Goal: Communication & Community: Answer question/provide support

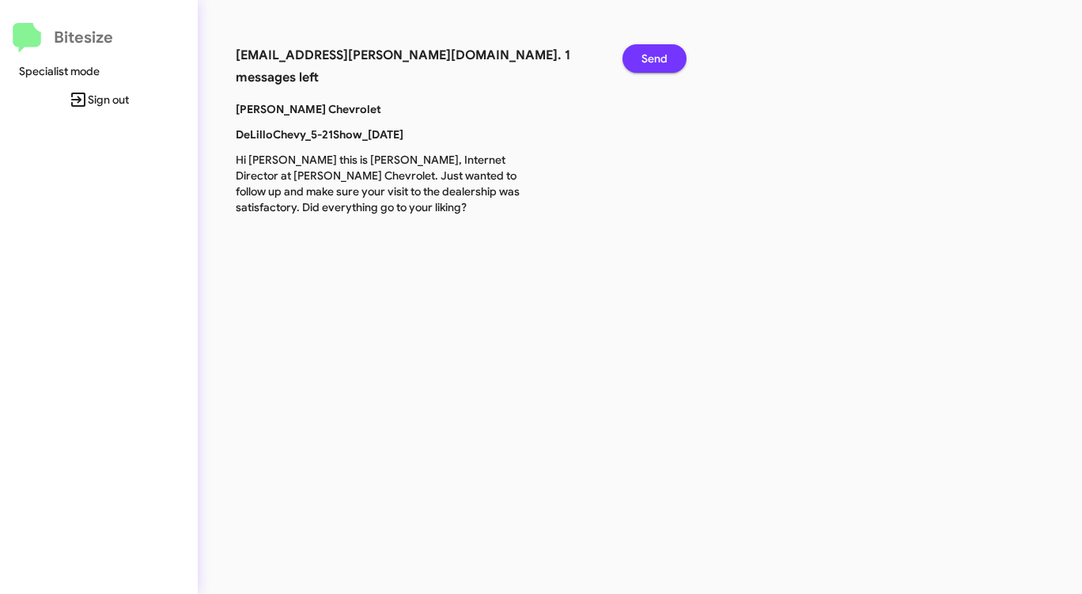
click at [655, 59] on span "Send" at bounding box center [654, 58] width 26 height 28
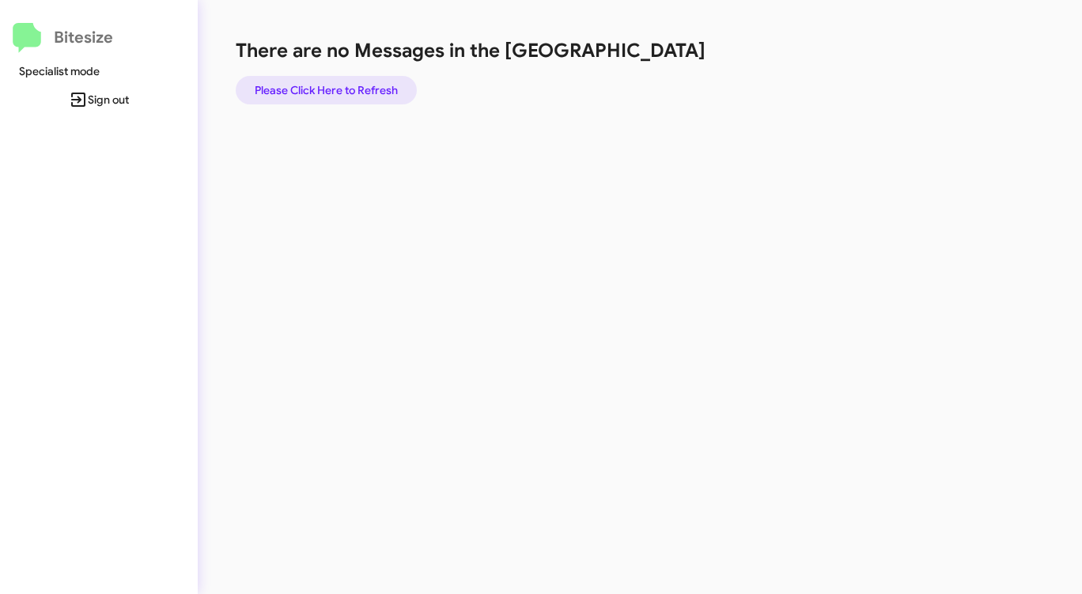
click at [358, 87] on span "Please Click Here to Refresh" at bounding box center [326, 90] width 143 height 28
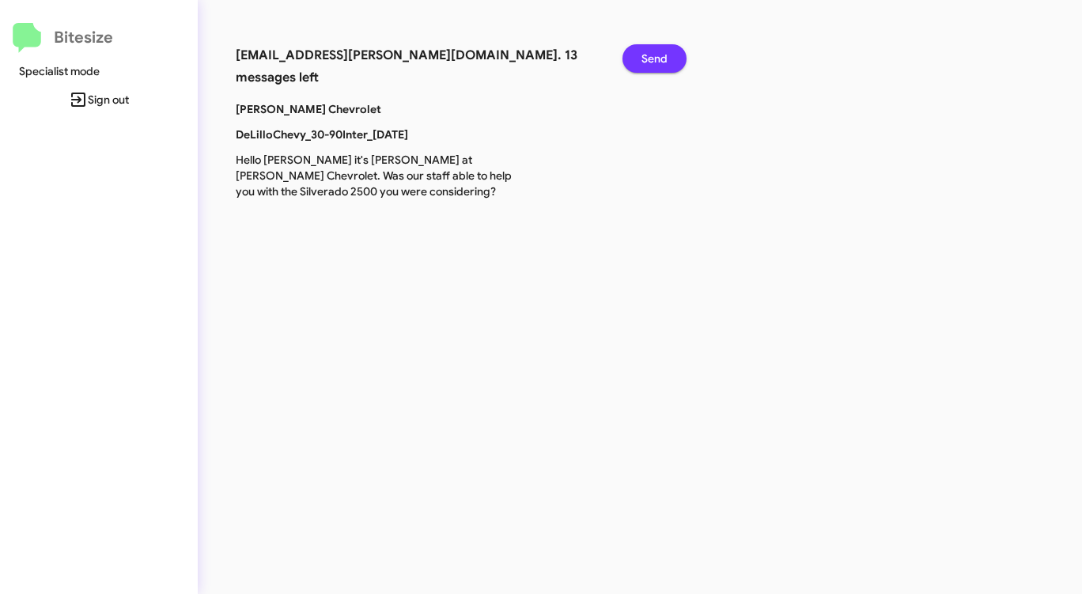
click at [643, 52] on span "Send" at bounding box center [654, 58] width 26 height 28
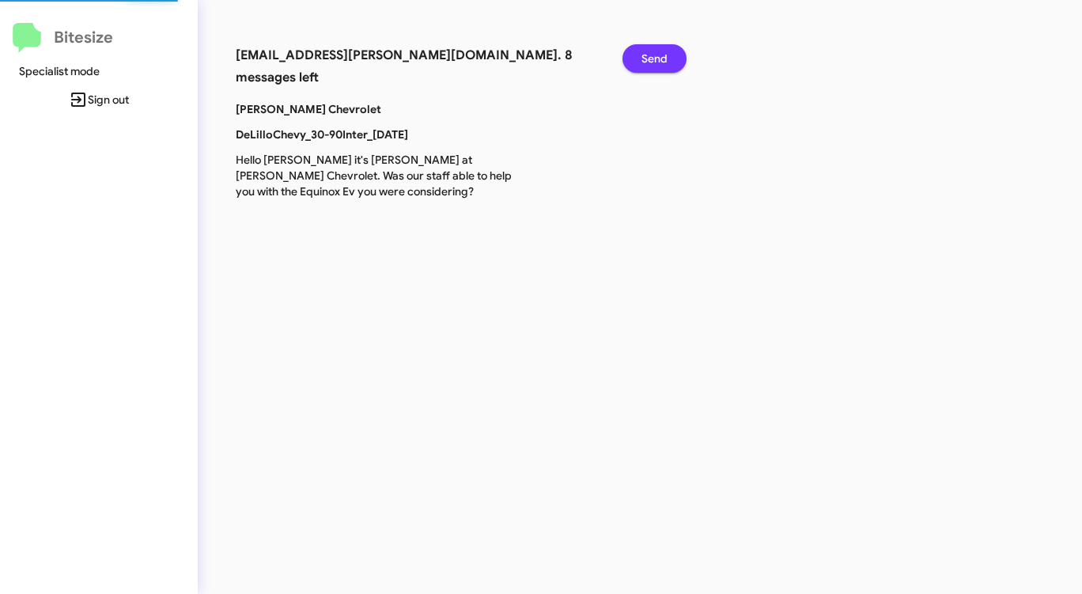
click at [643, 52] on span "Send" at bounding box center [654, 58] width 26 height 28
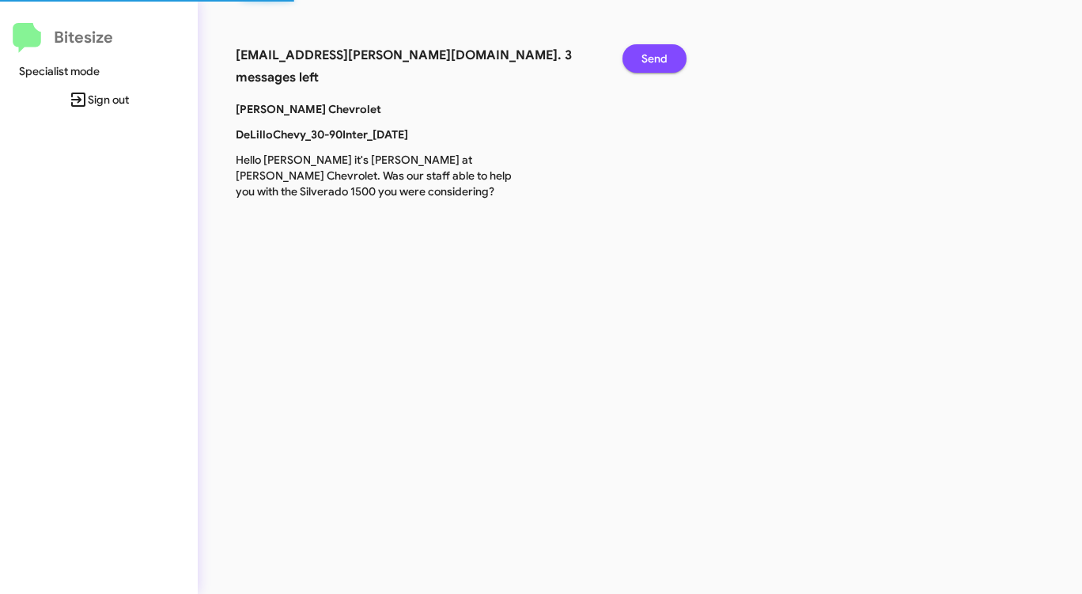
click at [643, 52] on span "Send" at bounding box center [654, 58] width 26 height 28
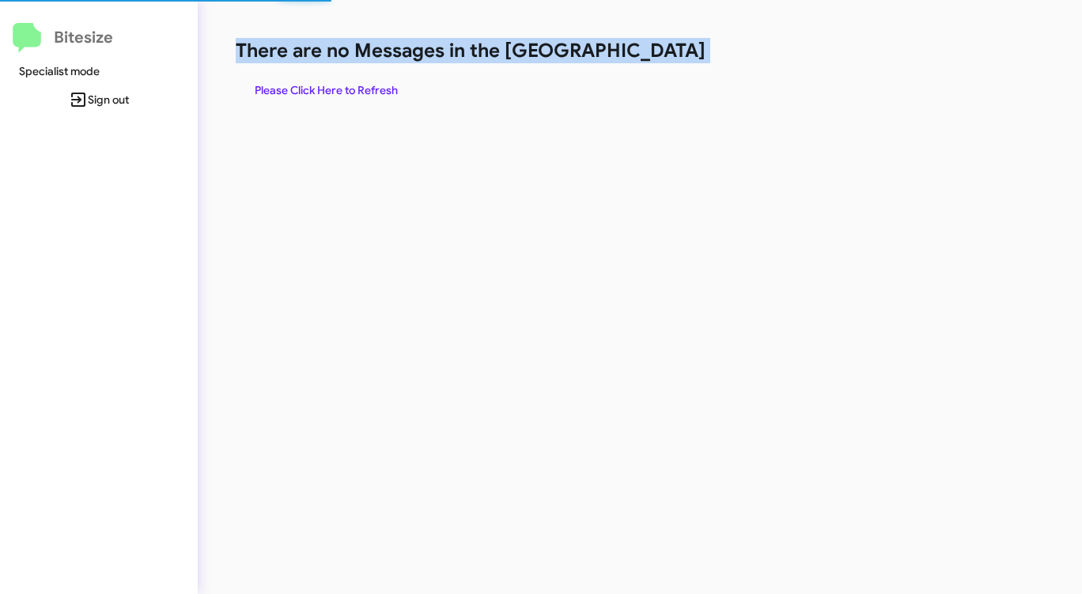
click at [643, 52] on h1 "There are no Messages in the [GEOGRAPHIC_DATA]" at bounding box center [566, 50] width 661 height 25
click at [318, 85] on span "Please Click Here to Refresh" at bounding box center [326, 90] width 143 height 28
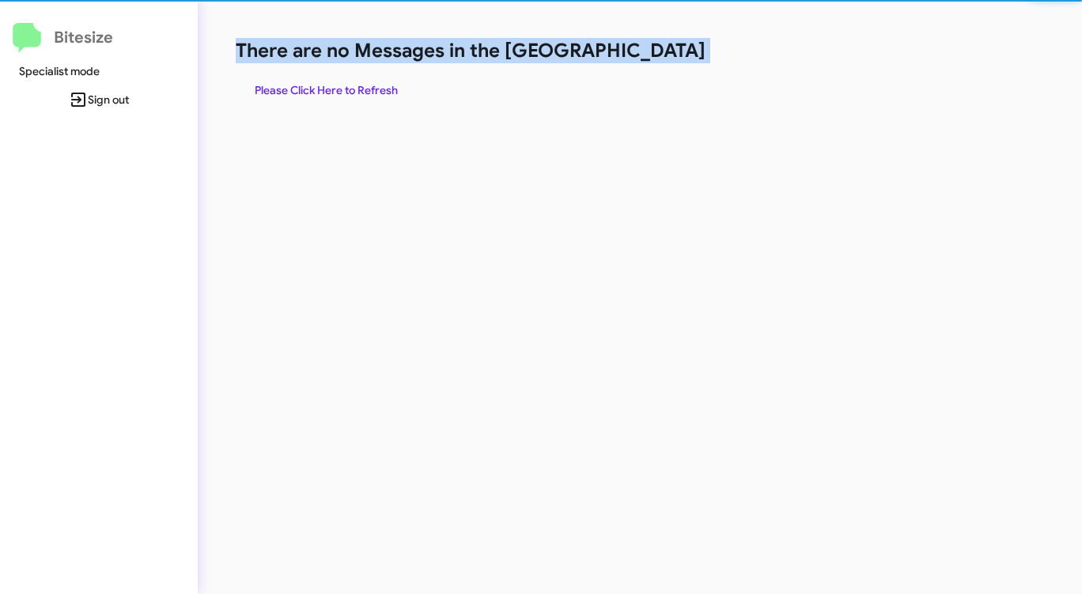
click at [318, 85] on span "Please Click Here to Refresh" at bounding box center [326, 90] width 143 height 28
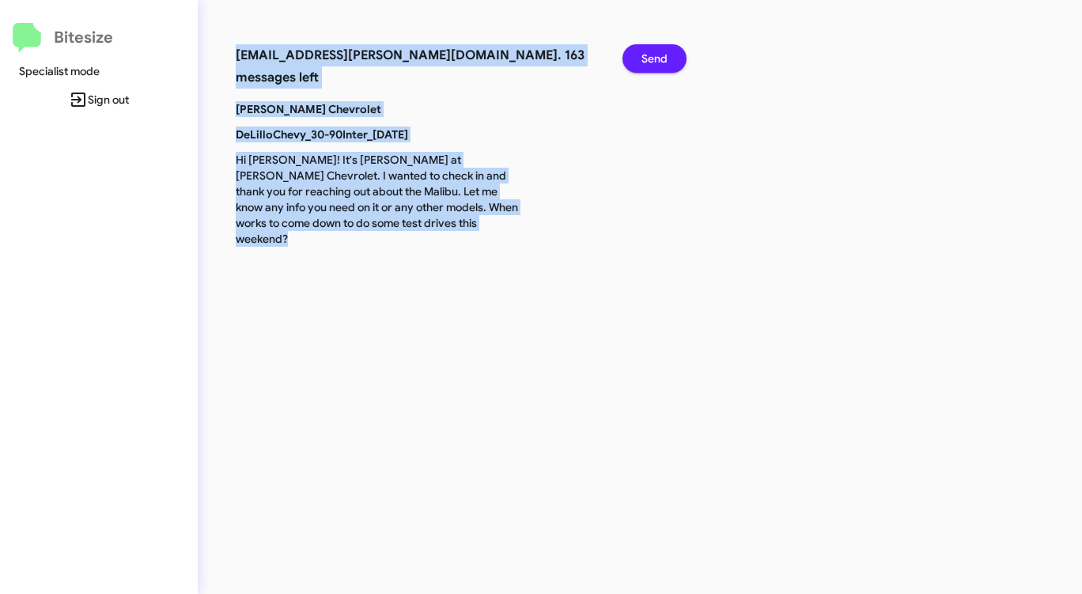
click at [659, 52] on span "Send" at bounding box center [654, 58] width 26 height 28
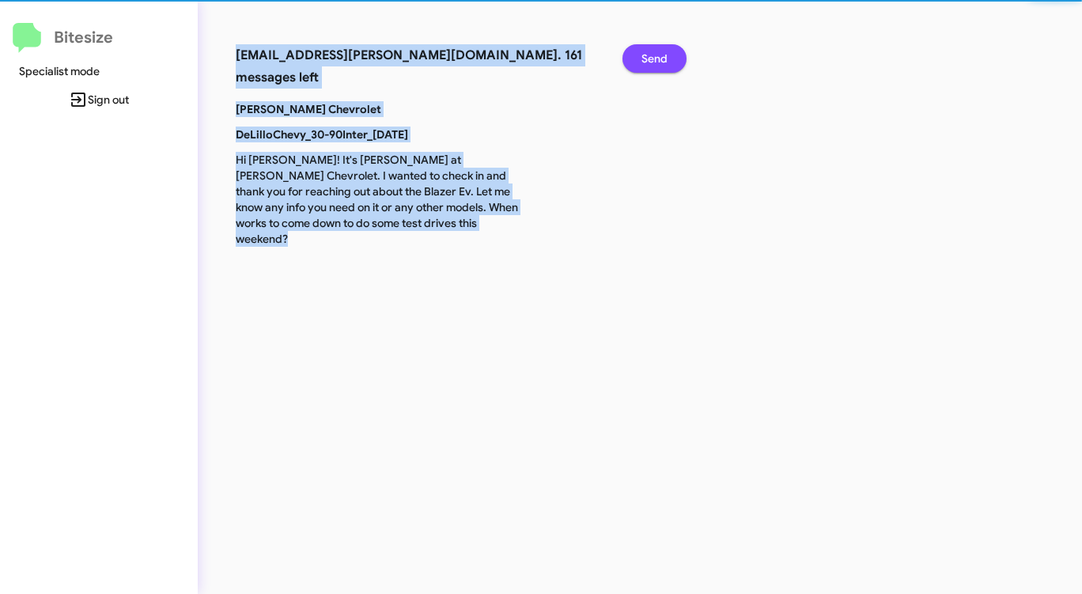
click at [659, 52] on span "Send" at bounding box center [654, 58] width 26 height 28
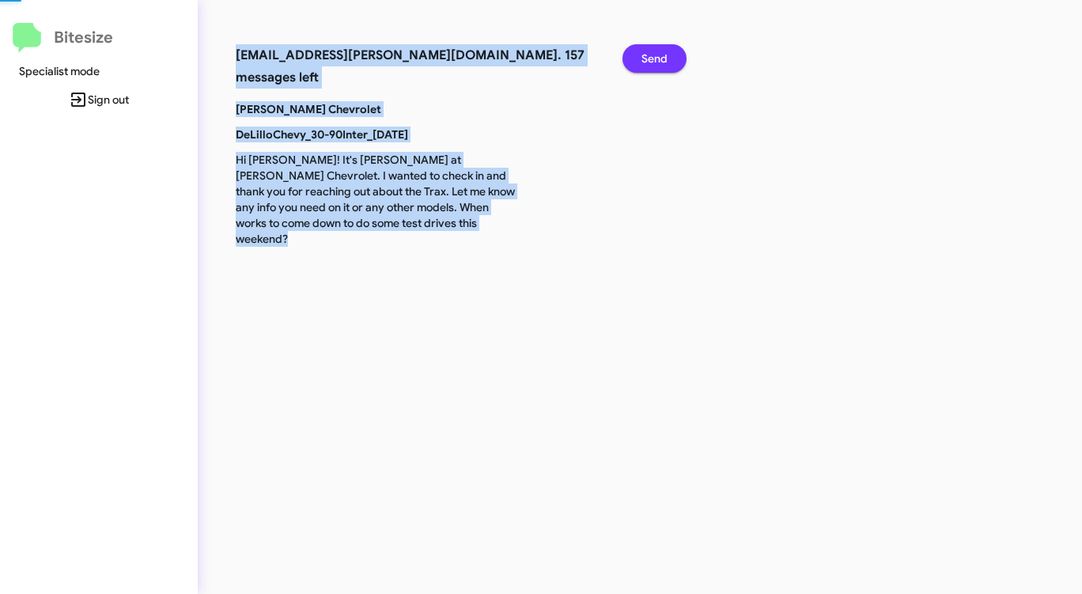
click at [659, 52] on span "Send" at bounding box center [654, 58] width 26 height 28
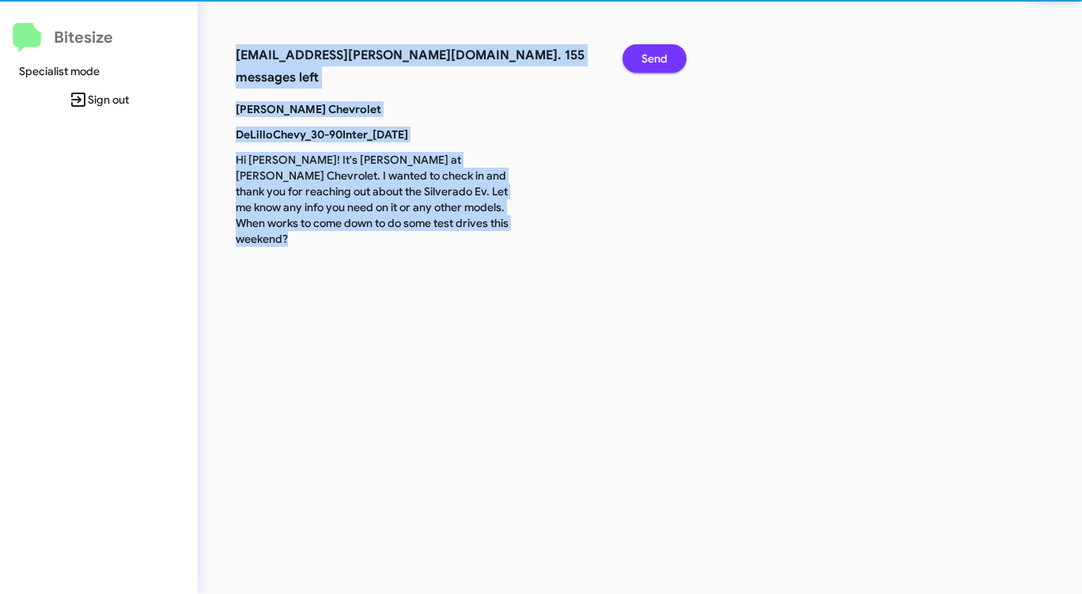
click at [659, 52] on span "Send" at bounding box center [654, 58] width 26 height 28
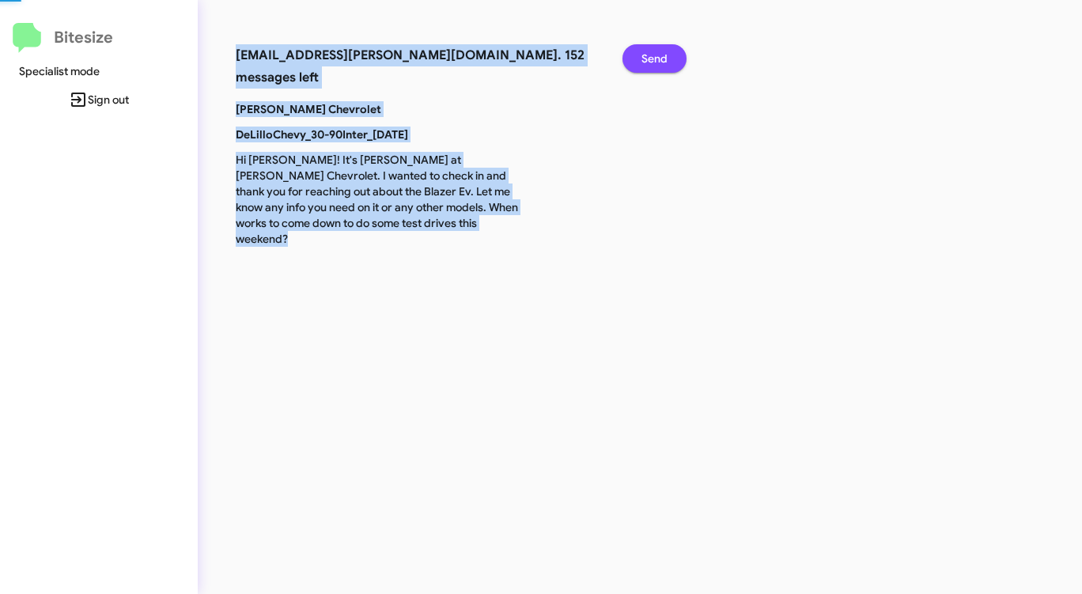
click at [659, 52] on span "Send" at bounding box center [654, 58] width 26 height 28
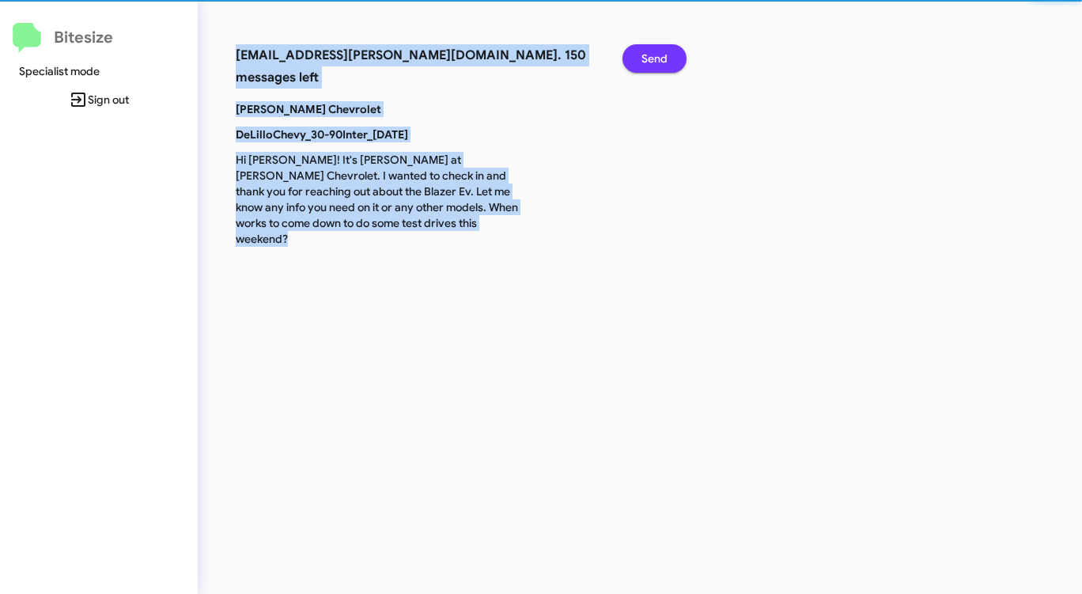
click at [659, 52] on span "Send" at bounding box center [654, 58] width 26 height 28
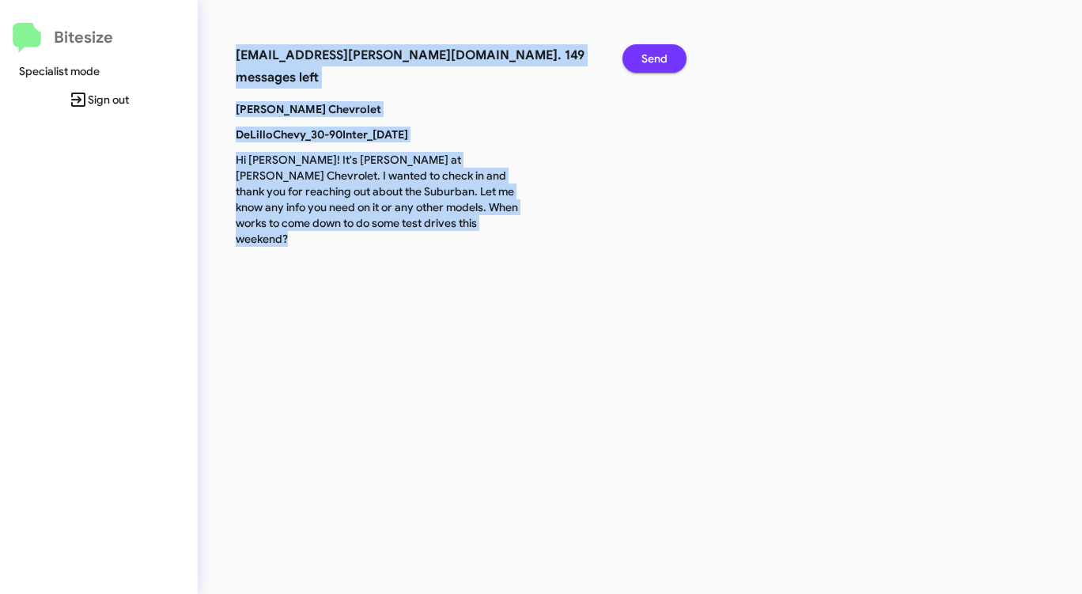
click at [659, 52] on span "Send" at bounding box center [654, 58] width 26 height 28
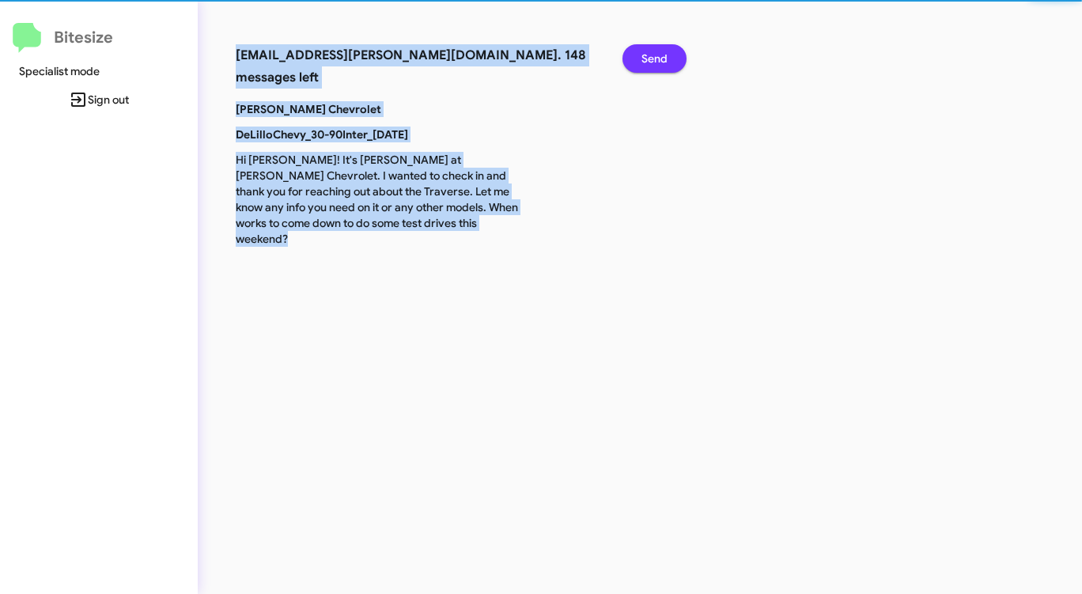
click at [659, 52] on span "Send" at bounding box center [654, 58] width 26 height 28
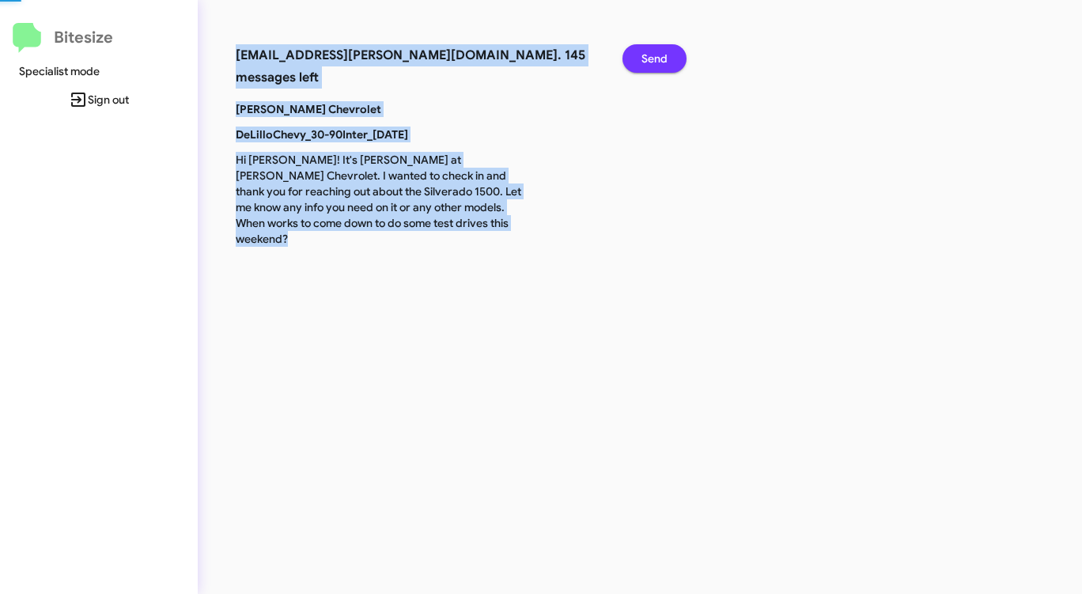
click at [659, 52] on span "Send" at bounding box center [654, 58] width 26 height 28
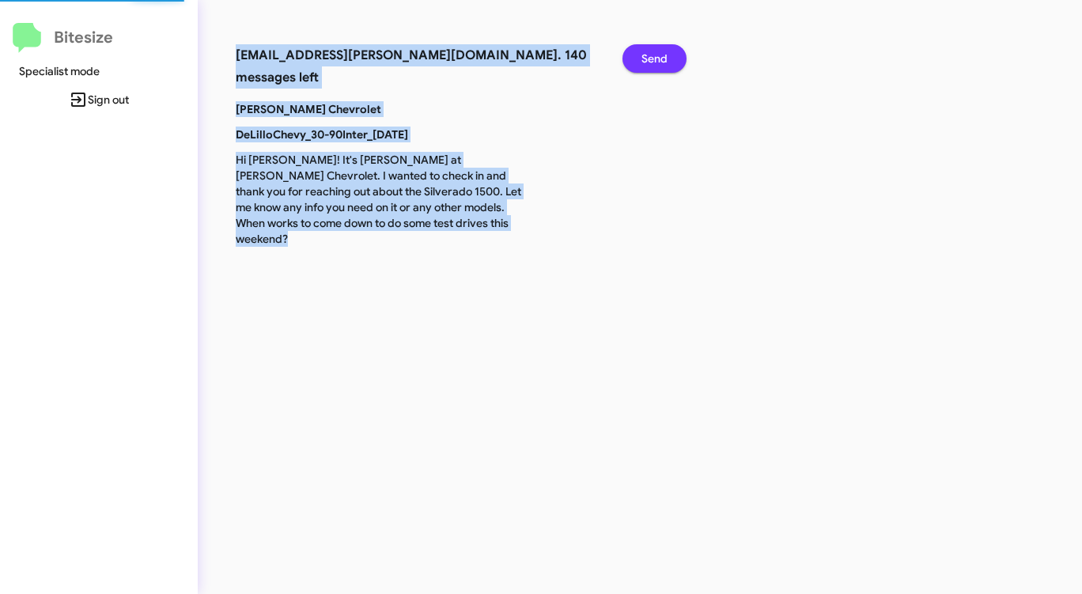
click at [659, 52] on span "Send" at bounding box center [654, 58] width 26 height 28
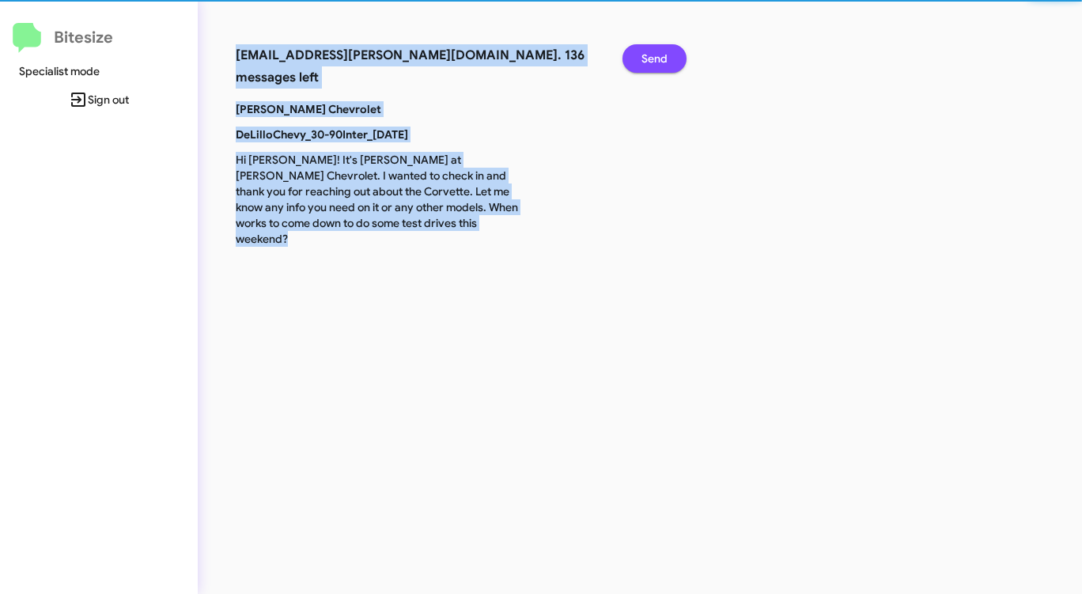
click at [659, 53] on span "Send" at bounding box center [654, 58] width 26 height 28
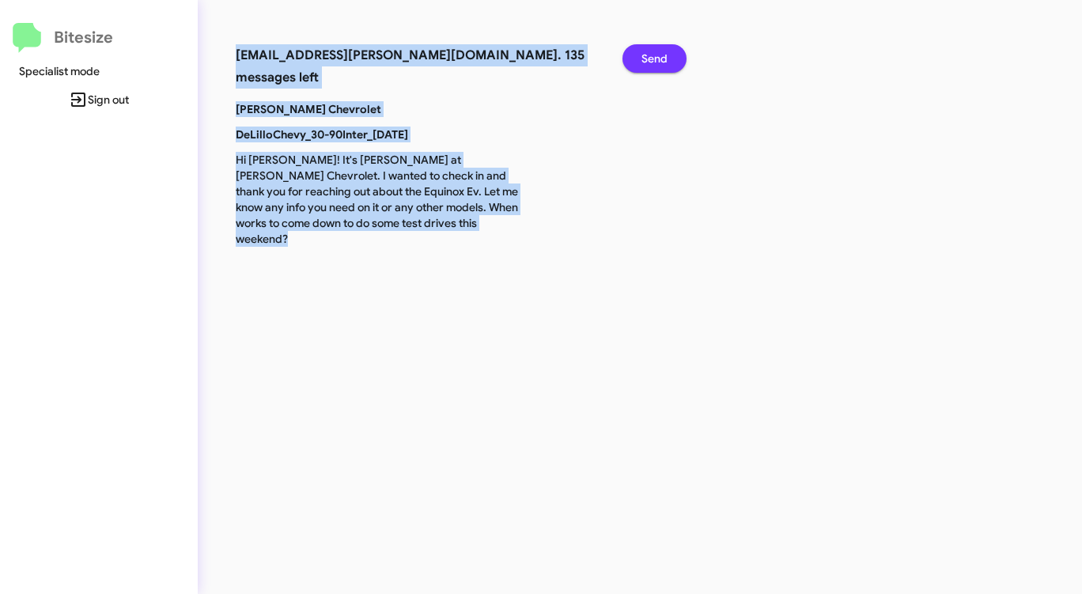
click at [659, 53] on span "Send" at bounding box center [654, 58] width 26 height 28
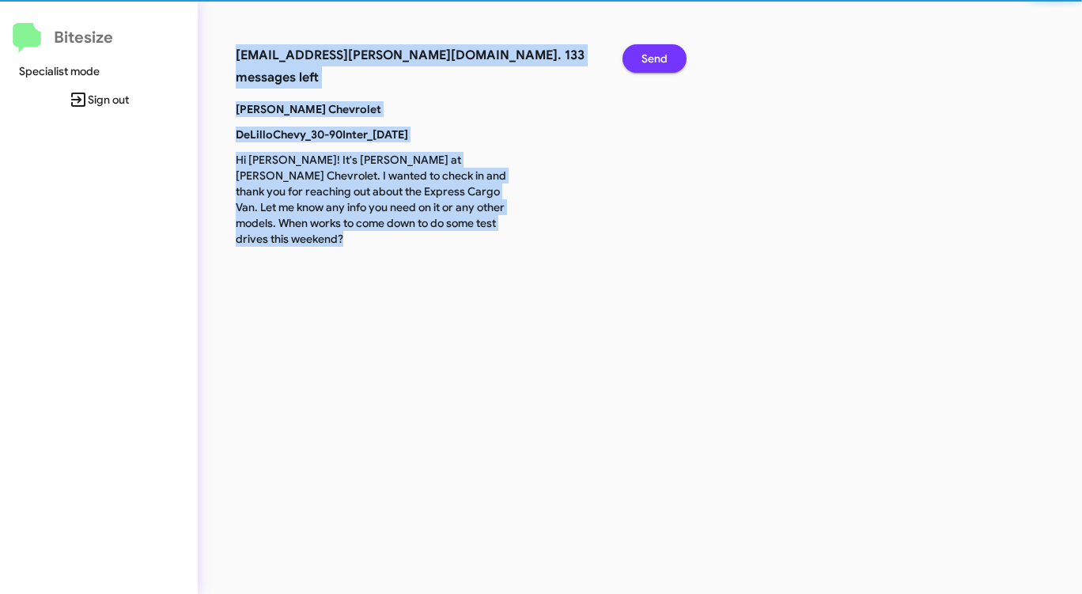
click at [659, 53] on span "Send" at bounding box center [654, 58] width 26 height 28
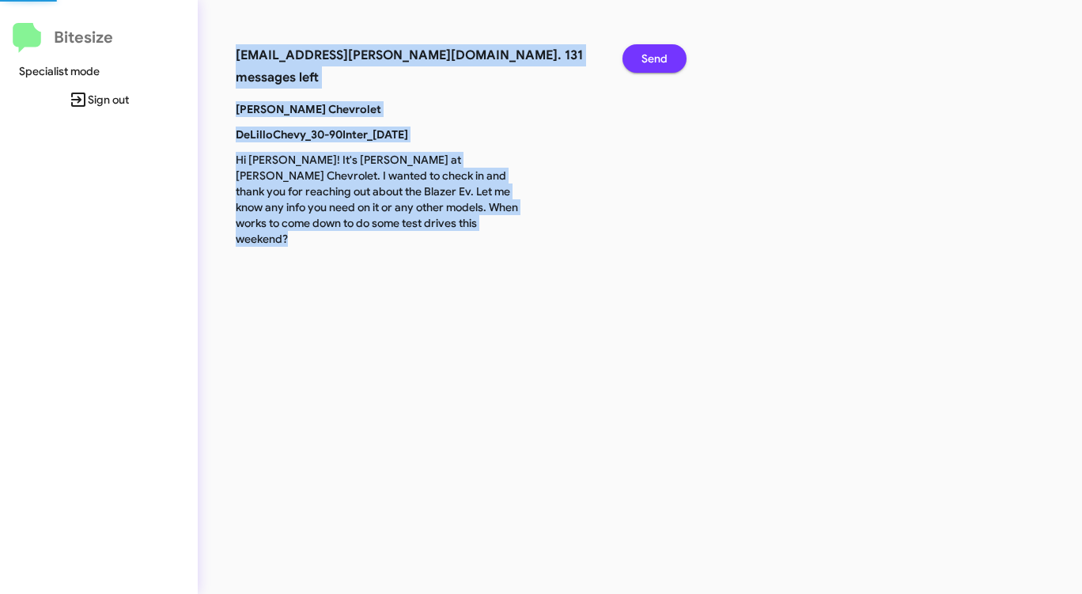
click at [659, 55] on span "Send" at bounding box center [654, 58] width 26 height 28
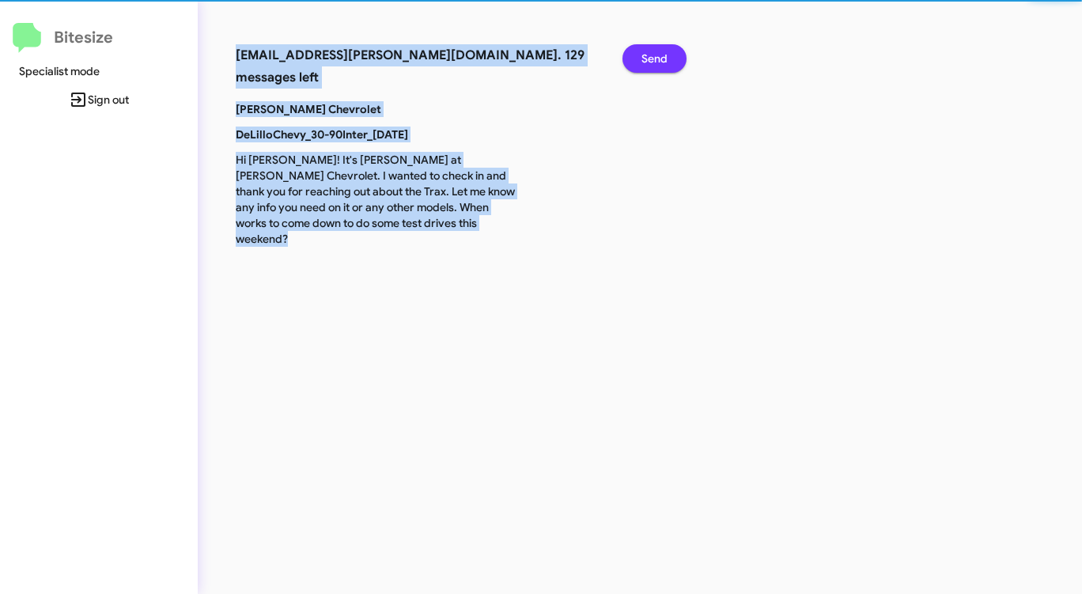
click at [659, 55] on span "Send" at bounding box center [654, 58] width 26 height 28
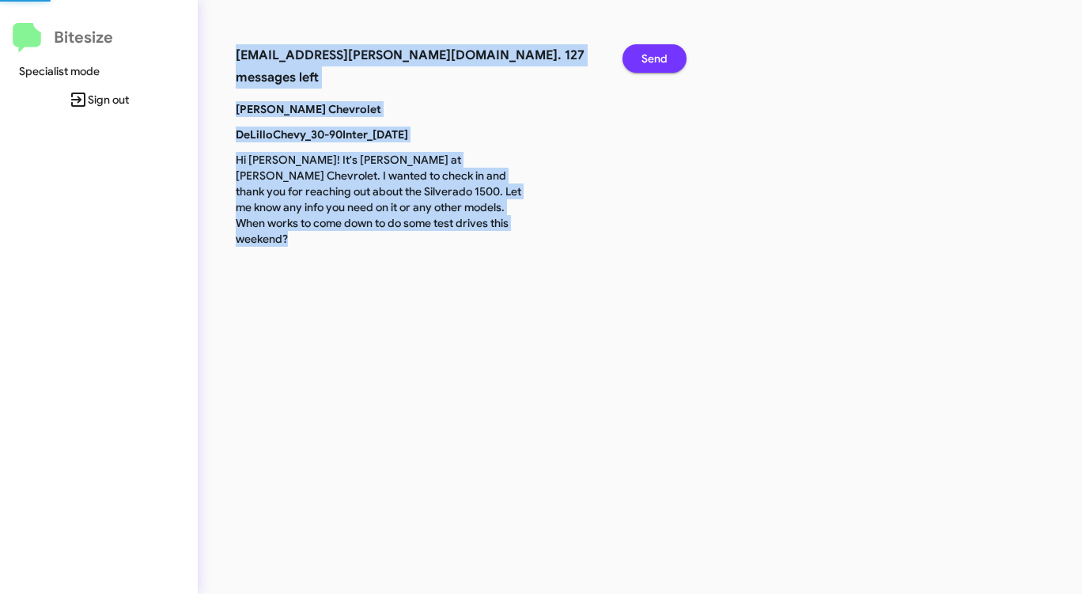
click at [659, 55] on span "Send" at bounding box center [654, 58] width 26 height 28
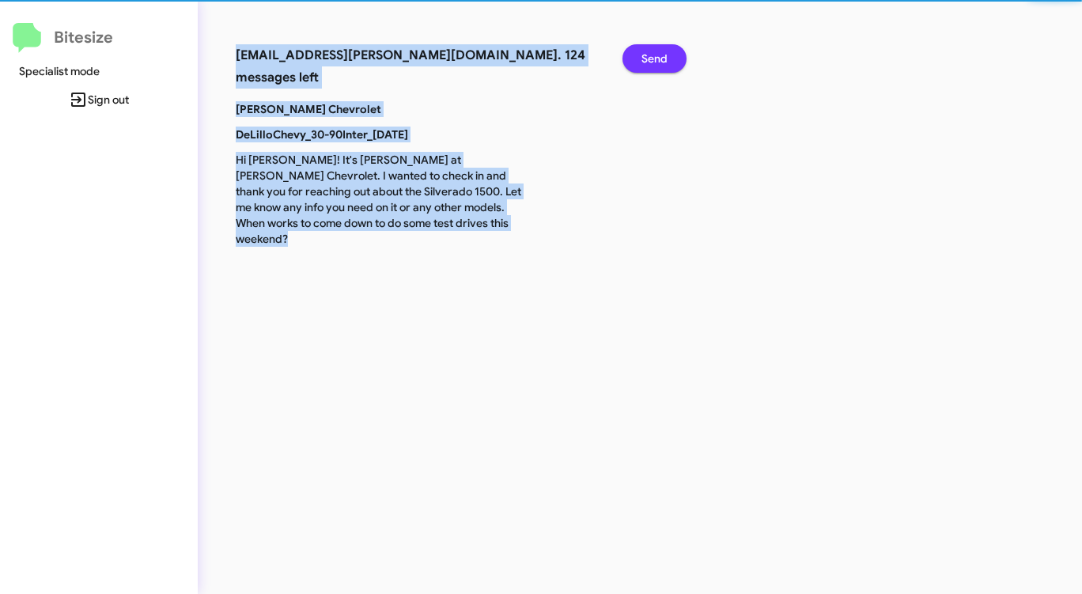
click at [659, 55] on span "Send" at bounding box center [654, 58] width 26 height 28
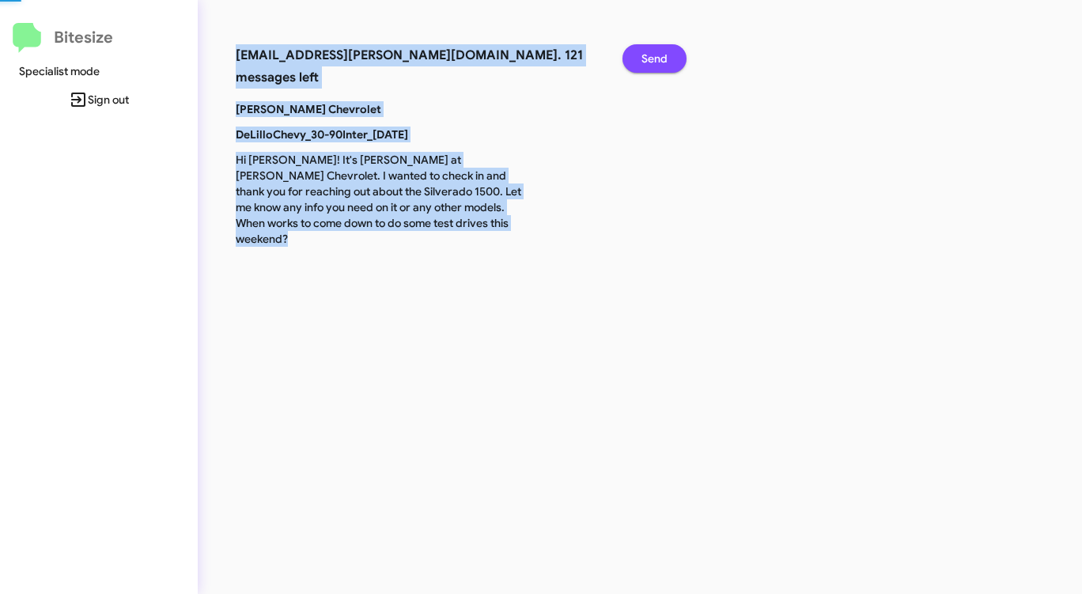
click at [659, 55] on span "Send" at bounding box center [654, 58] width 26 height 28
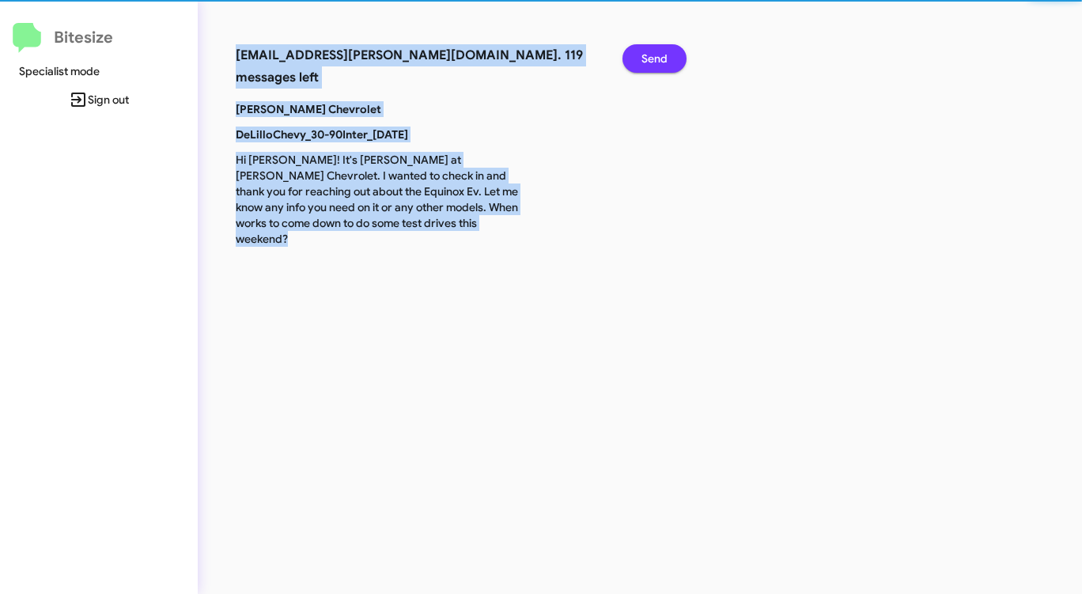
click at [659, 55] on span "Send" at bounding box center [654, 58] width 26 height 28
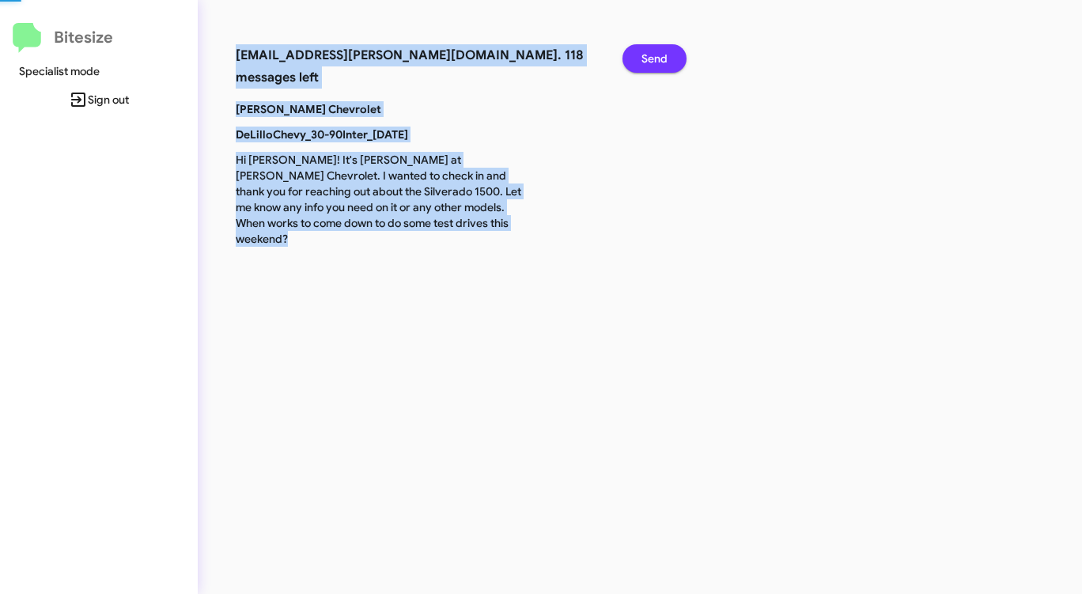
click at [659, 55] on span "Send" at bounding box center [654, 58] width 26 height 28
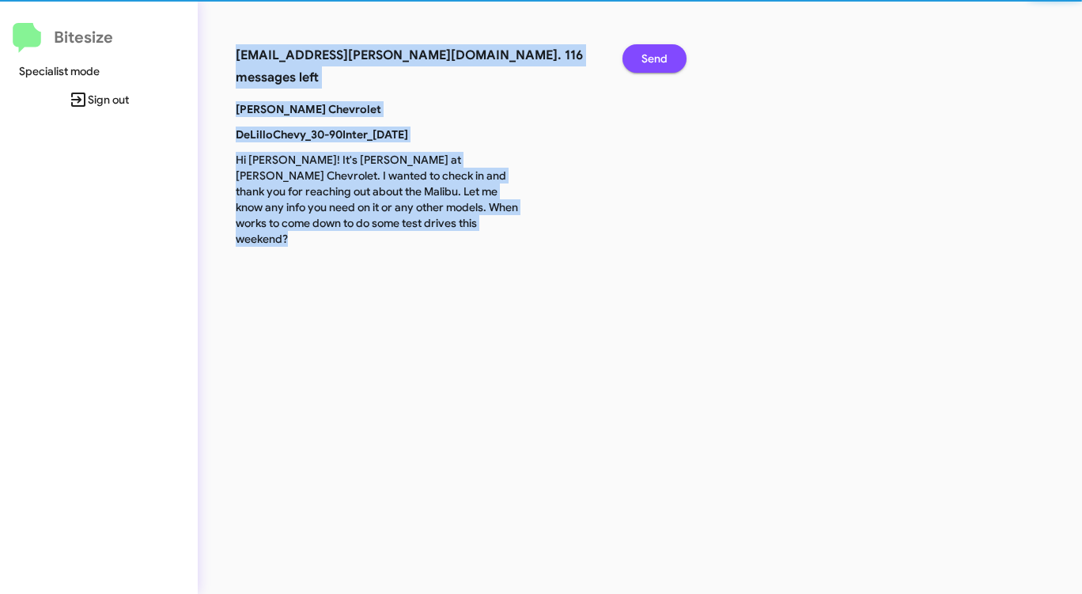
click at [659, 55] on span "Send" at bounding box center [654, 58] width 26 height 28
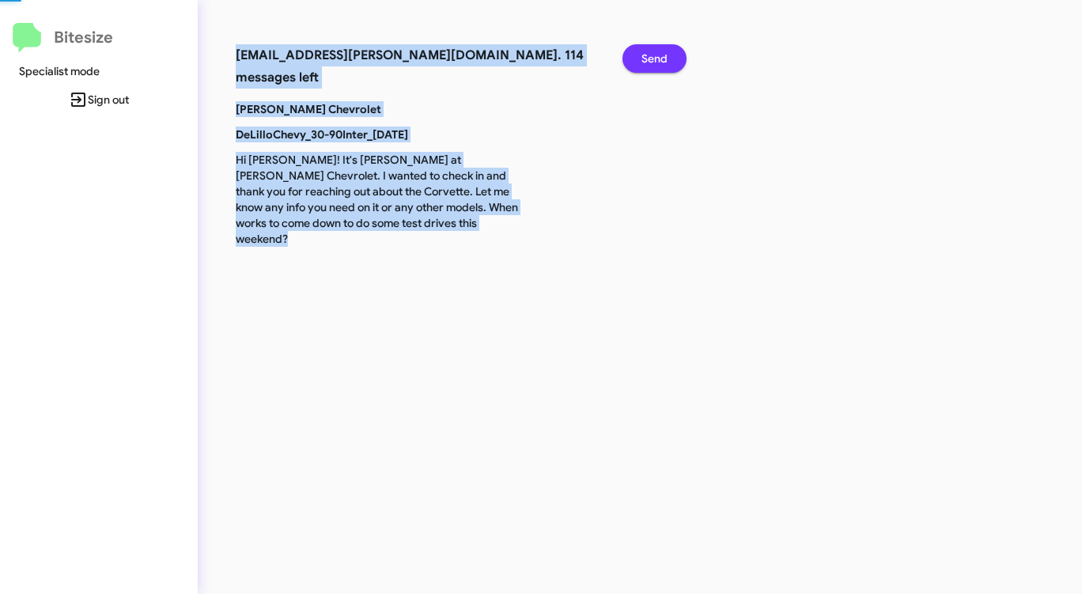
click at [659, 55] on span "Send" at bounding box center [654, 58] width 26 height 28
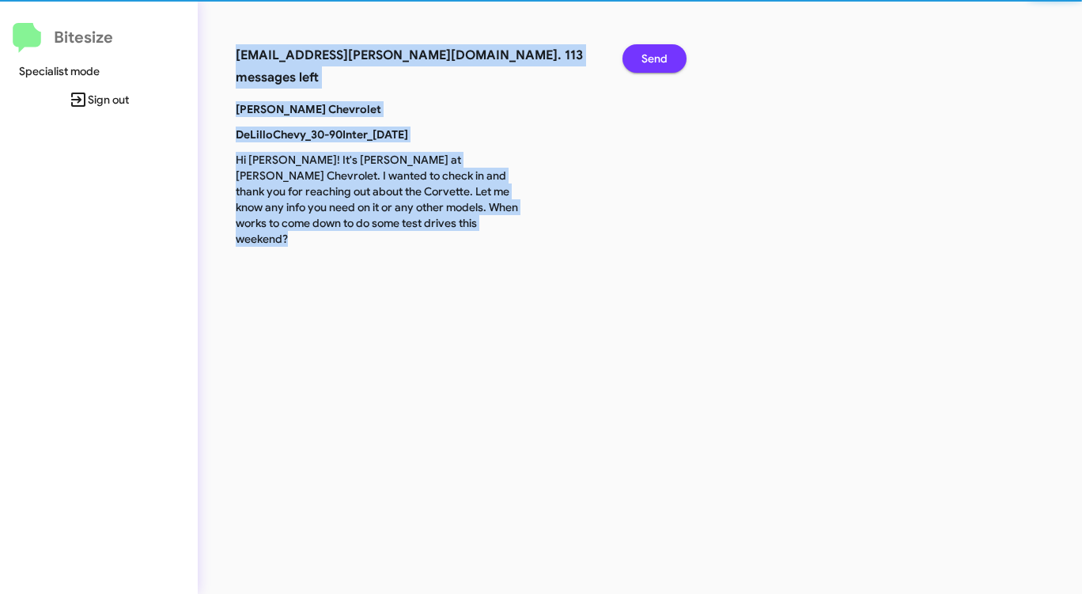
click at [659, 55] on span "Send" at bounding box center [654, 58] width 26 height 28
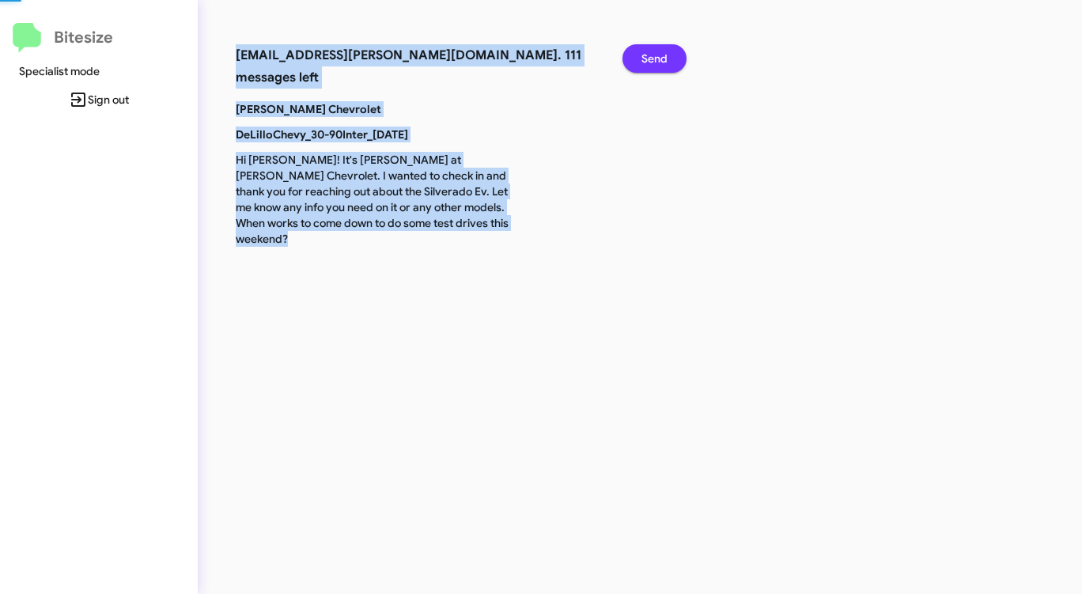
click at [659, 55] on span "Send" at bounding box center [654, 58] width 26 height 28
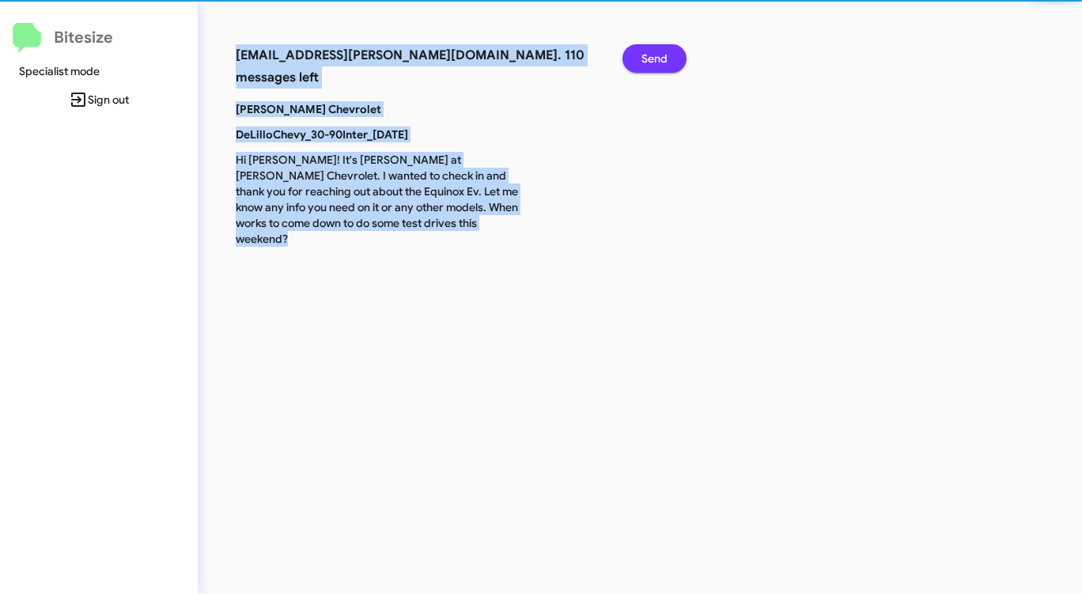
click at [659, 55] on span "Send" at bounding box center [654, 58] width 26 height 28
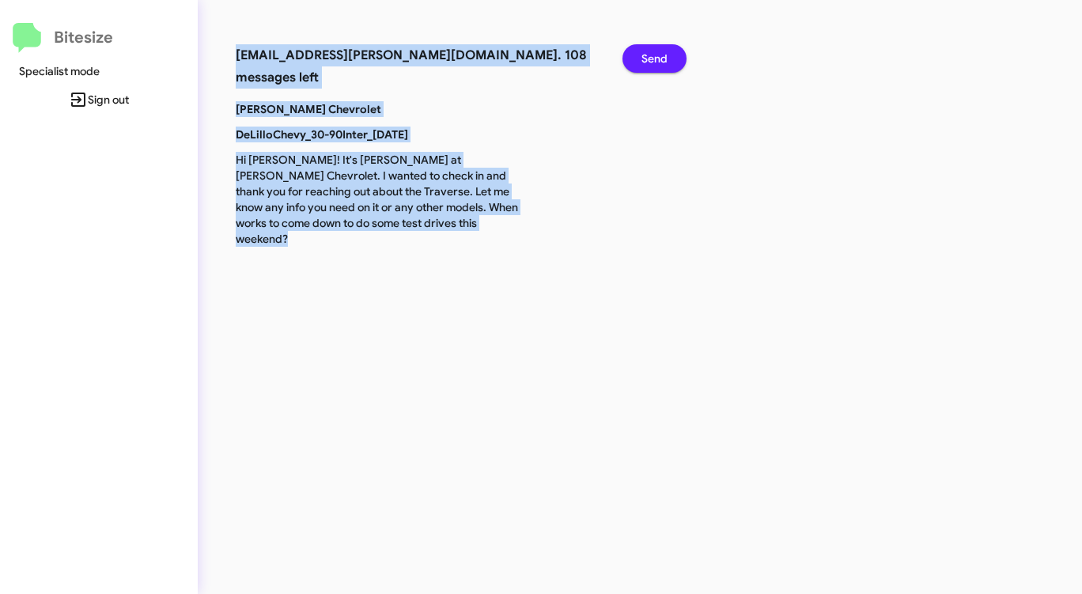
click at [659, 55] on span "Send" at bounding box center [654, 58] width 26 height 28
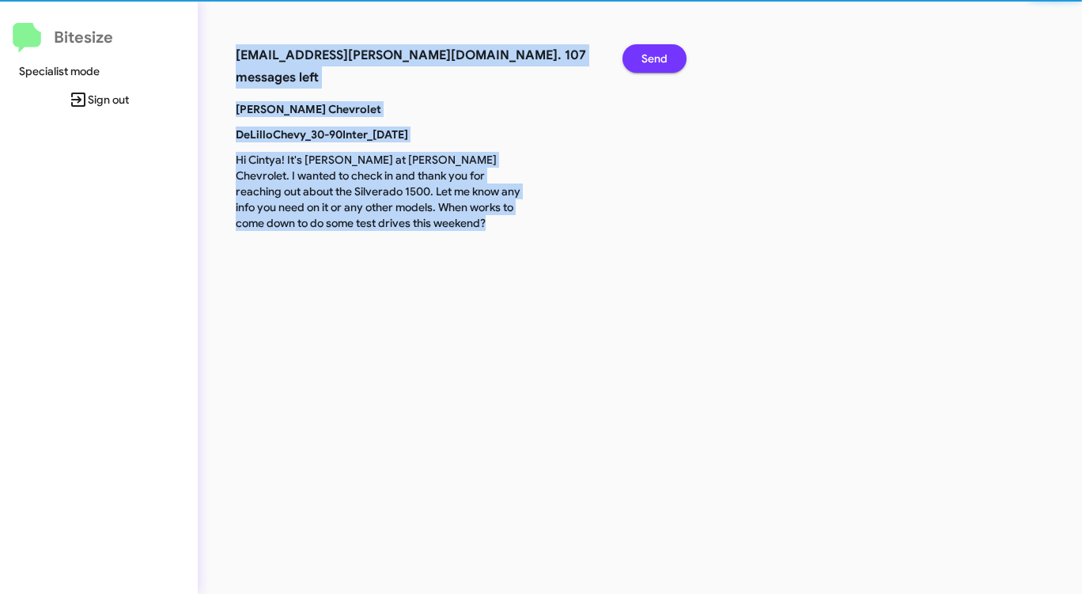
click at [659, 55] on span "Send" at bounding box center [654, 58] width 26 height 28
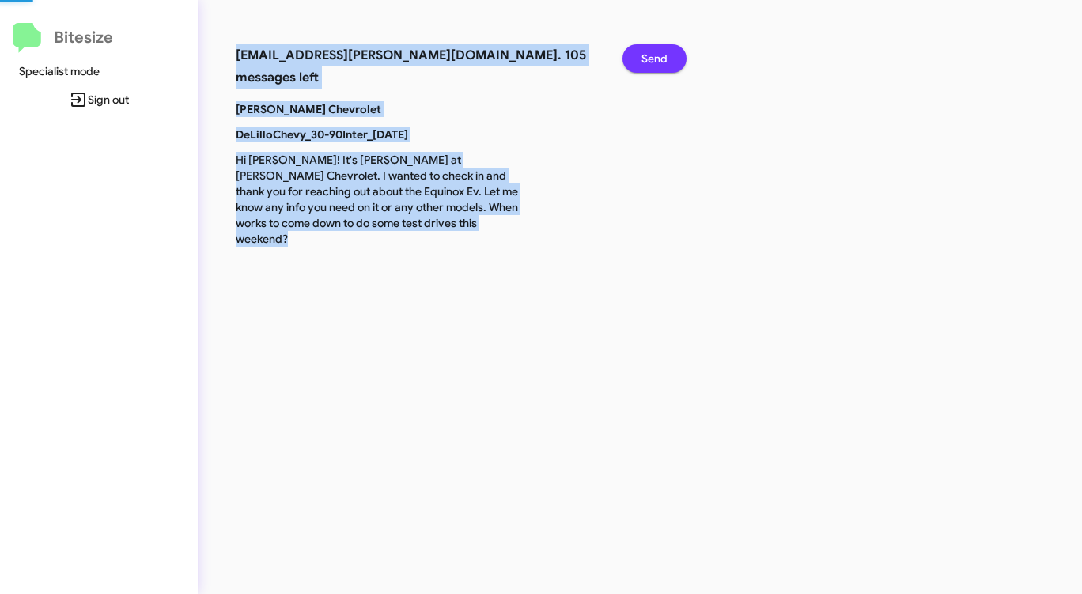
click at [659, 55] on span "Send" at bounding box center [654, 58] width 26 height 28
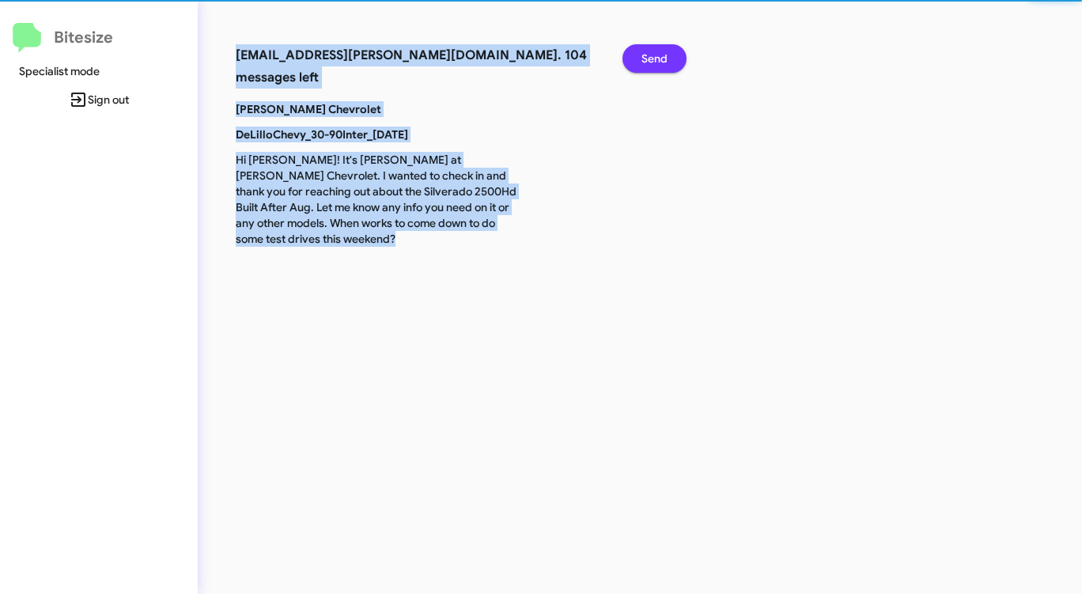
click at [659, 55] on span "Send" at bounding box center [654, 58] width 26 height 28
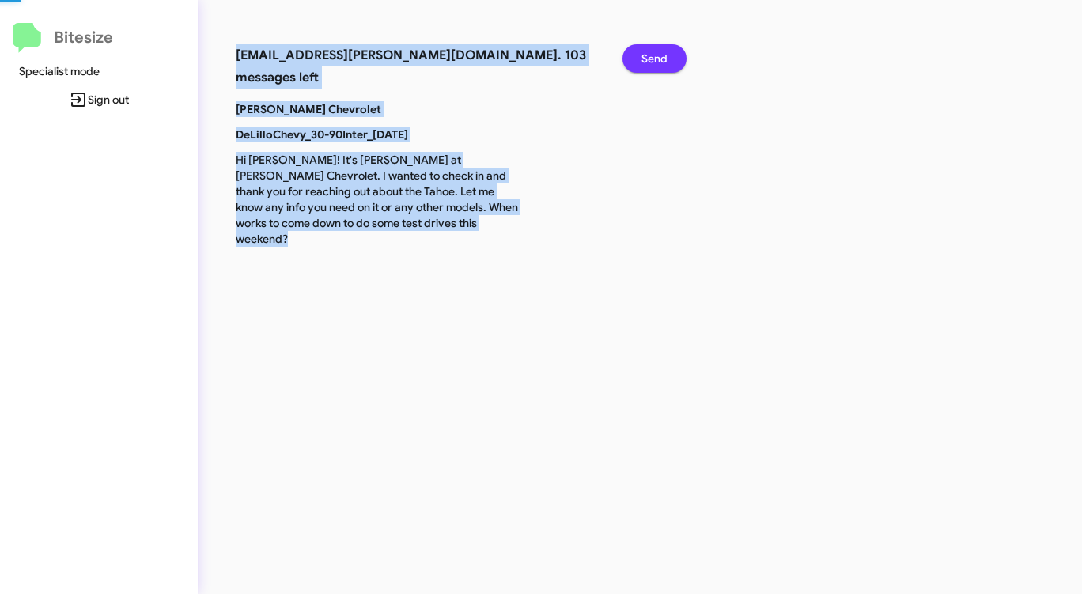
click at [659, 55] on span "Send" at bounding box center [654, 58] width 26 height 28
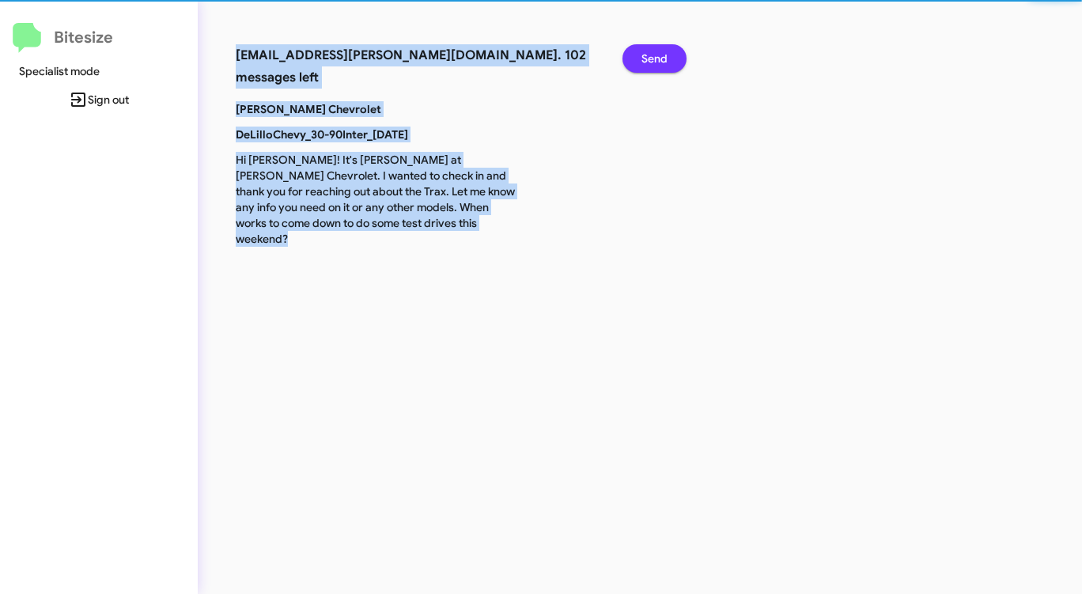
click at [659, 55] on span "Send" at bounding box center [654, 58] width 26 height 28
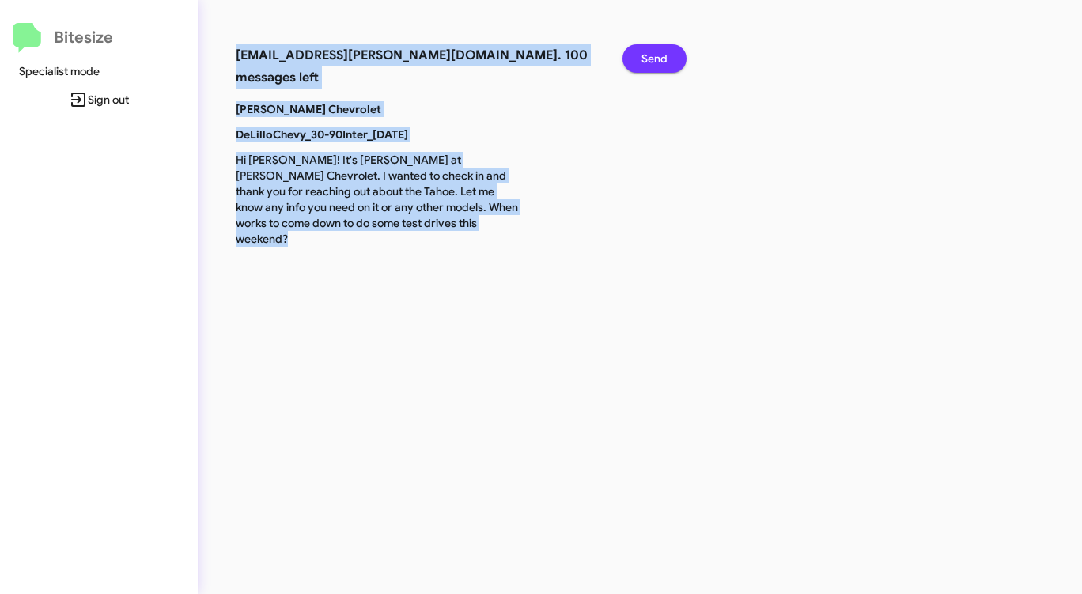
click at [659, 55] on span "Send" at bounding box center [654, 58] width 26 height 28
click at [659, 56] on span "Send" at bounding box center [654, 58] width 26 height 28
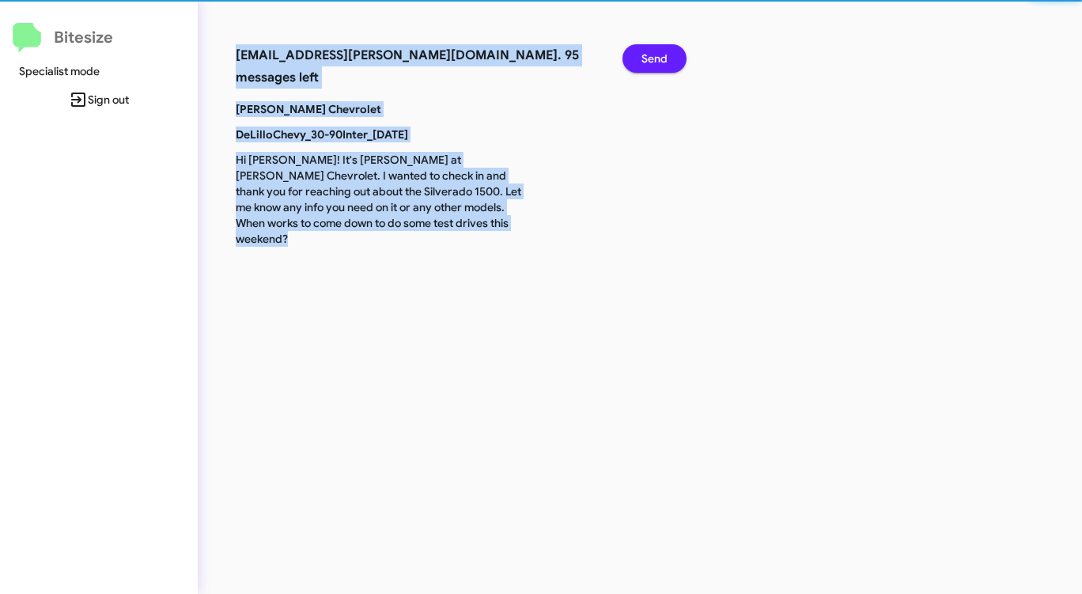
click at [659, 56] on span "Send" at bounding box center [654, 58] width 26 height 28
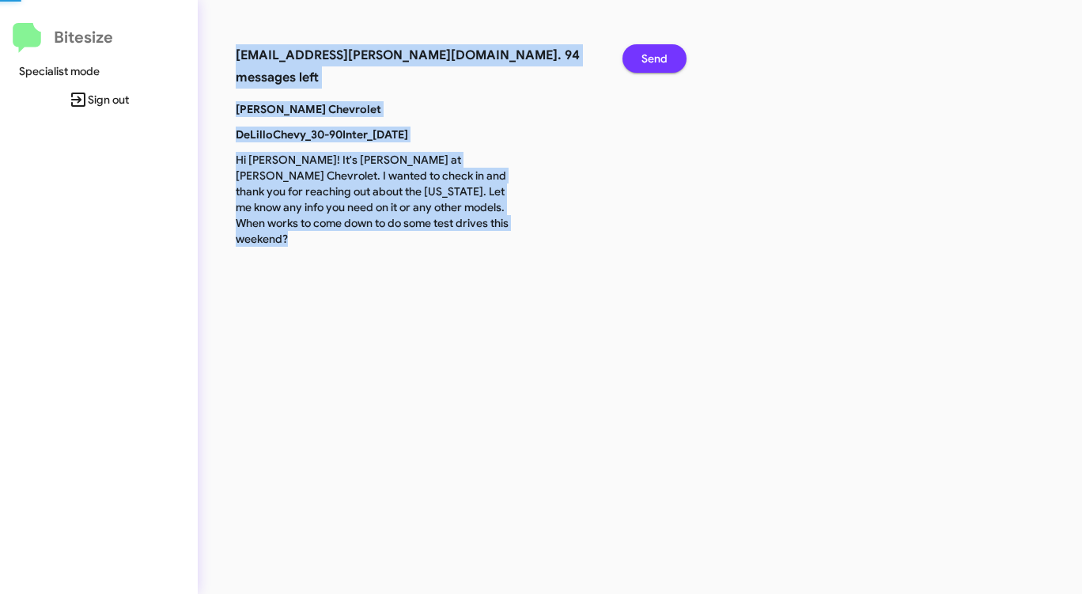
click at [659, 56] on span "Send" at bounding box center [654, 58] width 26 height 28
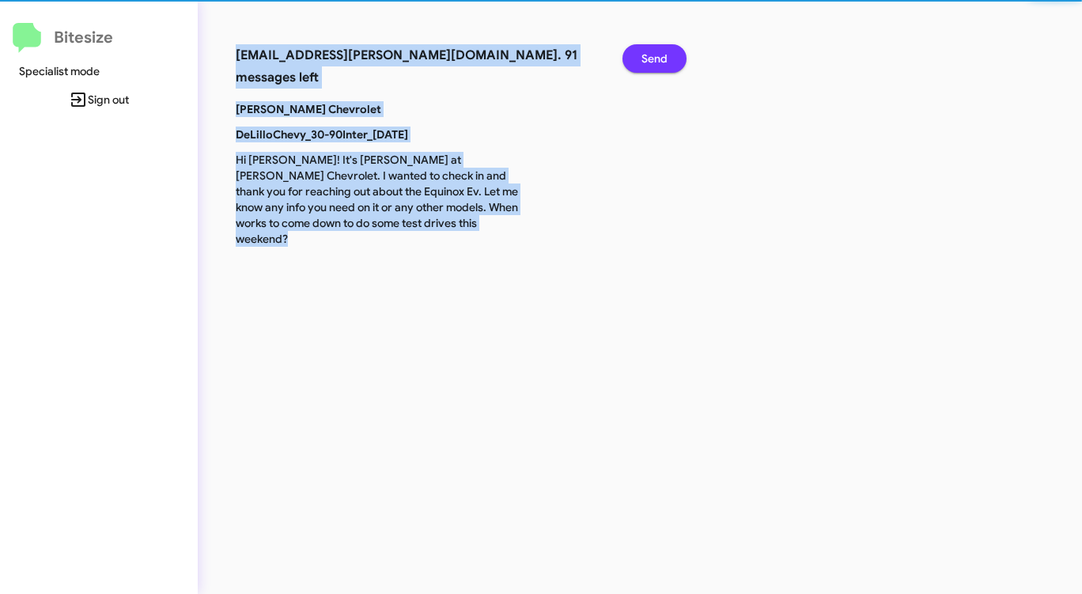
click at [659, 56] on span "Send" at bounding box center [654, 58] width 26 height 28
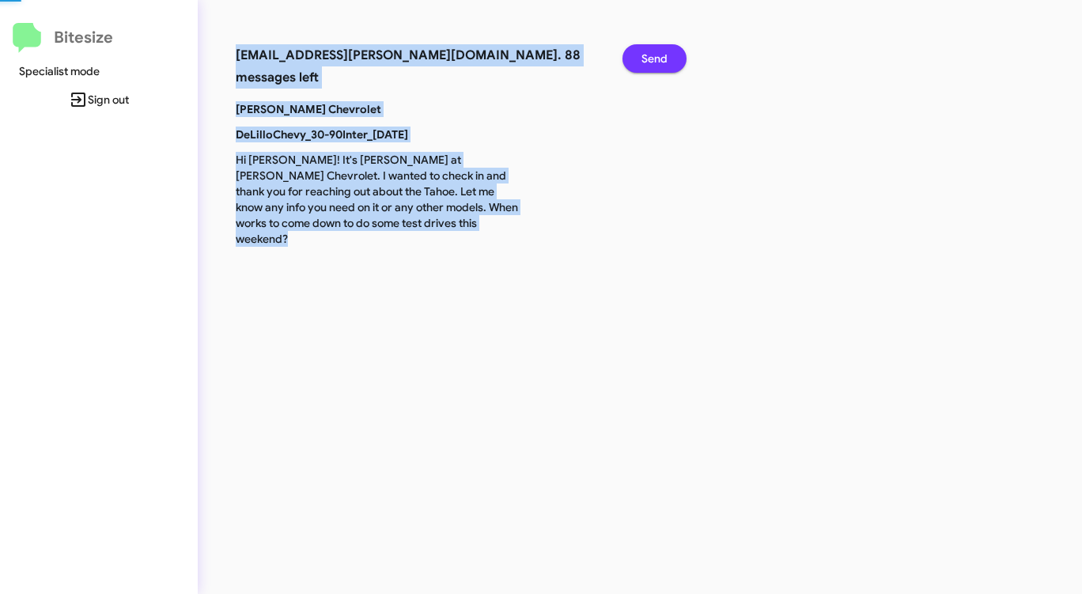
click at [659, 56] on span "Send" at bounding box center [654, 58] width 26 height 28
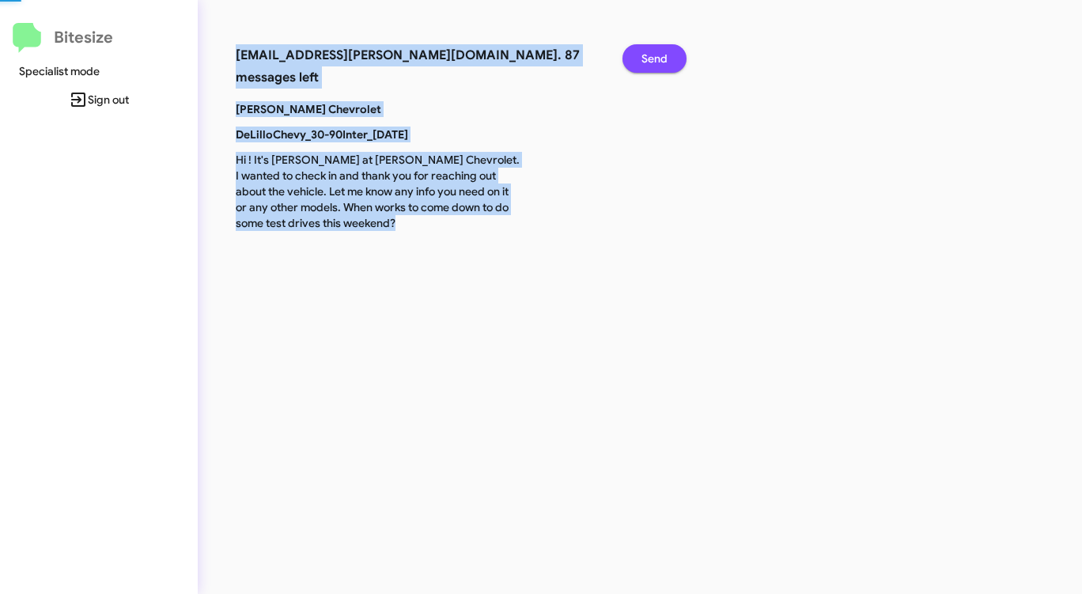
click at [659, 56] on span "Send" at bounding box center [654, 58] width 26 height 28
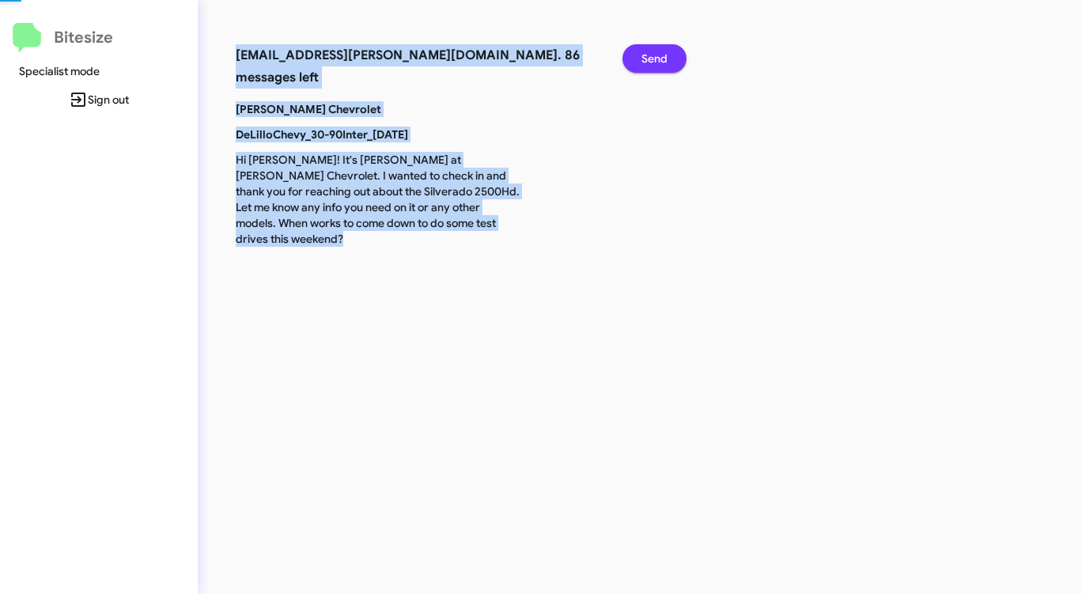
click at [659, 56] on span "Send" at bounding box center [654, 58] width 26 height 28
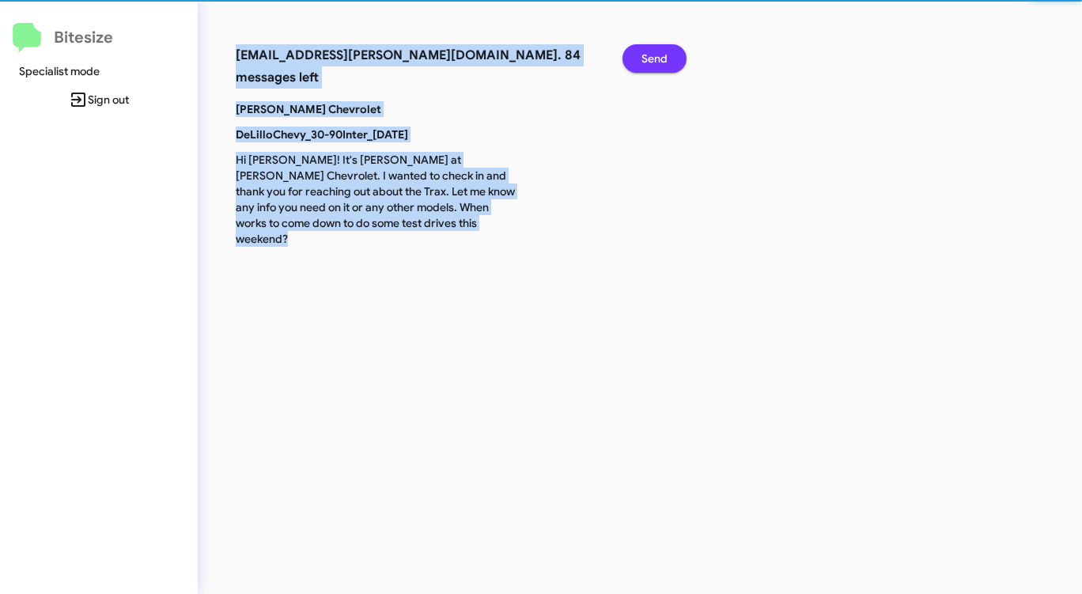
click at [659, 56] on span "Send" at bounding box center [654, 58] width 26 height 28
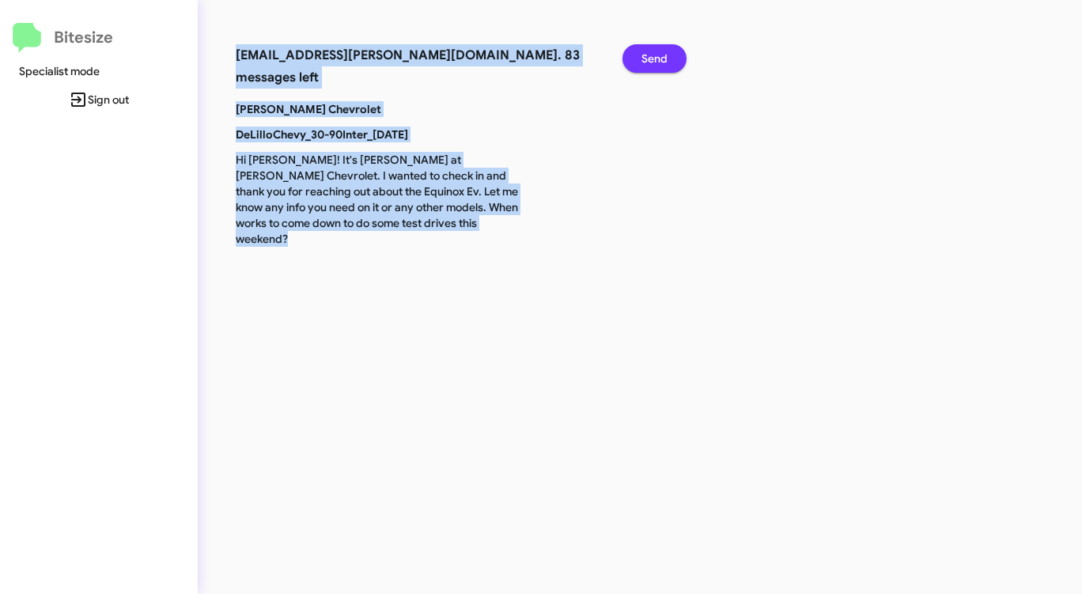
click at [659, 56] on span "Send" at bounding box center [654, 58] width 26 height 28
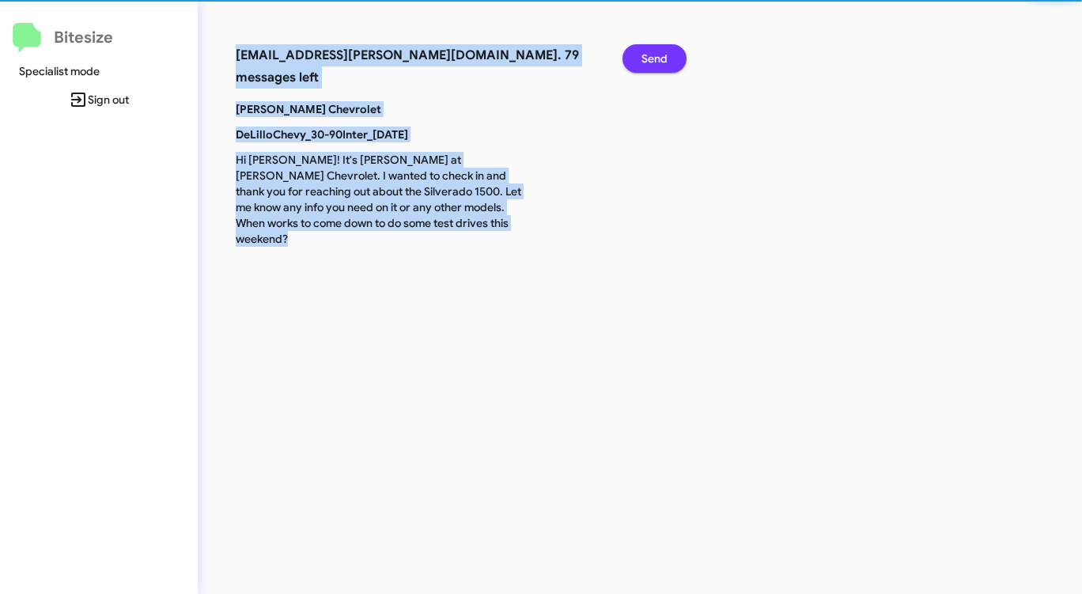
click at [659, 56] on span "Send" at bounding box center [654, 58] width 26 height 28
click at [658, 57] on span "Send" at bounding box center [654, 58] width 26 height 28
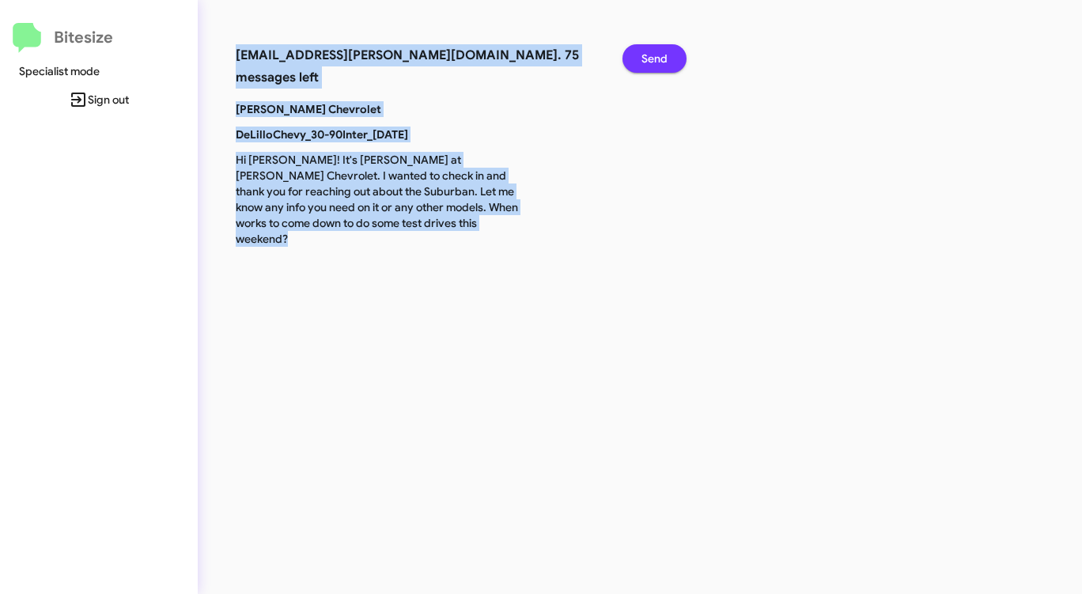
click at [658, 57] on span "Send" at bounding box center [654, 58] width 26 height 28
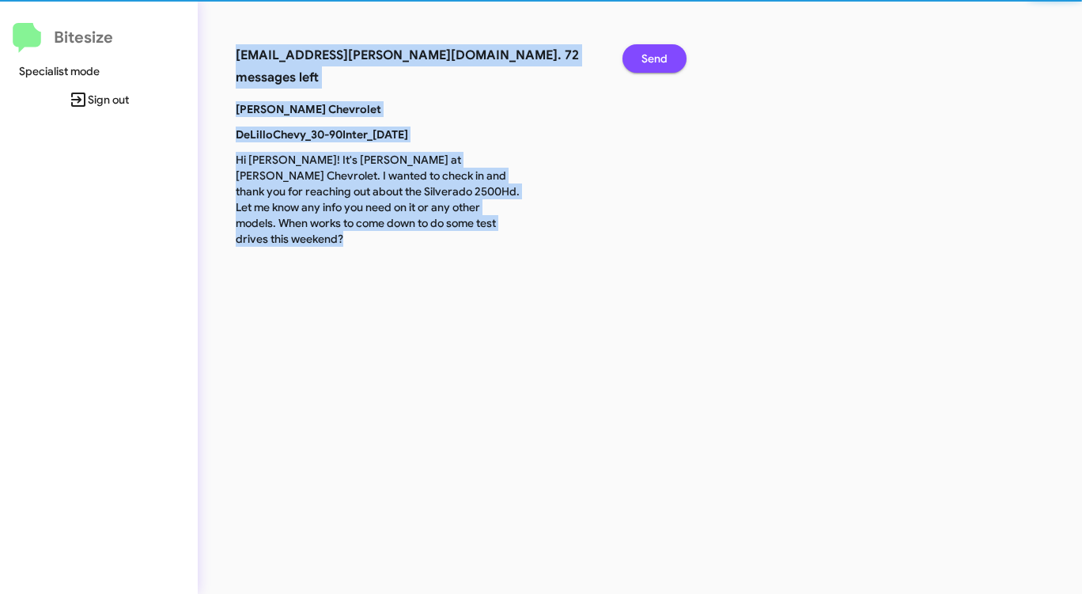
click at [658, 57] on span "Send" at bounding box center [654, 58] width 26 height 28
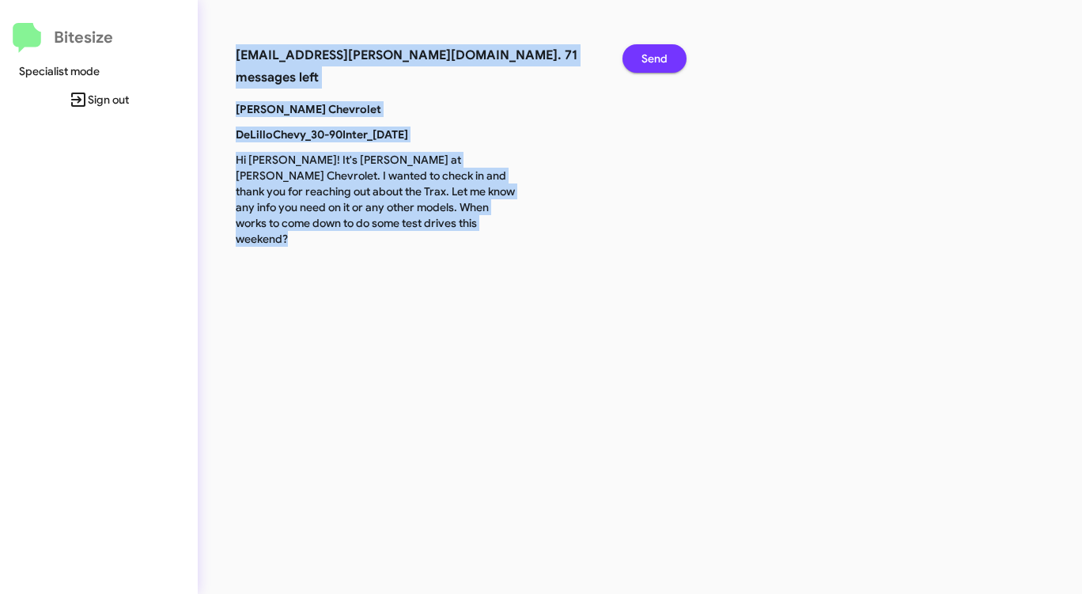
click at [658, 57] on span "Send" at bounding box center [654, 58] width 26 height 28
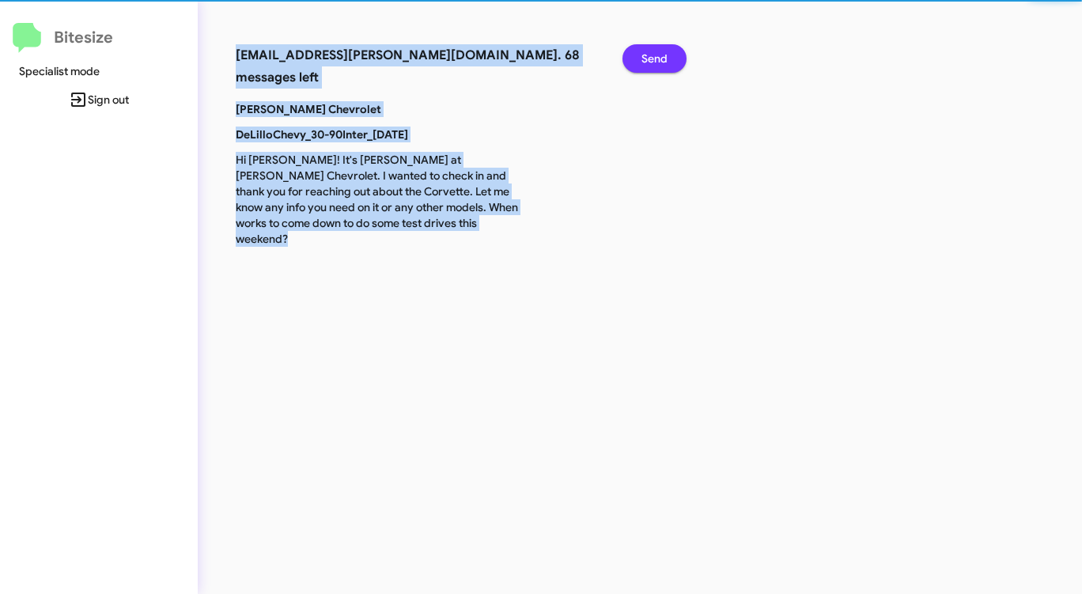
click at [658, 57] on span "Send" at bounding box center [654, 58] width 26 height 28
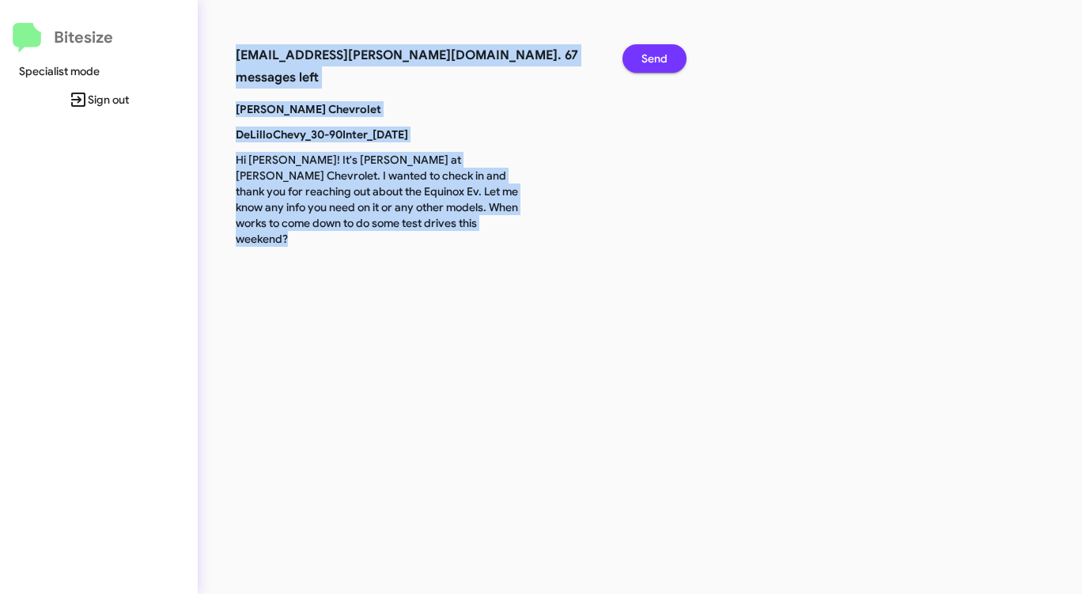
click at [658, 57] on span "Send" at bounding box center [654, 58] width 26 height 28
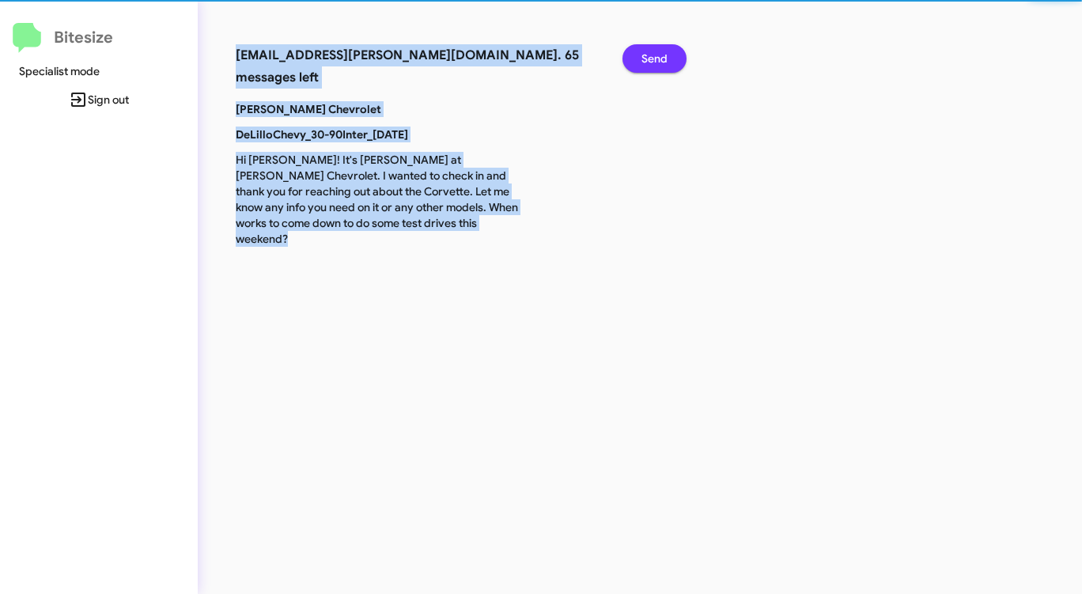
click at [658, 57] on span "Send" at bounding box center [654, 58] width 26 height 28
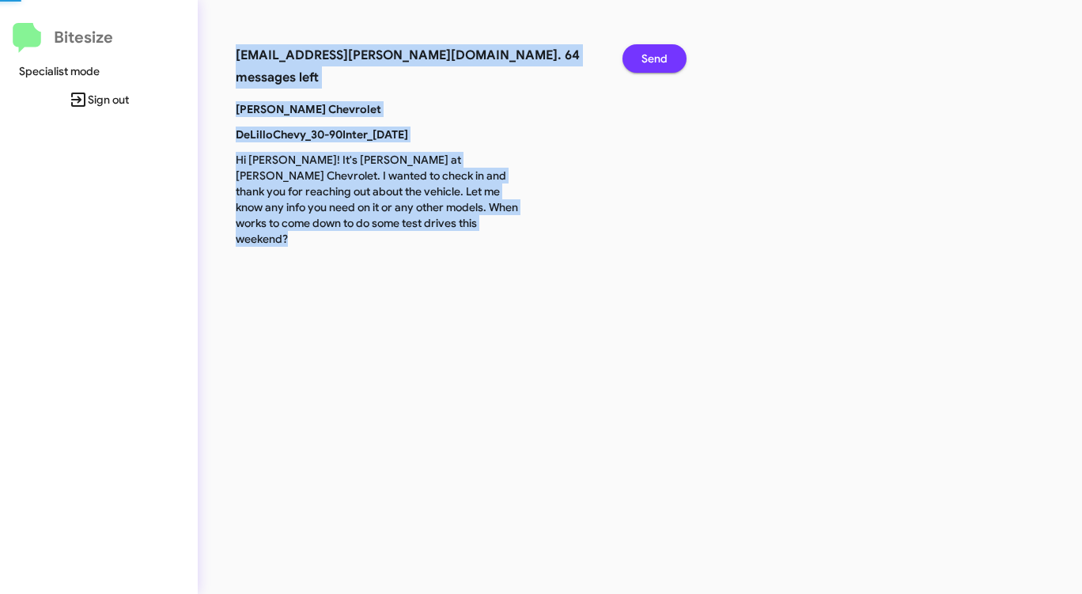
click at [658, 57] on span "Send" at bounding box center [654, 58] width 26 height 28
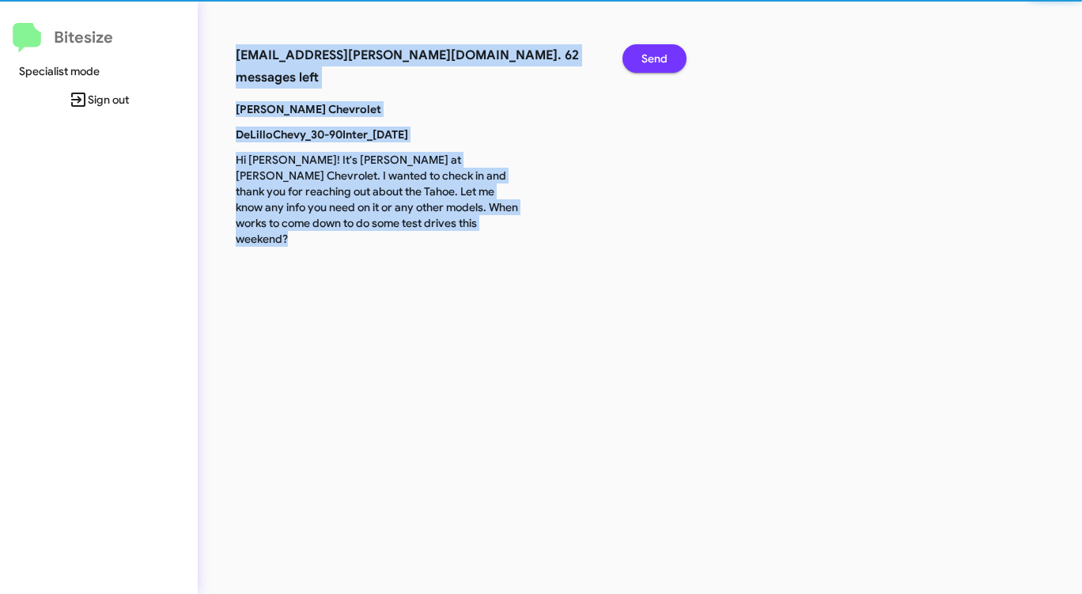
click at [658, 57] on span "Send" at bounding box center [654, 58] width 26 height 28
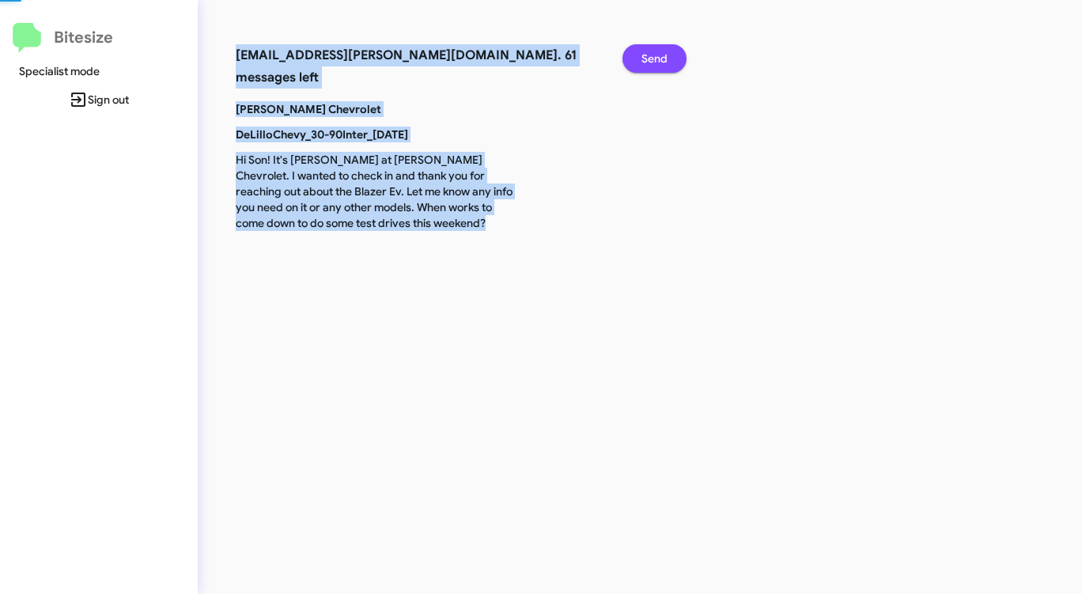
click at [658, 57] on span "Send" at bounding box center [654, 58] width 26 height 28
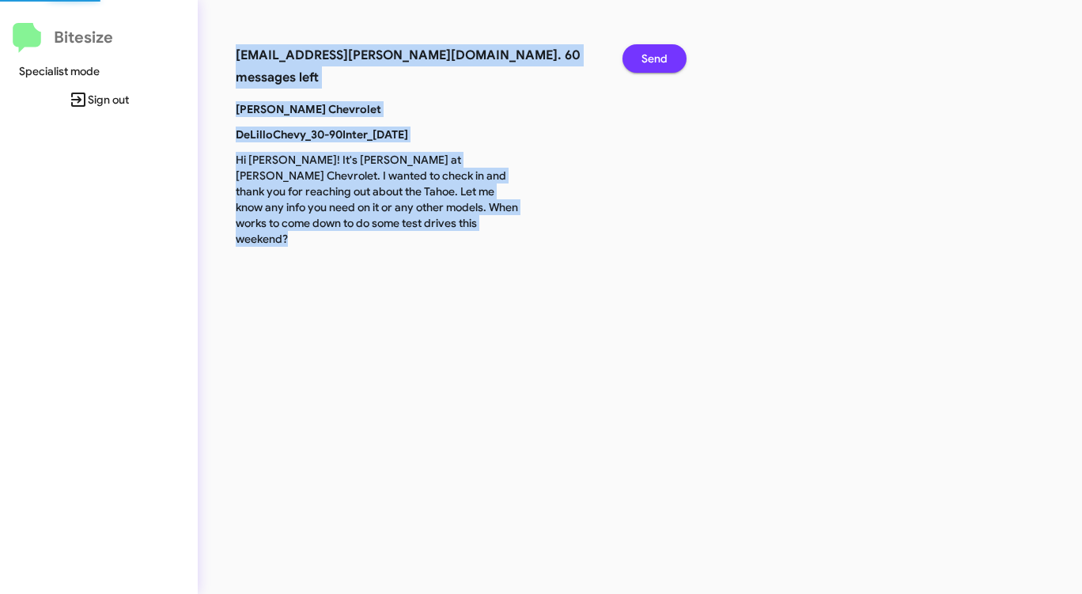
click at [658, 57] on span "Send" at bounding box center [654, 58] width 26 height 28
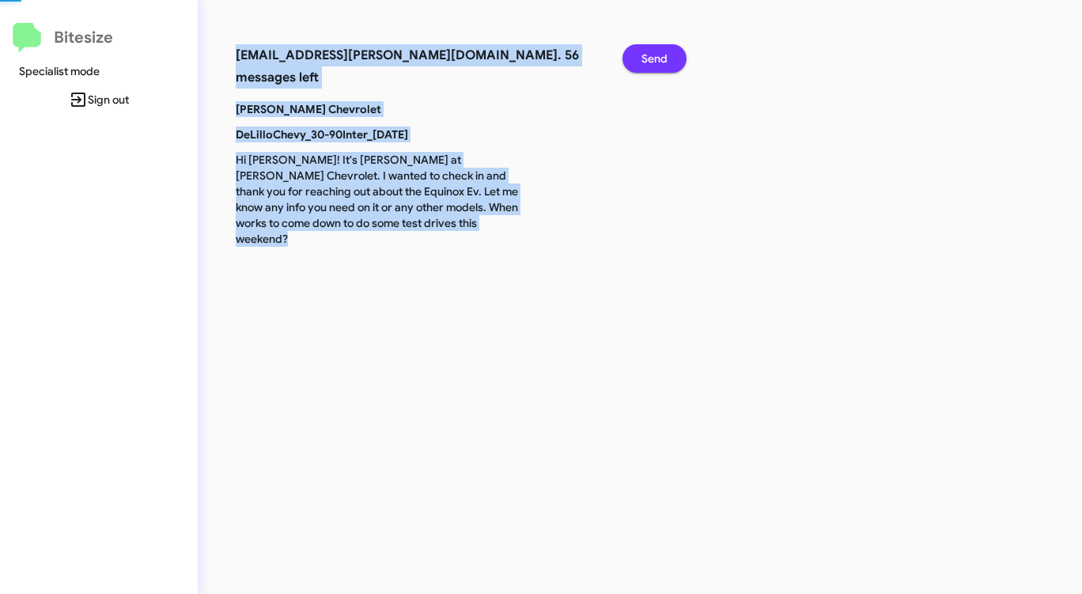
click at [658, 57] on span "Send" at bounding box center [654, 58] width 26 height 28
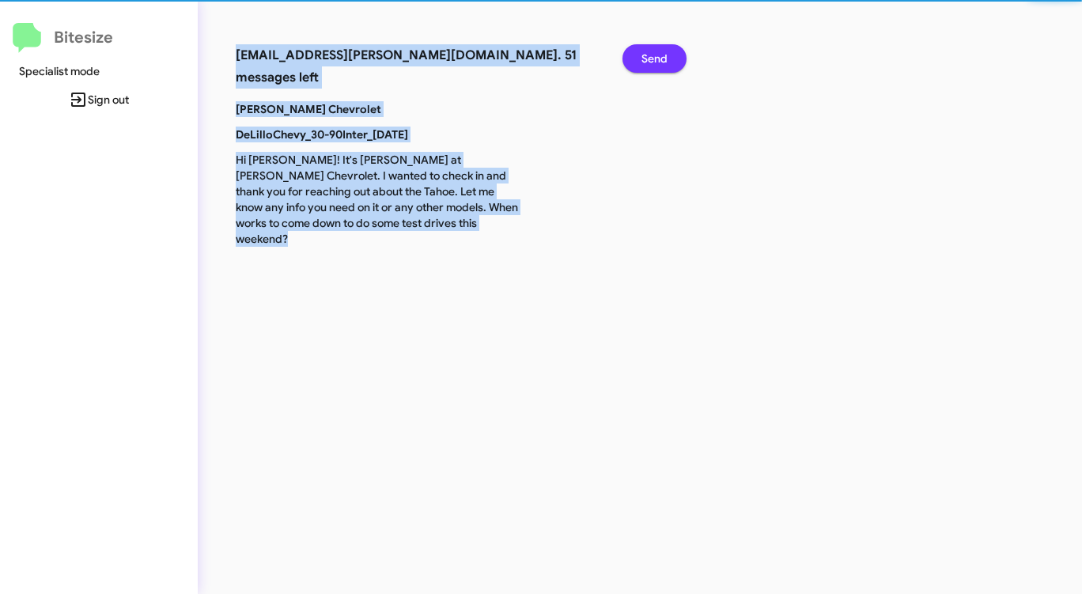
click at [658, 57] on span "Send" at bounding box center [654, 58] width 26 height 28
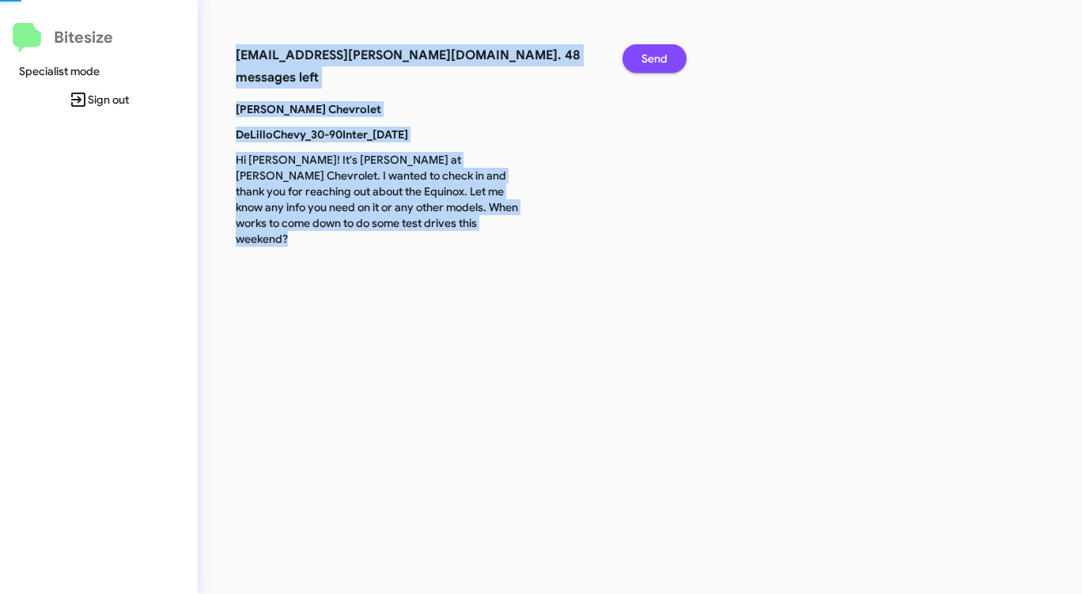
click at [658, 57] on span "Send" at bounding box center [654, 58] width 26 height 28
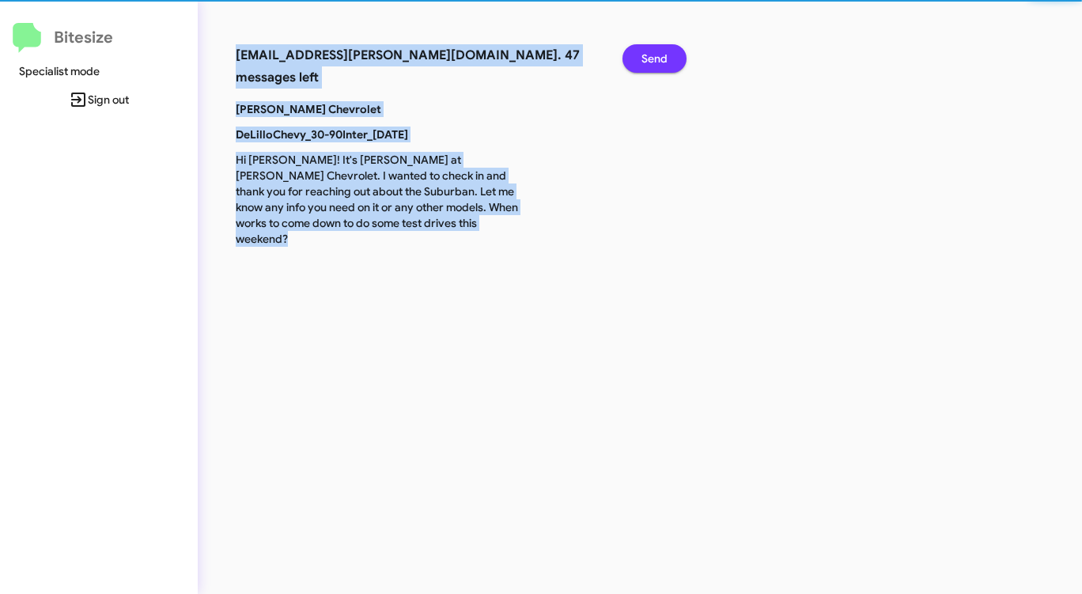
click at [658, 57] on span "Send" at bounding box center [654, 58] width 26 height 28
click at [658, 58] on span "Send" at bounding box center [654, 58] width 26 height 28
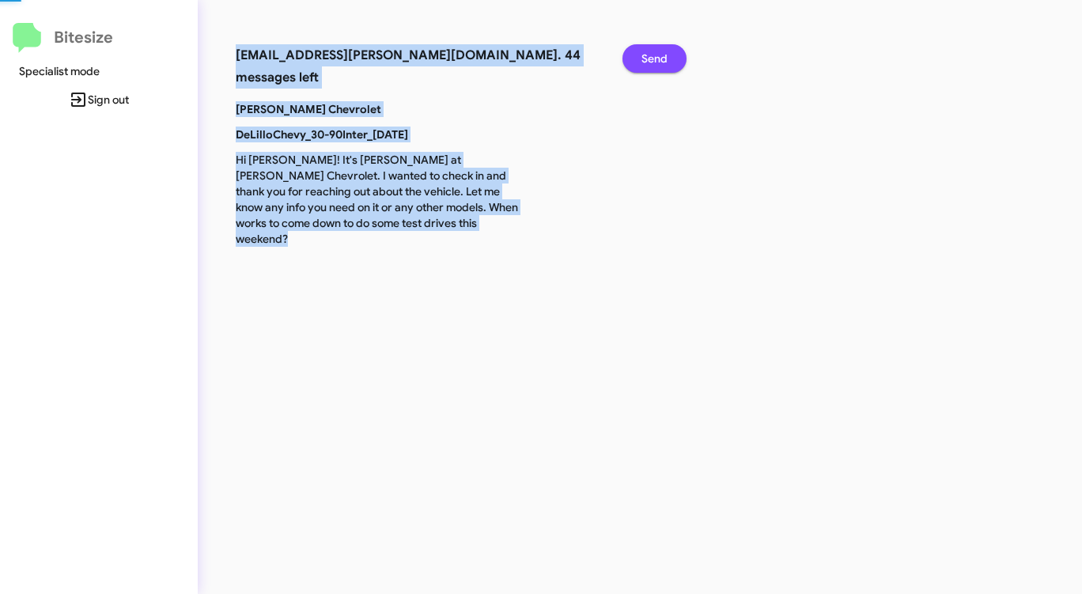
click at [658, 58] on span "Send" at bounding box center [654, 58] width 26 height 28
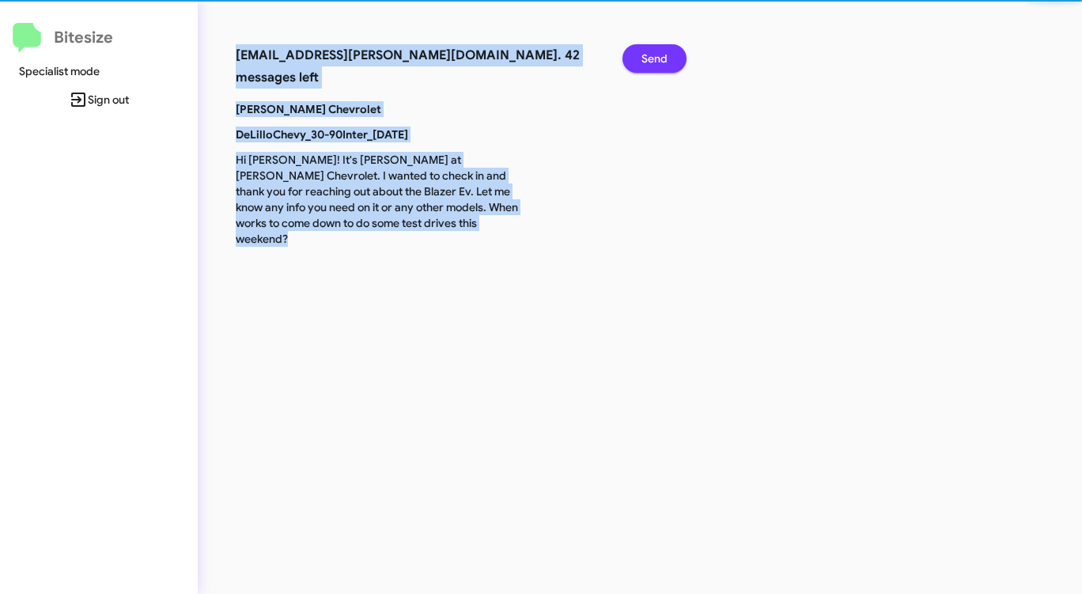
click at [658, 58] on span "Send" at bounding box center [654, 58] width 26 height 28
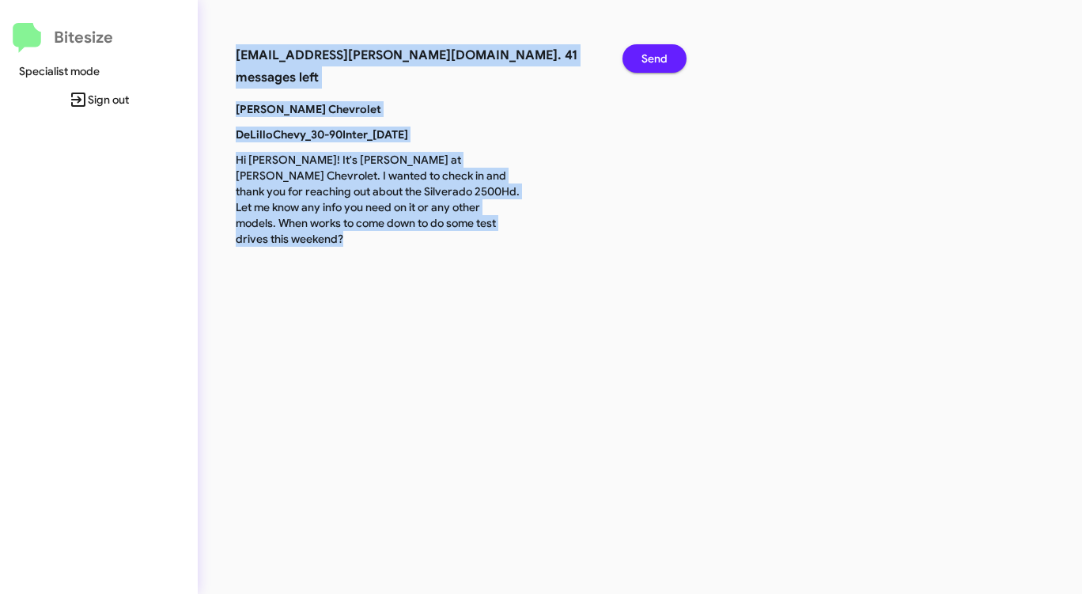
click at [658, 58] on span "Send" at bounding box center [654, 58] width 26 height 28
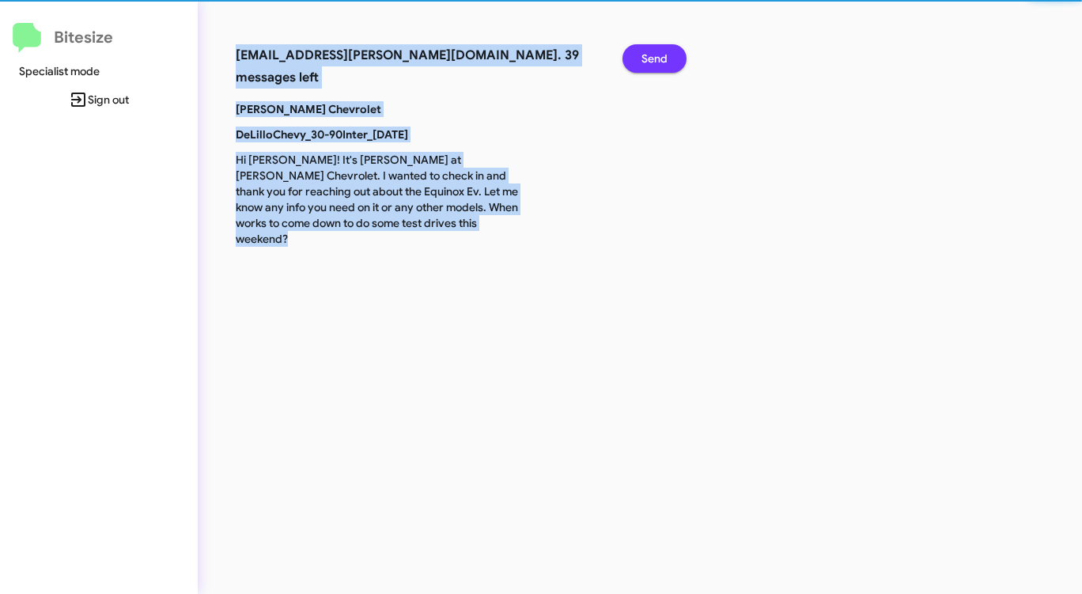
click at [658, 58] on span "Send" at bounding box center [654, 58] width 26 height 28
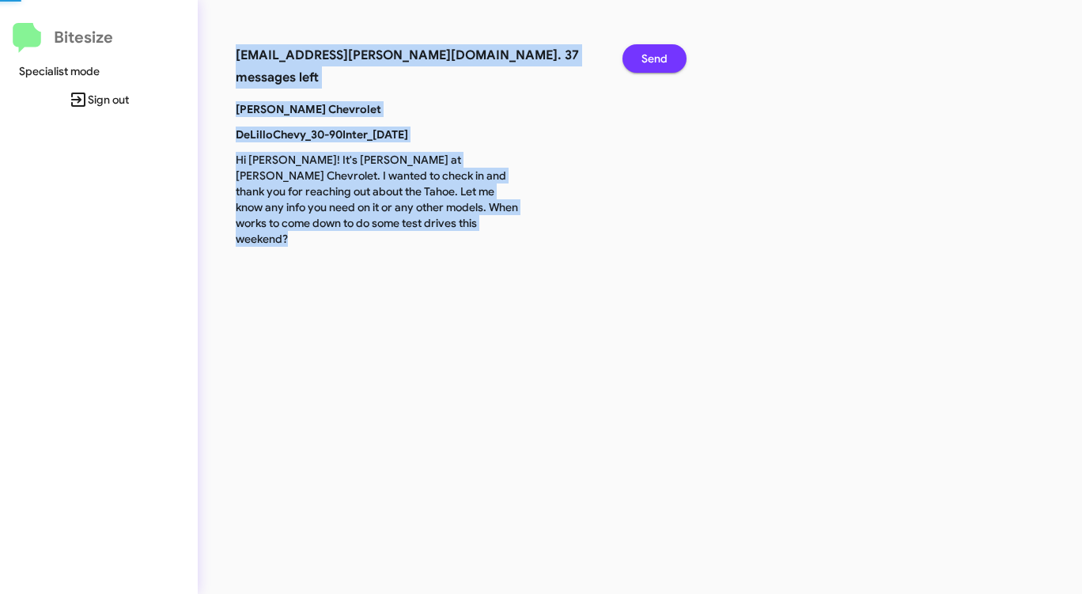
click at [658, 58] on span "Send" at bounding box center [654, 58] width 26 height 28
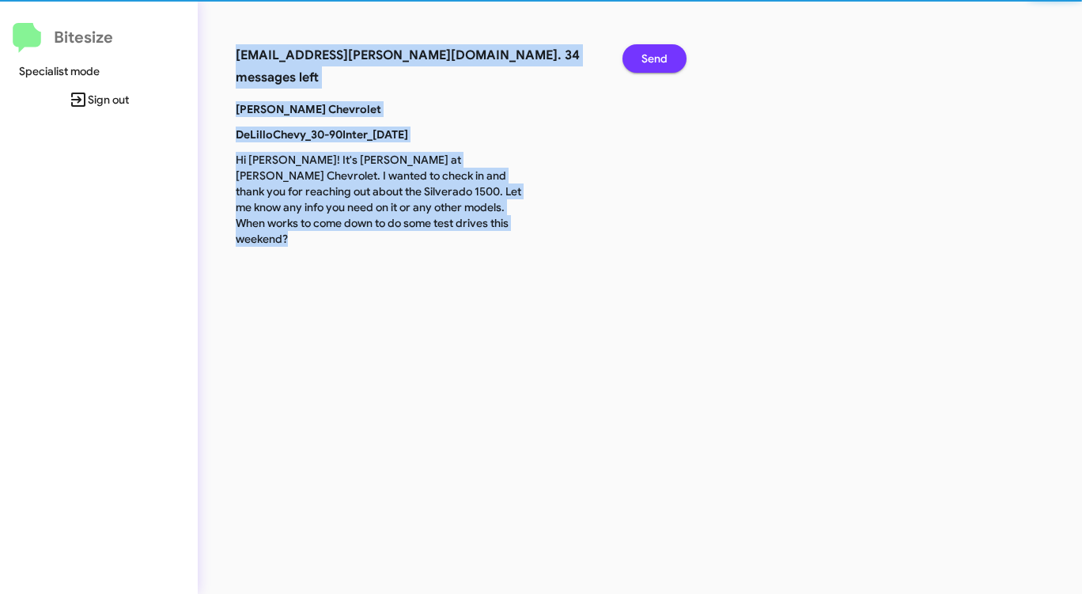
click at [658, 58] on span "Send" at bounding box center [654, 58] width 26 height 28
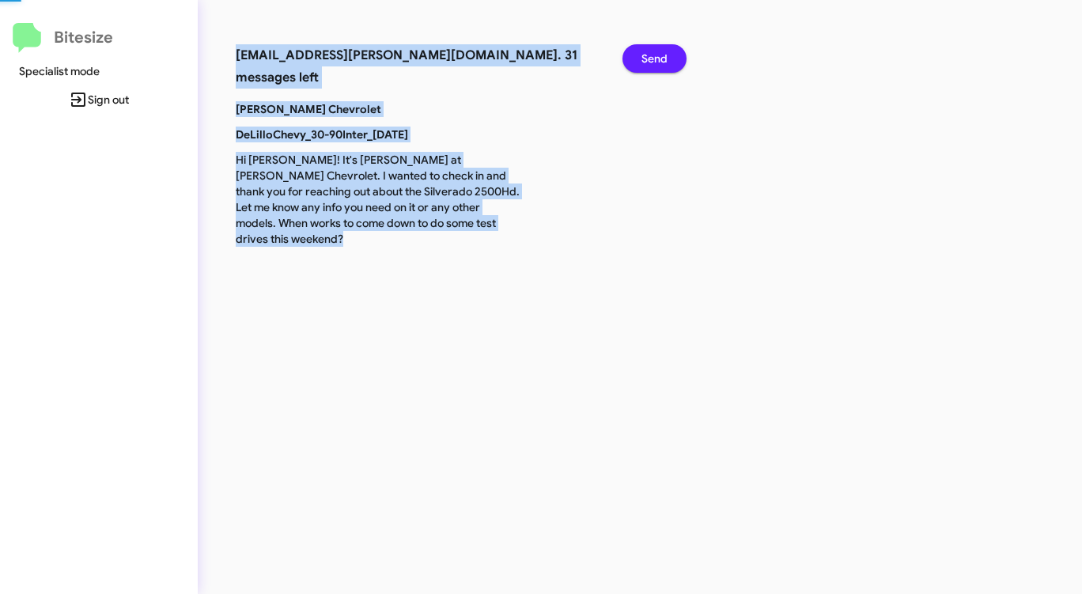
click at [658, 58] on span "Send" at bounding box center [654, 58] width 26 height 28
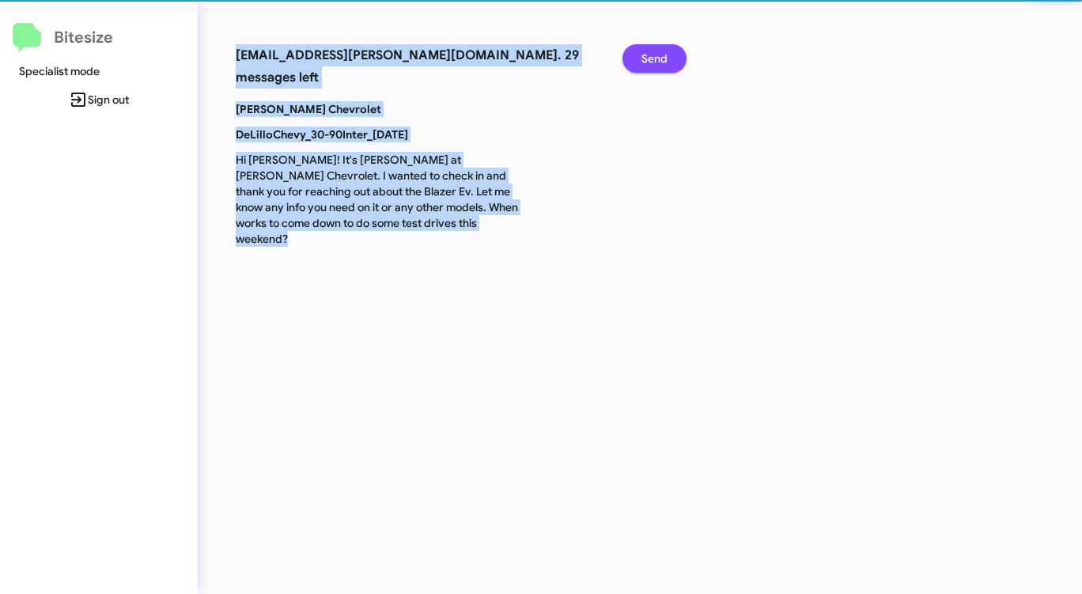
click at [658, 58] on span "Send" at bounding box center [654, 58] width 26 height 28
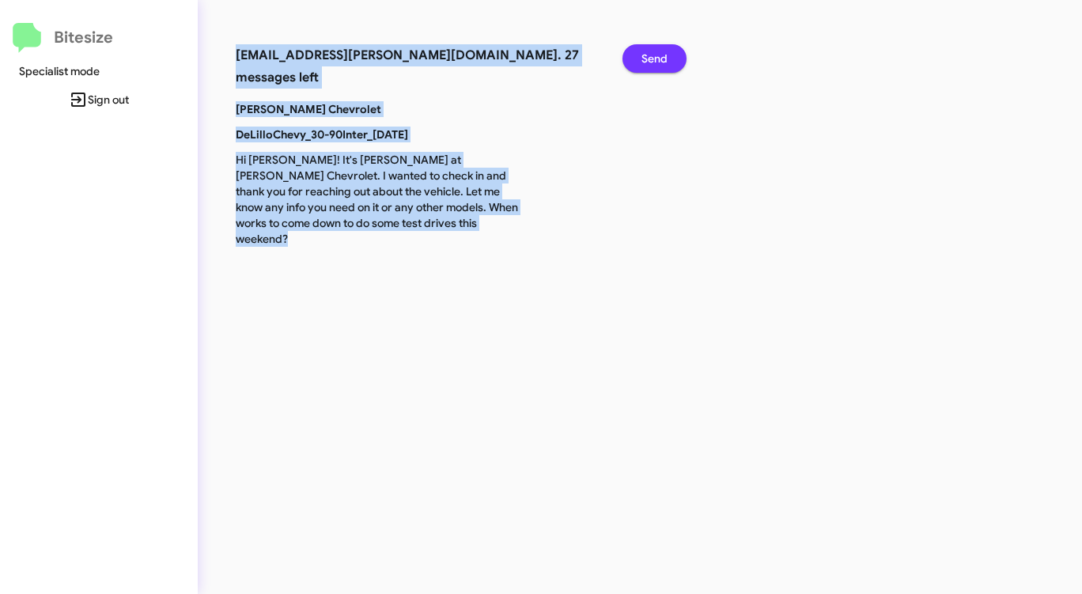
click at [658, 58] on span "Send" at bounding box center [654, 58] width 26 height 28
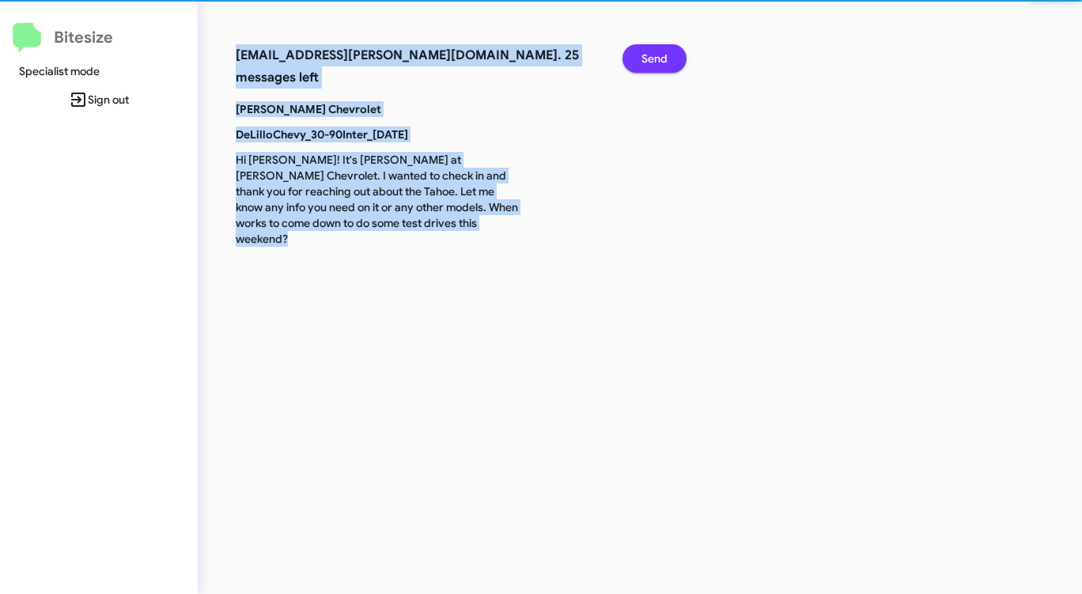
click at [658, 58] on span "Send" at bounding box center [654, 58] width 26 height 28
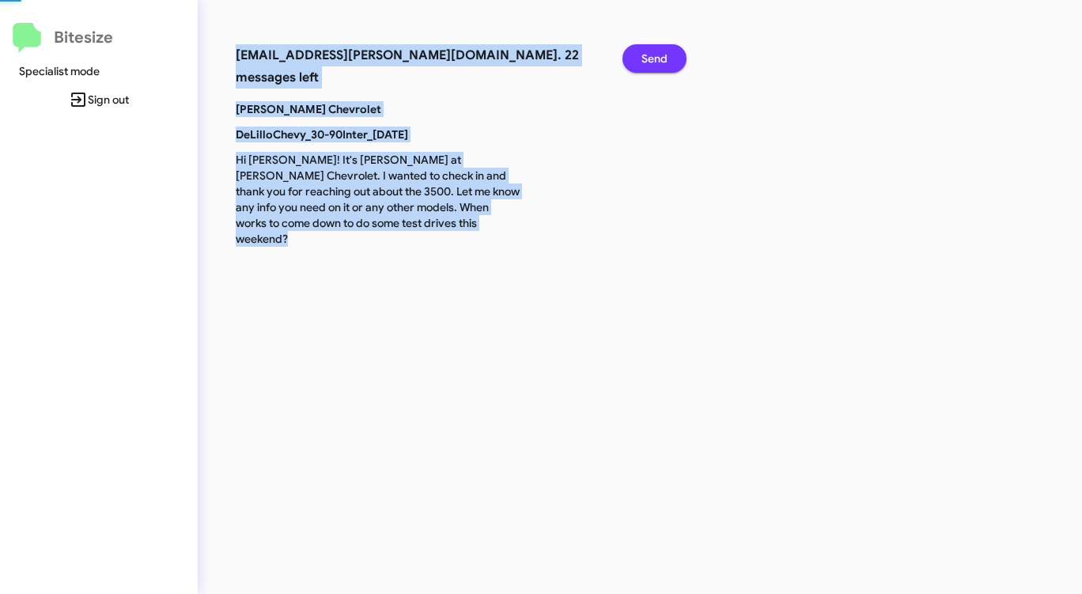
click at [658, 58] on span "Send" at bounding box center [654, 58] width 26 height 28
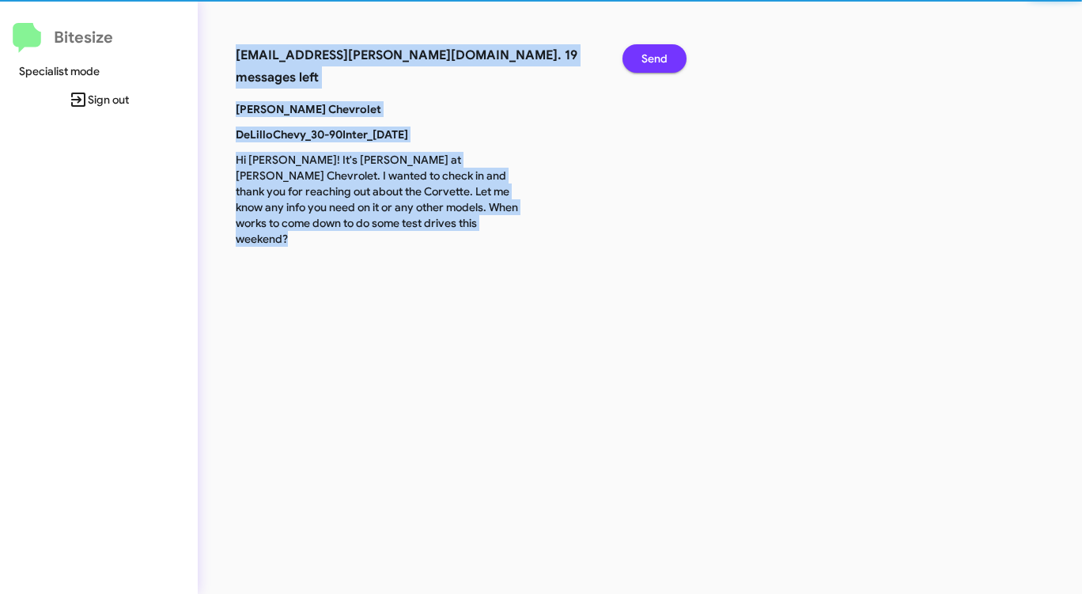
click at [658, 58] on span "Send" at bounding box center [654, 58] width 26 height 28
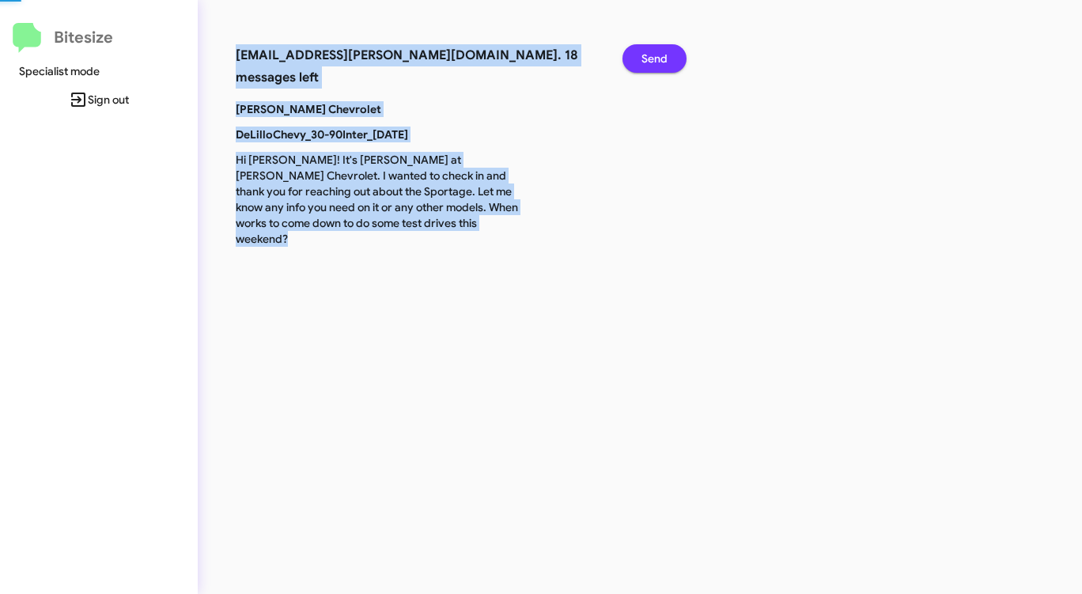
click at [658, 58] on span "Send" at bounding box center [654, 58] width 26 height 28
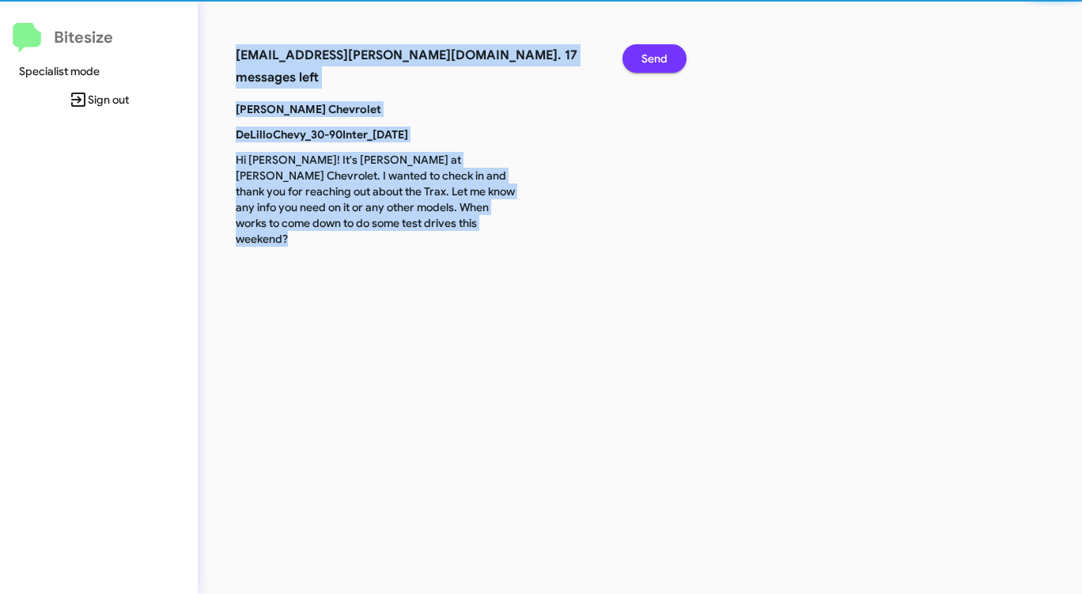
click at [658, 58] on span "Send" at bounding box center [654, 58] width 26 height 28
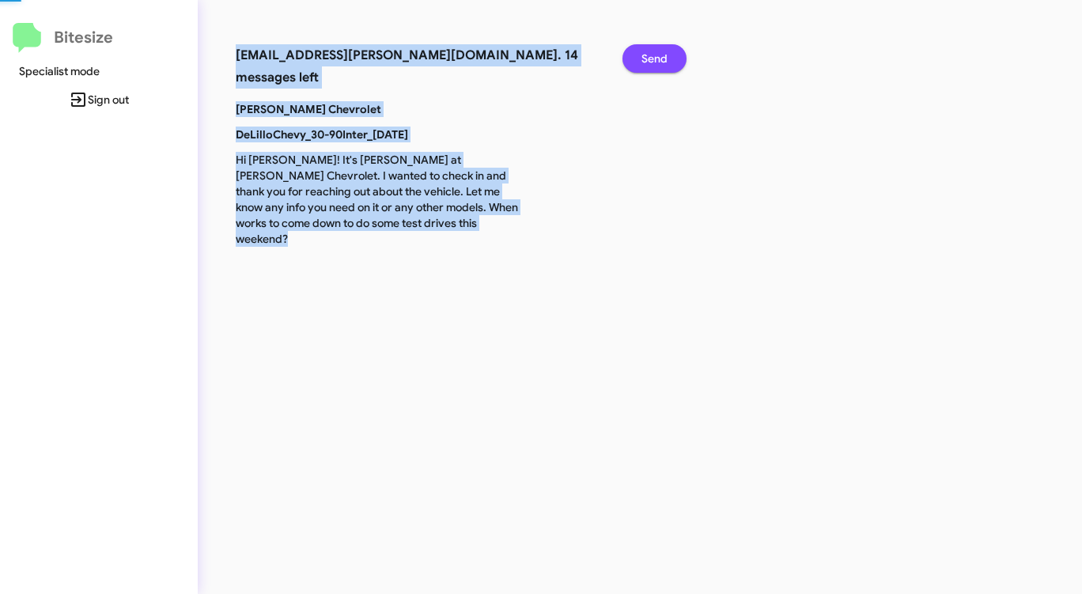
click at [658, 58] on span "Send" at bounding box center [654, 58] width 26 height 28
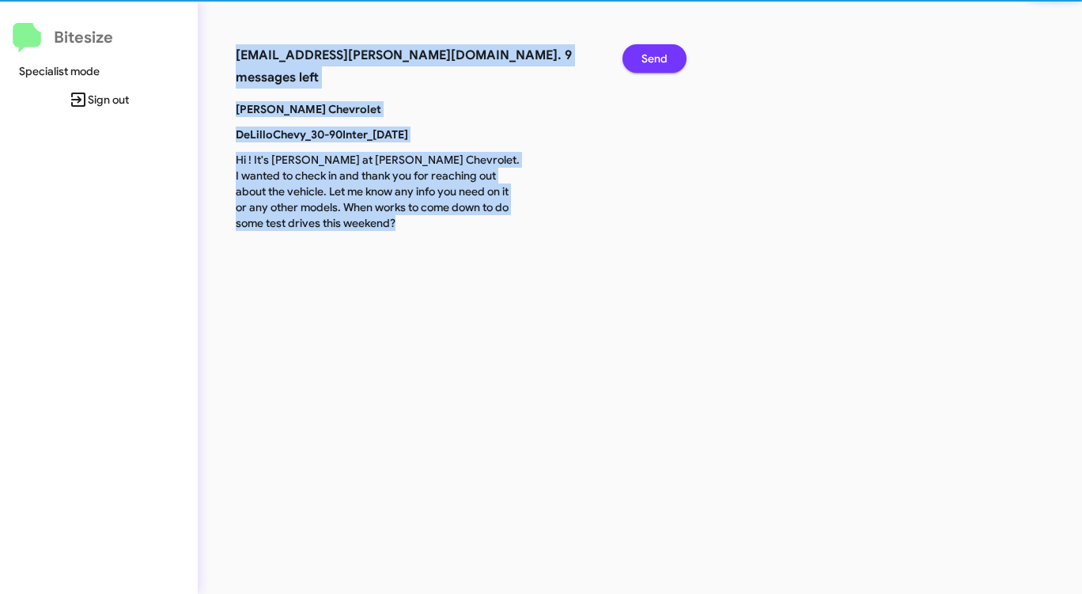
click at [658, 58] on span "Send" at bounding box center [654, 58] width 26 height 28
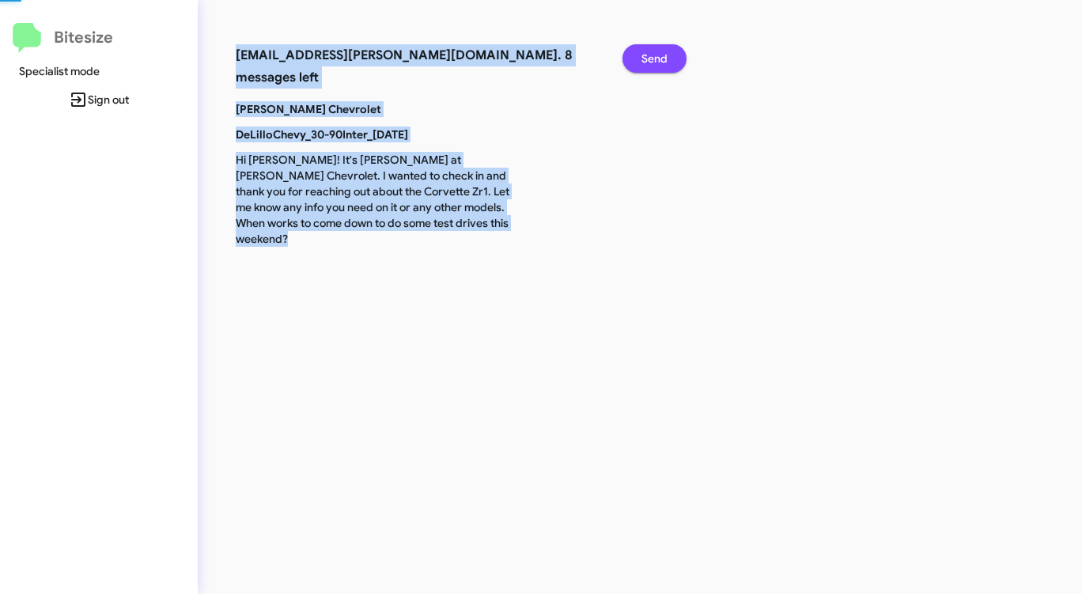
click at [658, 58] on span "Send" at bounding box center [654, 58] width 26 height 28
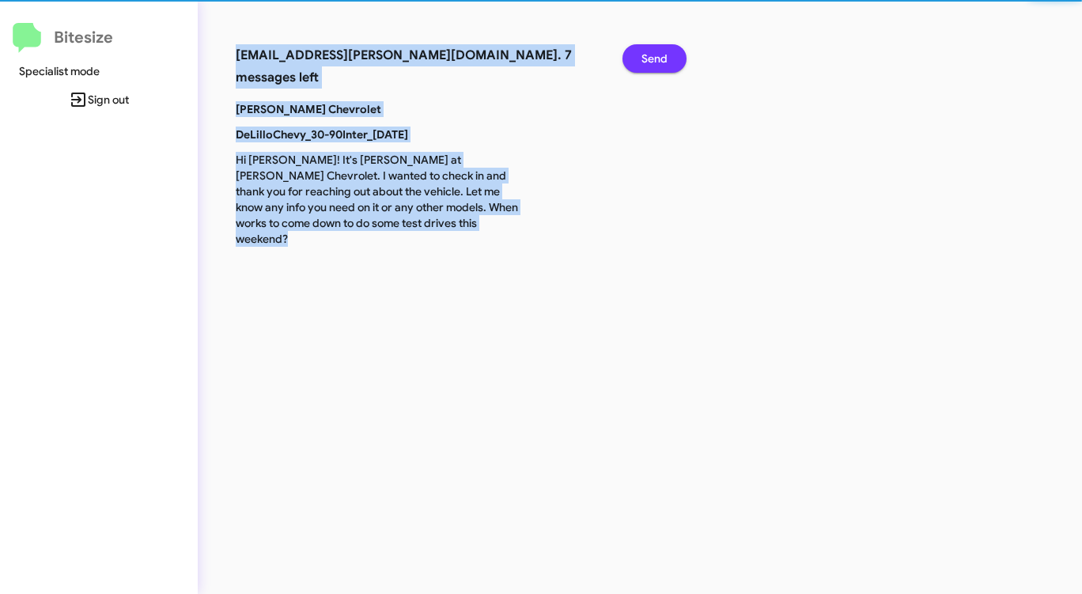
click at [658, 58] on span "Send" at bounding box center [654, 58] width 26 height 28
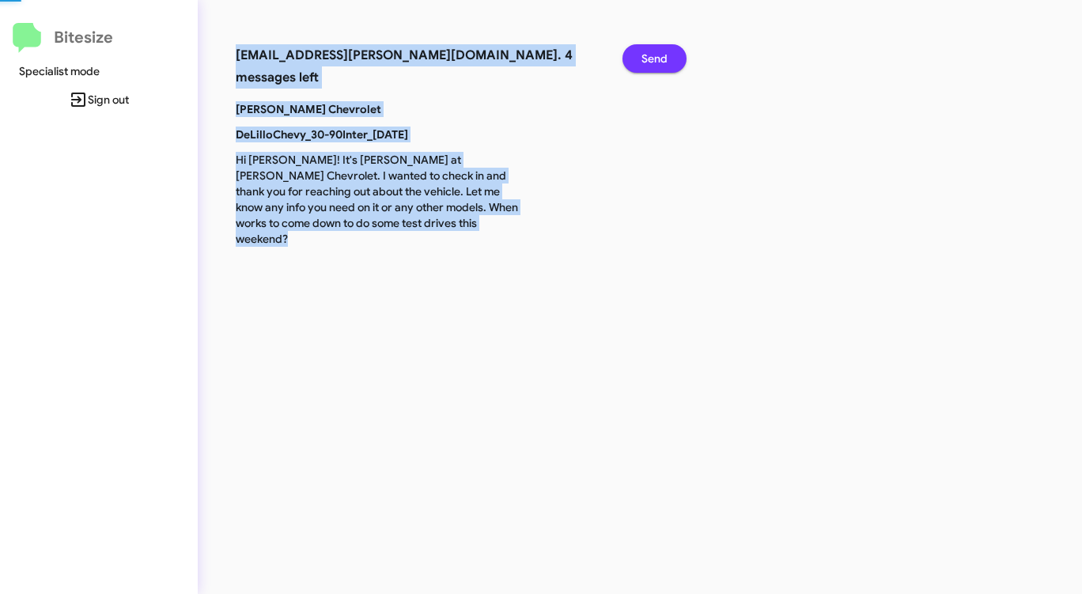
click at [658, 58] on span "Send" at bounding box center [654, 58] width 26 height 28
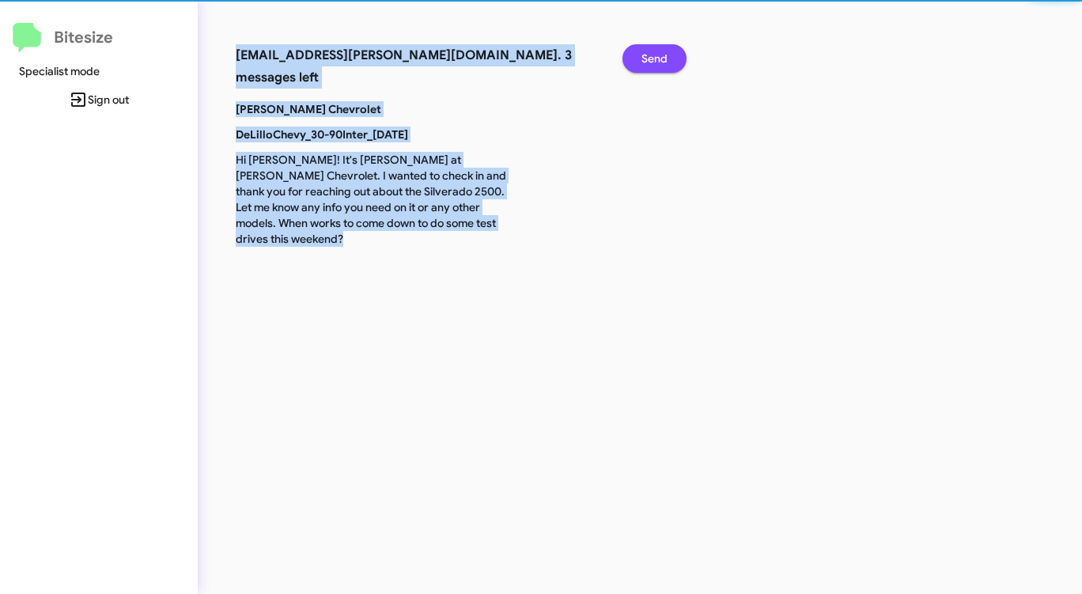
click at [658, 58] on span "Send" at bounding box center [654, 58] width 26 height 28
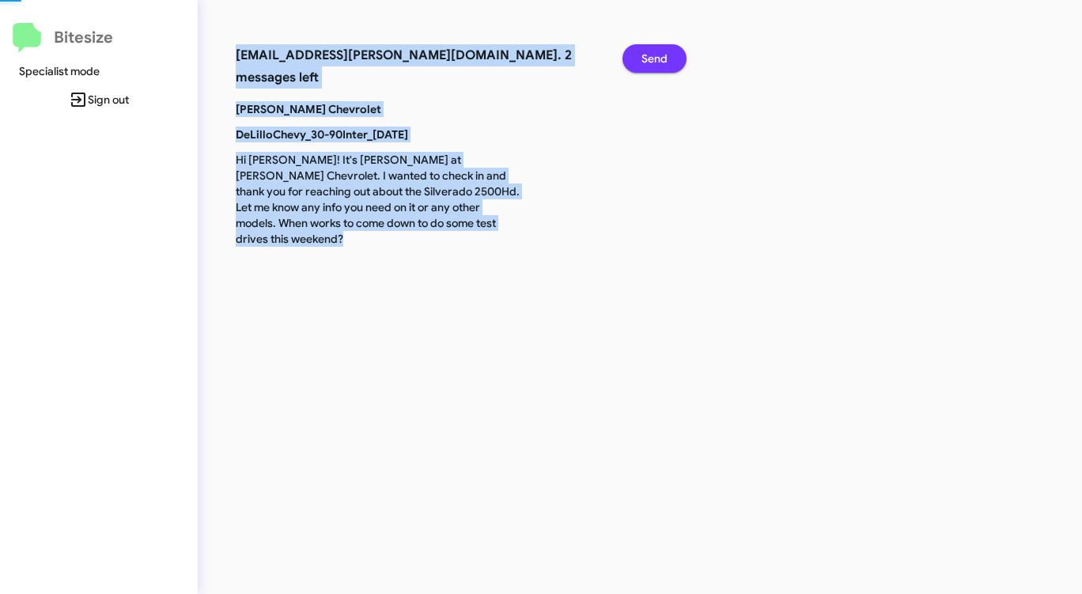
click at [658, 58] on span "Send" at bounding box center [654, 58] width 26 height 28
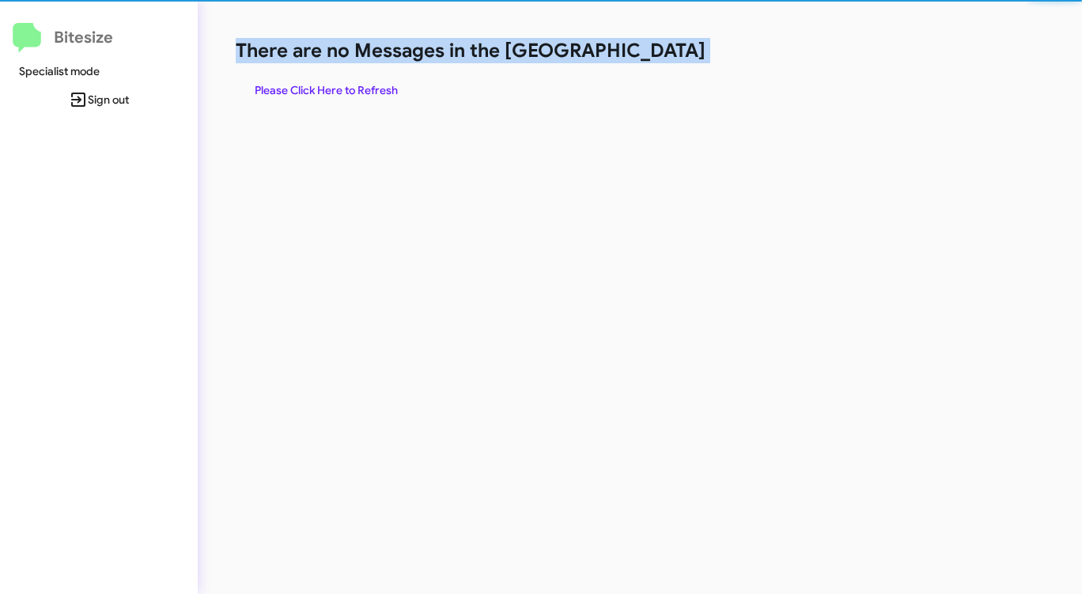
click at [658, 58] on h1 "There are no Messages in the [GEOGRAPHIC_DATA]" at bounding box center [566, 50] width 661 height 25
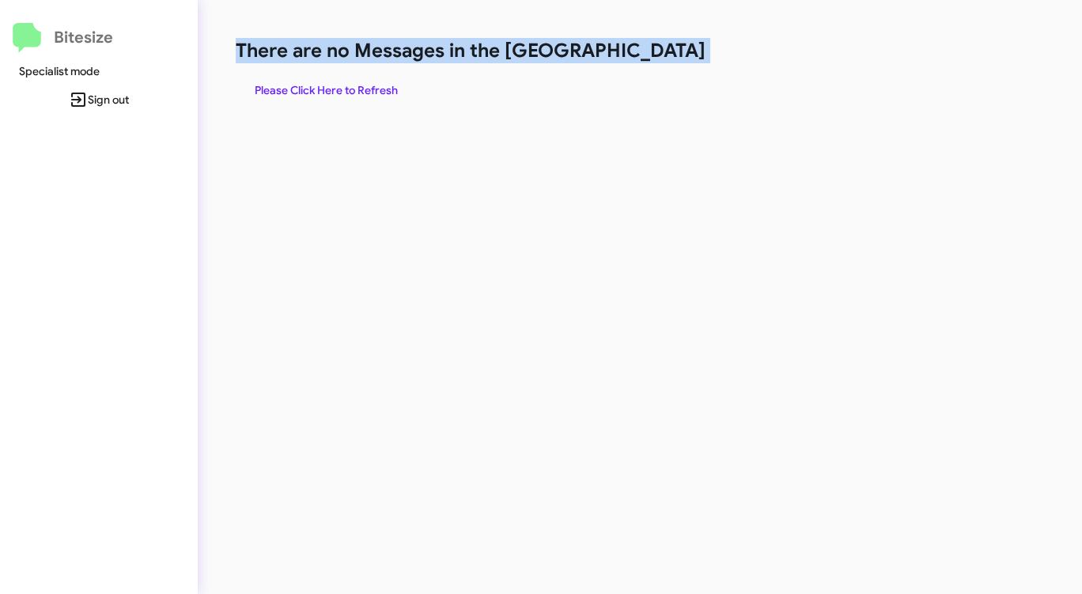
click at [658, 58] on h1 "There are no Messages in the [GEOGRAPHIC_DATA]" at bounding box center [566, 50] width 661 height 25
click at [362, 85] on span "Please Click Here to Refresh" at bounding box center [326, 90] width 143 height 28
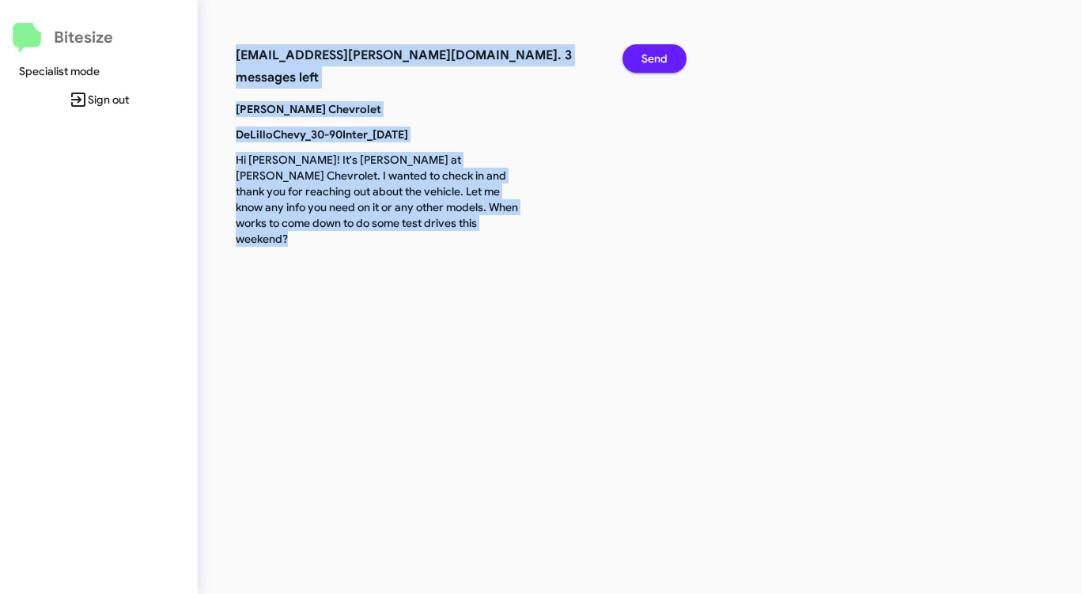
click at [652, 61] on span "Send" at bounding box center [654, 58] width 26 height 28
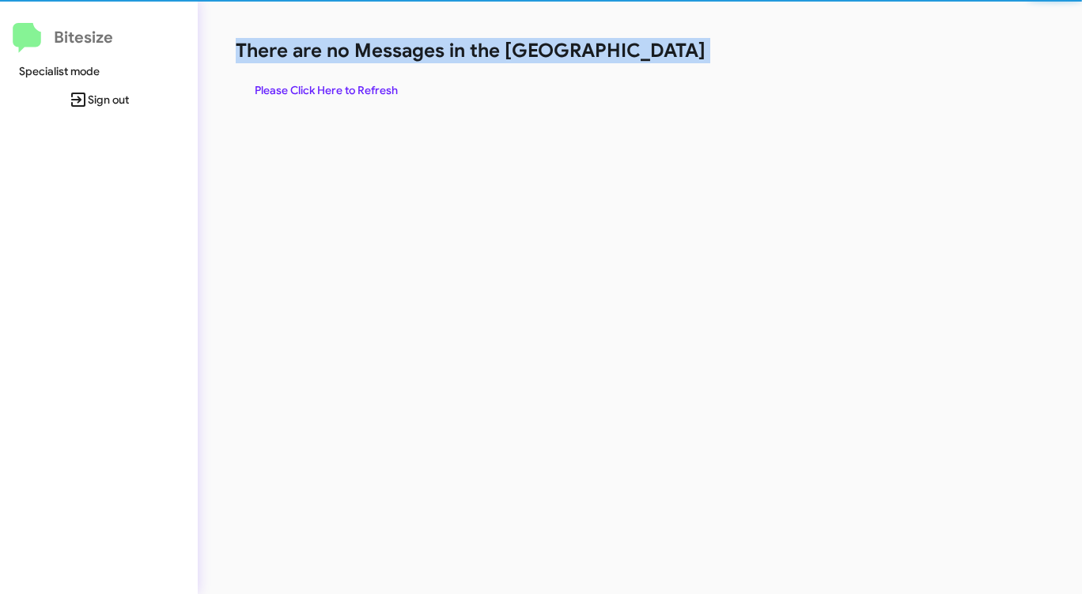
click at [652, 61] on h1 "There are no Messages in the [GEOGRAPHIC_DATA]" at bounding box center [566, 50] width 661 height 25
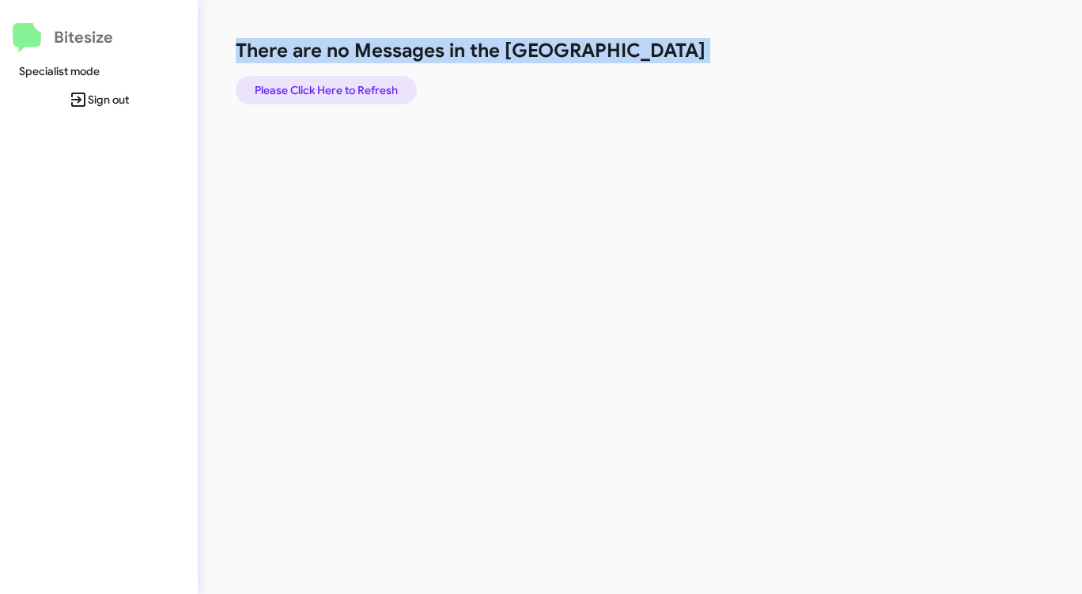
click at [361, 81] on span "Please Click Here to Refresh" at bounding box center [326, 90] width 143 height 28
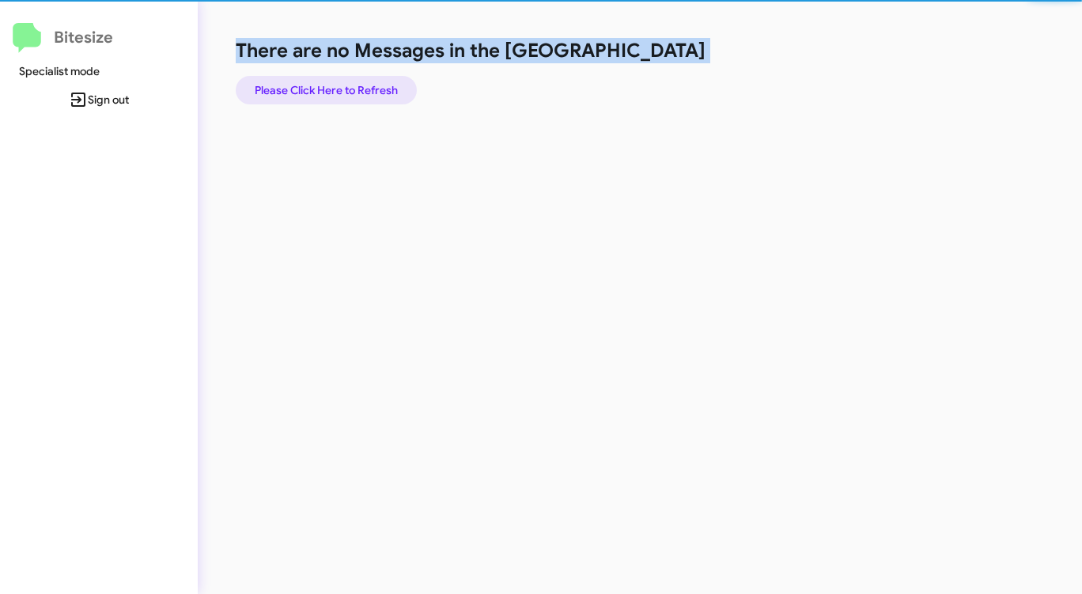
click at [361, 81] on span "Please Click Here to Refresh" at bounding box center [326, 90] width 143 height 28
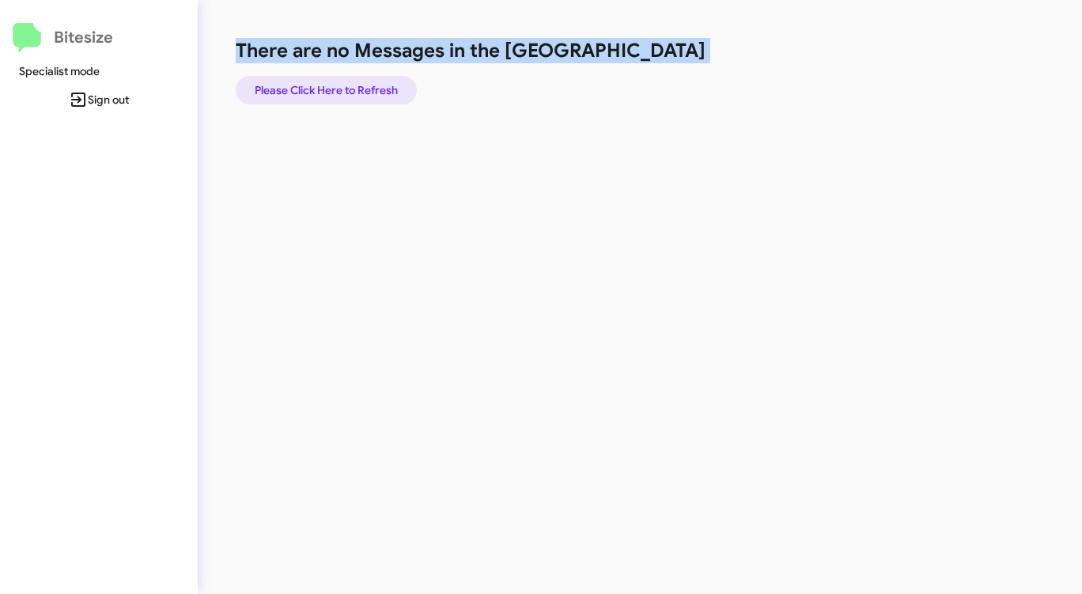
click at [361, 81] on span "Please Click Here to Refresh" at bounding box center [326, 90] width 143 height 28
click at [362, 87] on span "Please Click Here to Refresh" at bounding box center [326, 90] width 143 height 28
click at [371, 83] on span "Please Click Here to Refresh" at bounding box center [326, 90] width 143 height 28
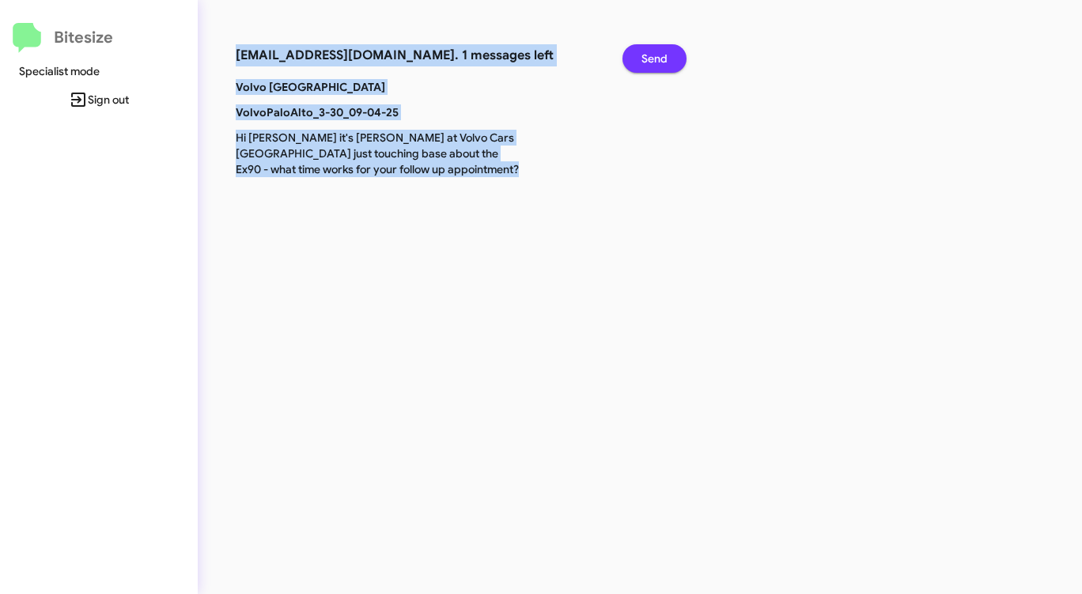
click at [662, 50] on span "Send" at bounding box center [654, 58] width 26 height 28
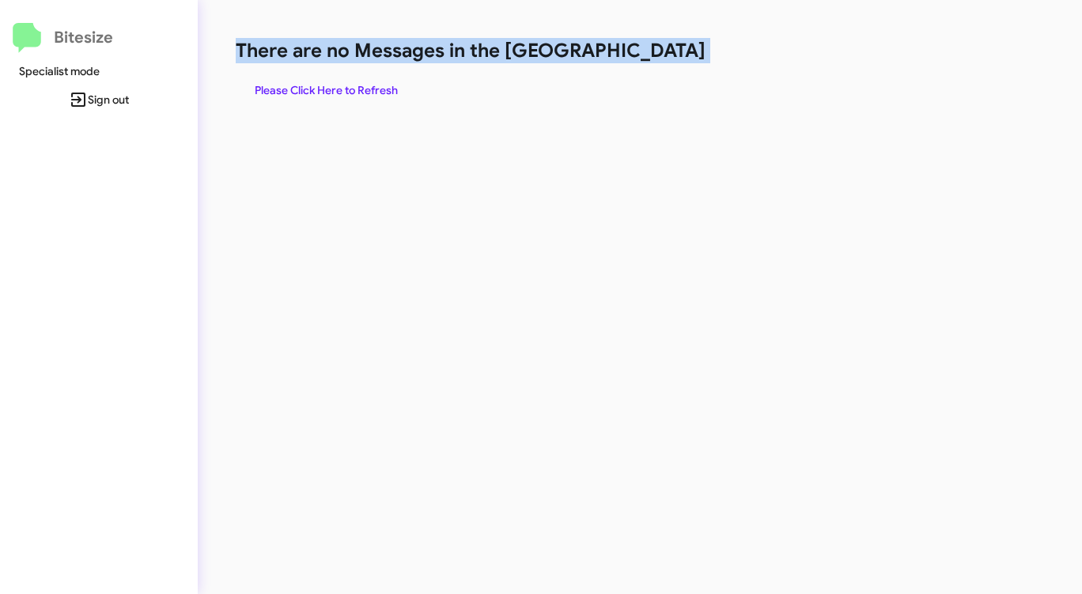
click at [366, 89] on span "Please Click Here to Refresh" at bounding box center [326, 90] width 143 height 28
click at [368, 89] on span "Please Click Here to Refresh" at bounding box center [326, 90] width 143 height 28
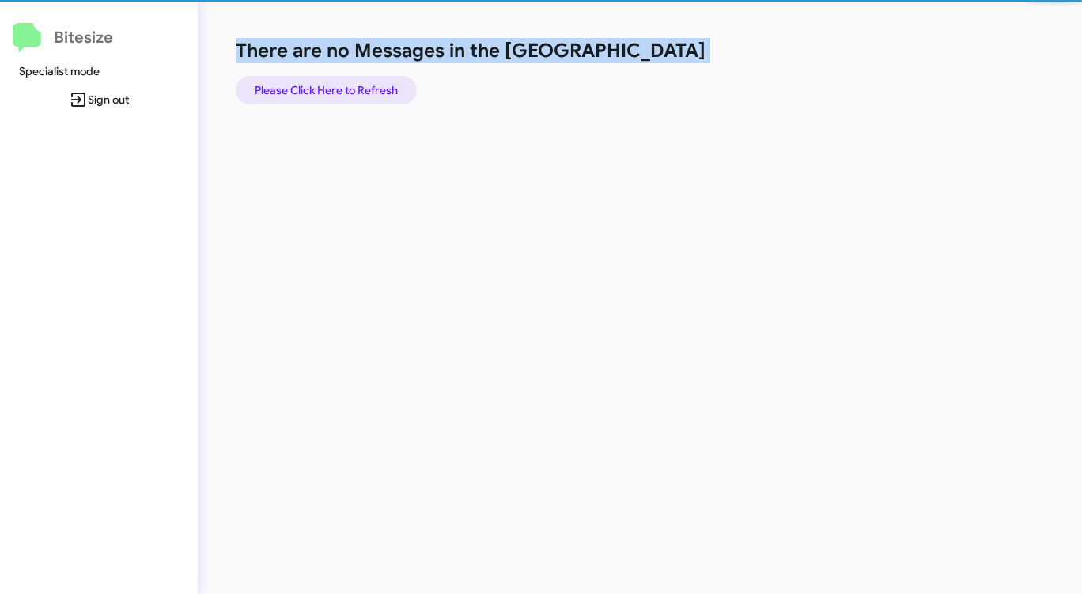
click at [368, 89] on span "Please Click Here to Refresh" at bounding box center [326, 90] width 143 height 28
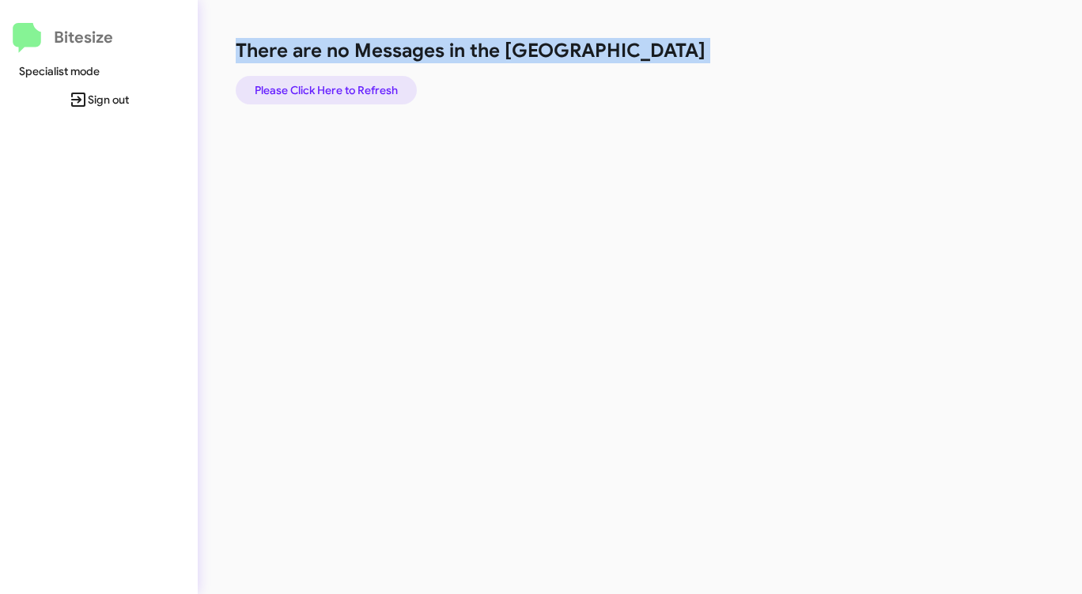
click at [368, 89] on span "Please Click Here to Refresh" at bounding box center [326, 90] width 143 height 28
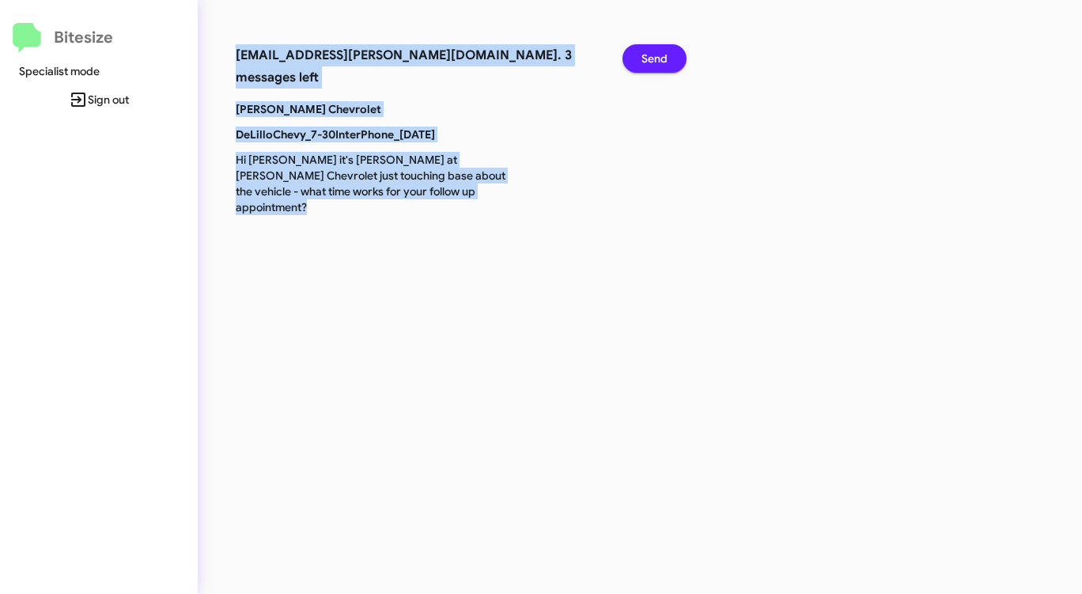
click at [658, 57] on span "Send" at bounding box center [654, 58] width 26 height 28
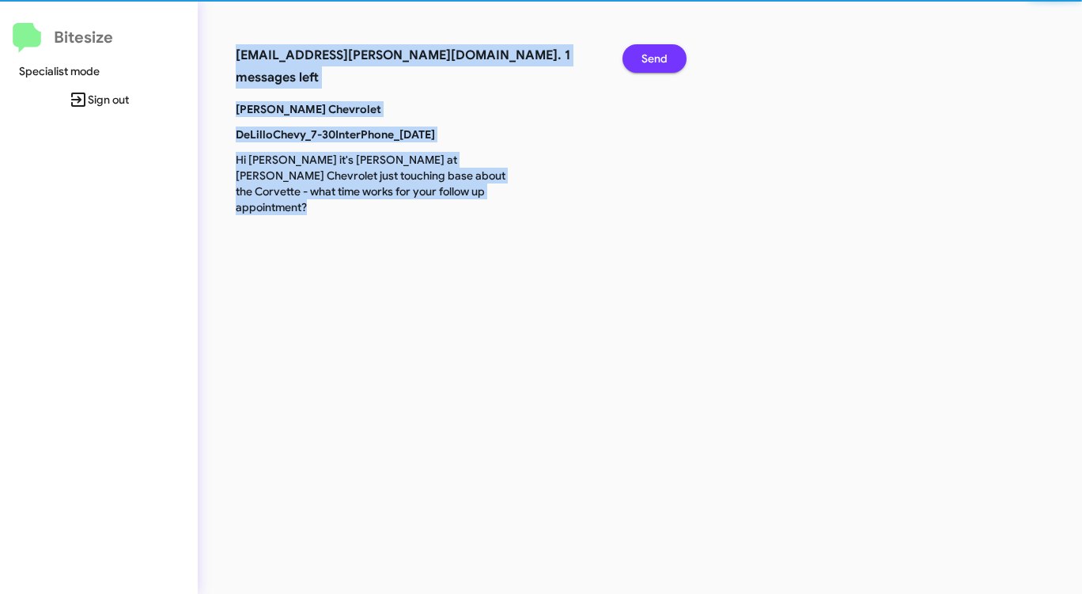
click at [658, 57] on span "Send" at bounding box center [654, 58] width 26 height 28
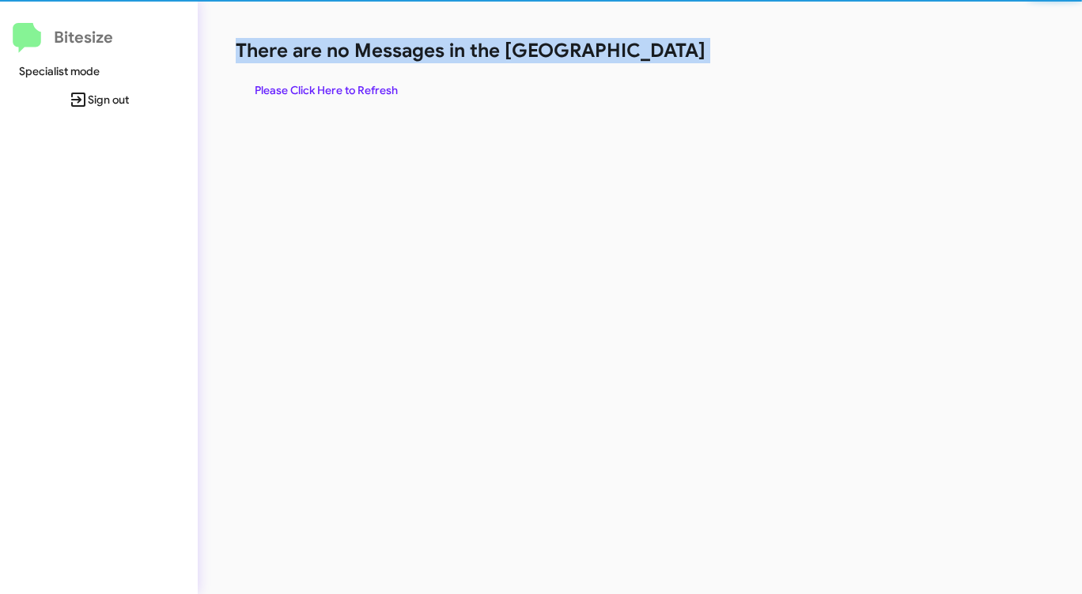
click at [658, 57] on h1 "There are no Messages in the [GEOGRAPHIC_DATA]" at bounding box center [566, 50] width 661 height 25
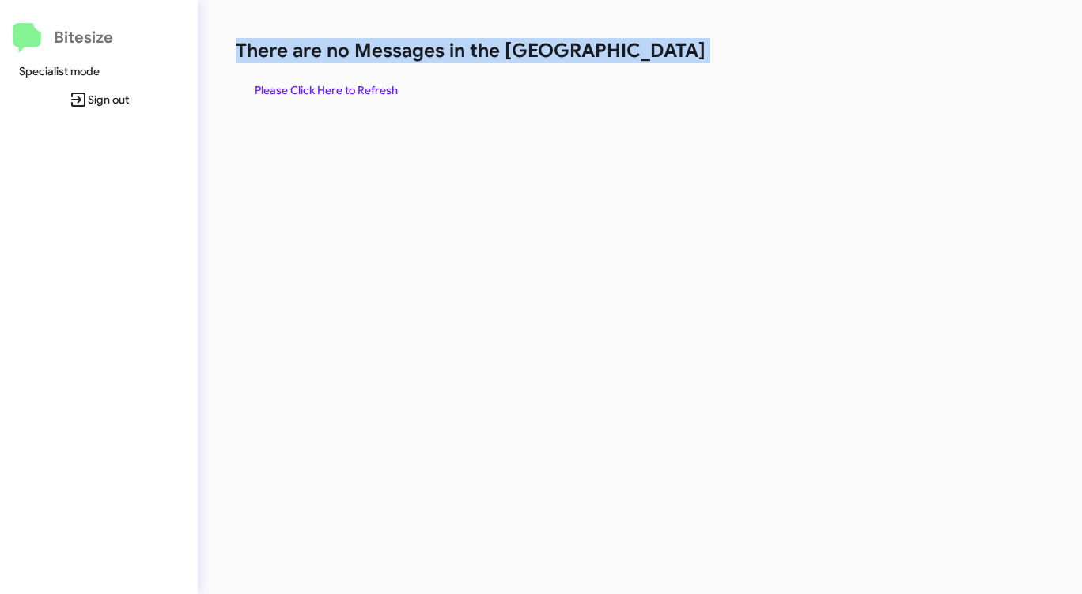
drag, startPoint x: 658, startPoint y: 57, endPoint x: 576, endPoint y: 65, distance: 81.8
click at [656, 58] on h1 "There are no Messages in the [GEOGRAPHIC_DATA]" at bounding box center [566, 50] width 661 height 25
click at [370, 89] on span "Please Click Here to Refresh" at bounding box center [326, 90] width 143 height 28
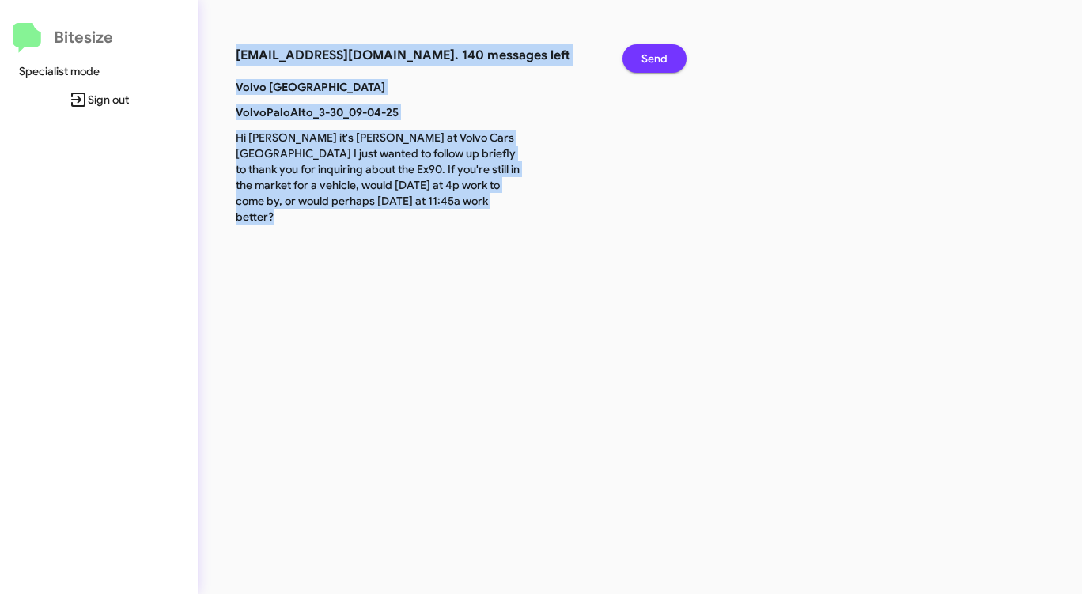
click at [665, 50] on span "Send" at bounding box center [654, 58] width 26 height 28
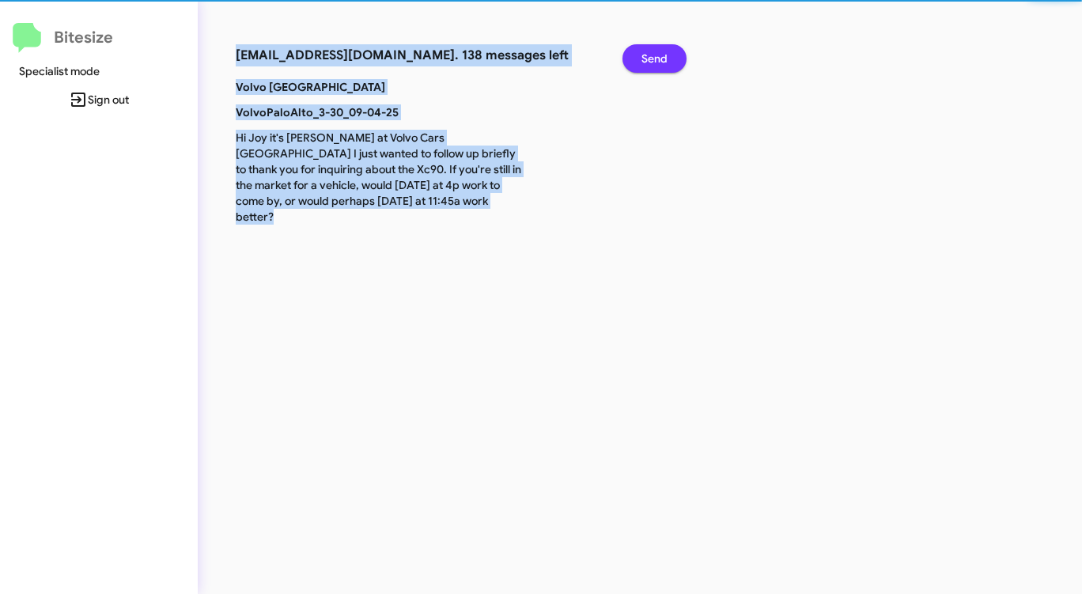
click at [665, 50] on span "Send" at bounding box center [654, 58] width 26 height 28
click at [665, 51] on span "Send" at bounding box center [654, 58] width 26 height 28
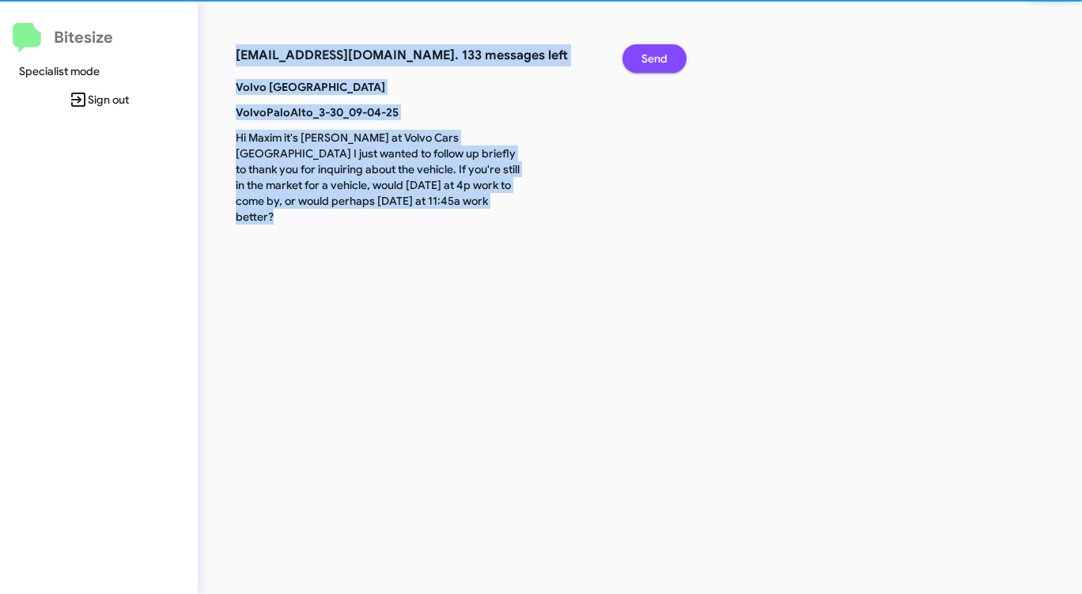
click at [665, 51] on span "Send" at bounding box center [654, 58] width 26 height 28
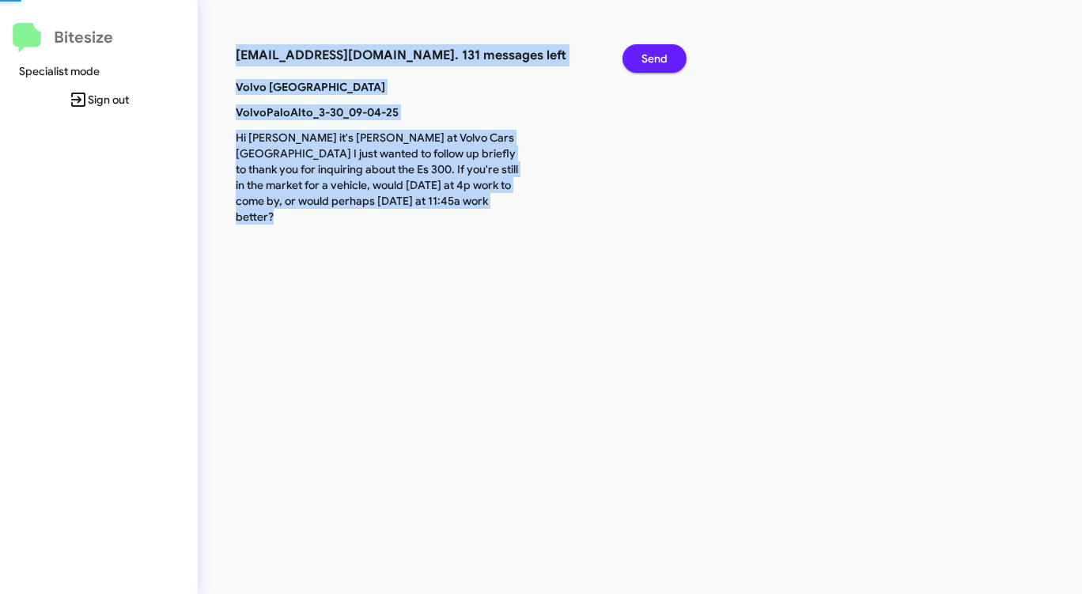
click at [665, 51] on span "Send" at bounding box center [654, 58] width 26 height 28
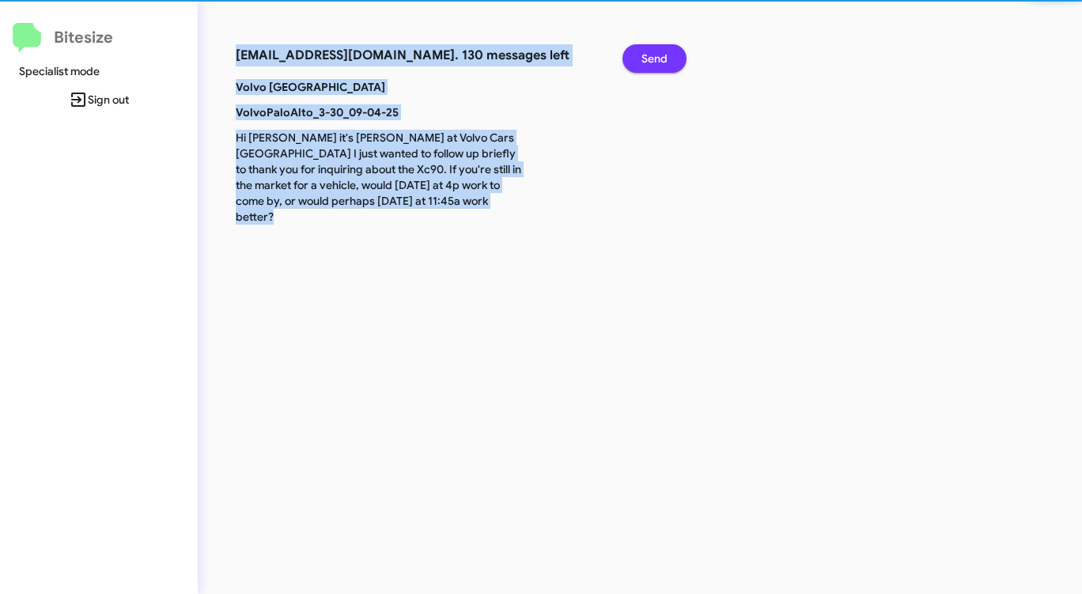
click at [665, 51] on span "Send" at bounding box center [654, 58] width 26 height 28
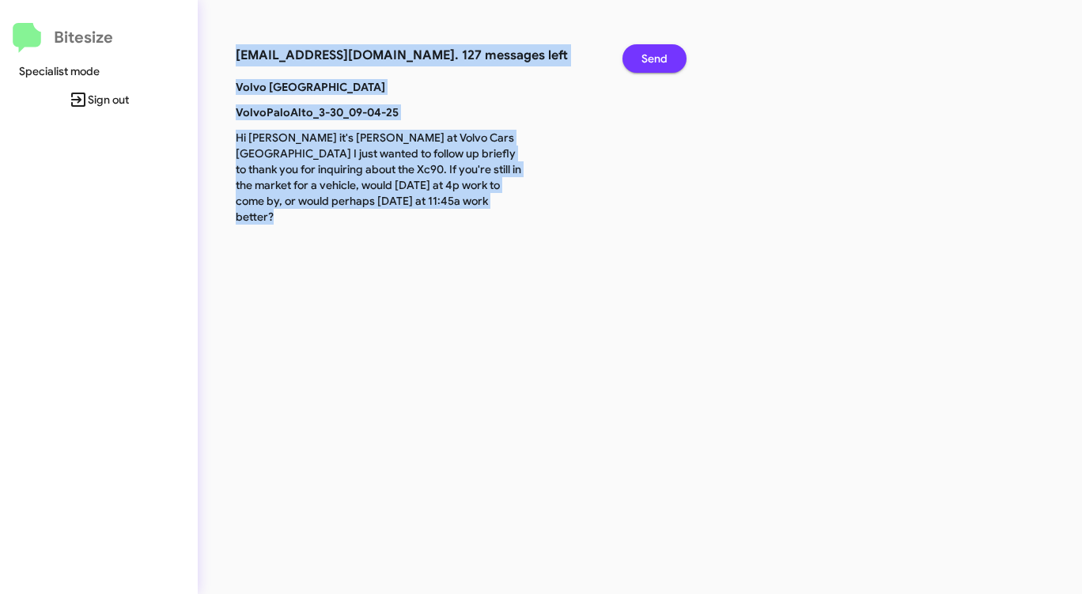
click at [665, 51] on span "Send" at bounding box center [654, 58] width 26 height 28
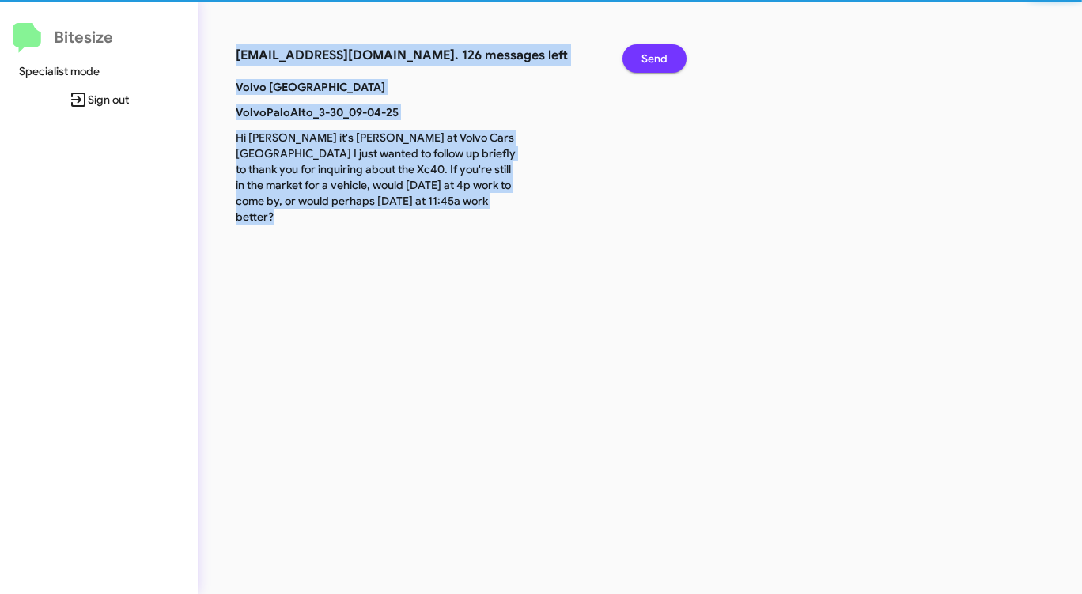
click at [665, 51] on span "Send" at bounding box center [654, 58] width 26 height 28
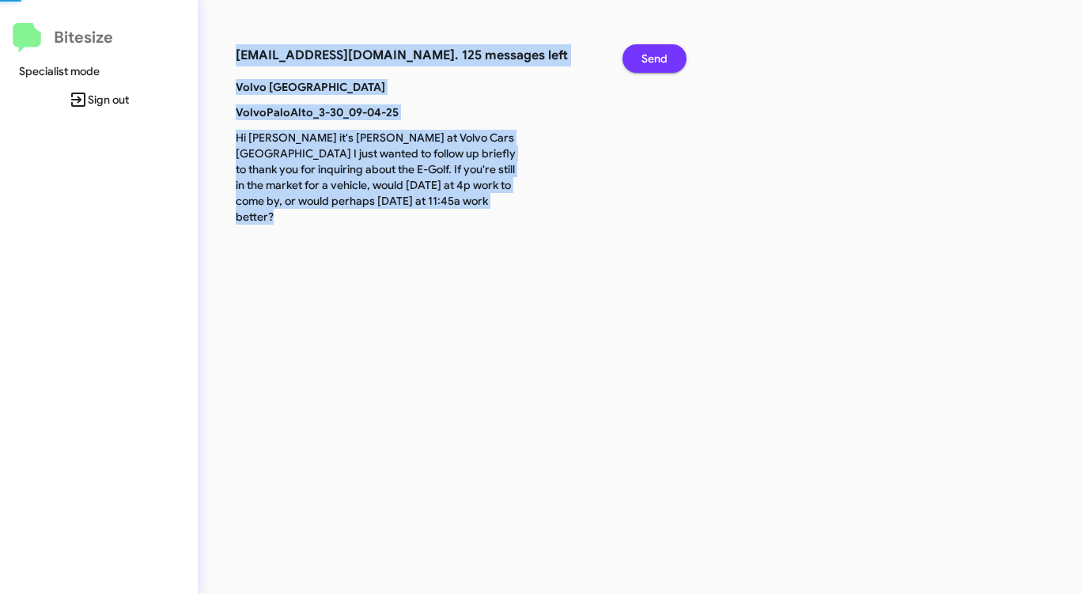
click at [665, 51] on span "Send" at bounding box center [654, 58] width 26 height 28
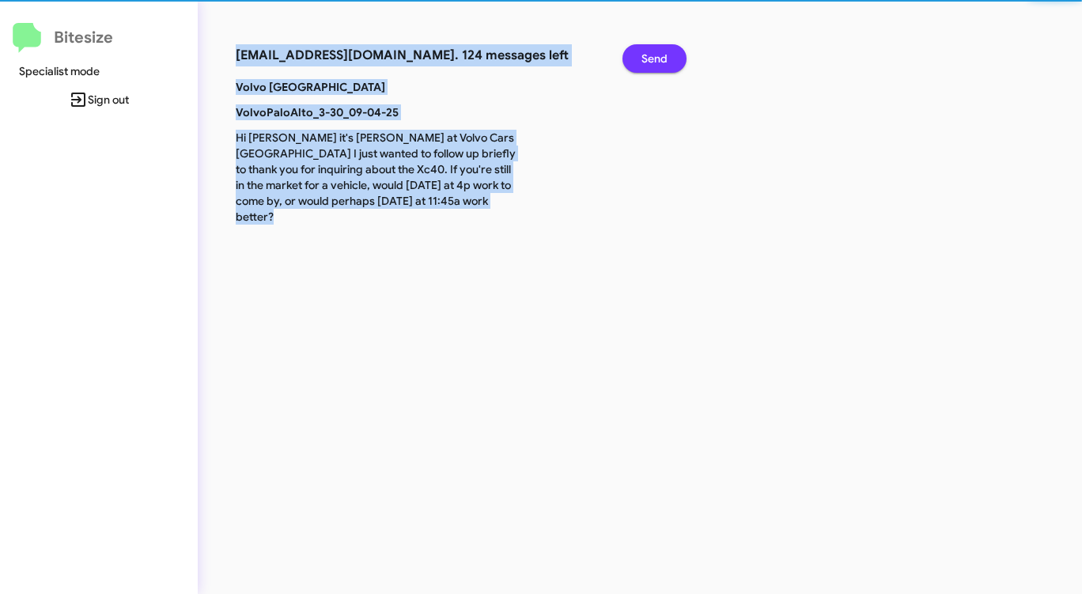
click at [665, 51] on span "Send" at bounding box center [654, 58] width 26 height 28
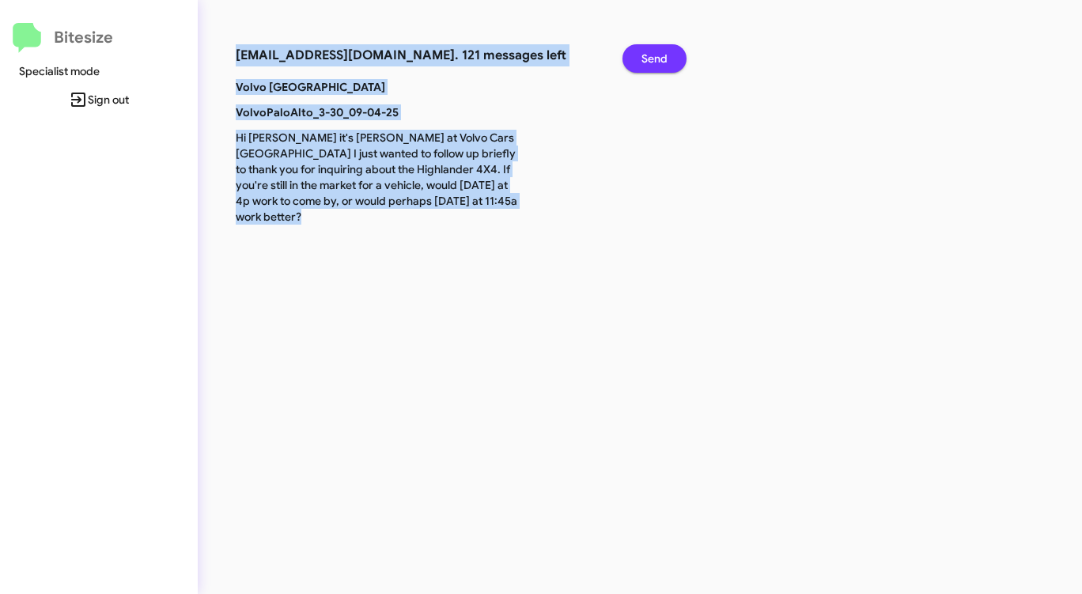
click at [665, 51] on span "Send" at bounding box center [654, 58] width 26 height 28
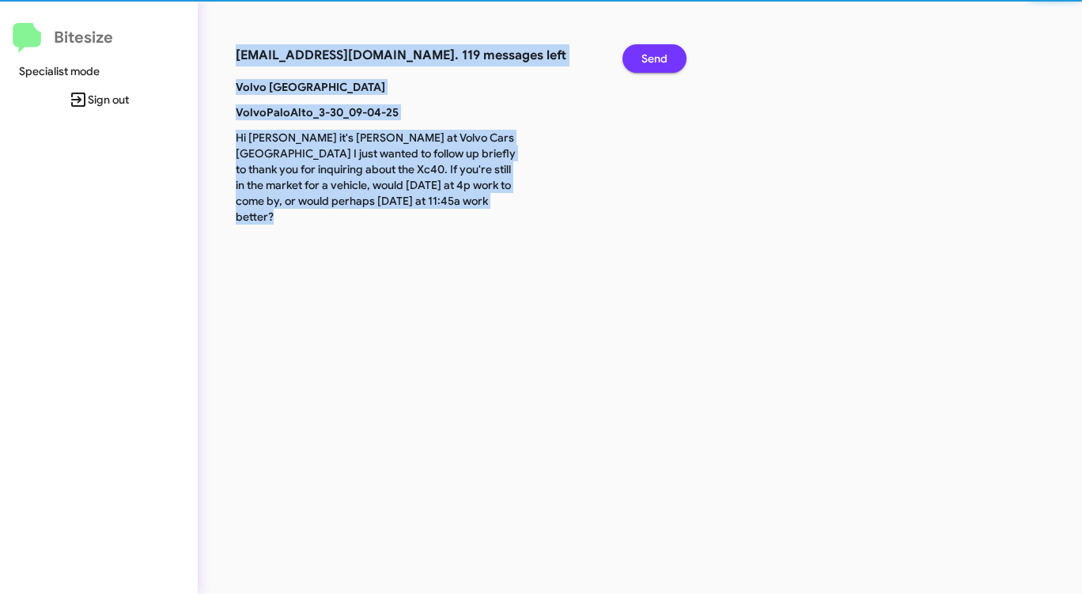
click at [665, 51] on span "Send" at bounding box center [654, 58] width 26 height 28
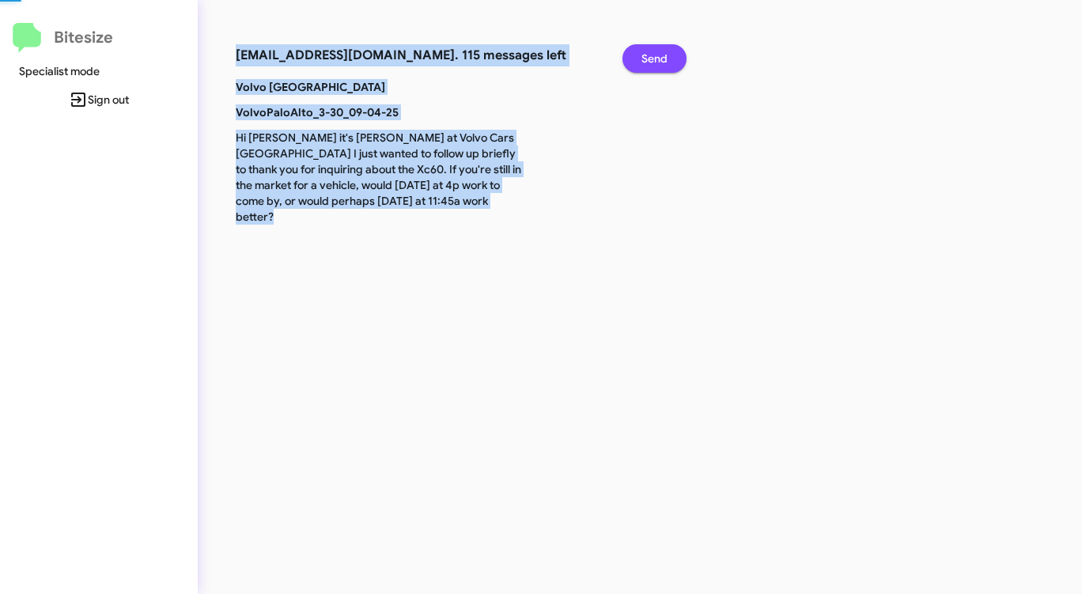
click at [661, 52] on span "Send" at bounding box center [654, 58] width 26 height 28
click at [661, 53] on span "Send" at bounding box center [654, 58] width 26 height 28
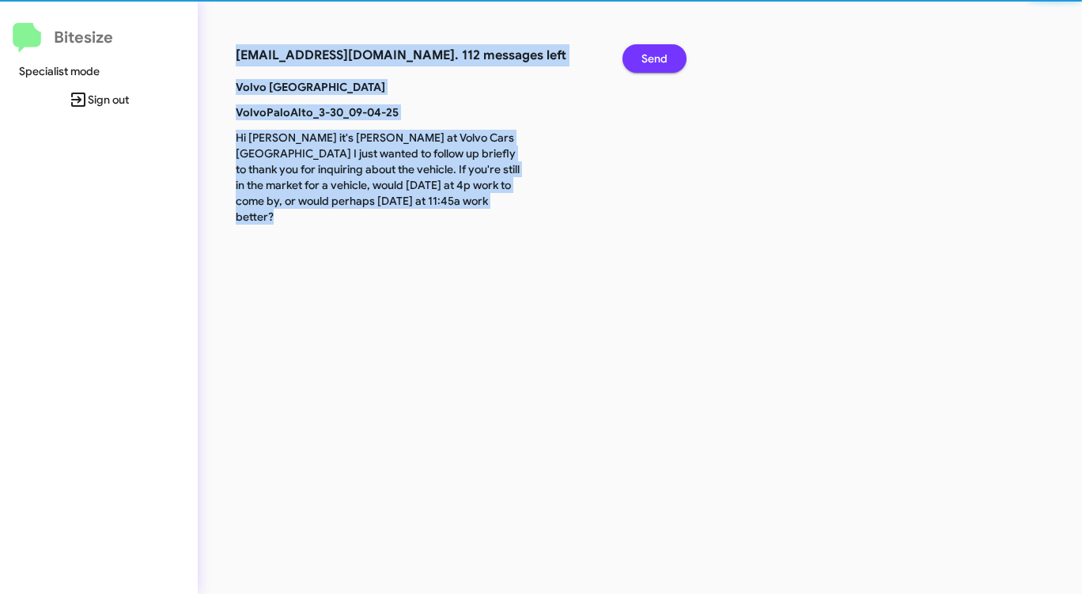
click at [661, 53] on span "Send" at bounding box center [654, 58] width 26 height 28
click at [660, 53] on span "Send" at bounding box center [654, 58] width 26 height 28
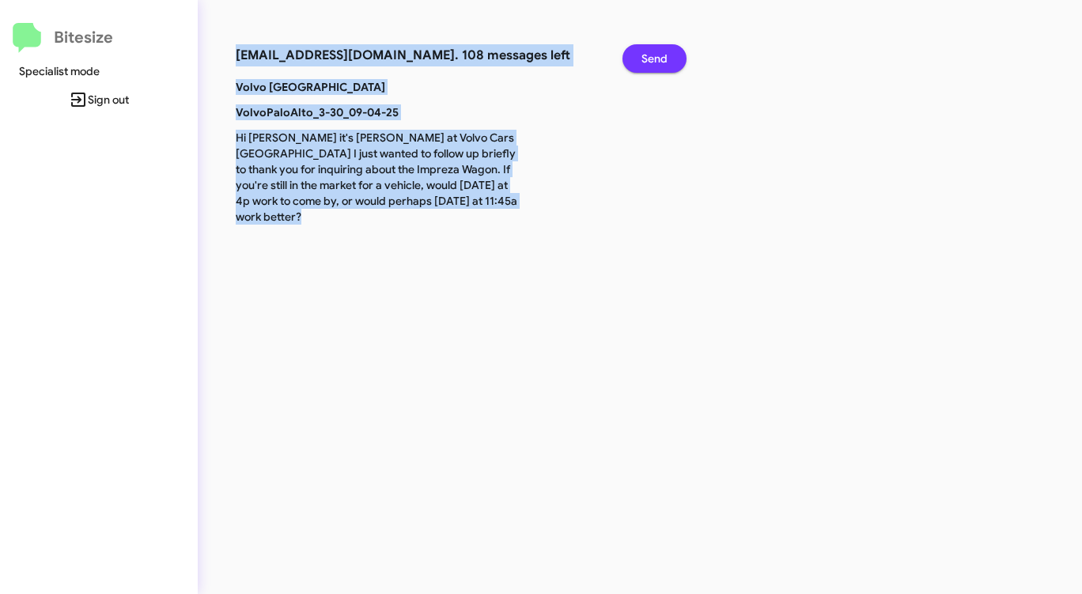
click at [659, 54] on span "Send" at bounding box center [654, 58] width 26 height 28
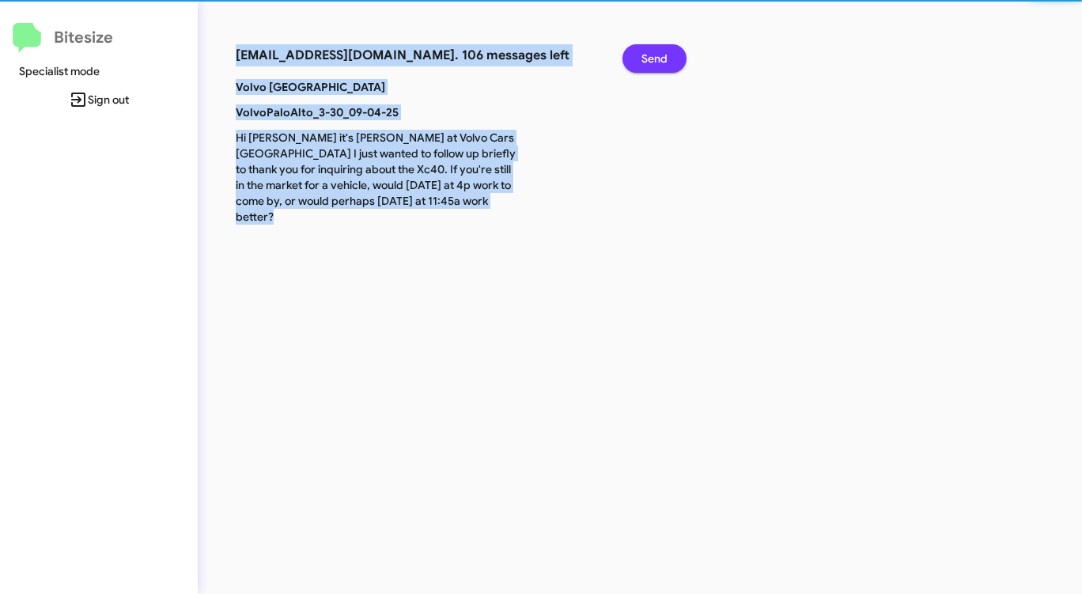
click at [659, 54] on span "Send" at bounding box center [654, 58] width 26 height 28
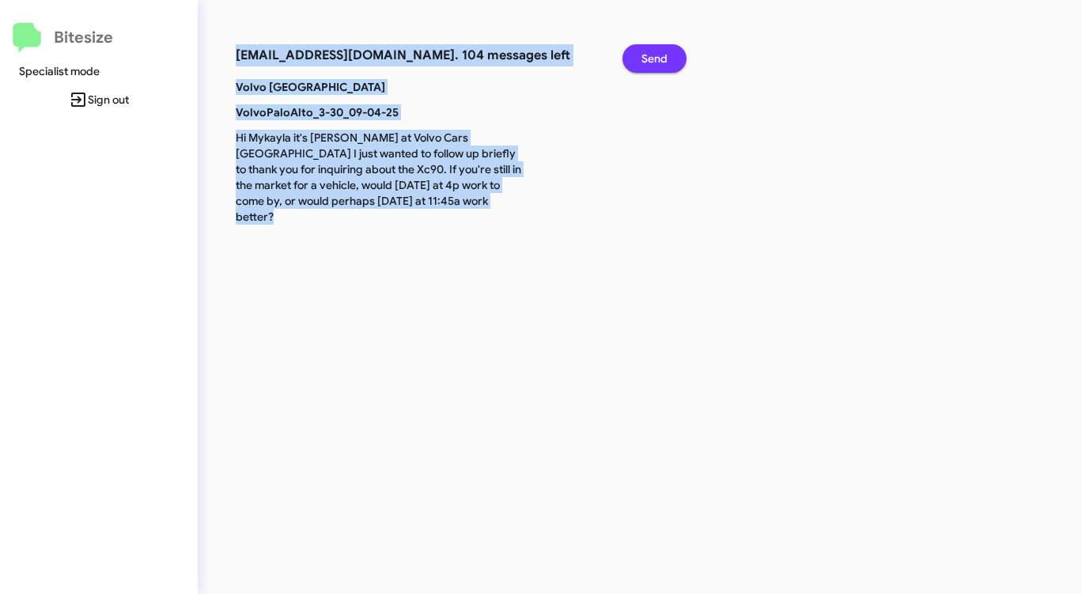
click at [659, 54] on span "Send" at bounding box center [654, 58] width 26 height 28
click at [659, 55] on span "Send" at bounding box center [654, 58] width 26 height 28
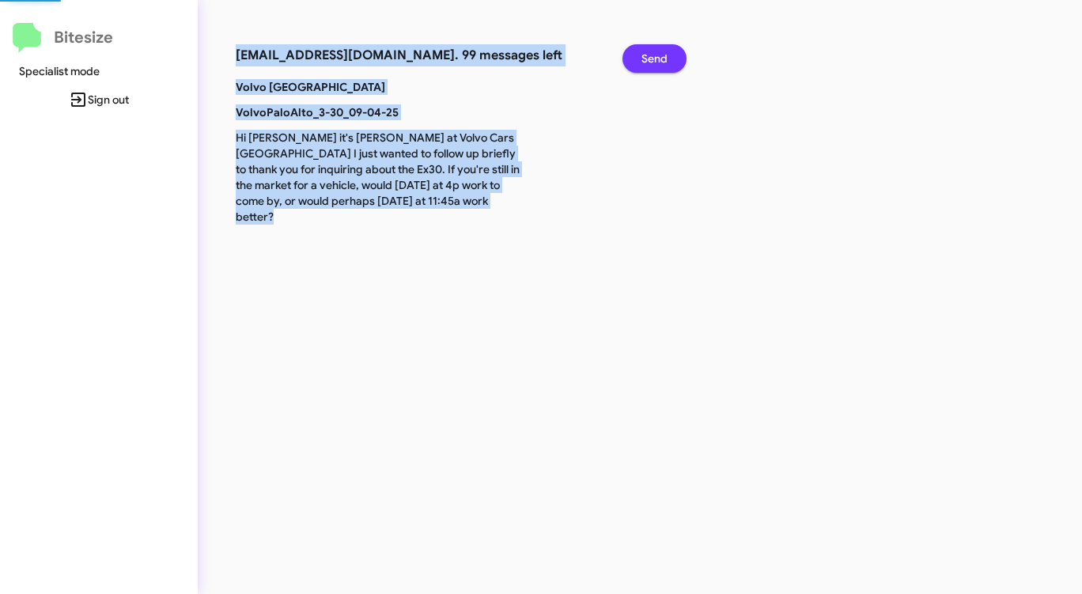
click at [659, 55] on span "Send" at bounding box center [654, 58] width 26 height 28
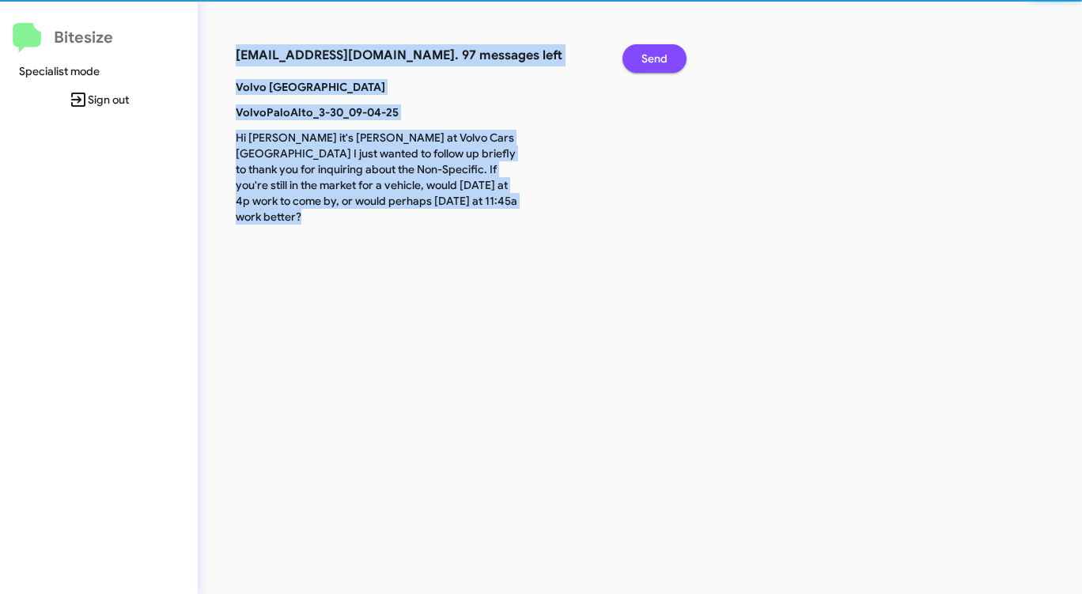
click at [659, 55] on span "Send" at bounding box center [654, 58] width 26 height 28
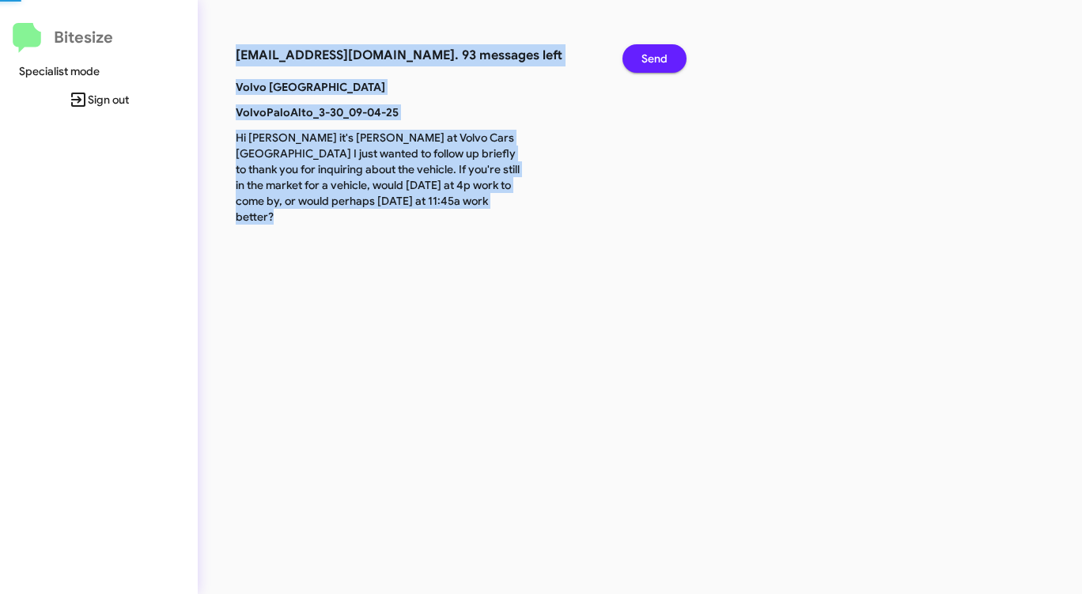
click at [659, 55] on span "Send" at bounding box center [654, 58] width 26 height 28
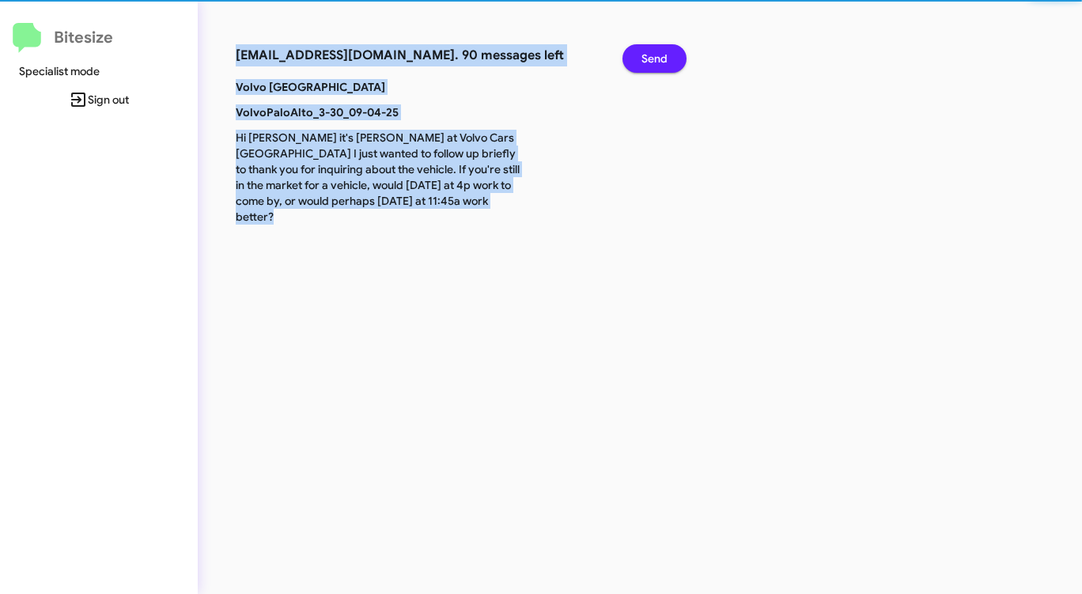
click at [659, 55] on span "Send" at bounding box center [654, 58] width 26 height 28
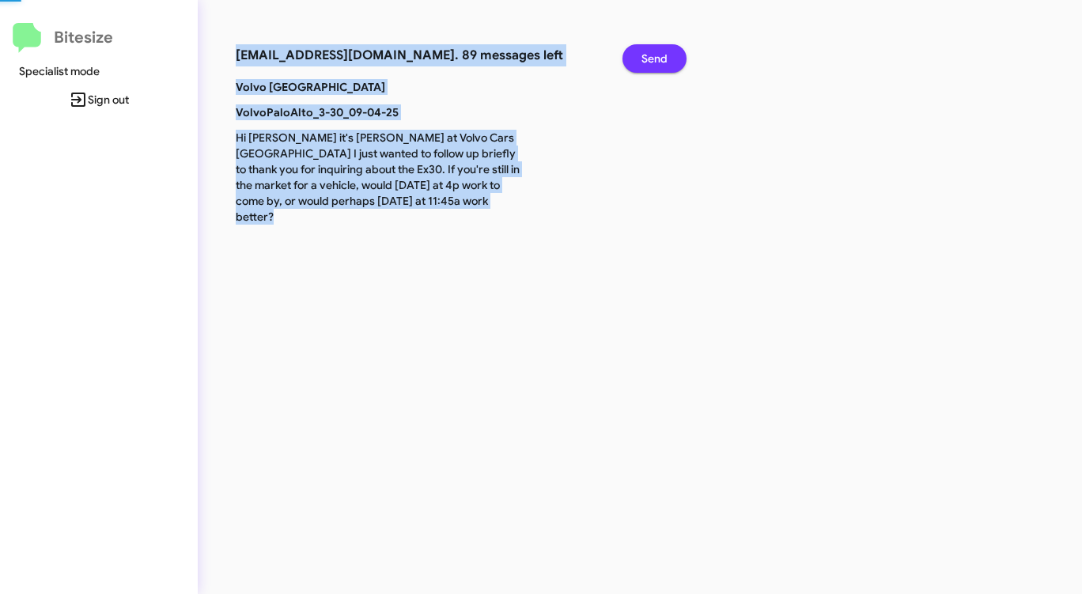
click at [659, 55] on span "Send" at bounding box center [654, 58] width 26 height 28
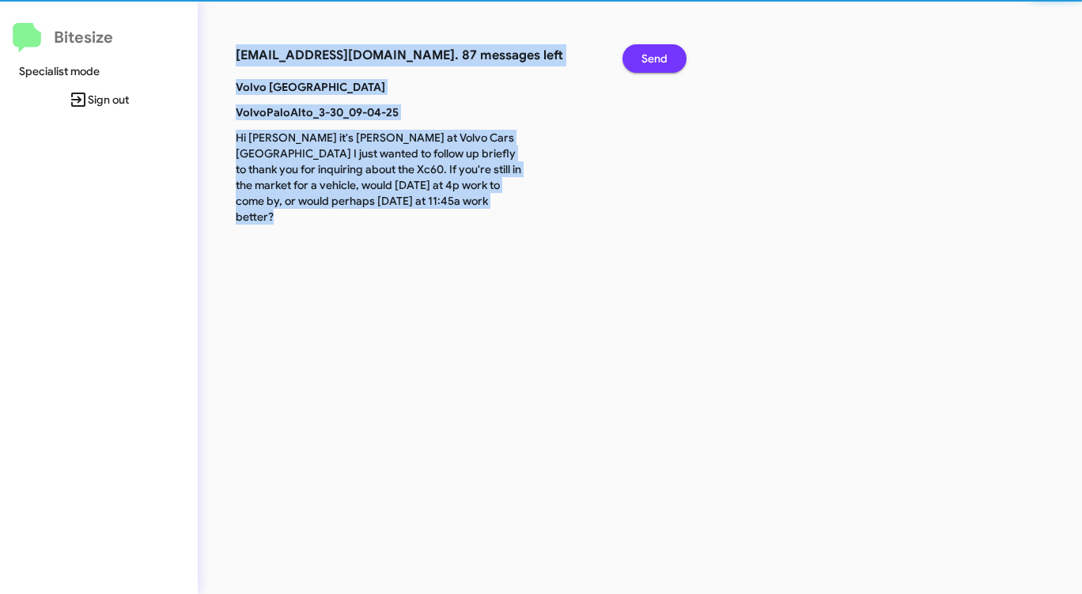
click at [659, 55] on span "Send" at bounding box center [654, 58] width 26 height 28
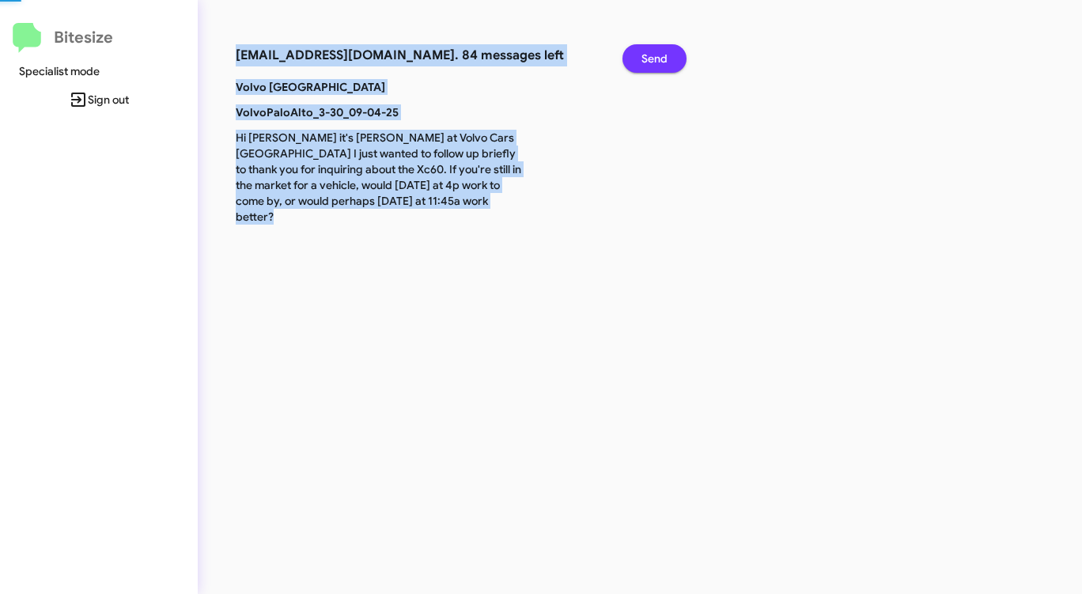
click at [659, 55] on span "Send" at bounding box center [654, 58] width 26 height 28
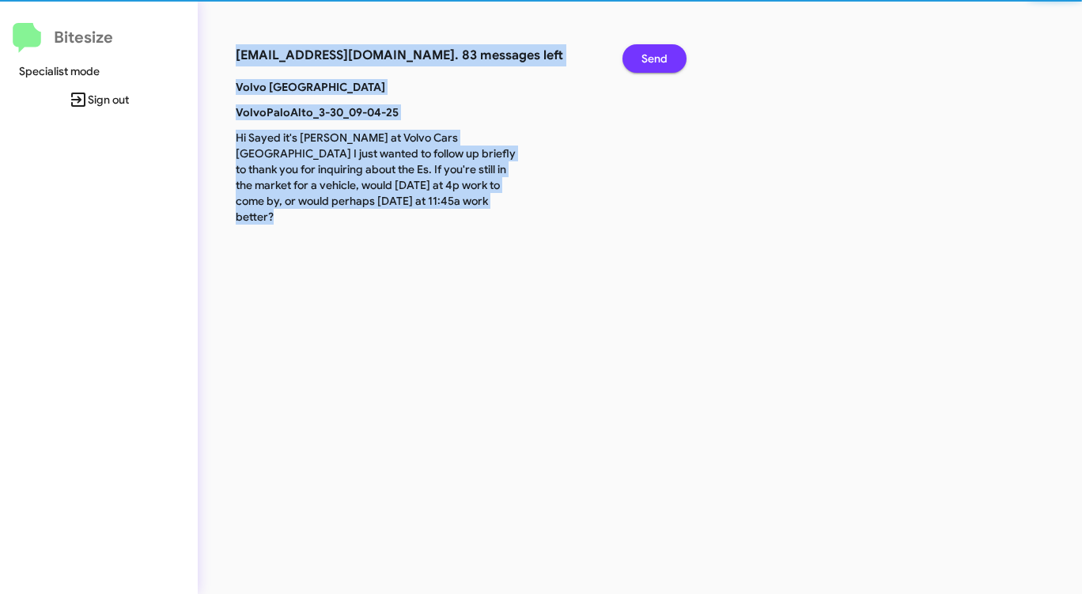
click at [659, 55] on span "Send" at bounding box center [654, 58] width 26 height 28
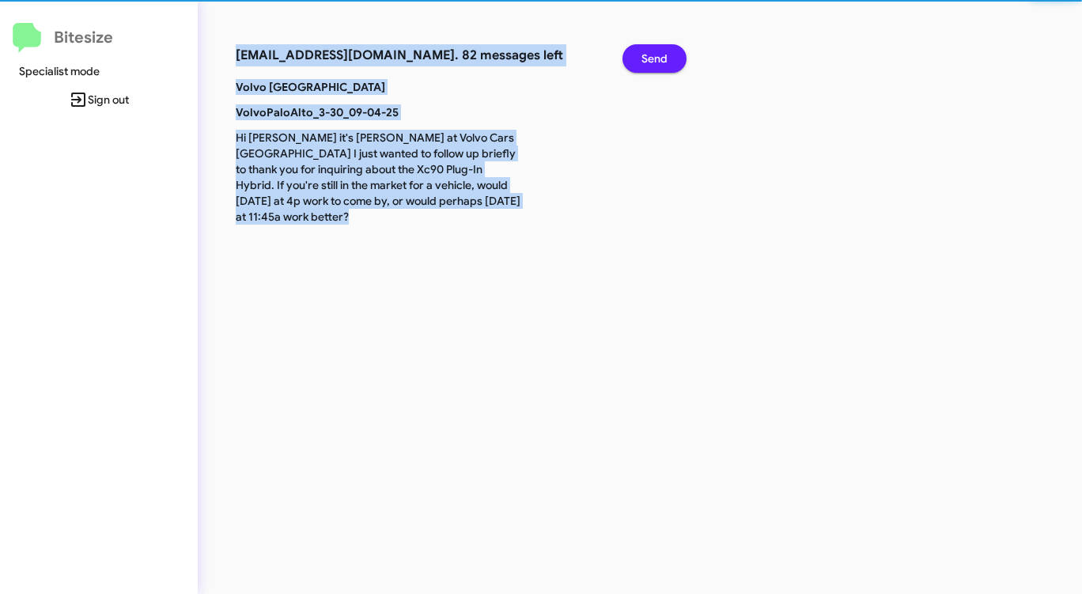
click at [659, 55] on span "Send" at bounding box center [654, 58] width 26 height 28
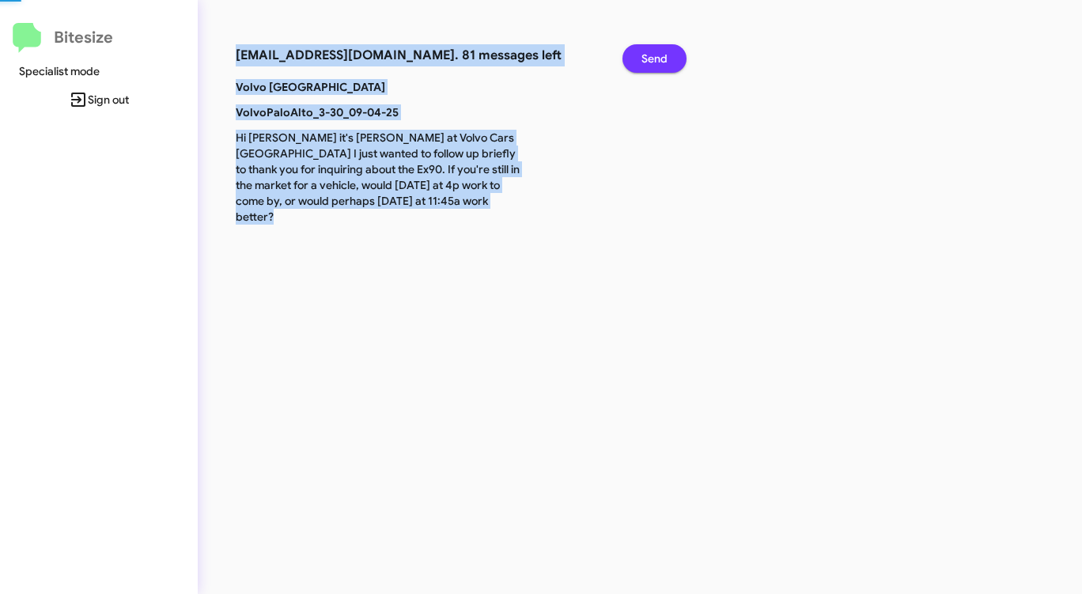
click at [659, 55] on span "Send" at bounding box center [654, 58] width 26 height 28
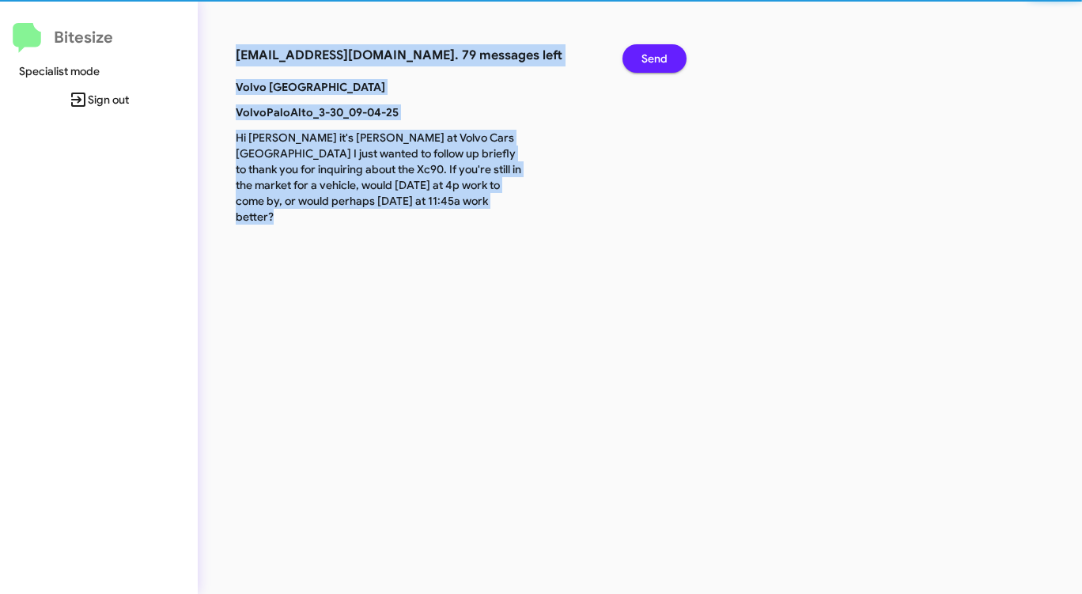
click at [656, 55] on span "Send" at bounding box center [654, 58] width 26 height 28
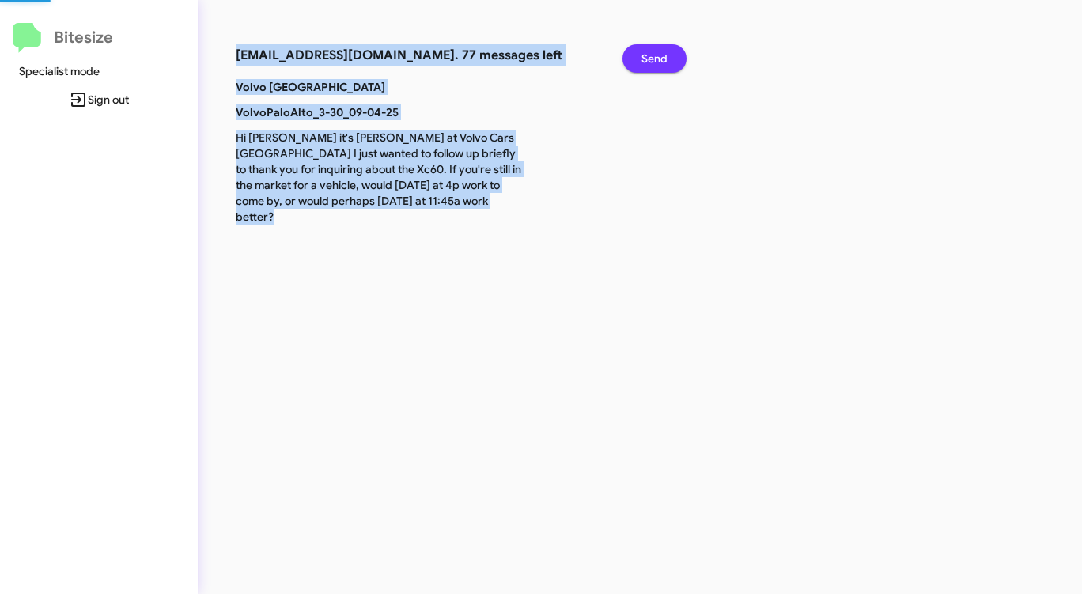
click at [656, 55] on span "Send" at bounding box center [654, 58] width 26 height 28
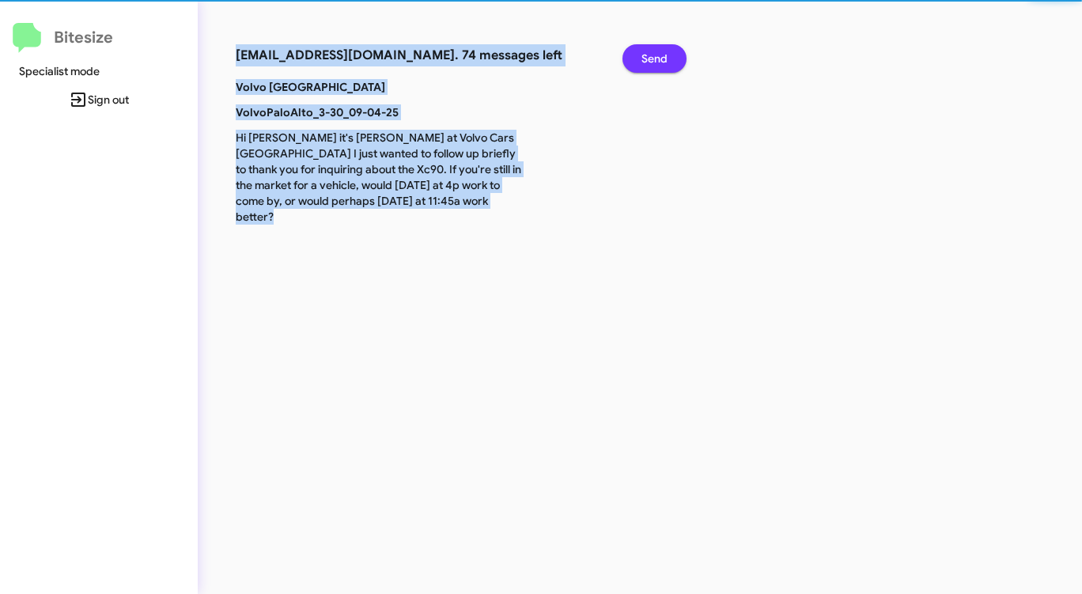
click at [656, 55] on span "Send" at bounding box center [654, 58] width 26 height 28
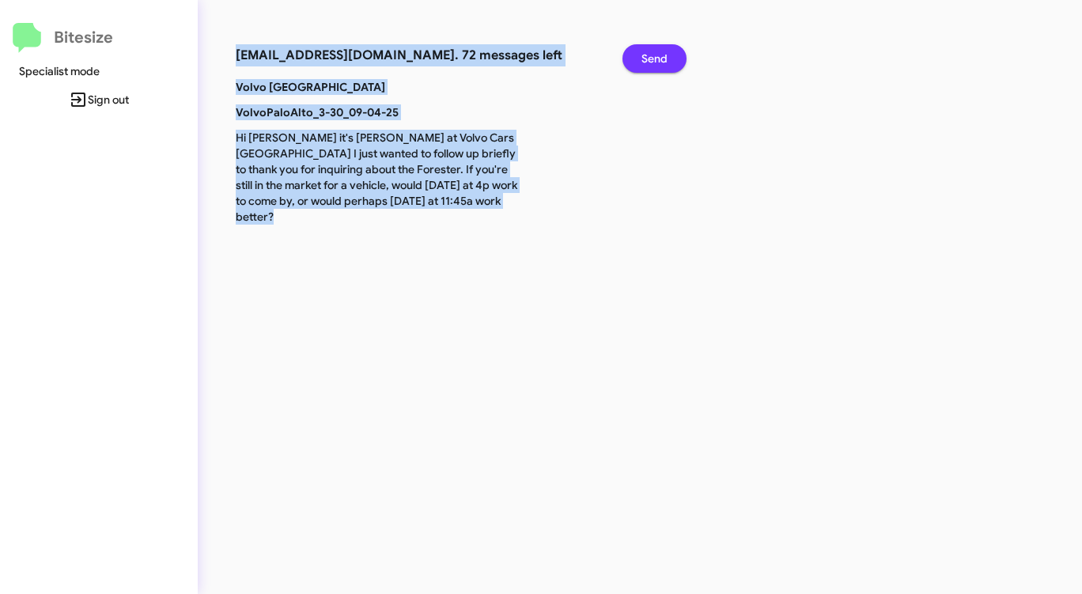
click at [656, 55] on span "Send" at bounding box center [654, 58] width 26 height 28
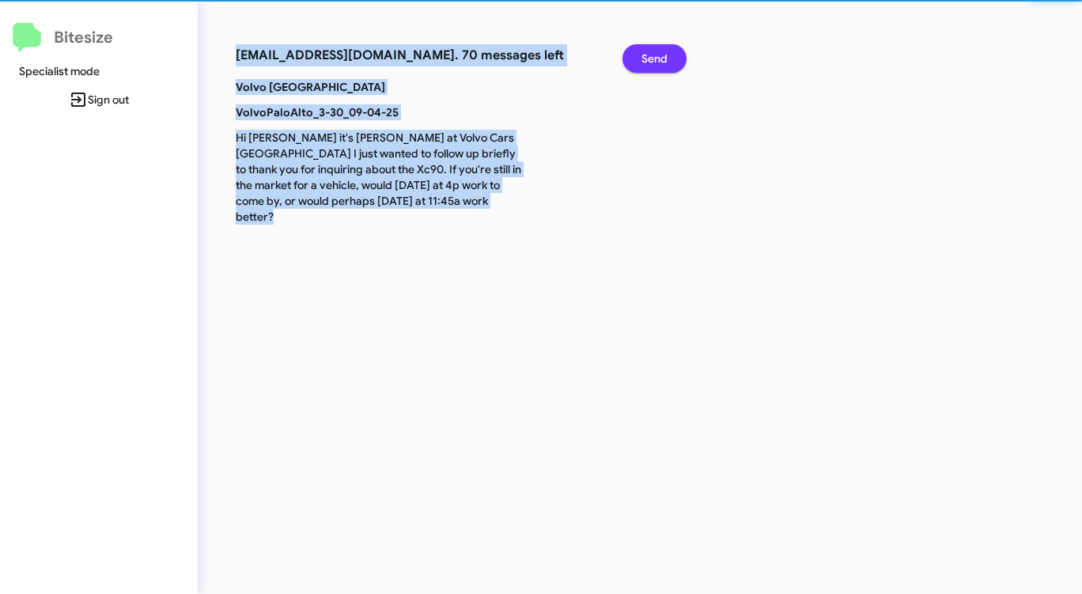
click at [656, 55] on span "Send" at bounding box center [654, 58] width 26 height 28
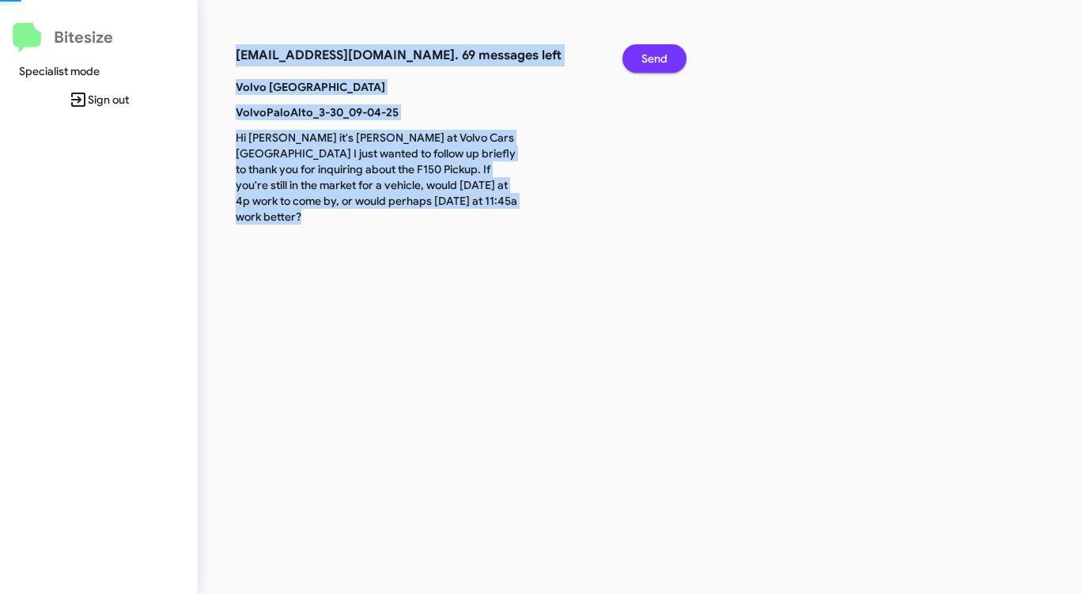
click at [656, 55] on span "Send" at bounding box center [654, 58] width 26 height 28
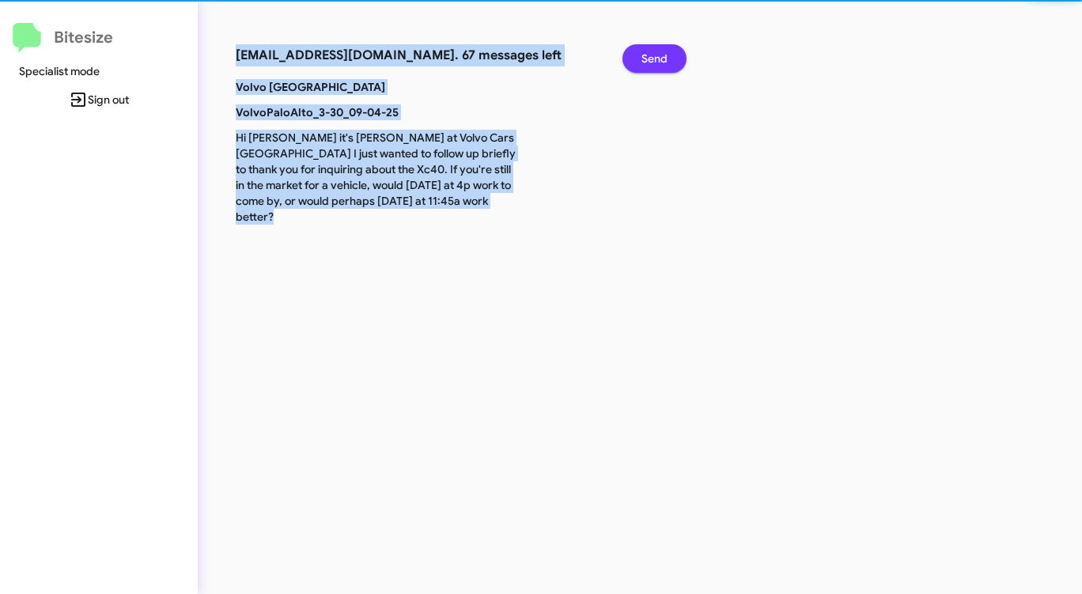
click at [656, 55] on span "Send" at bounding box center [654, 58] width 26 height 28
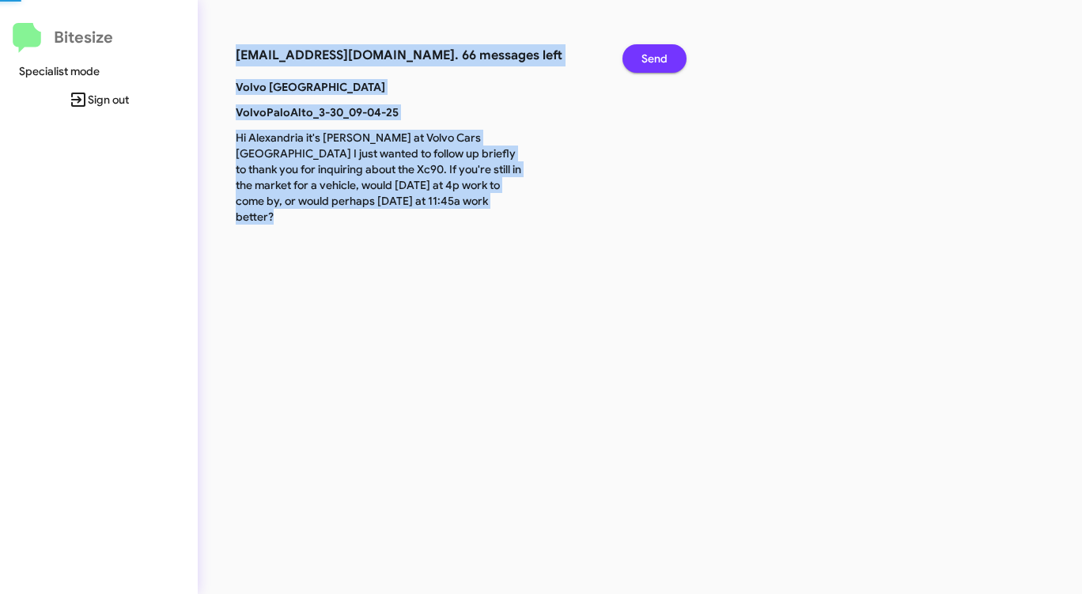
click at [656, 55] on span "Send" at bounding box center [654, 58] width 26 height 28
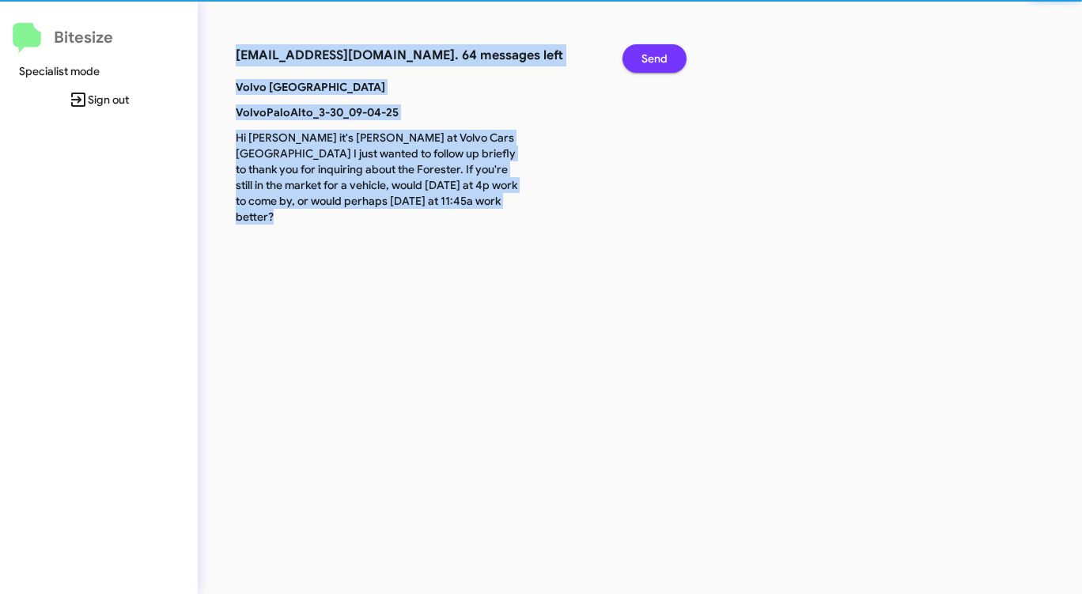
click at [656, 55] on span "Send" at bounding box center [654, 58] width 26 height 28
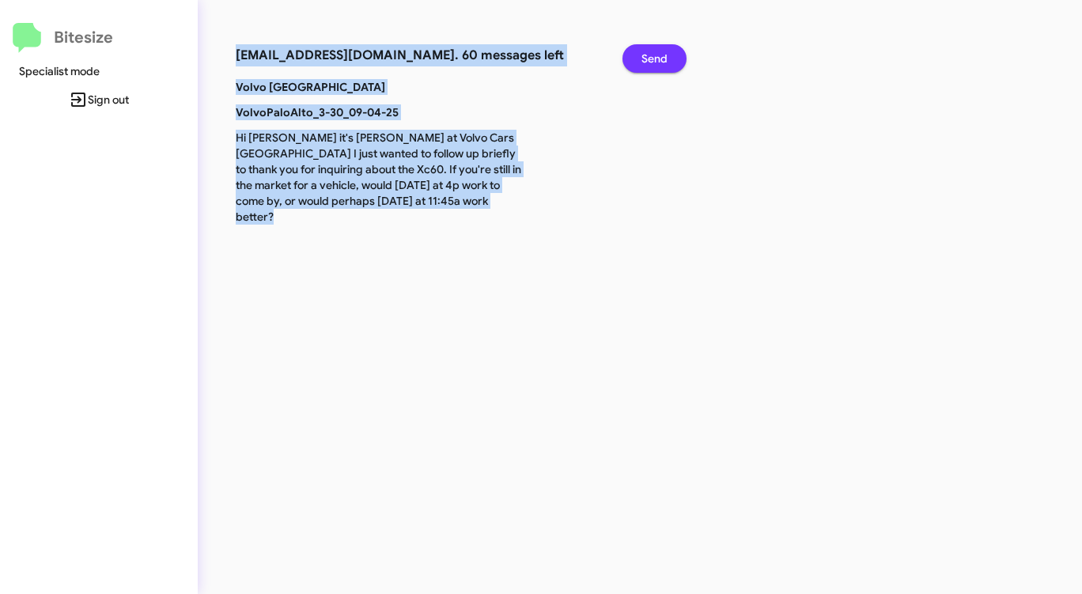
click at [656, 55] on span "Send" at bounding box center [654, 58] width 26 height 28
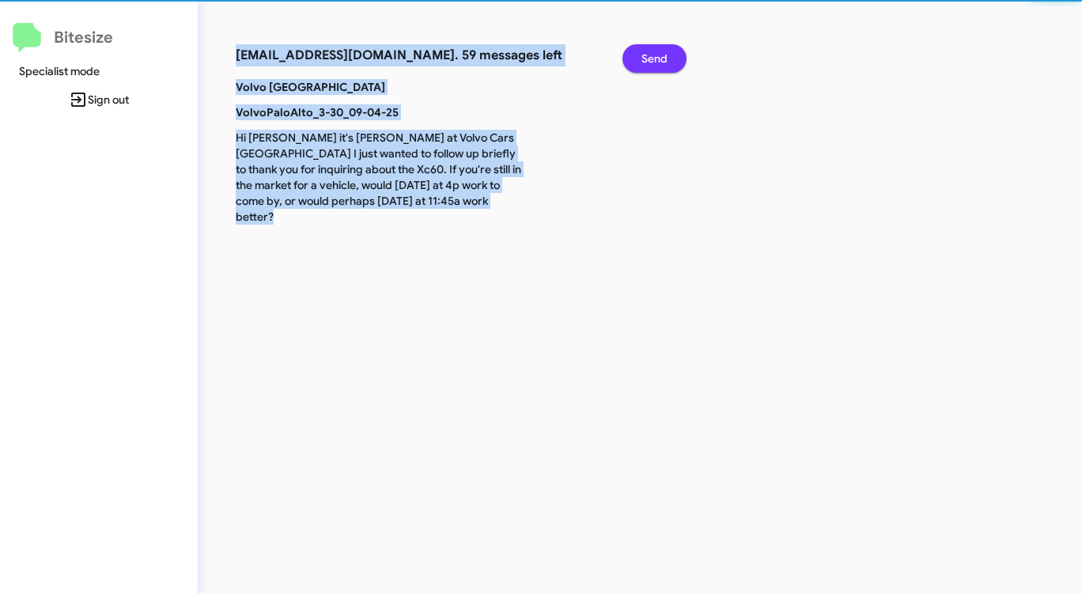
click at [656, 55] on span "Send" at bounding box center [654, 58] width 26 height 28
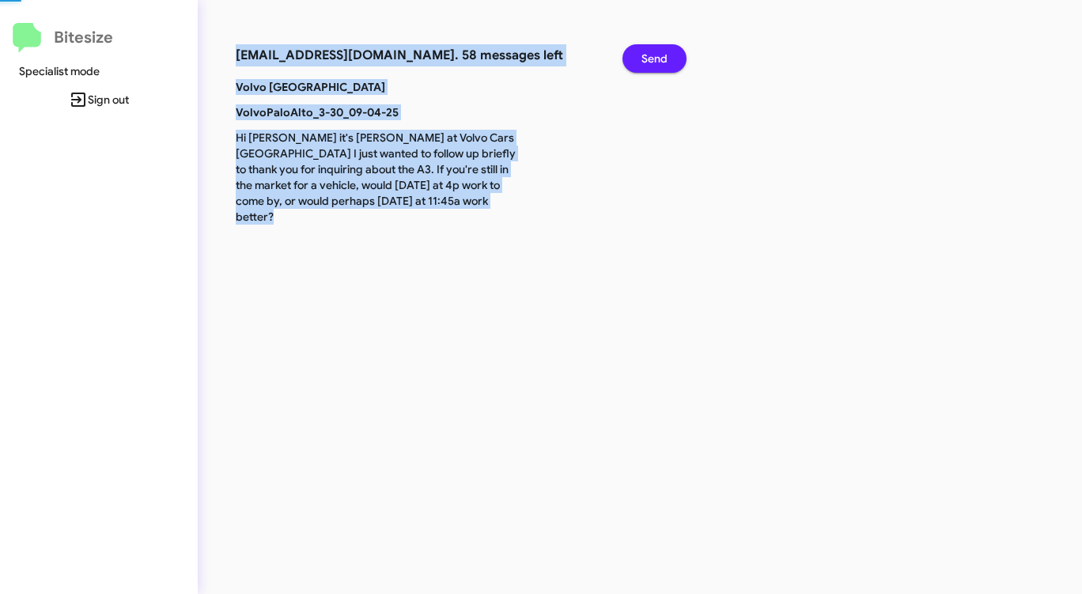
click at [656, 55] on span "Send" at bounding box center [654, 58] width 26 height 28
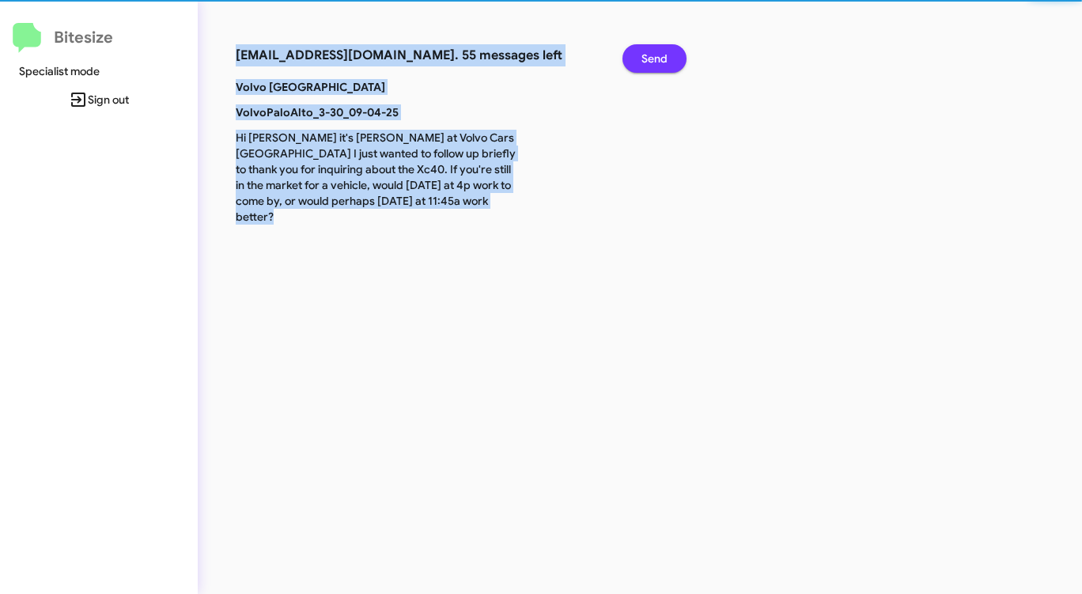
click at [656, 55] on span "Send" at bounding box center [654, 58] width 26 height 28
click at [655, 55] on span "Send" at bounding box center [654, 58] width 26 height 28
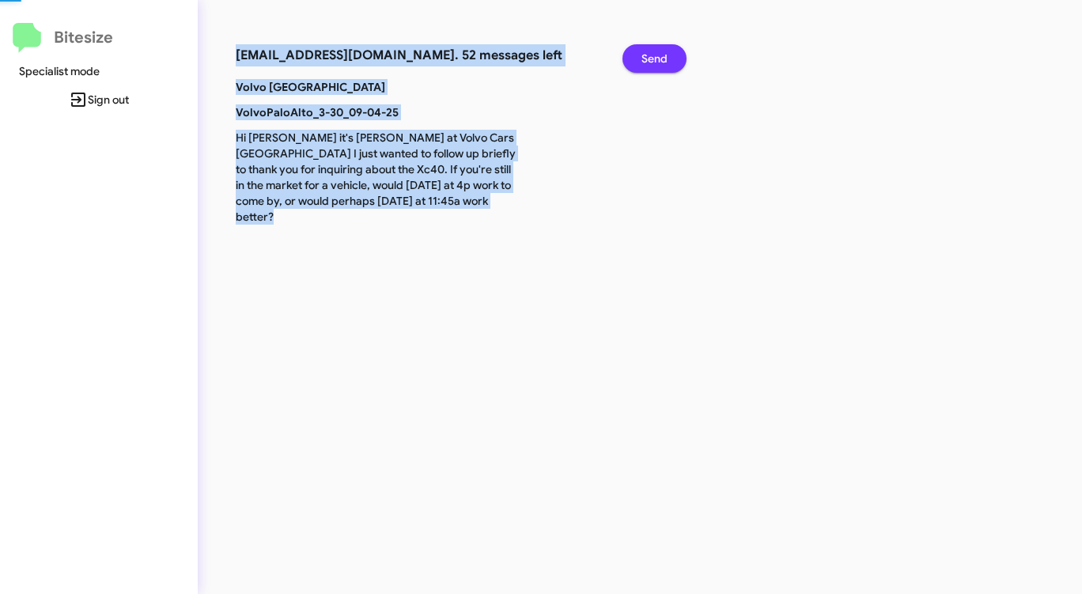
click at [654, 55] on span "Send" at bounding box center [654, 58] width 26 height 28
click at [652, 56] on span "Send" at bounding box center [654, 58] width 26 height 28
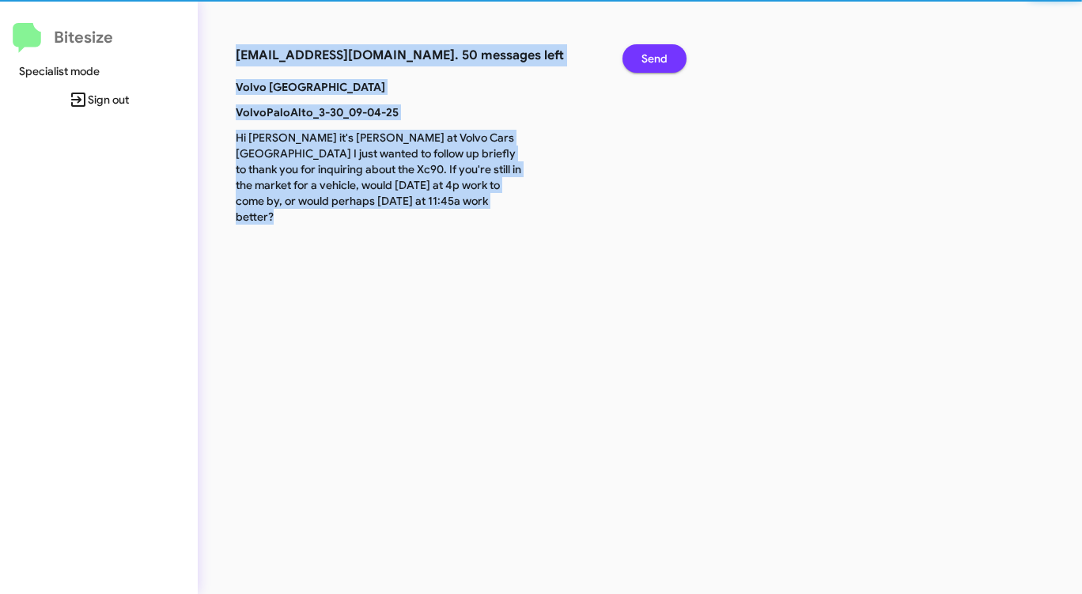
click at [652, 56] on span "Send" at bounding box center [654, 58] width 26 height 28
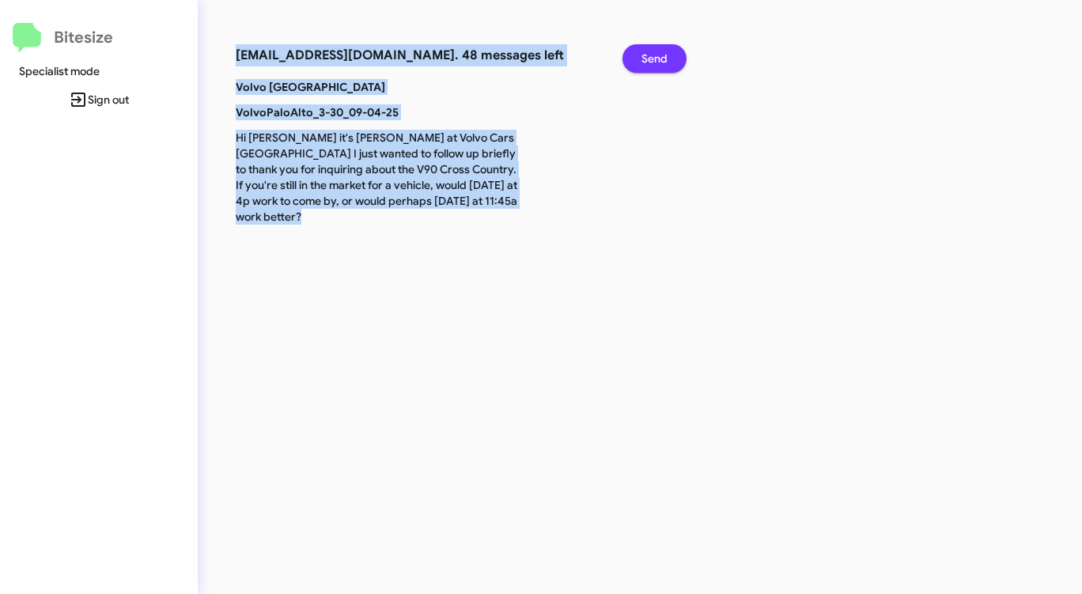
click at [652, 56] on span "Send" at bounding box center [654, 58] width 26 height 28
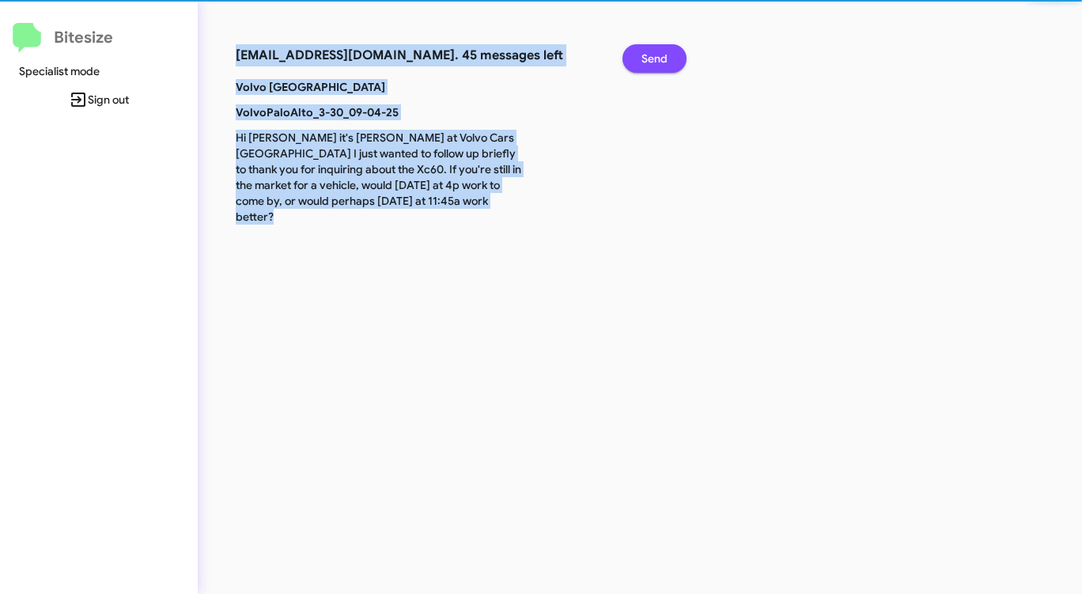
click at [652, 56] on span "Send" at bounding box center [654, 58] width 26 height 28
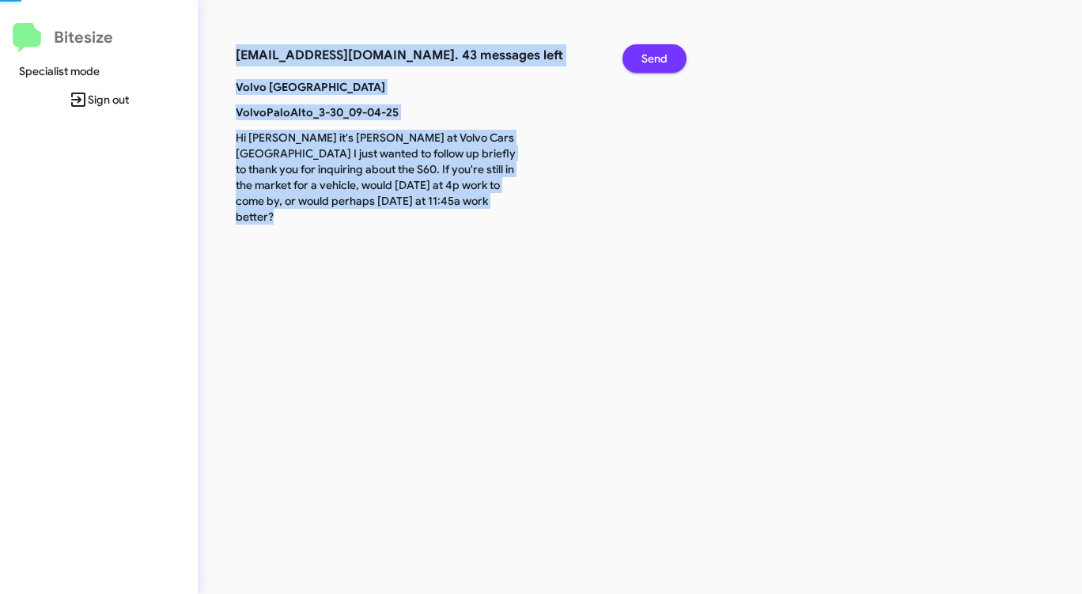
click at [652, 56] on span "Send" at bounding box center [654, 58] width 26 height 28
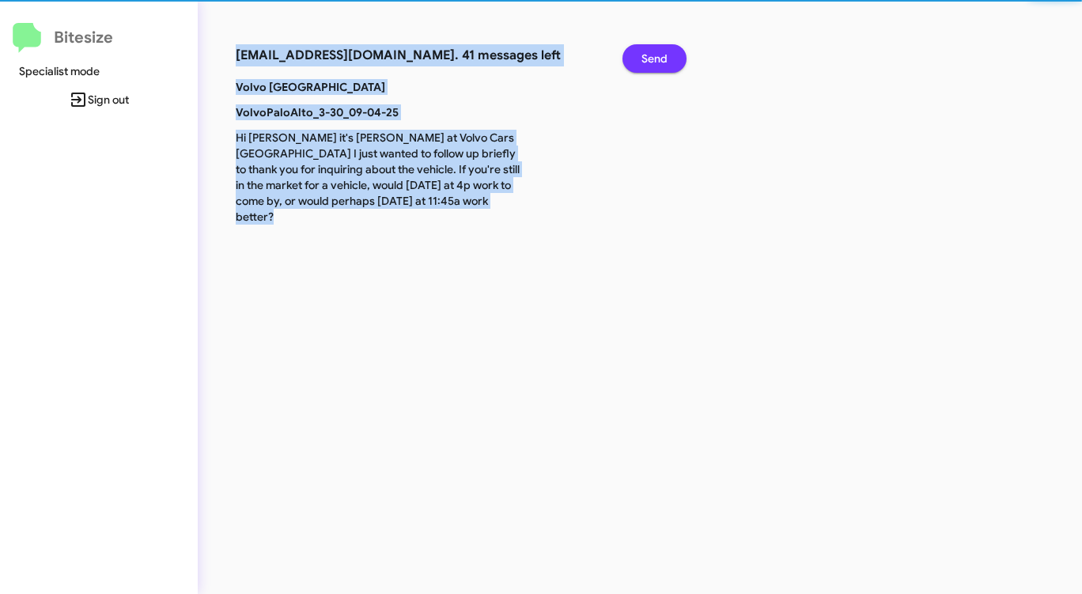
click at [652, 56] on span "Send" at bounding box center [654, 58] width 26 height 28
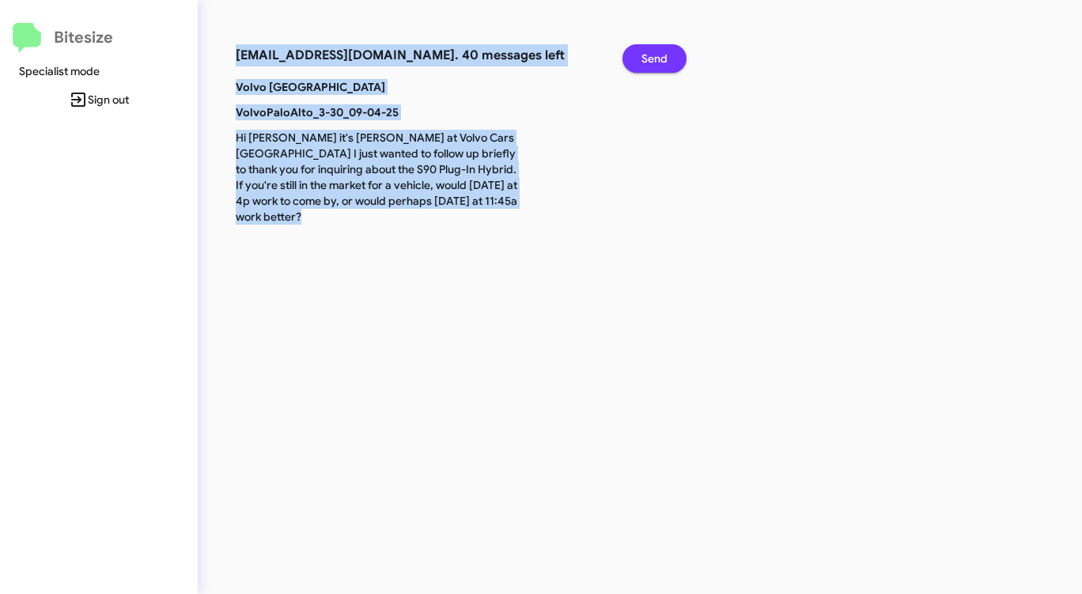
click at [652, 56] on span "Send" at bounding box center [654, 58] width 26 height 28
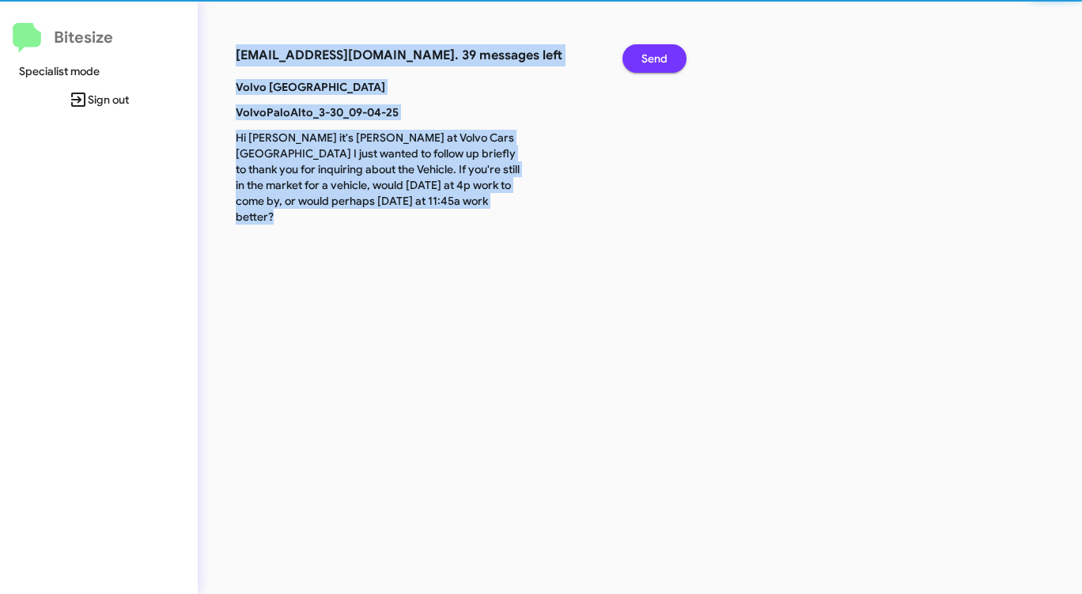
click at [652, 56] on span "Send" at bounding box center [654, 58] width 26 height 28
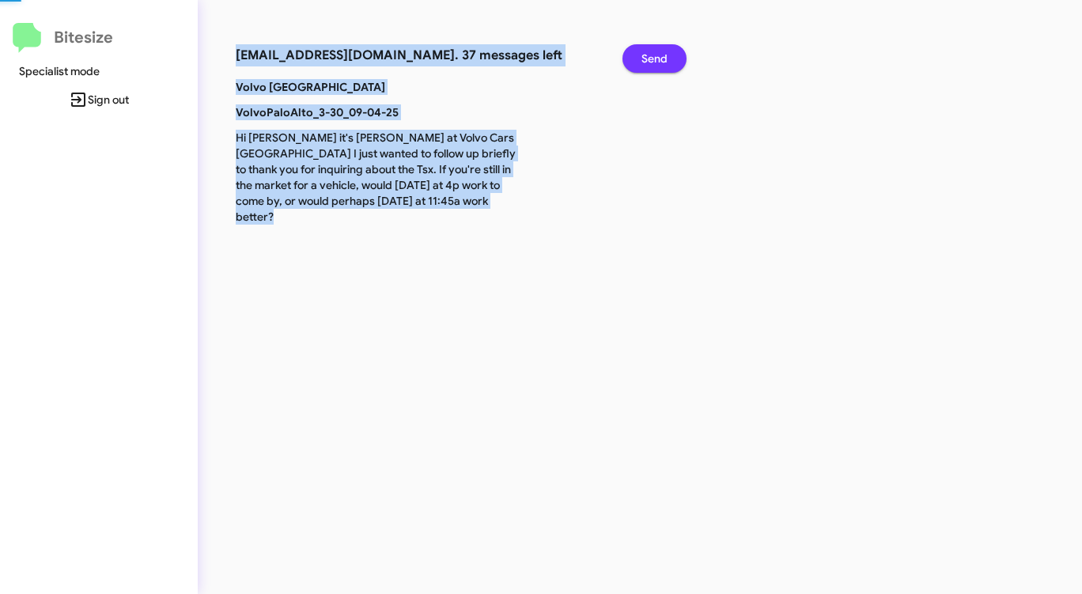
click at [652, 56] on span "Send" at bounding box center [654, 58] width 26 height 28
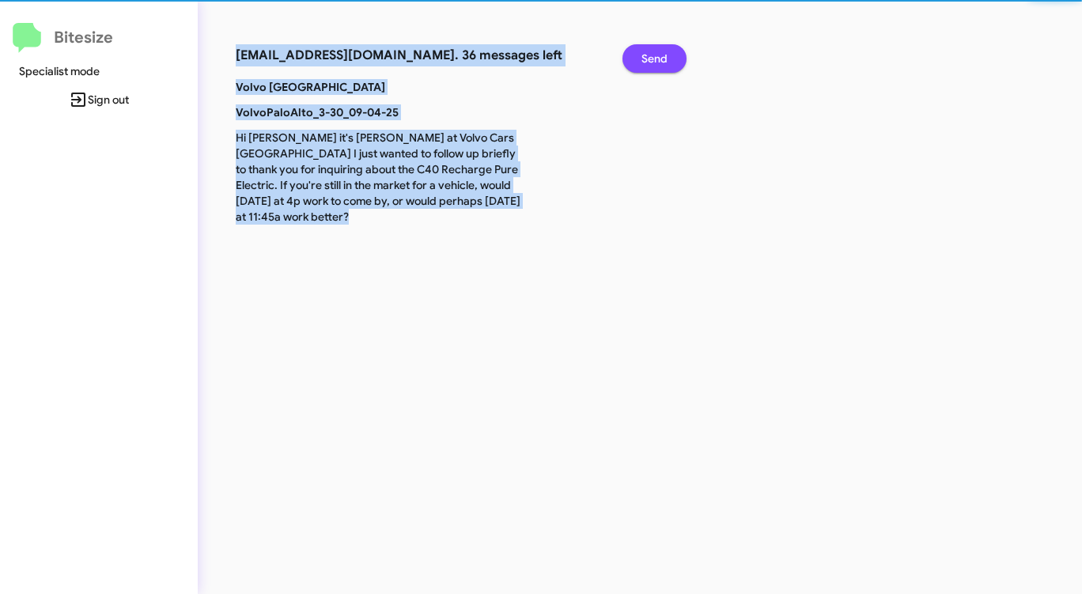
click at [652, 56] on span "Send" at bounding box center [654, 58] width 26 height 28
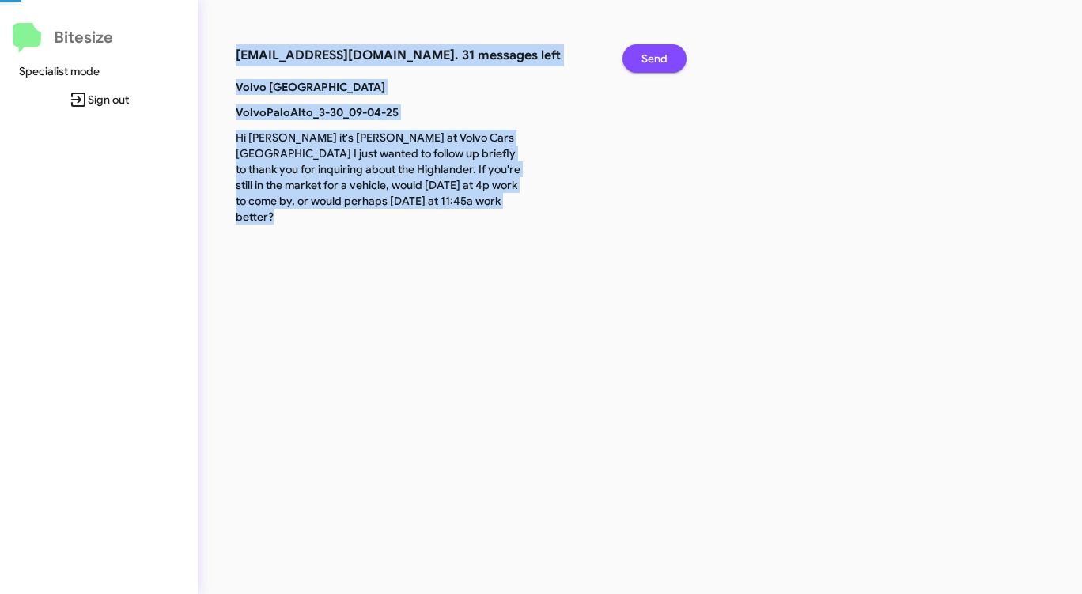
click at [652, 56] on span "Send" at bounding box center [654, 58] width 26 height 28
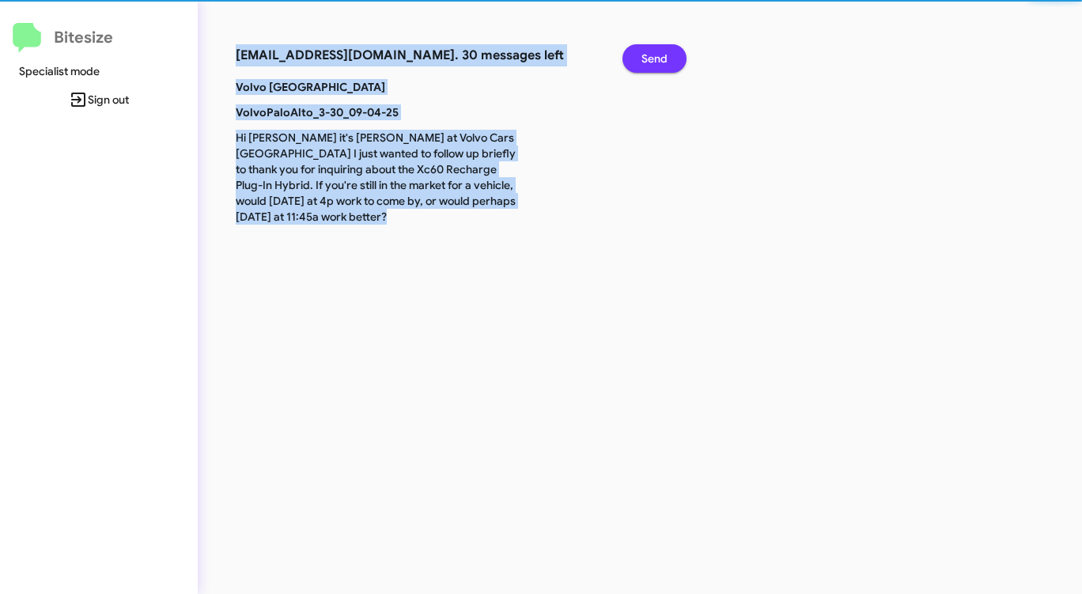
click at [652, 56] on span "Send" at bounding box center [654, 58] width 26 height 28
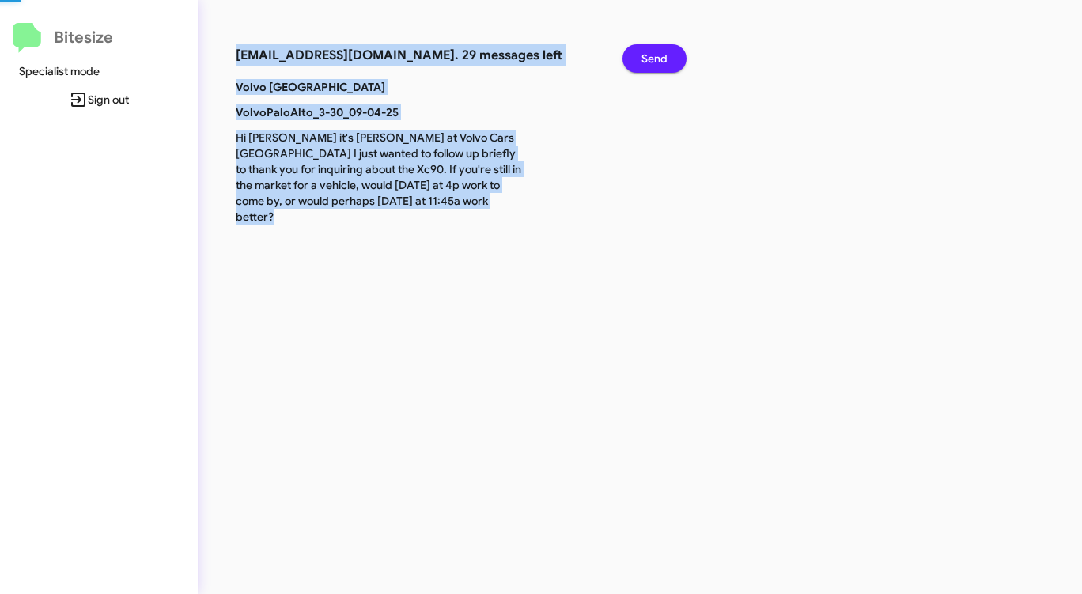
click at [652, 56] on span "Send" at bounding box center [654, 58] width 26 height 28
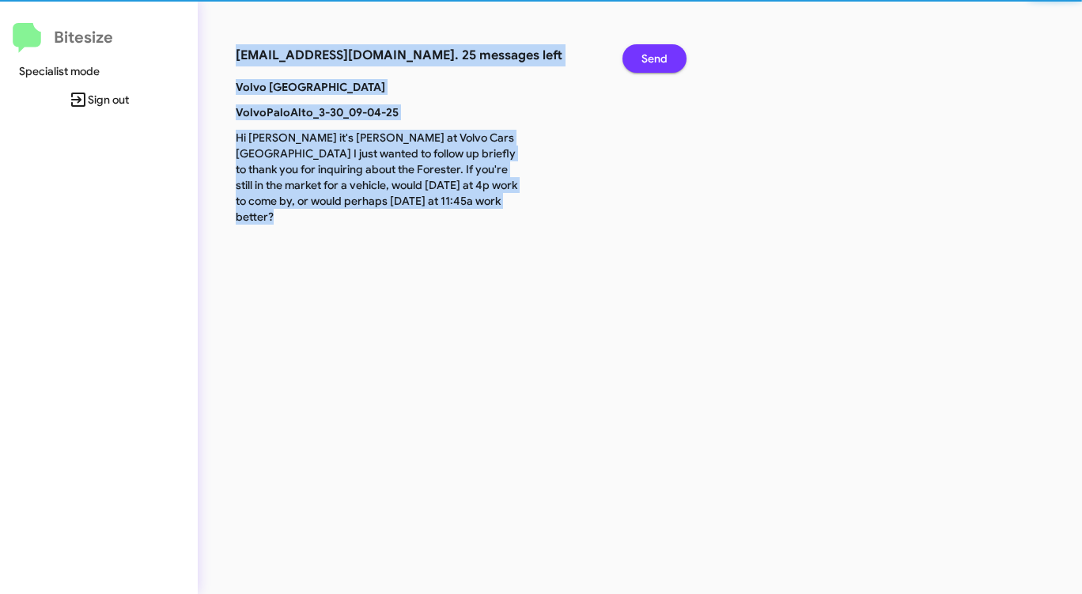
click at [652, 56] on span "Send" at bounding box center [654, 58] width 26 height 28
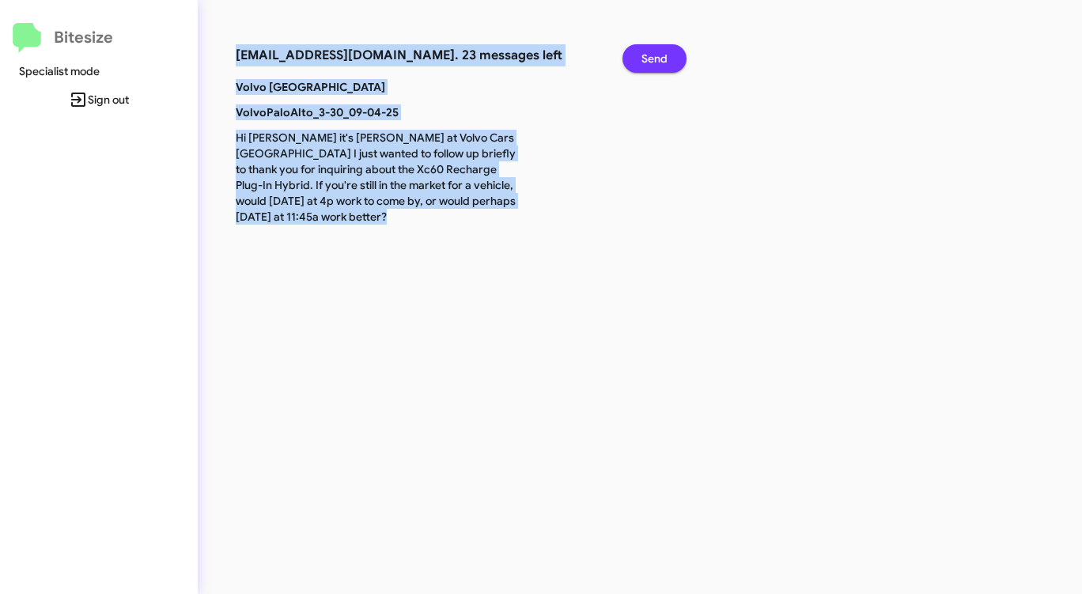
click at [652, 56] on span "Send" at bounding box center [654, 58] width 26 height 28
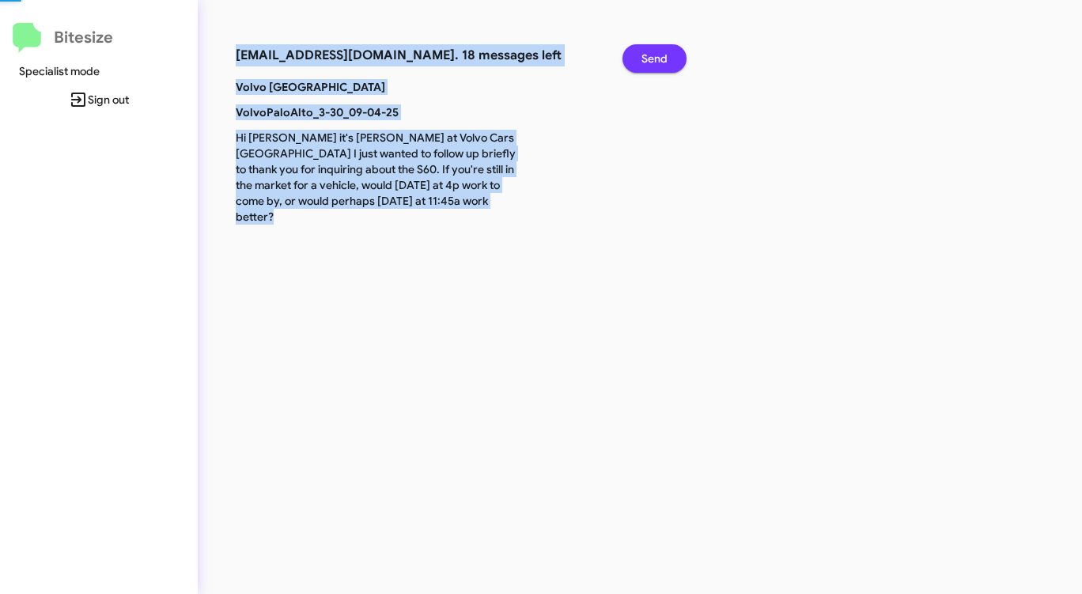
click at [652, 56] on span "Send" at bounding box center [654, 58] width 26 height 28
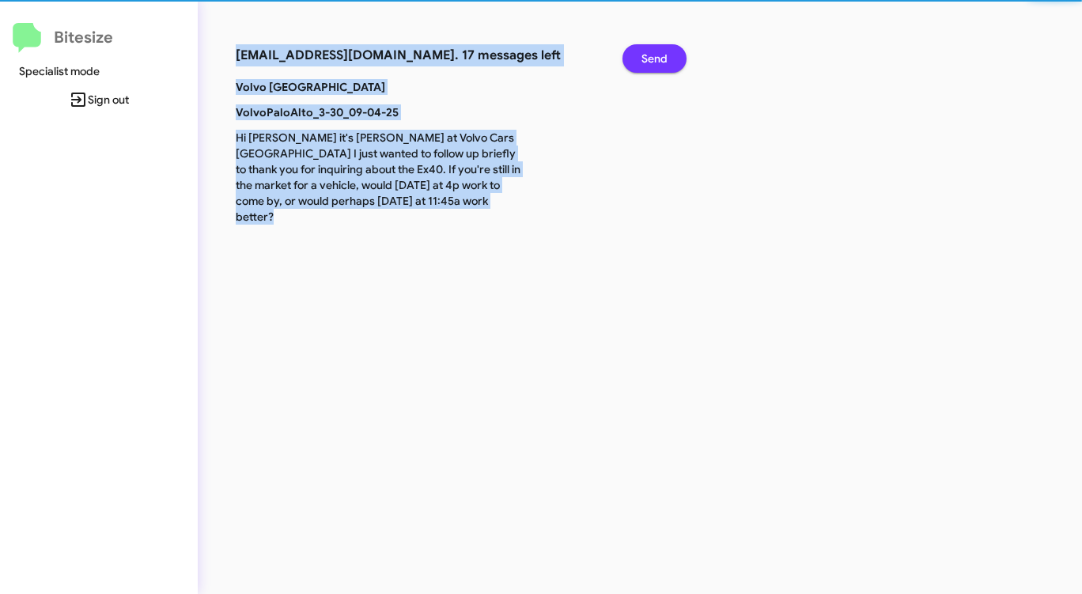
click at [652, 56] on span "Send" at bounding box center [654, 58] width 26 height 28
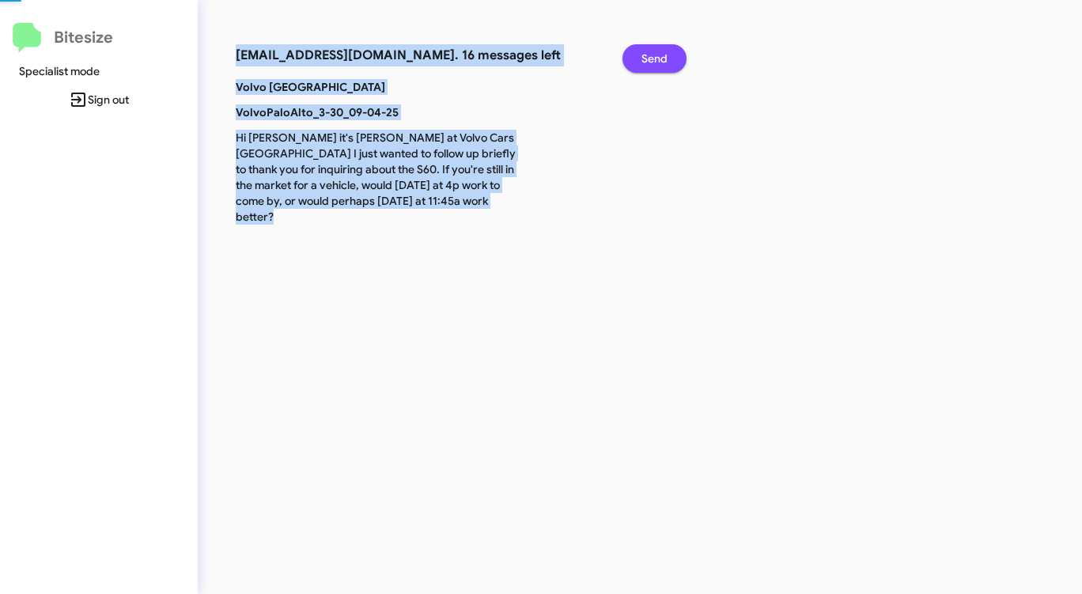
click at [652, 56] on span "Send" at bounding box center [654, 58] width 26 height 28
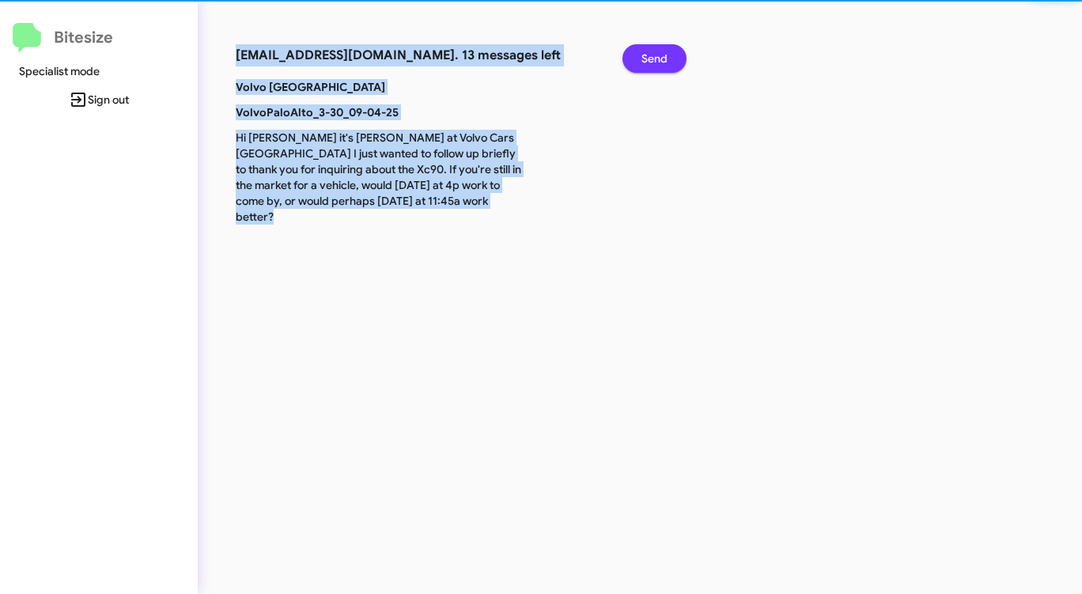
click at [652, 56] on span "Send" at bounding box center [654, 58] width 26 height 28
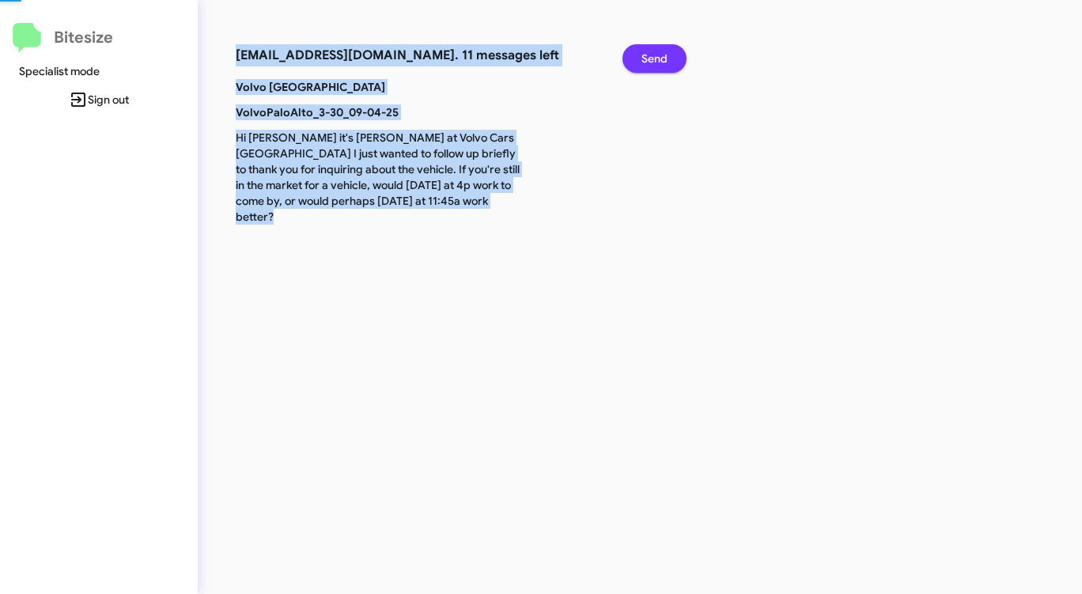
click at [652, 56] on span "Send" at bounding box center [654, 58] width 26 height 28
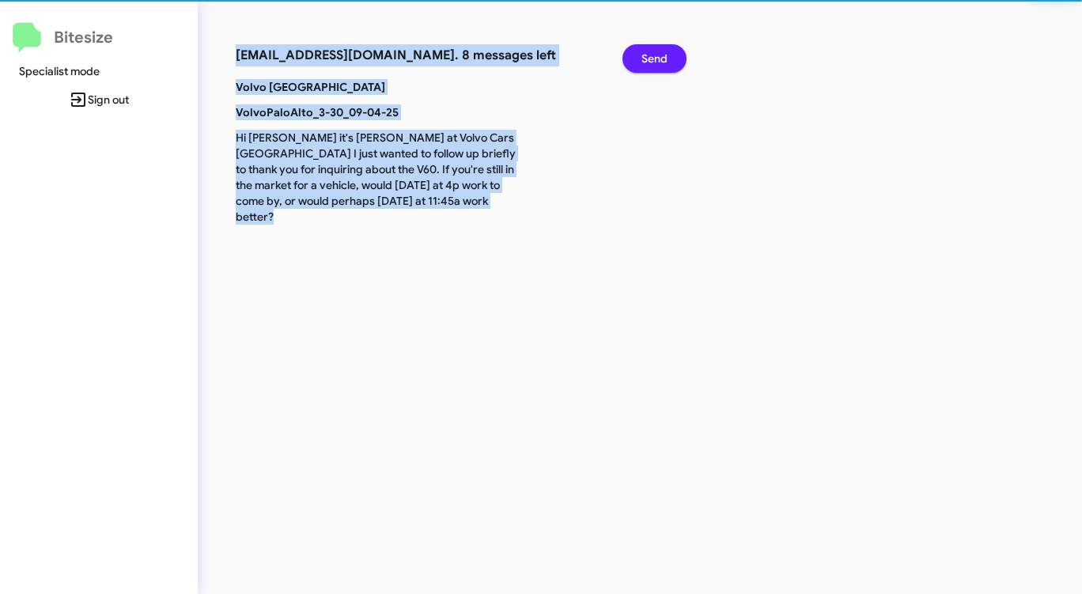
click at [652, 56] on span "Send" at bounding box center [654, 58] width 26 height 28
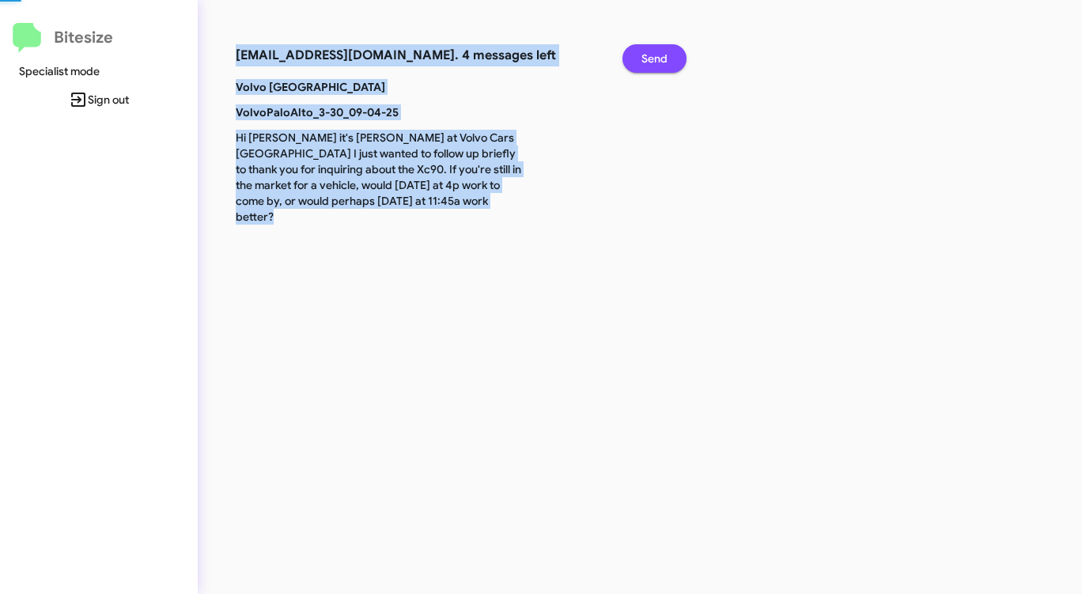
click at [652, 56] on span "Send" at bounding box center [654, 58] width 26 height 28
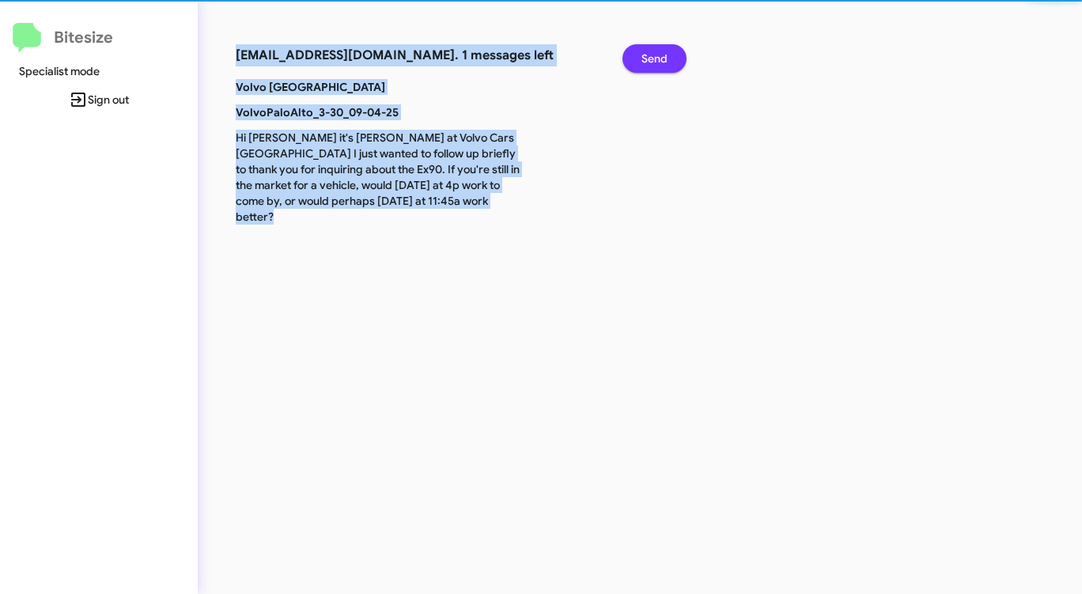
click at [651, 56] on span "Send" at bounding box center [654, 58] width 26 height 28
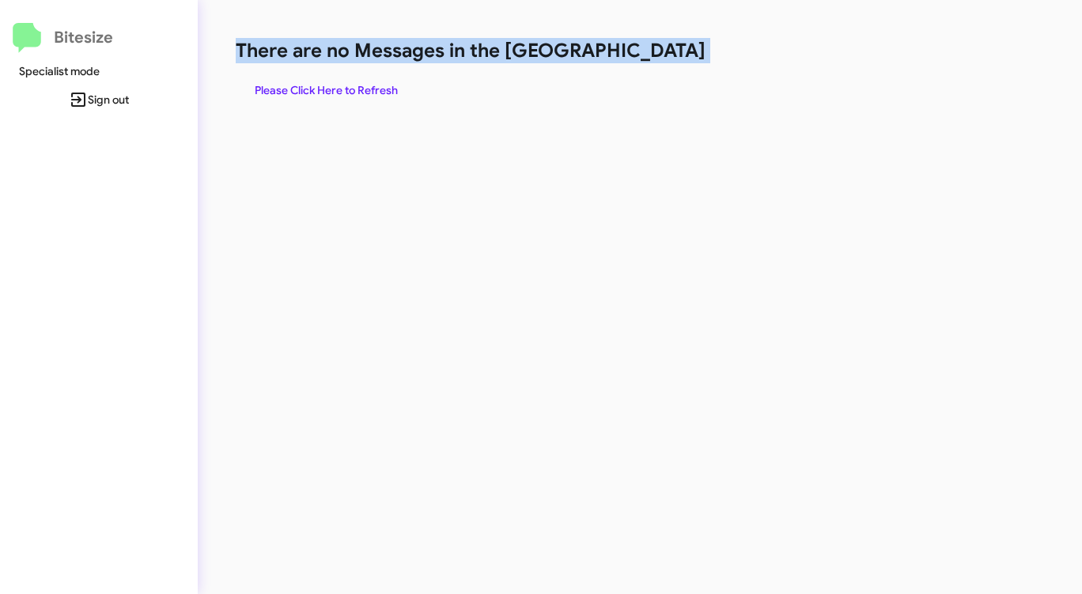
click at [651, 56] on h1 "There are no Messages in the [GEOGRAPHIC_DATA]" at bounding box center [566, 50] width 661 height 25
click at [372, 83] on span "Please Click Here to Refresh" at bounding box center [326, 90] width 143 height 28
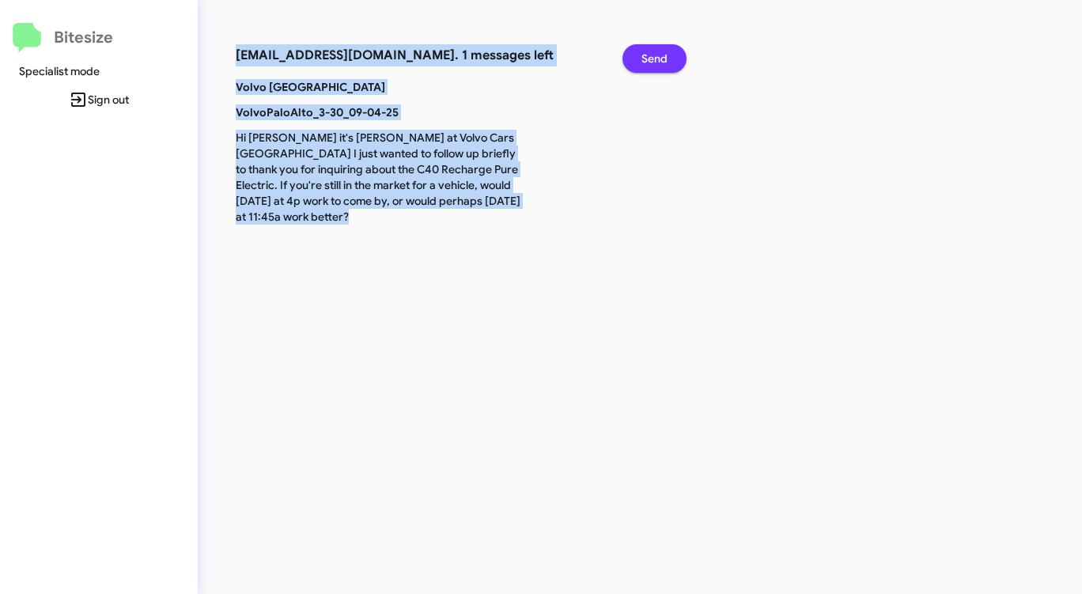
click at [665, 58] on span "Send" at bounding box center [654, 58] width 26 height 28
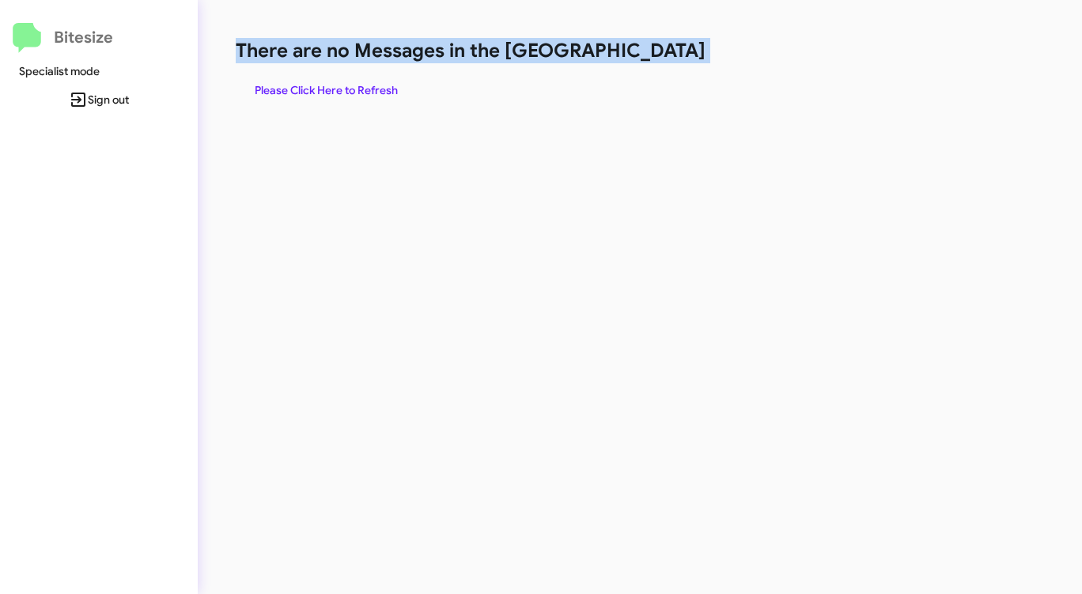
click at [338, 87] on span "Please Click Here to Refresh" at bounding box center [326, 90] width 143 height 28
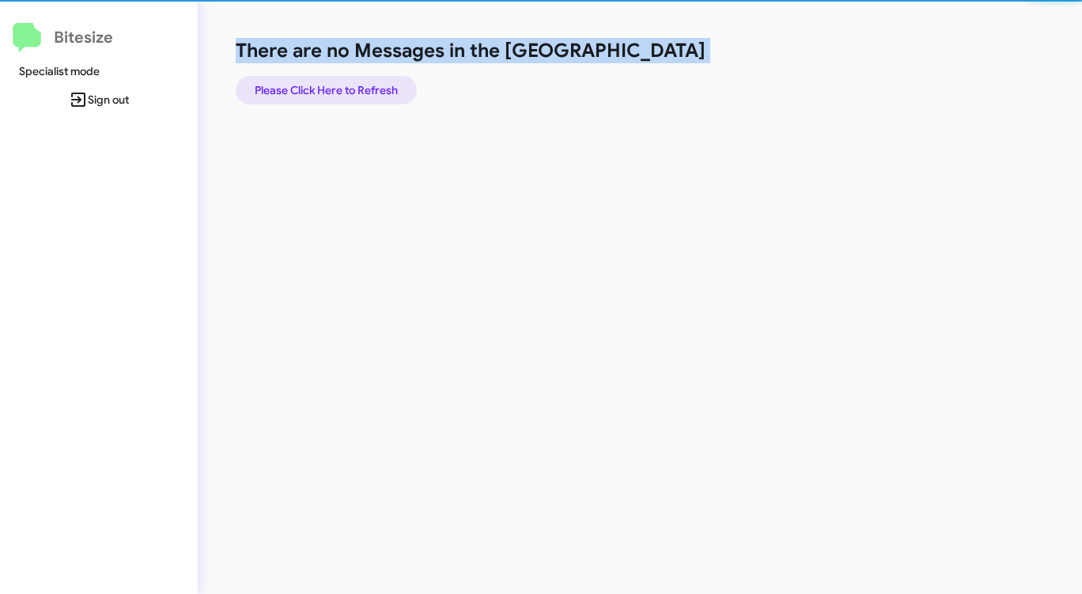
click at [338, 87] on span "Please Click Here to Refresh" at bounding box center [326, 90] width 143 height 28
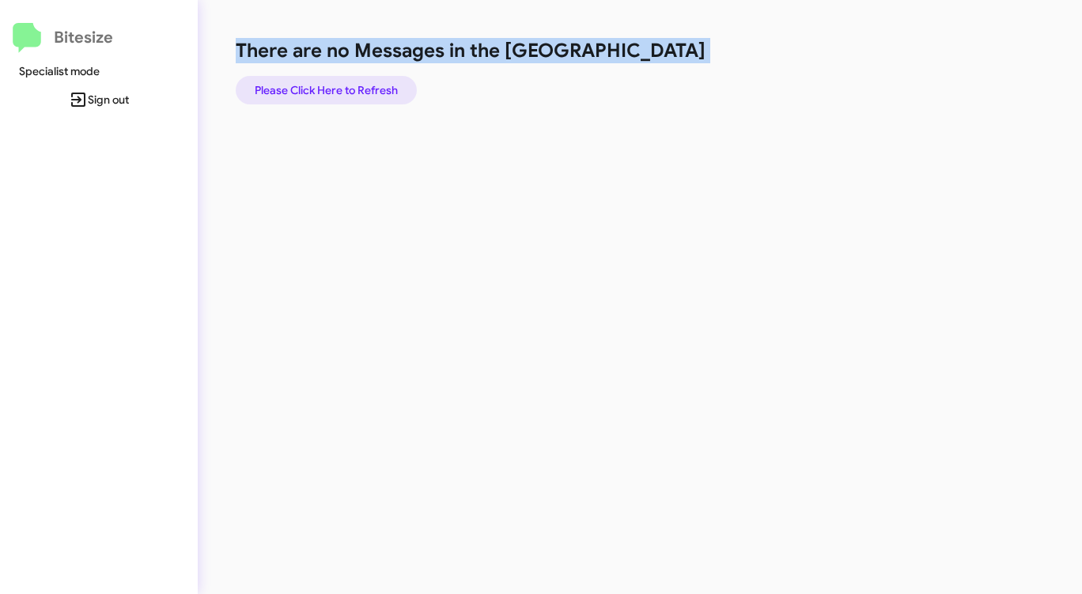
click at [338, 87] on span "Please Click Here to Refresh" at bounding box center [326, 90] width 143 height 28
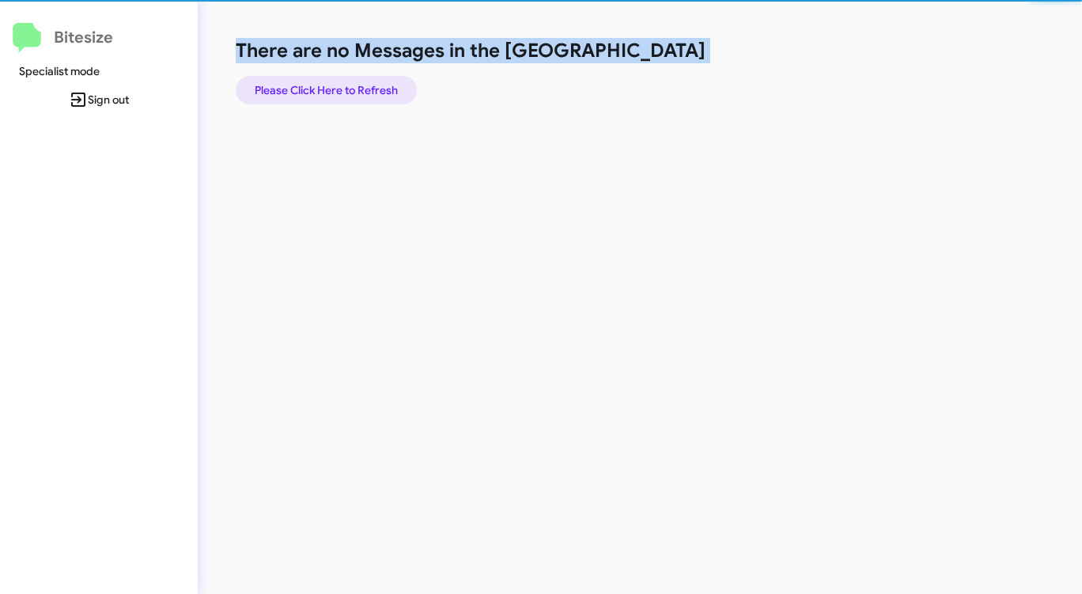
click at [338, 87] on span "Please Click Here to Refresh" at bounding box center [326, 90] width 143 height 28
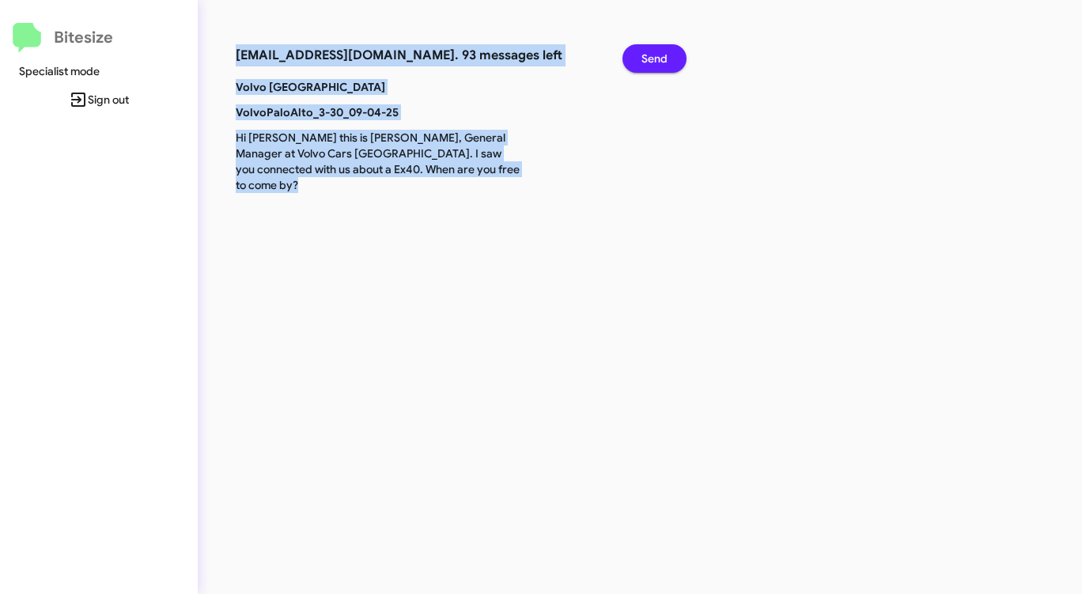
click at [656, 57] on span "Send" at bounding box center [654, 58] width 26 height 28
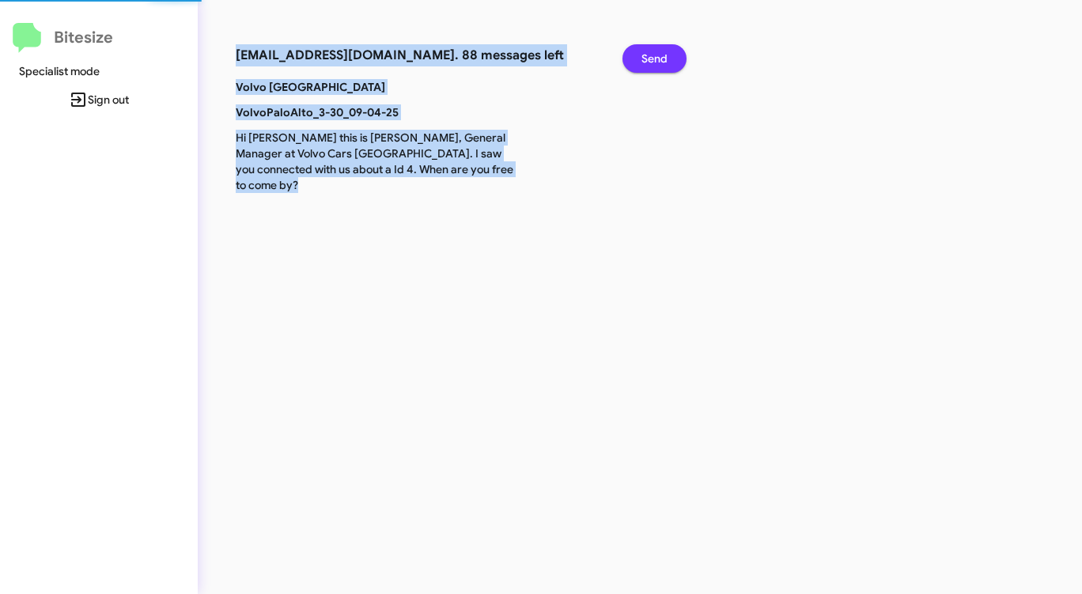
click at [656, 57] on span "Send" at bounding box center [654, 58] width 26 height 28
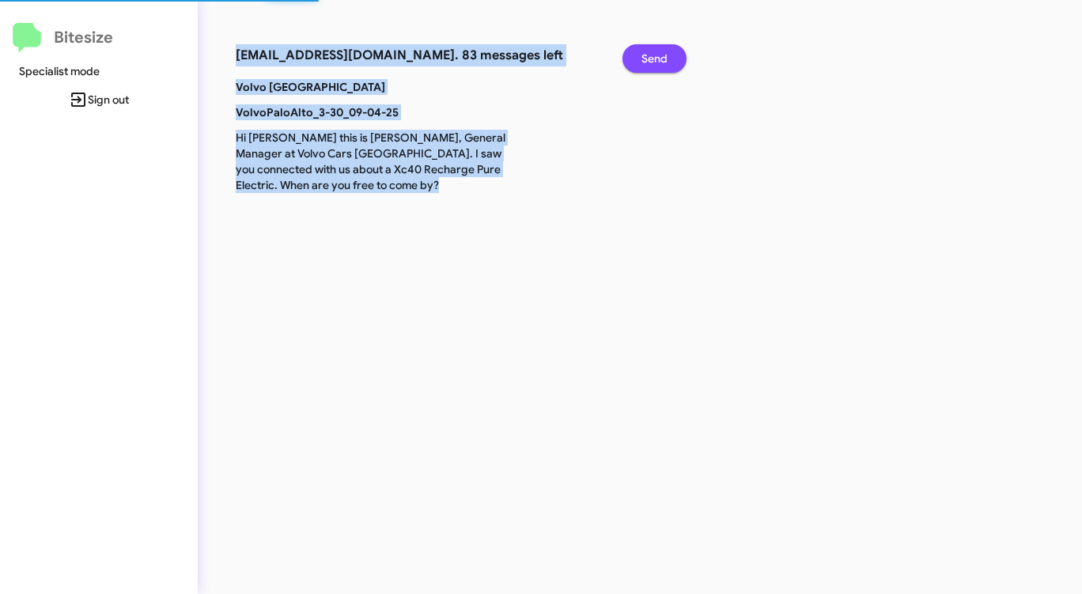
click at [656, 57] on span "Send" at bounding box center [654, 58] width 26 height 28
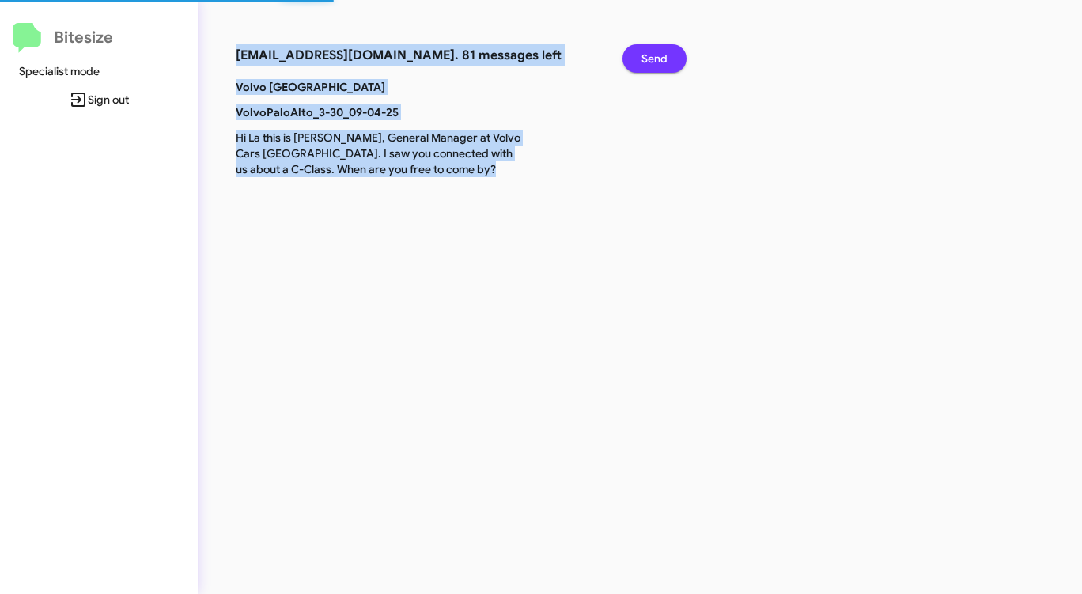
click at [656, 57] on span "Send" at bounding box center [654, 58] width 26 height 28
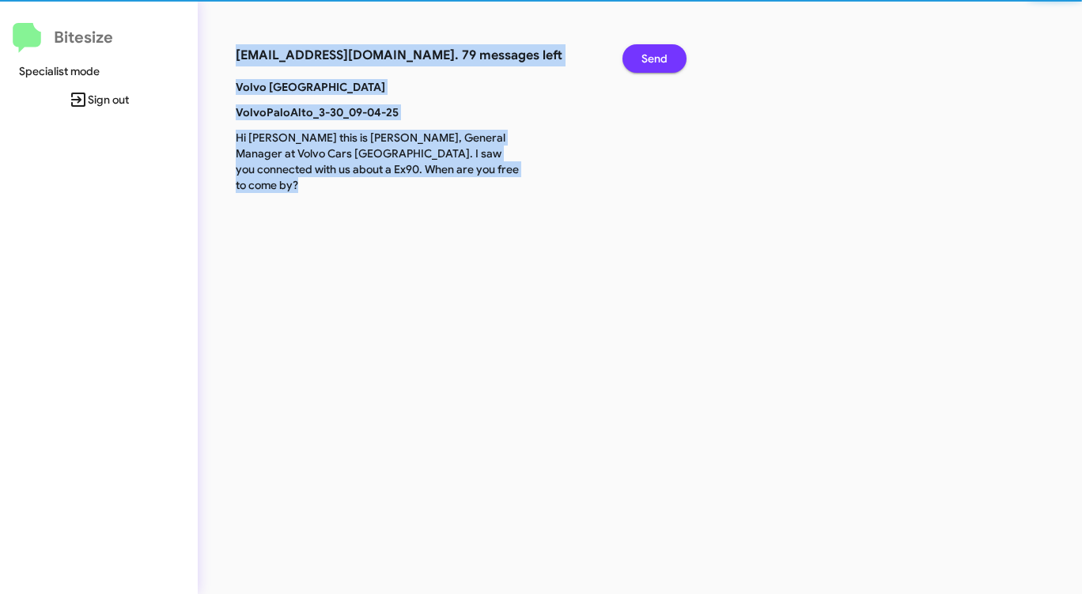
click at [656, 57] on span "Send" at bounding box center [654, 58] width 26 height 28
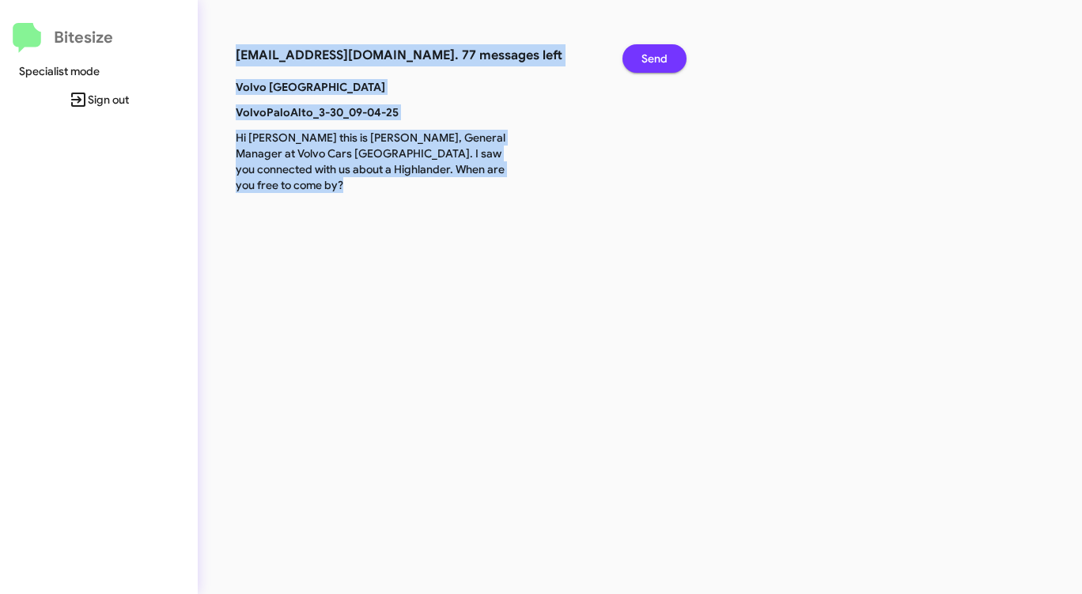
click at [656, 57] on span "Send" at bounding box center [654, 58] width 26 height 28
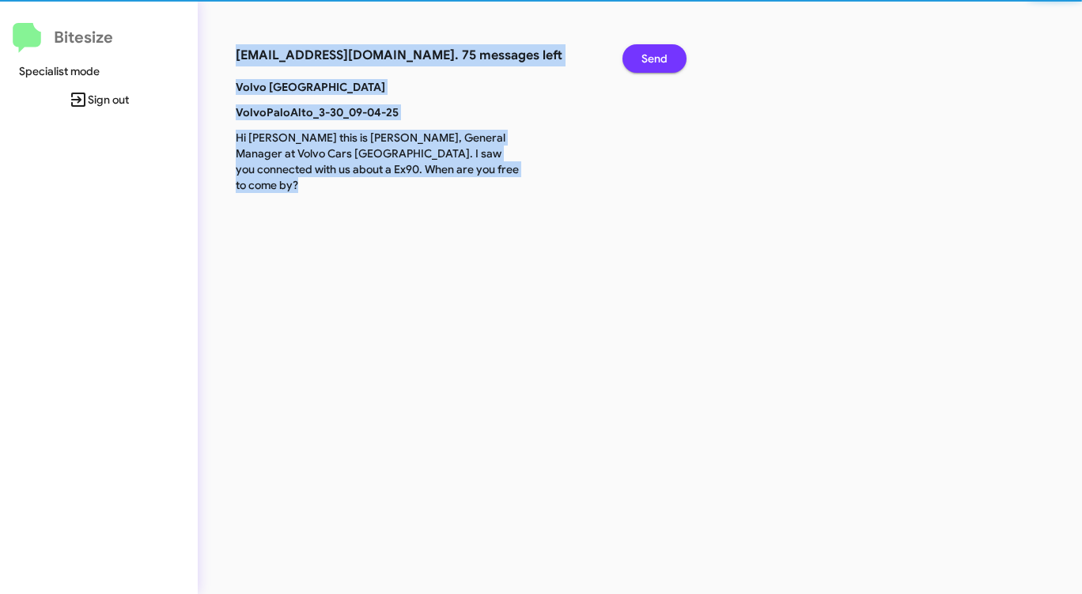
click at [655, 57] on span "Send" at bounding box center [654, 58] width 26 height 28
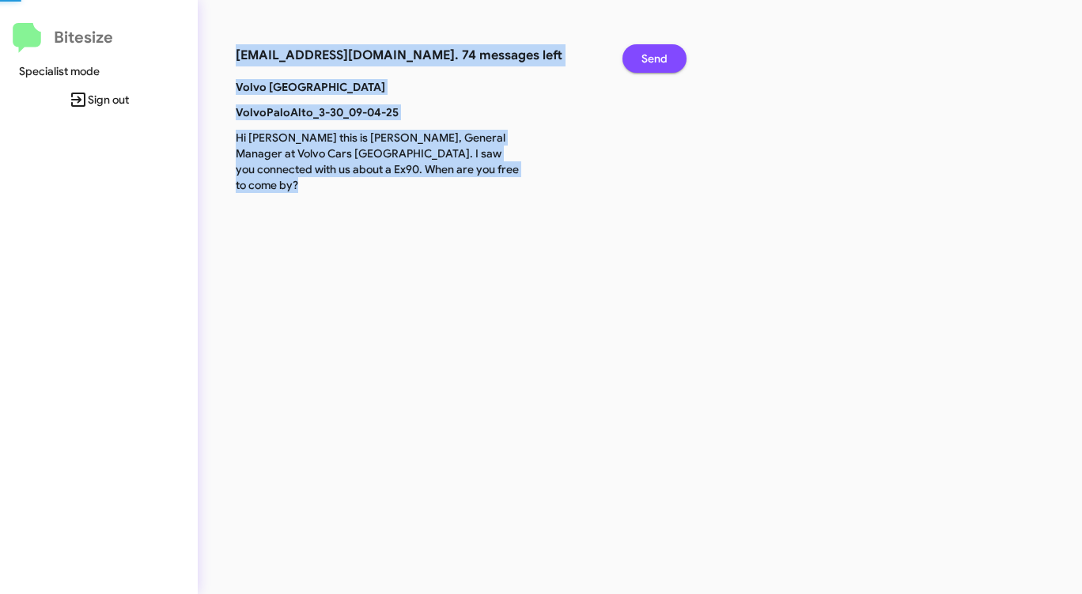
click at [655, 57] on span "Send" at bounding box center [654, 58] width 26 height 28
click at [654, 57] on span "Send" at bounding box center [654, 58] width 26 height 28
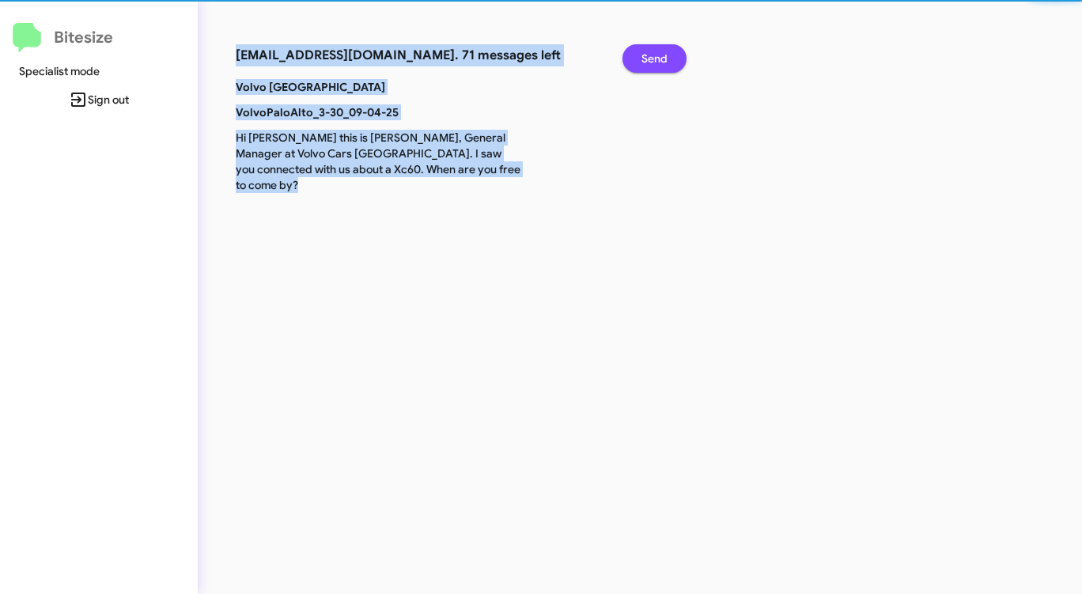
click at [654, 57] on span "Send" at bounding box center [654, 58] width 26 height 28
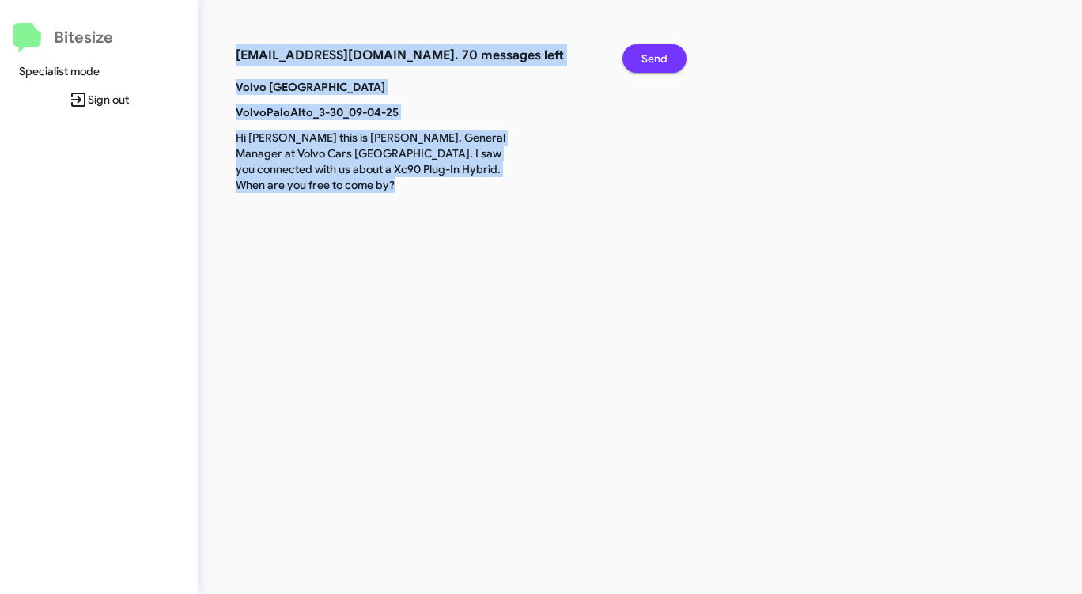
click at [654, 57] on span "Send" at bounding box center [654, 58] width 26 height 28
click at [652, 58] on span "Send" at bounding box center [654, 58] width 26 height 28
click at [651, 59] on span "Send" at bounding box center [654, 58] width 26 height 28
click at [650, 59] on span "Send" at bounding box center [654, 58] width 26 height 28
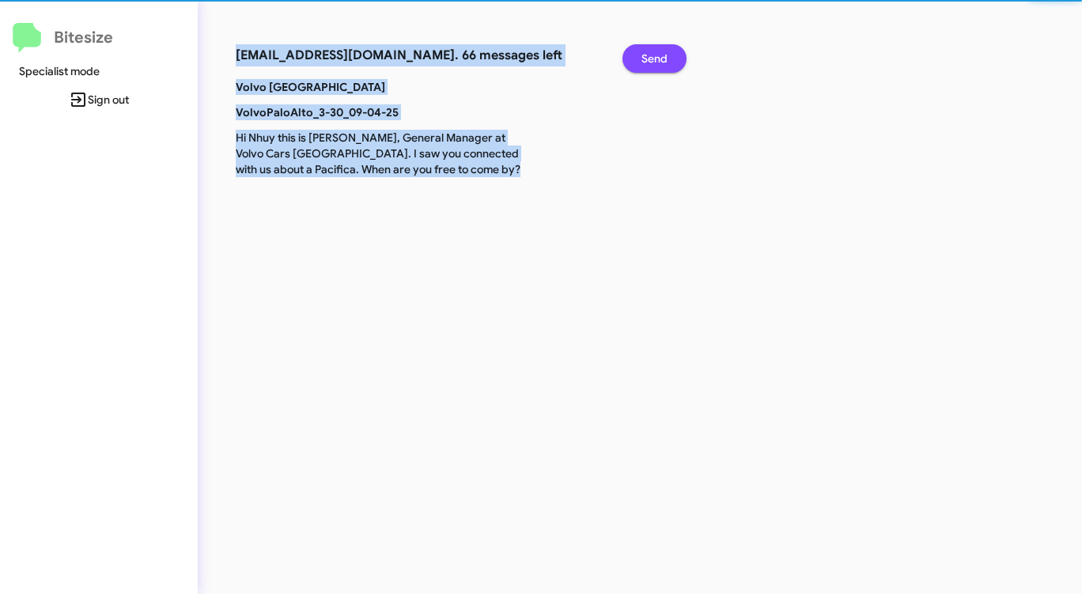
click at [649, 59] on span "Send" at bounding box center [654, 58] width 26 height 28
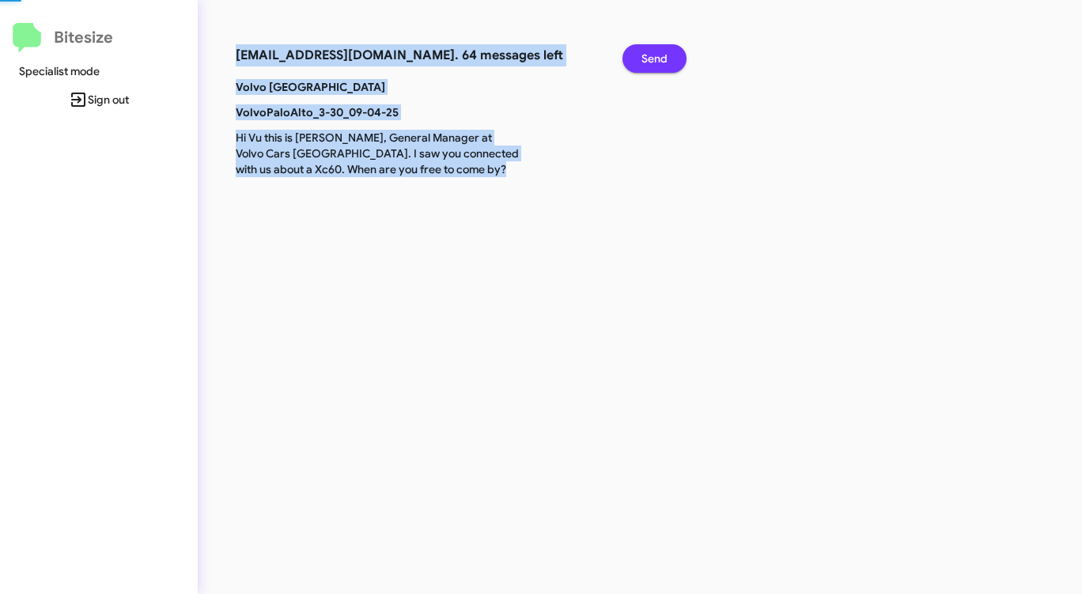
click at [648, 59] on span "Send" at bounding box center [654, 58] width 26 height 28
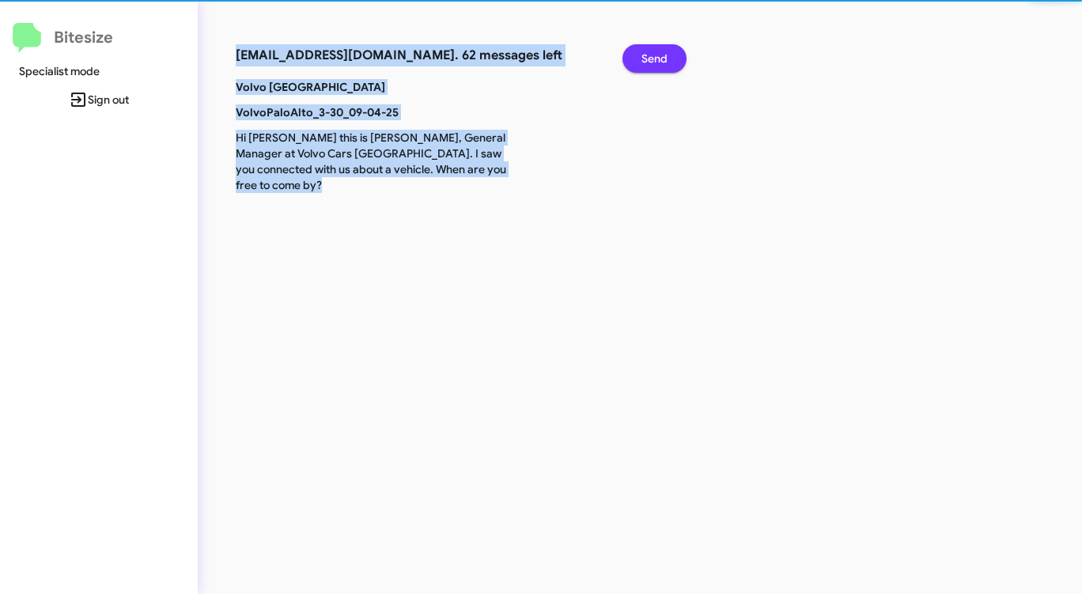
click at [648, 59] on span "Send" at bounding box center [654, 58] width 26 height 28
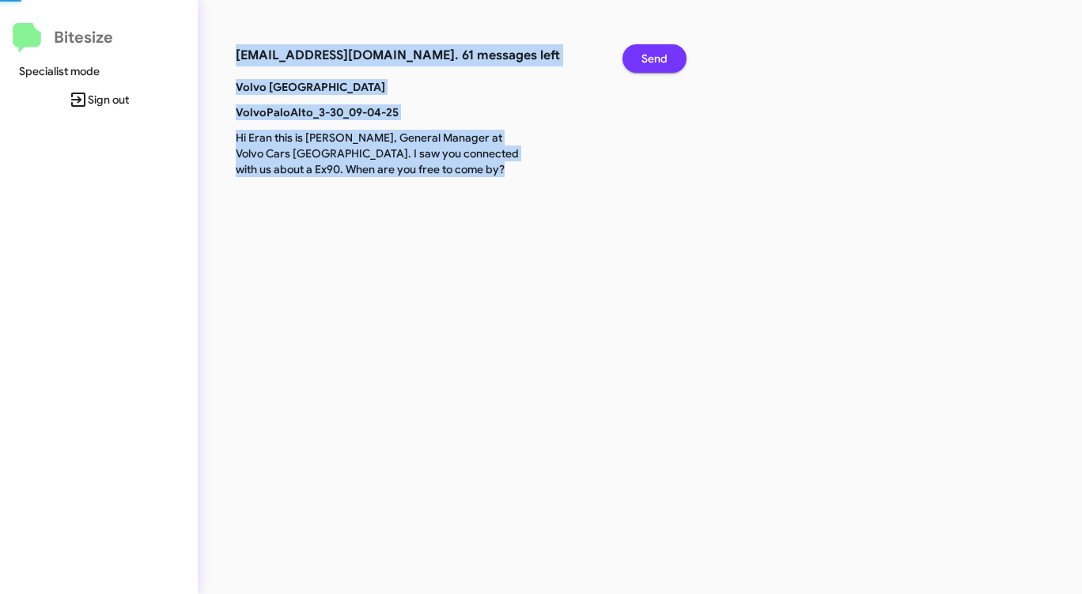
click at [648, 59] on span "Send" at bounding box center [654, 58] width 26 height 28
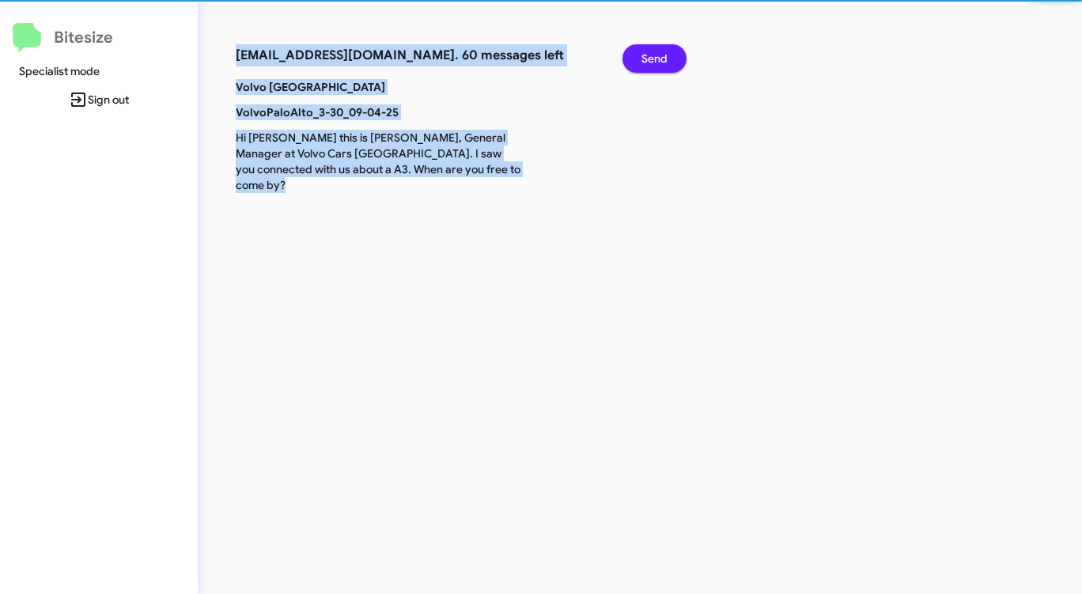
click at [648, 59] on span "Send" at bounding box center [654, 58] width 26 height 28
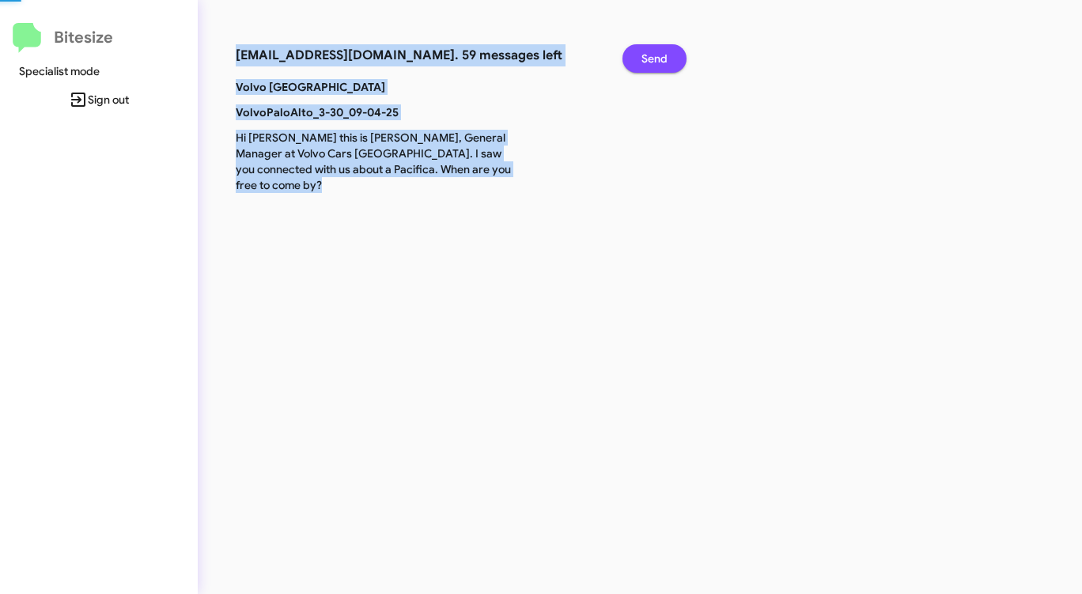
click at [648, 59] on span "Send" at bounding box center [654, 58] width 26 height 28
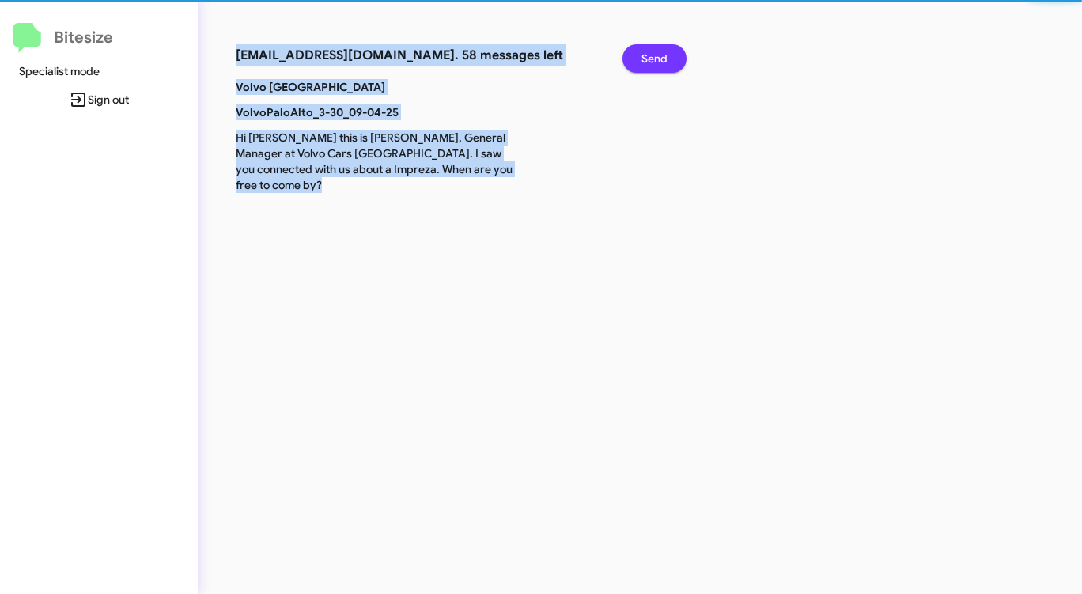
click at [648, 59] on span "Send" at bounding box center [654, 58] width 26 height 28
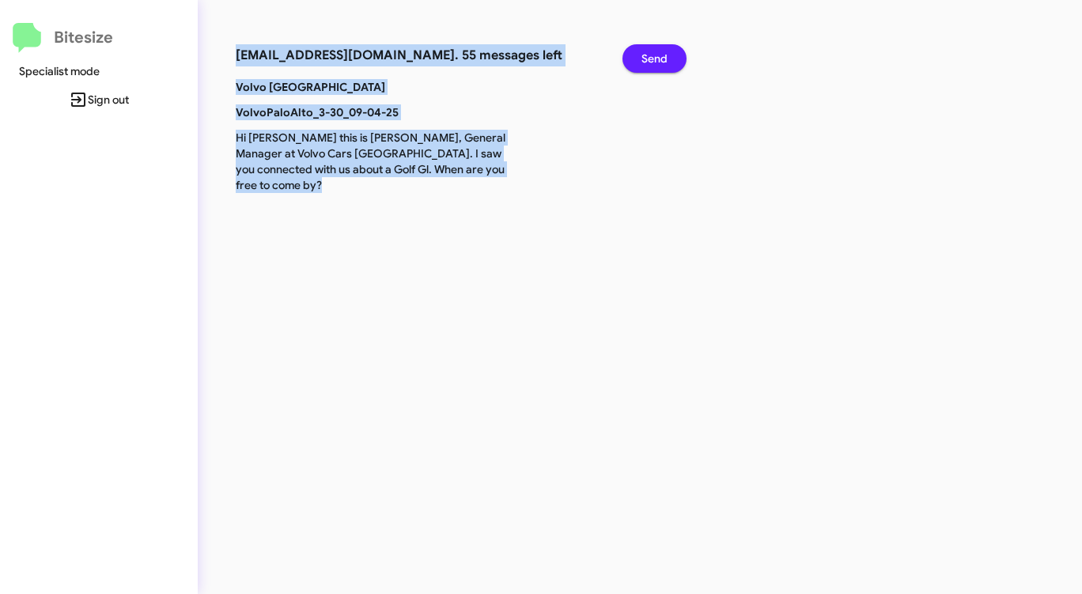
click at [648, 59] on span "Send" at bounding box center [654, 58] width 26 height 28
click at [647, 59] on span "Send" at bounding box center [654, 58] width 26 height 28
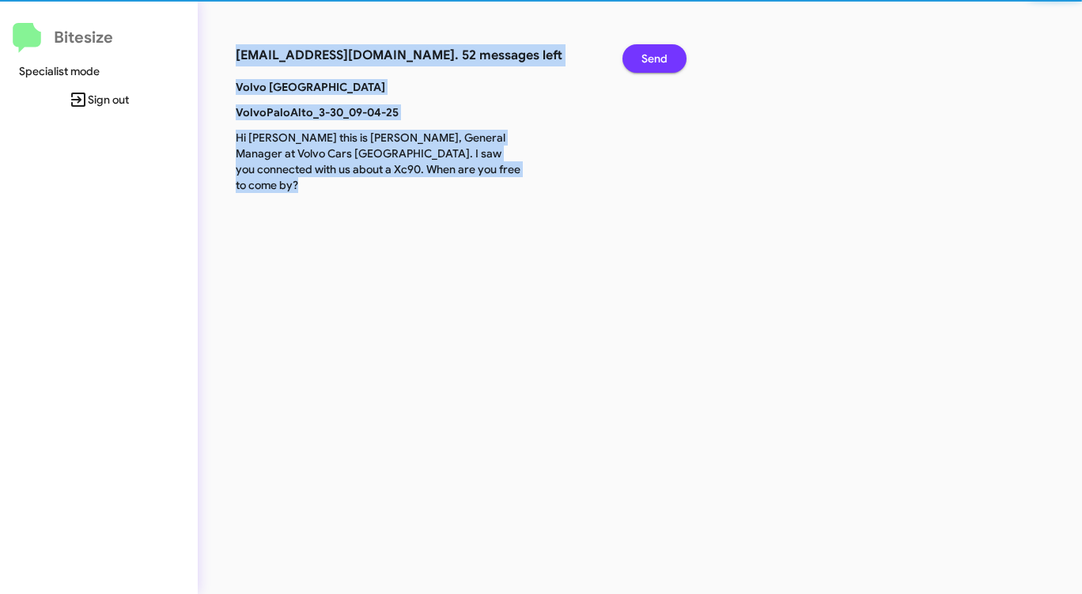
click at [647, 59] on span "Send" at bounding box center [654, 58] width 26 height 28
click at [646, 59] on span "Send" at bounding box center [654, 58] width 26 height 28
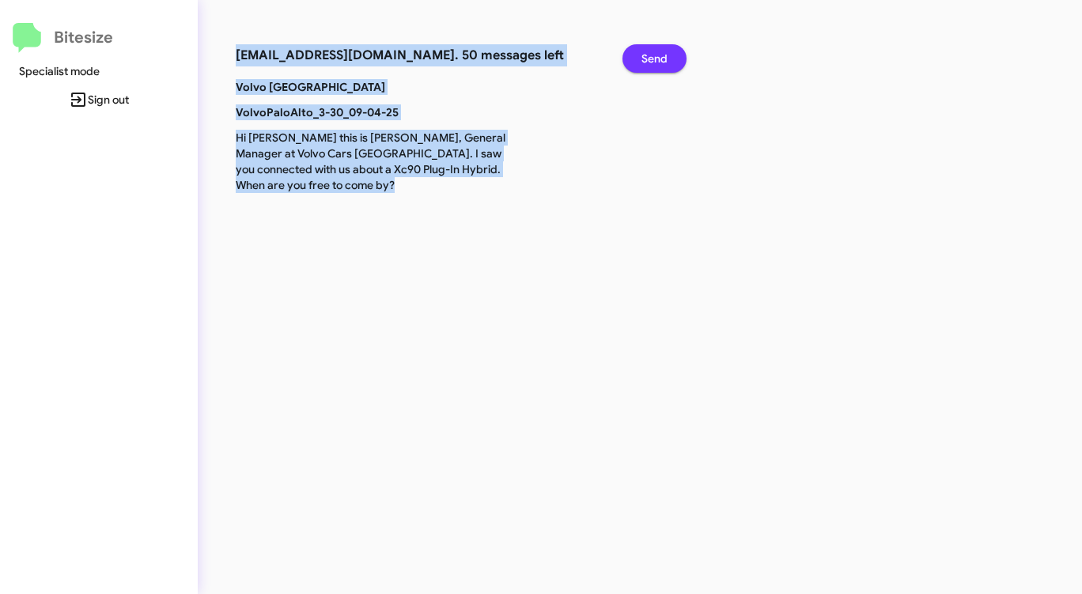
click at [646, 59] on span "Send" at bounding box center [654, 58] width 26 height 28
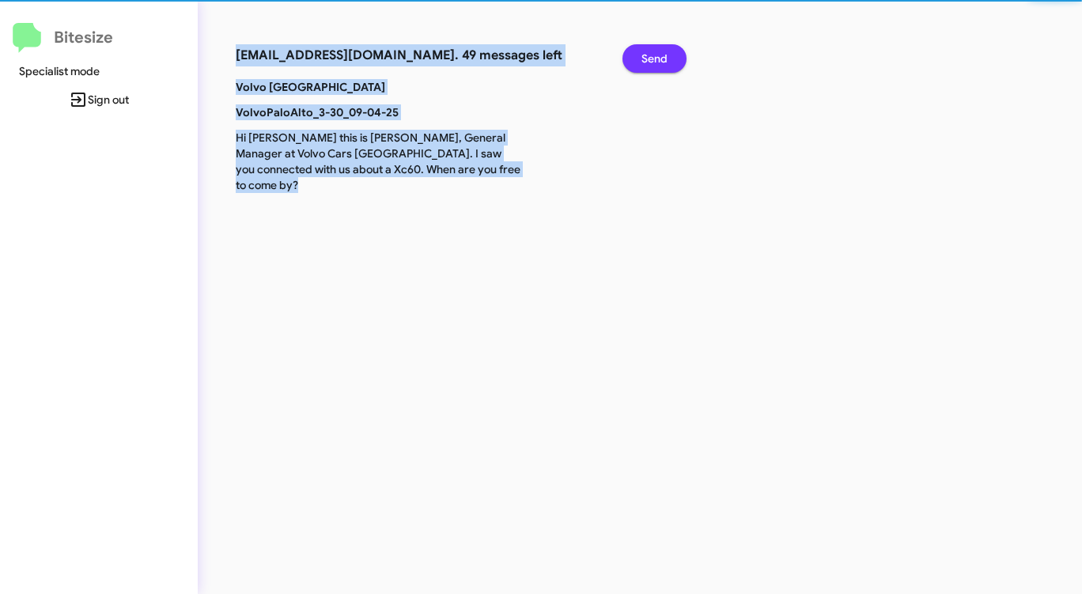
click at [646, 59] on span "Send" at bounding box center [654, 58] width 26 height 28
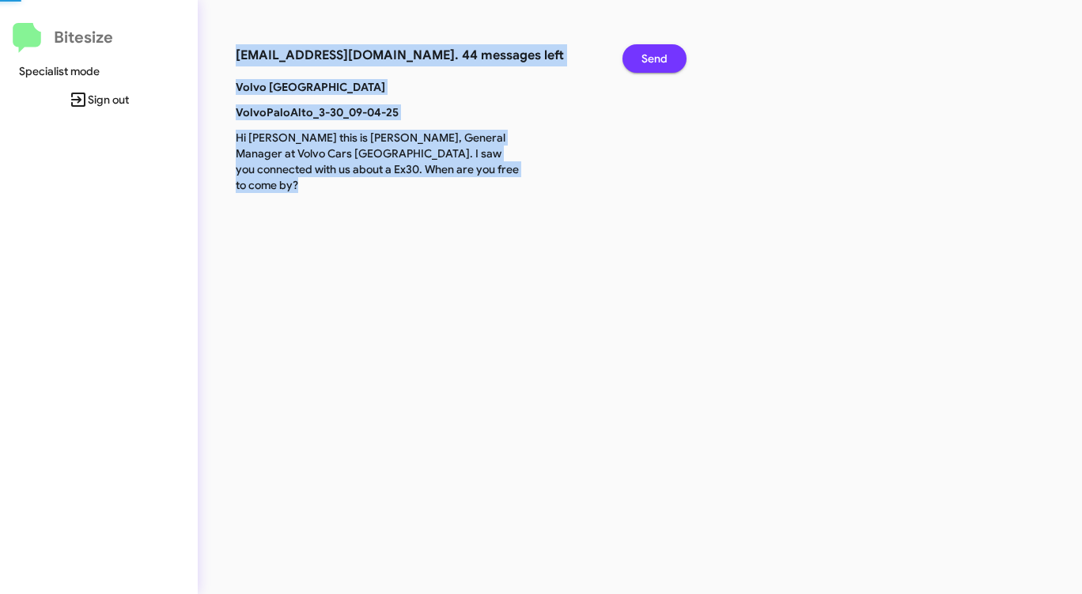
click at [646, 59] on span "Send" at bounding box center [654, 58] width 26 height 28
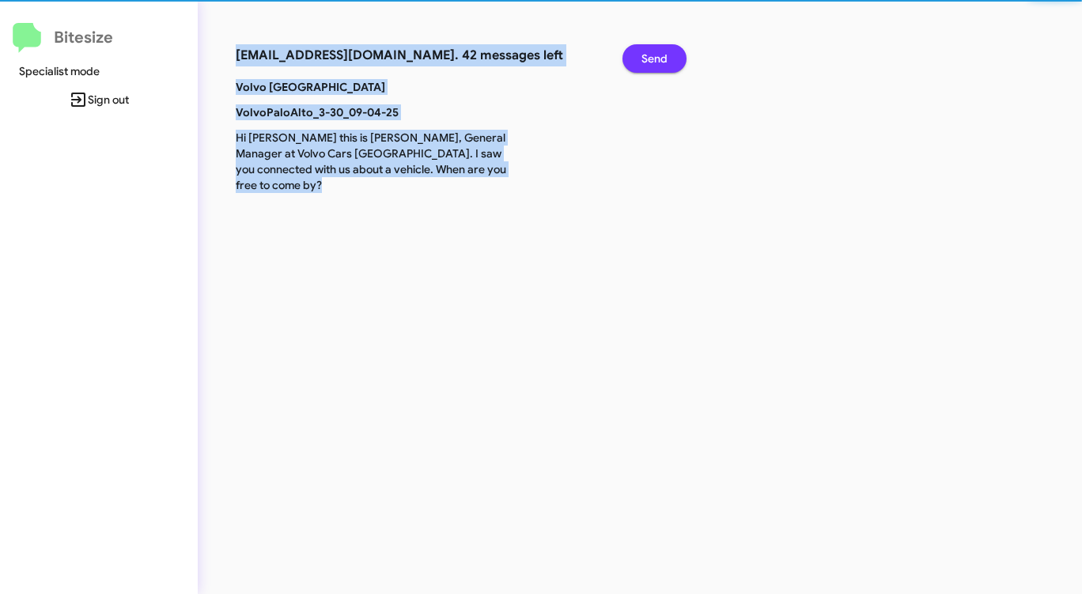
click at [646, 59] on span "Send" at bounding box center [654, 58] width 26 height 28
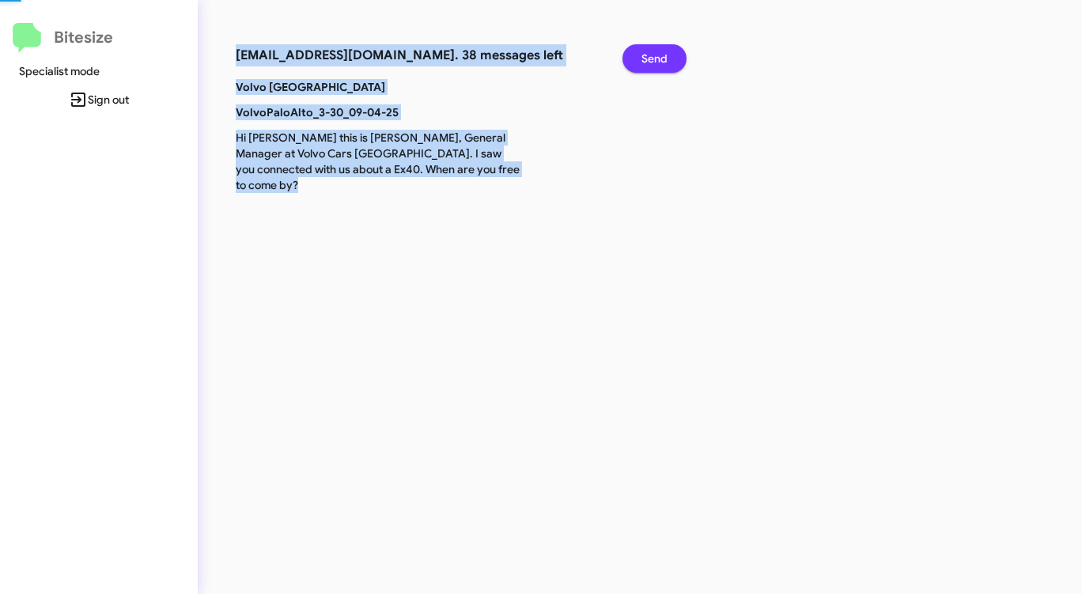
click at [646, 59] on span "Send" at bounding box center [654, 58] width 26 height 28
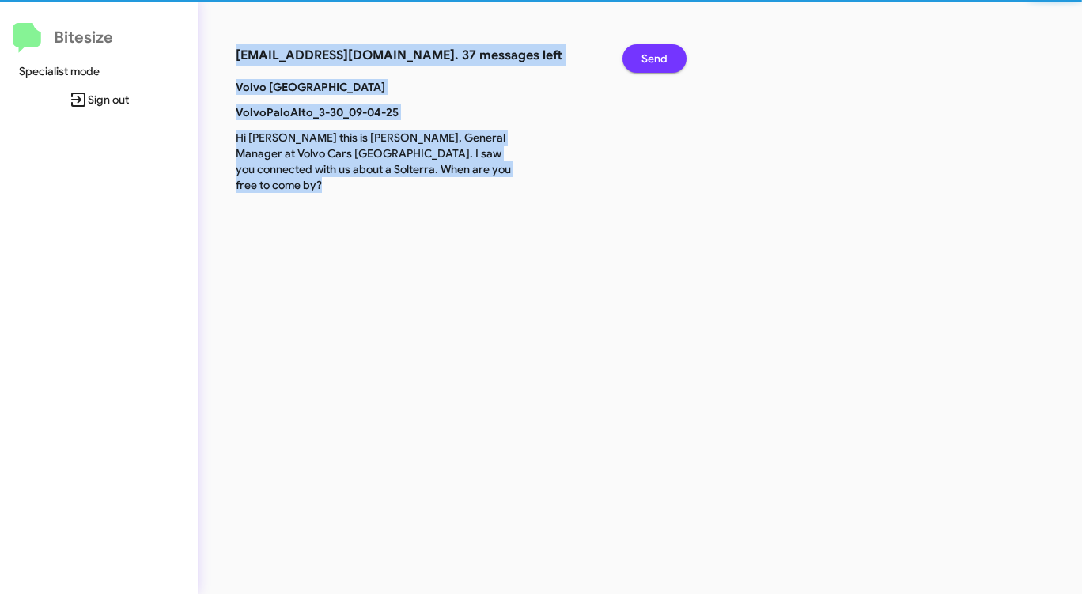
click at [646, 59] on span "Send" at bounding box center [654, 58] width 26 height 28
click at [645, 60] on span "Send" at bounding box center [654, 58] width 26 height 28
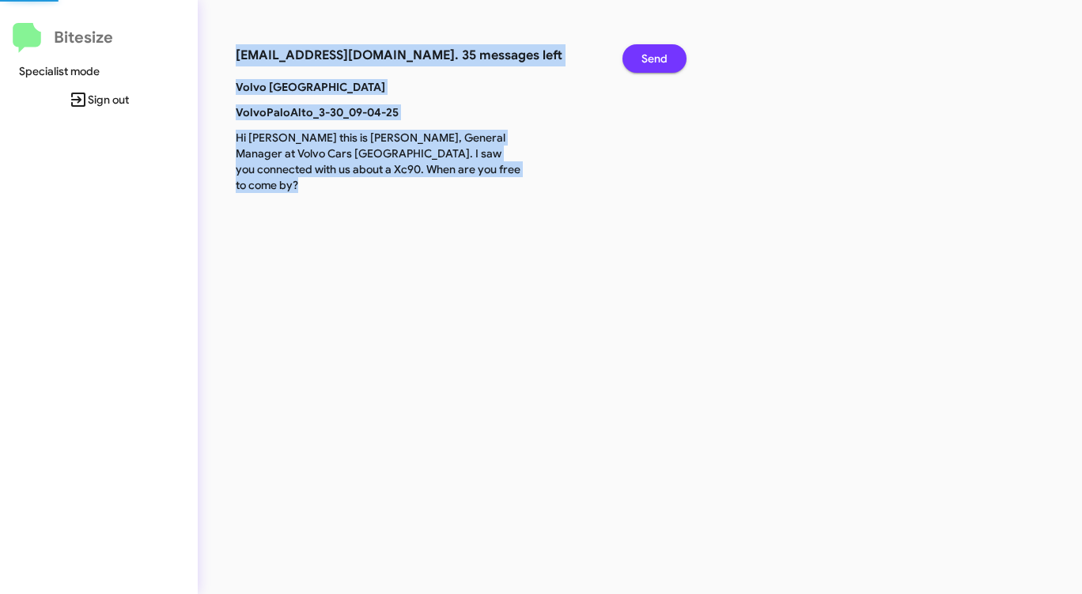
click at [645, 60] on span "Send" at bounding box center [654, 58] width 26 height 28
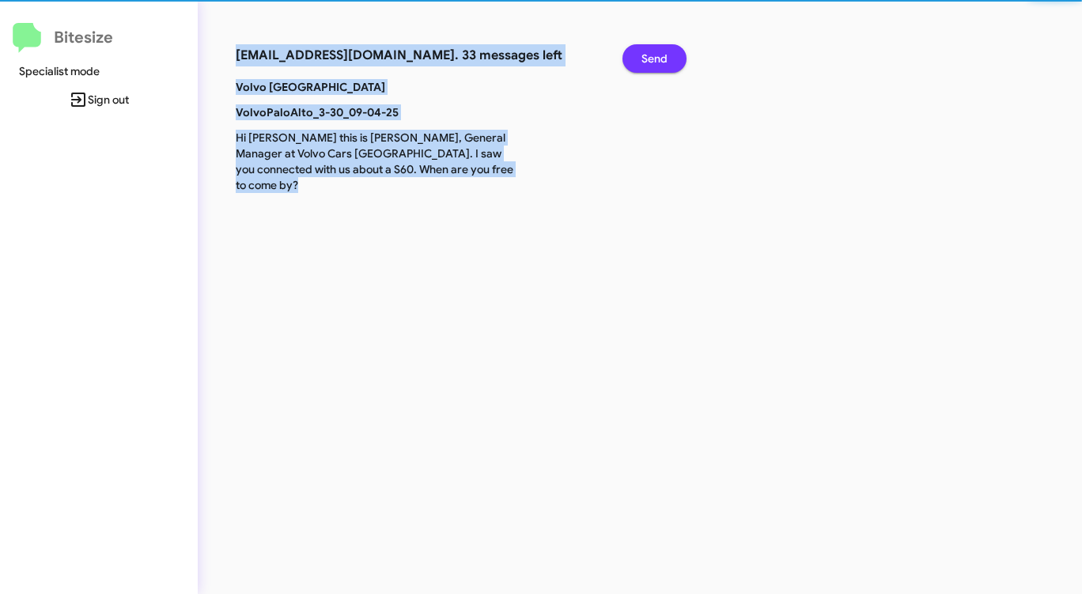
click at [645, 60] on span "Send" at bounding box center [654, 58] width 26 height 28
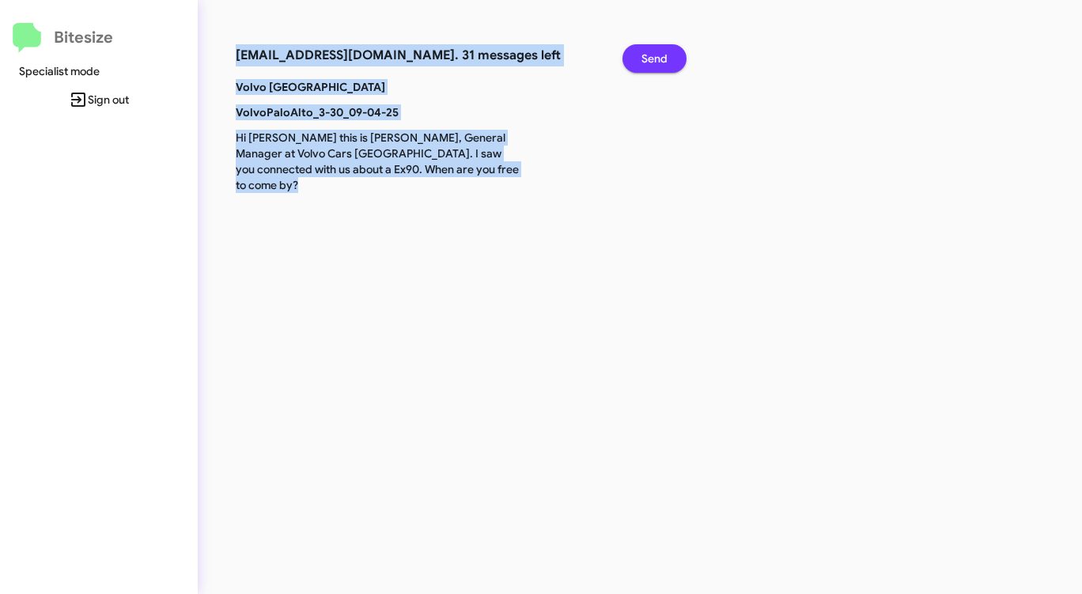
click at [645, 60] on span "Send" at bounding box center [654, 58] width 26 height 28
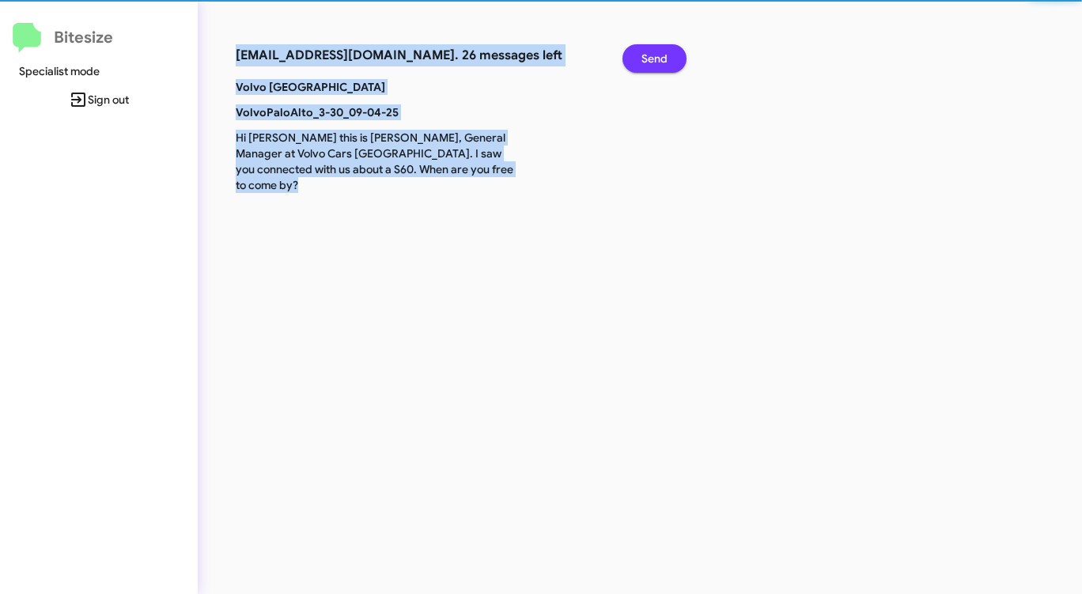
click at [645, 60] on span "Send" at bounding box center [654, 58] width 26 height 28
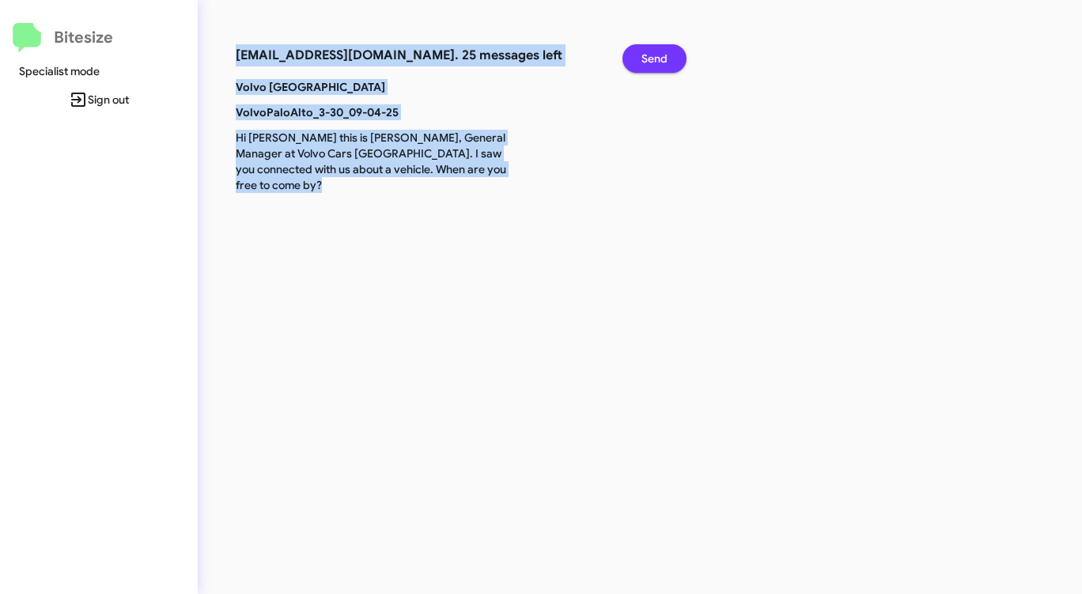
click at [645, 60] on span "Send" at bounding box center [654, 58] width 26 height 28
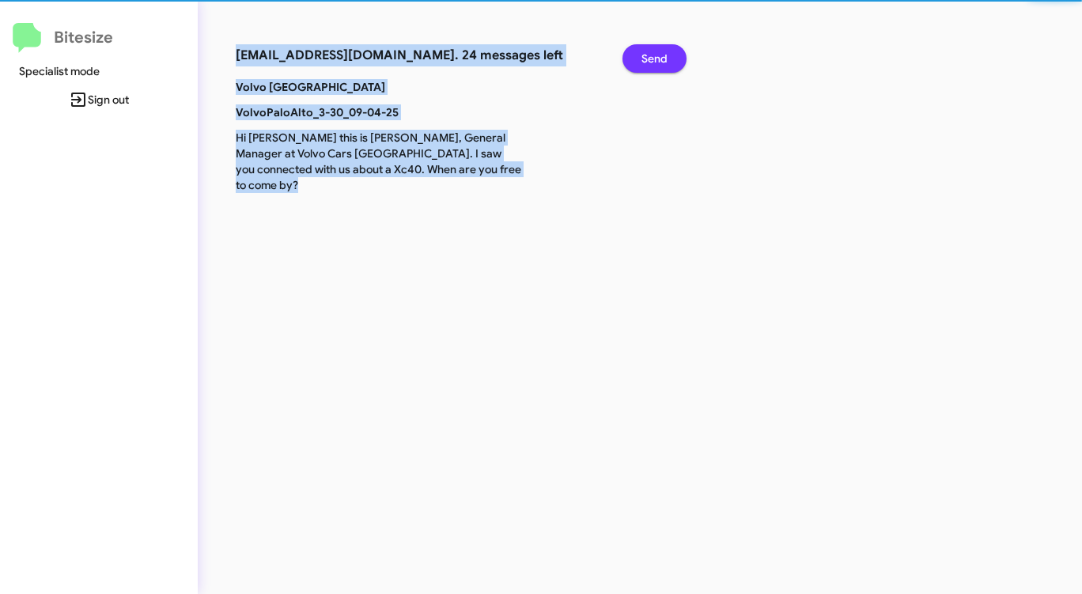
click at [645, 60] on span "Send" at bounding box center [654, 58] width 26 height 28
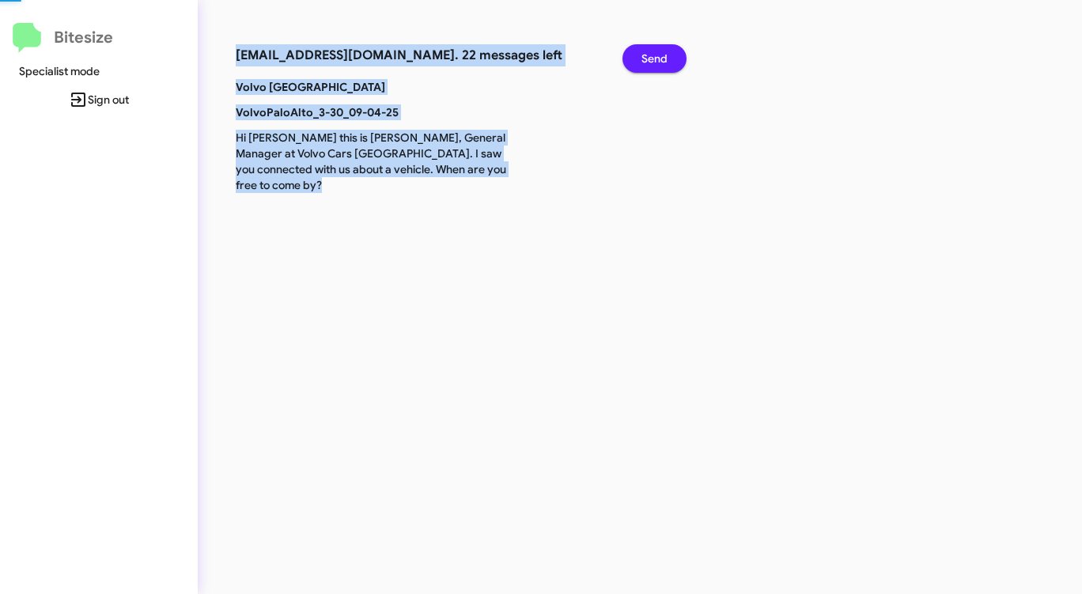
click at [645, 60] on span "Send" at bounding box center [654, 58] width 26 height 28
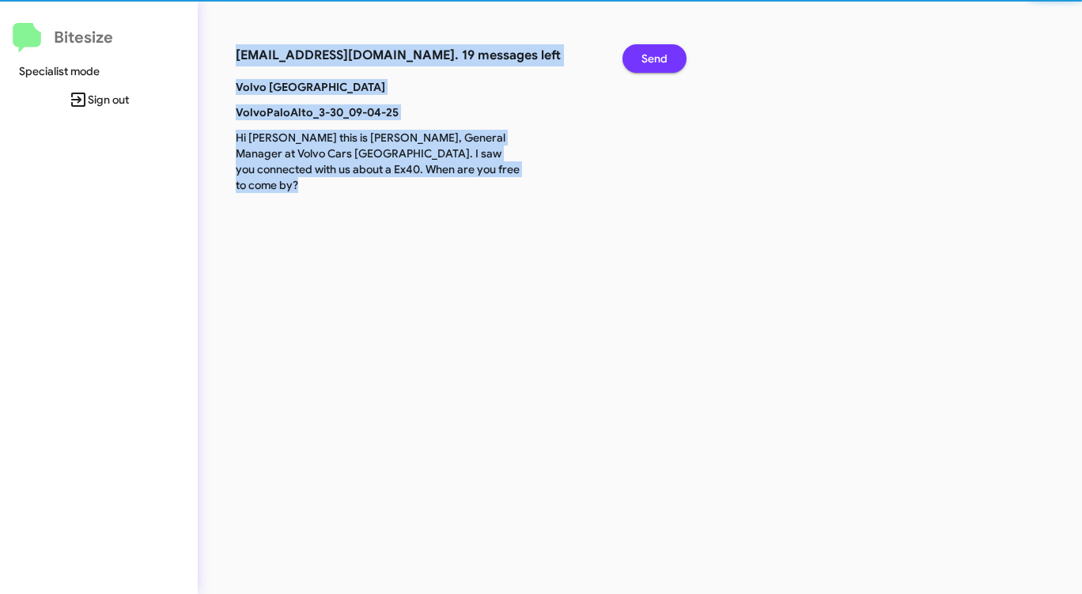
click at [645, 60] on span "Send" at bounding box center [654, 58] width 26 height 28
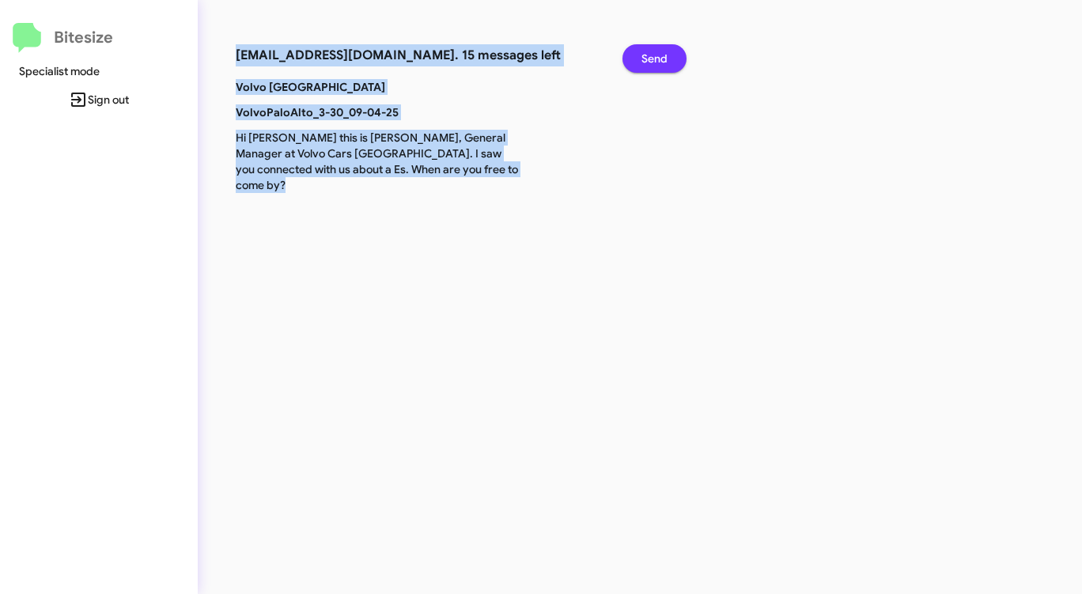
click at [645, 60] on span "Send" at bounding box center [654, 58] width 26 height 28
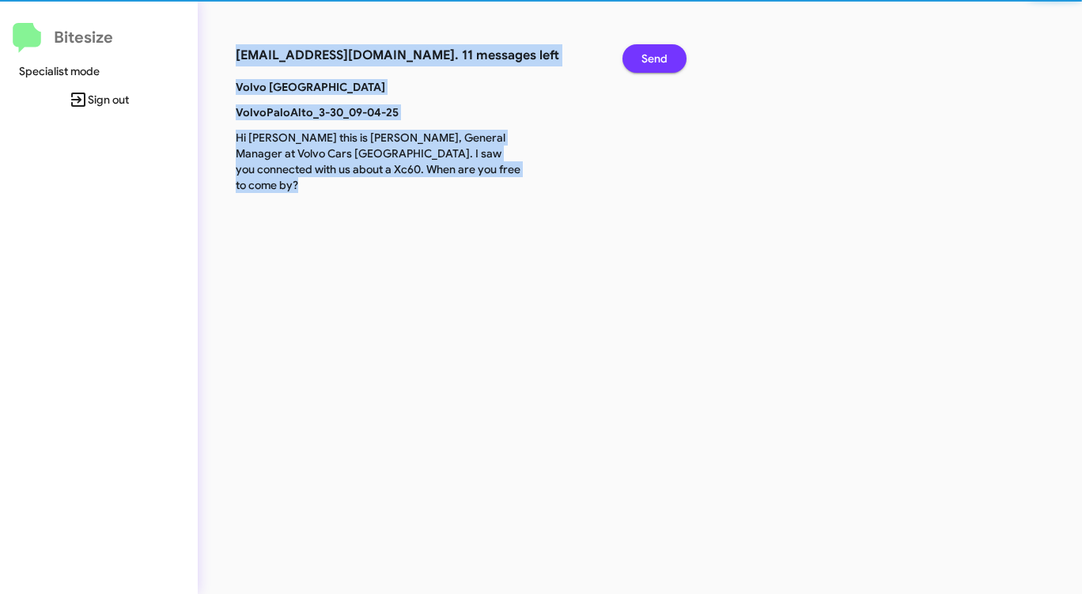
click at [645, 60] on span "Send" at bounding box center [654, 58] width 26 height 28
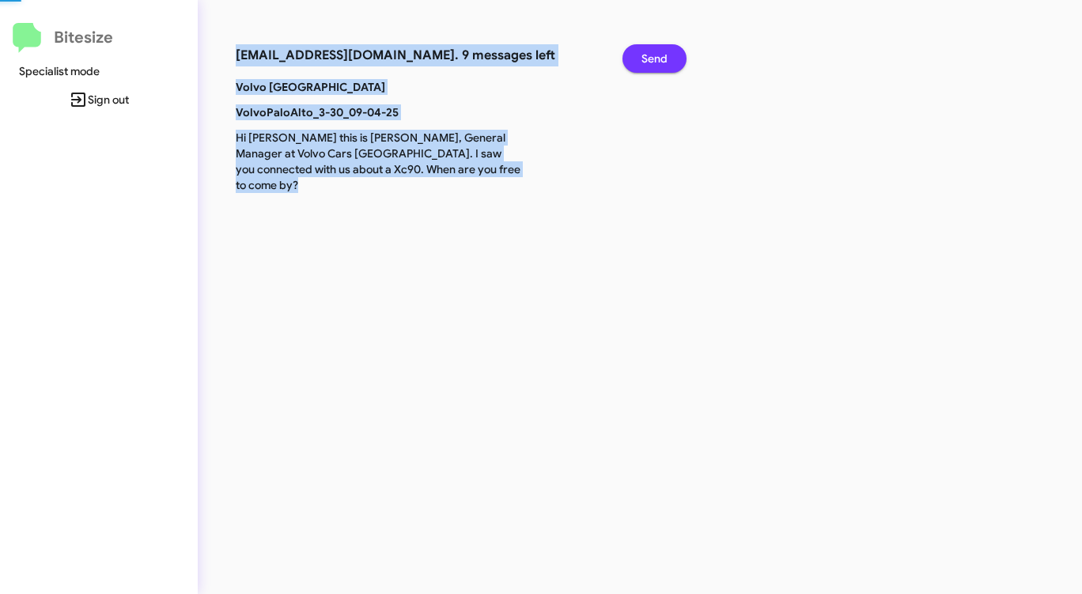
click at [645, 60] on span "Send" at bounding box center [654, 58] width 26 height 28
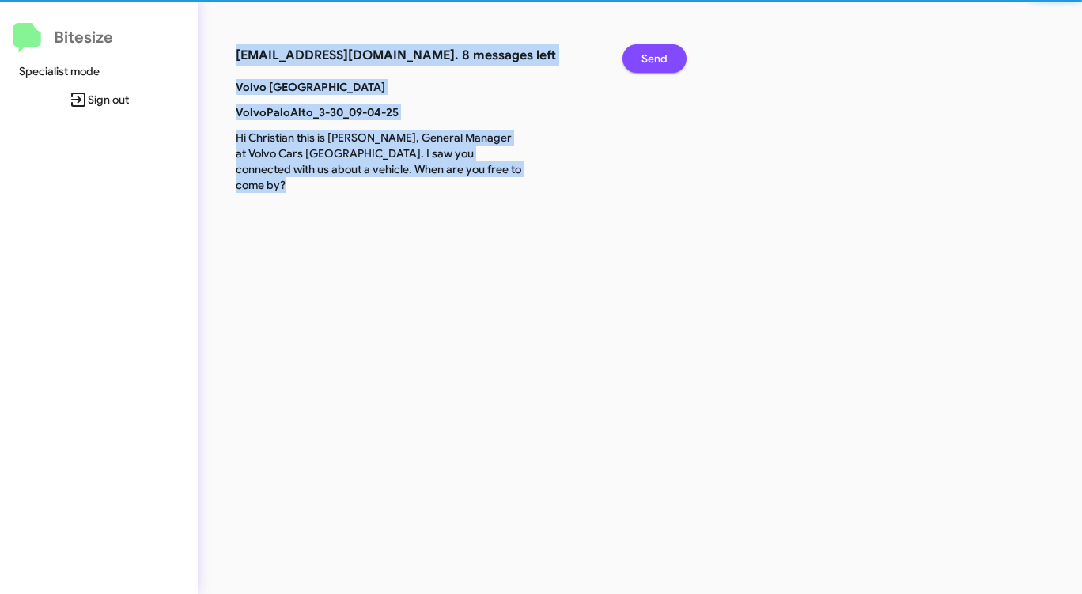
click at [645, 60] on span "Send" at bounding box center [654, 58] width 26 height 28
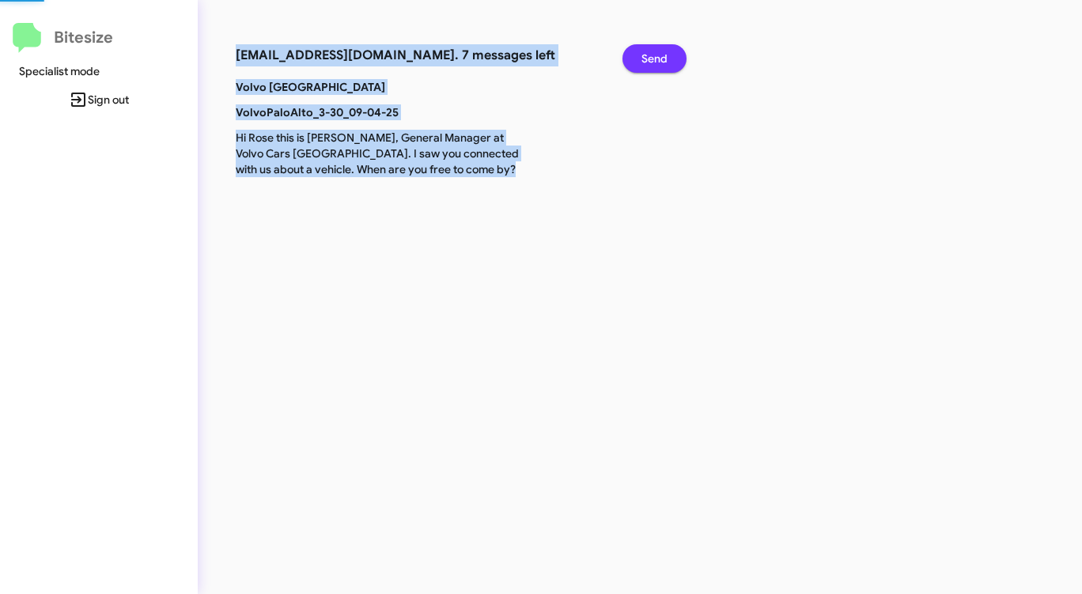
click at [645, 60] on span "Send" at bounding box center [654, 58] width 26 height 28
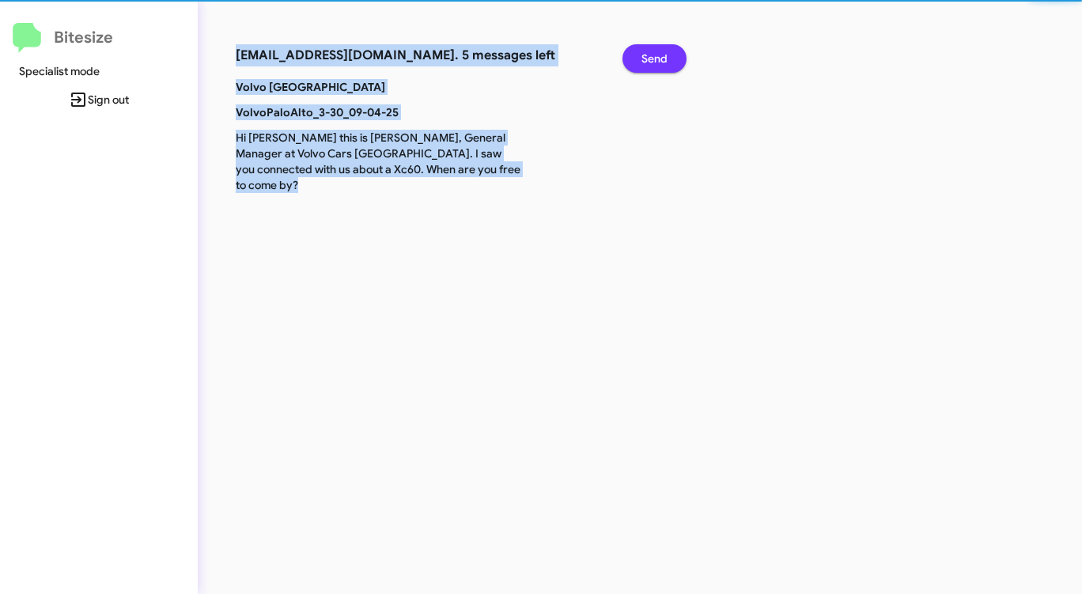
click at [645, 60] on span "Send" at bounding box center [654, 58] width 26 height 28
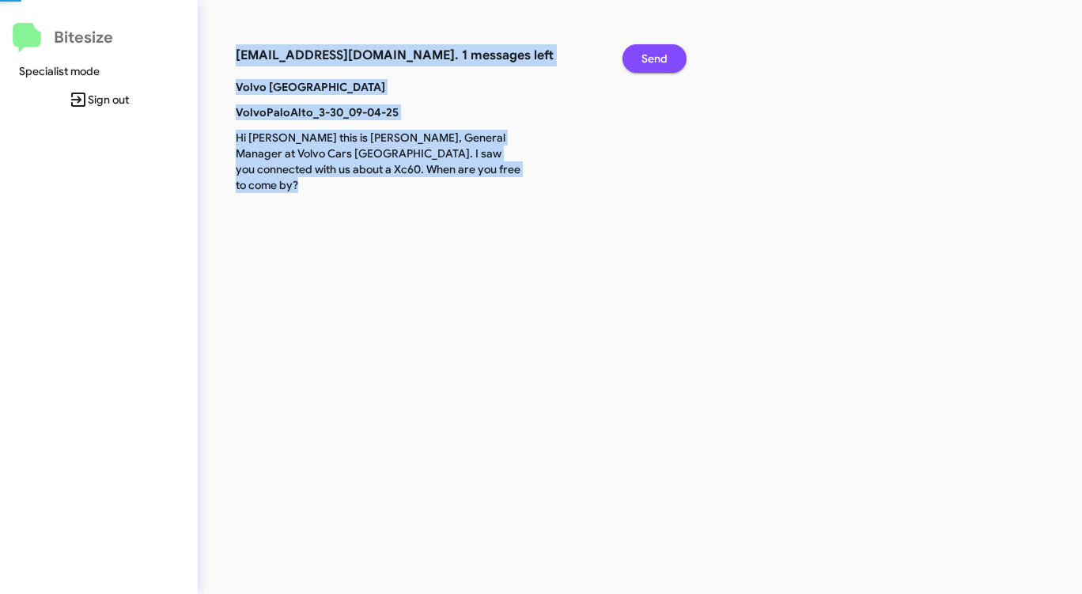
click at [645, 60] on span "Send" at bounding box center [654, 58] width 26 height 28
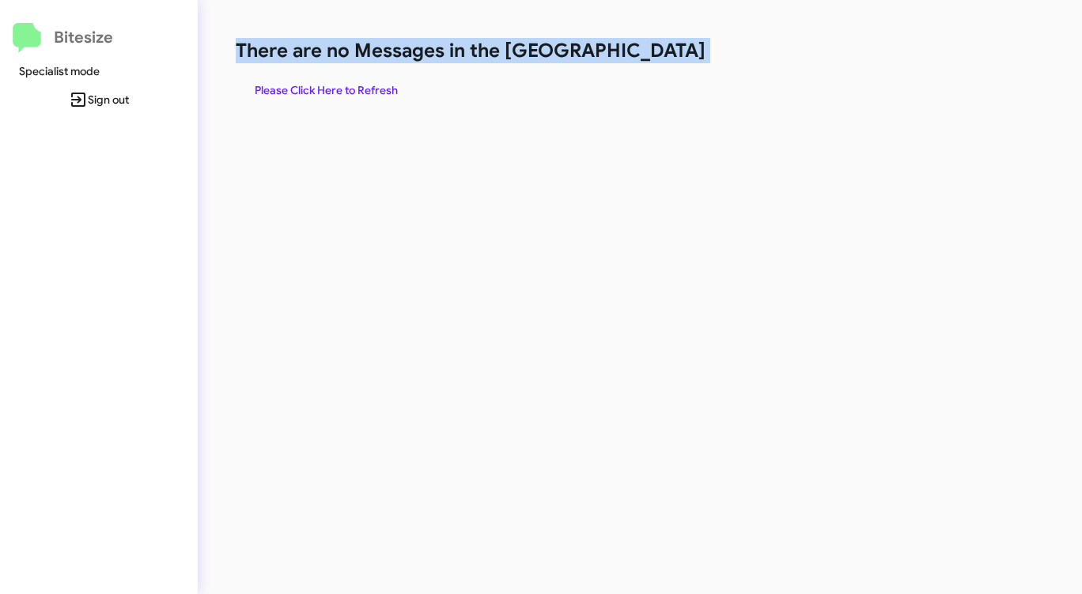
click at [645, 60] on h1 "There are no Messages in the [GEOGRAPHIC_DATA]" at bounding box center [566, 50] width 661 height 25
click at [357, 85] on span "Please Click Here to Refresh" at bounding box center [326, 90] width 143 height 28
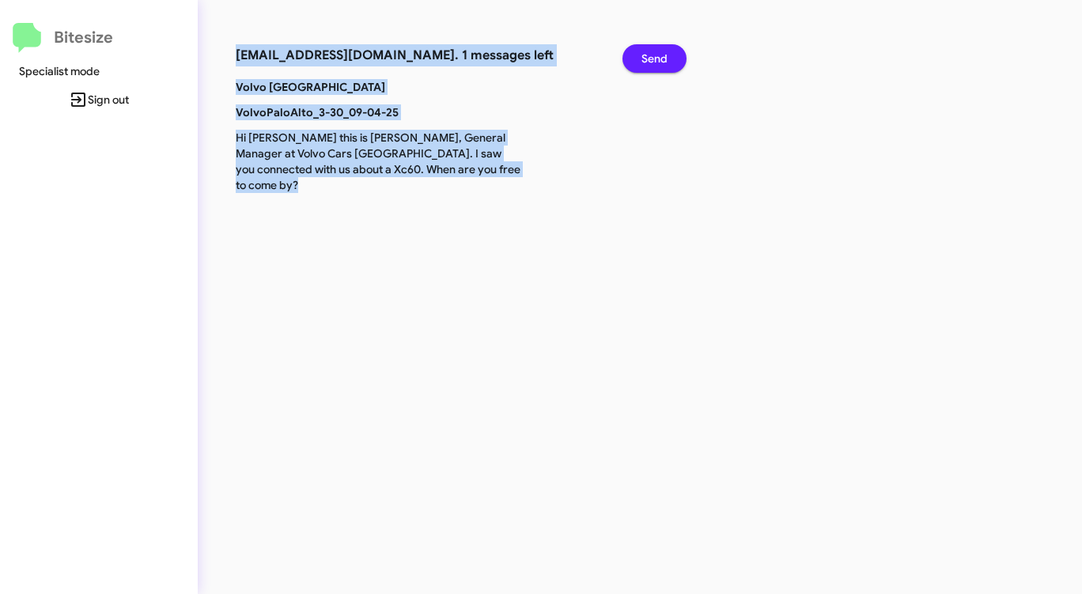
click at [650, 51] on span "Send" at bounding box center [654, 58] width 26 height 28
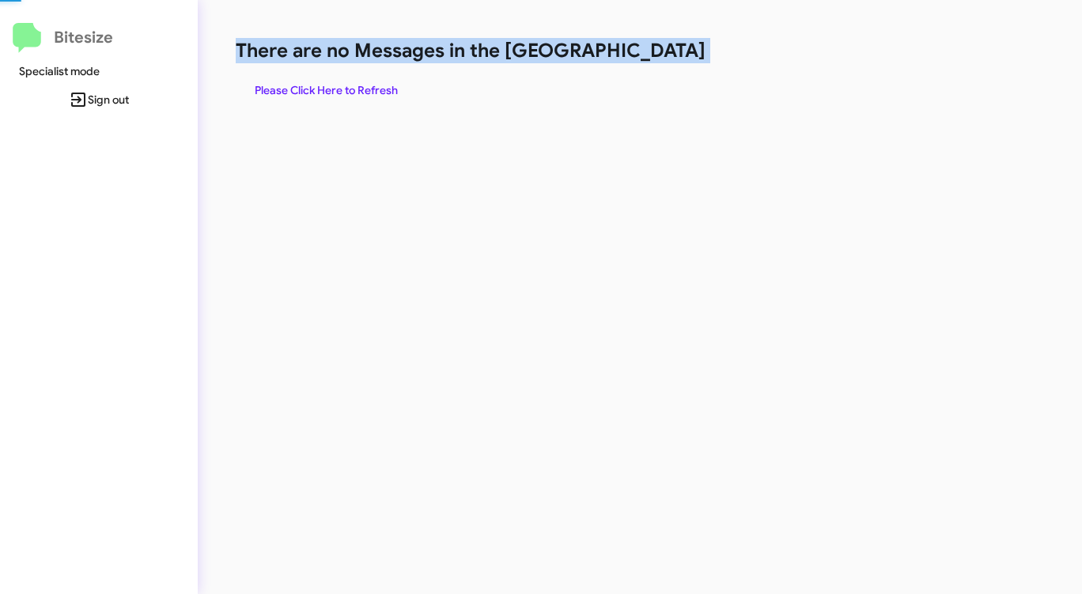
click at [650, 51] on h1 "There are no Messages in the [GEOGRAPHIC_DATA]" at bounding box center [566, 50] width 661 height 25
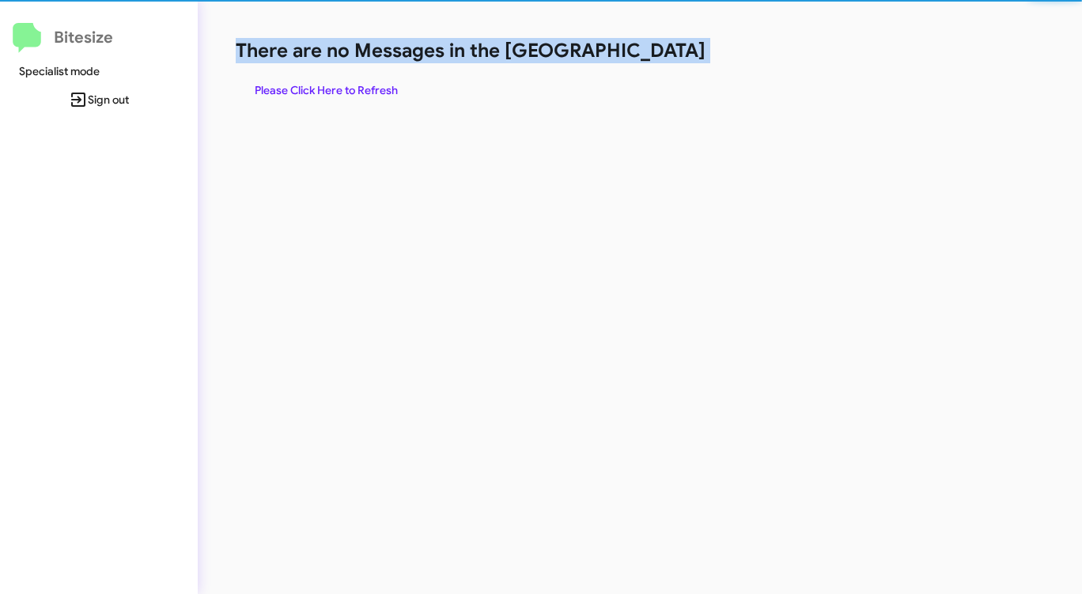
click at [650, 51] on h1 "There are no Messages in the [GEOGRAPHIC_DATA]" at bounding box center [566, 50] width 661 height 25
drag, startPoint x: 650, startPoint y: 51, endPoint x: 555, endPoint y: 77, distance: 98.6
click at [637, 55] on h1 "There are no Messages in the [GEOGRAPHIC_DATA]" at bounding box center [566, 50] width 661 height 25
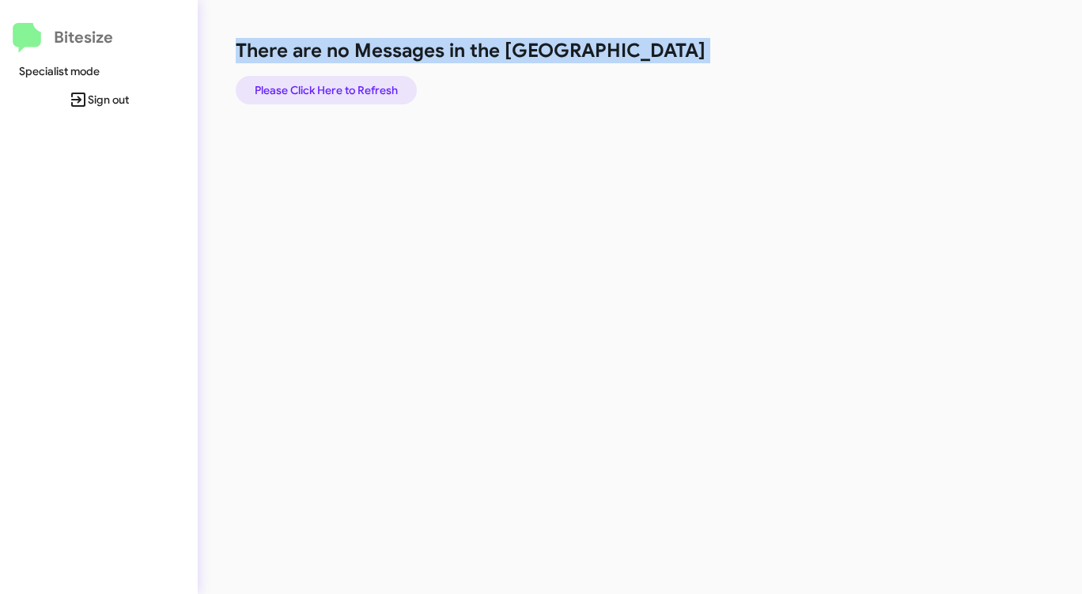
click at [368, 89] on span "Please Click Here to Refresh" at bounding box center [326, 90] width 143 height 28
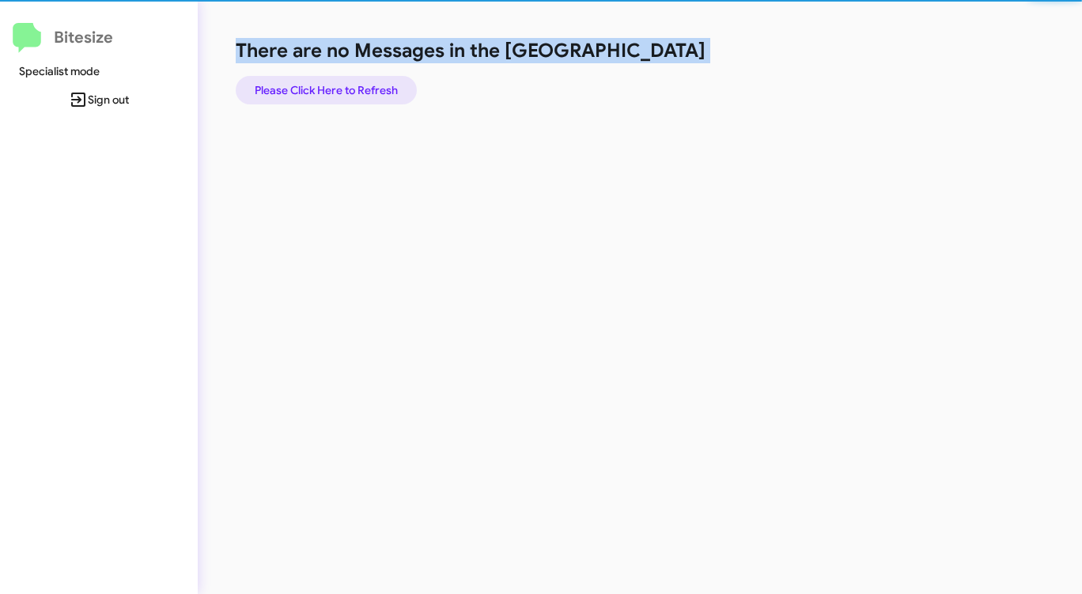
click at [367, 89] on span "Please Click Here to Refresh" at bounding box center [326, 90] width 143 height 28
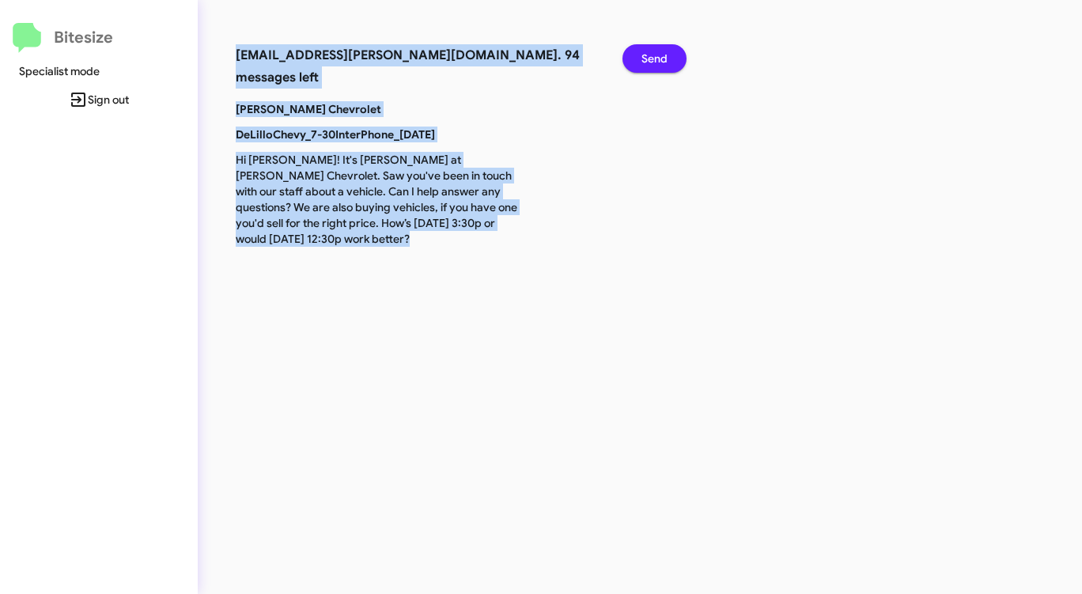
click at [656, 52] on span "Send" at bounding box center [654, 58] width 26 height 28
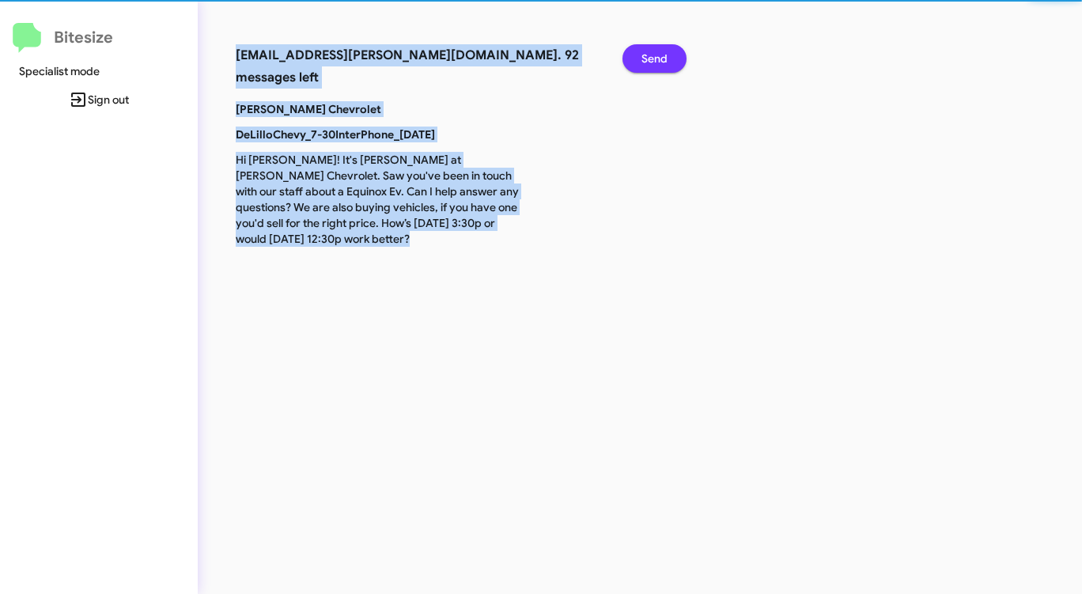
click at [656, 52] on span "Send" at bounding box center [654, 58] width 26 height 28
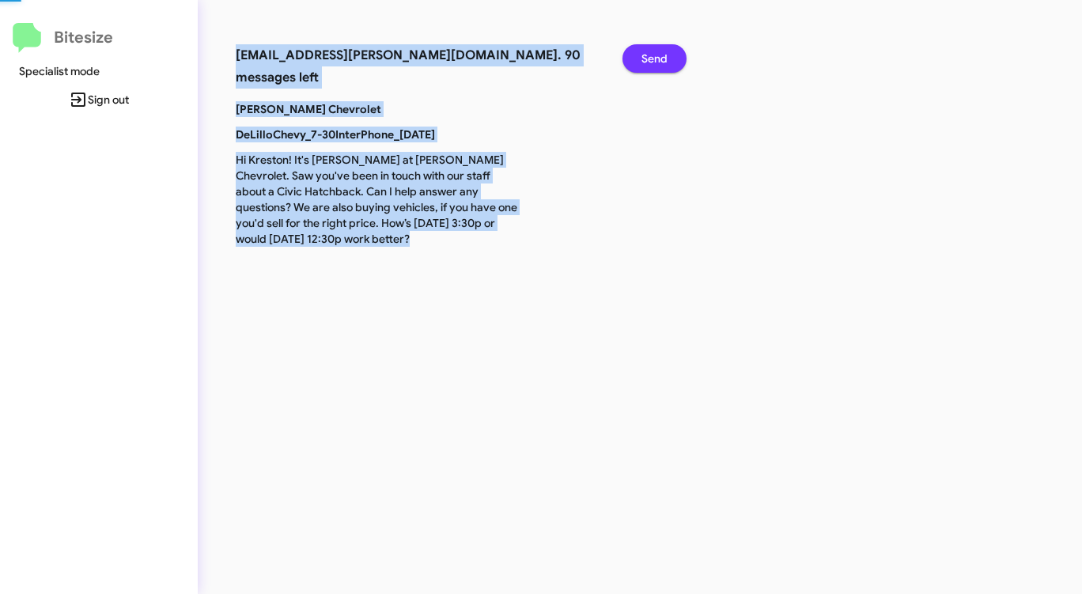
click at [656, 52] on span "Send" at bounding box center [654, 58] width 26 height 28
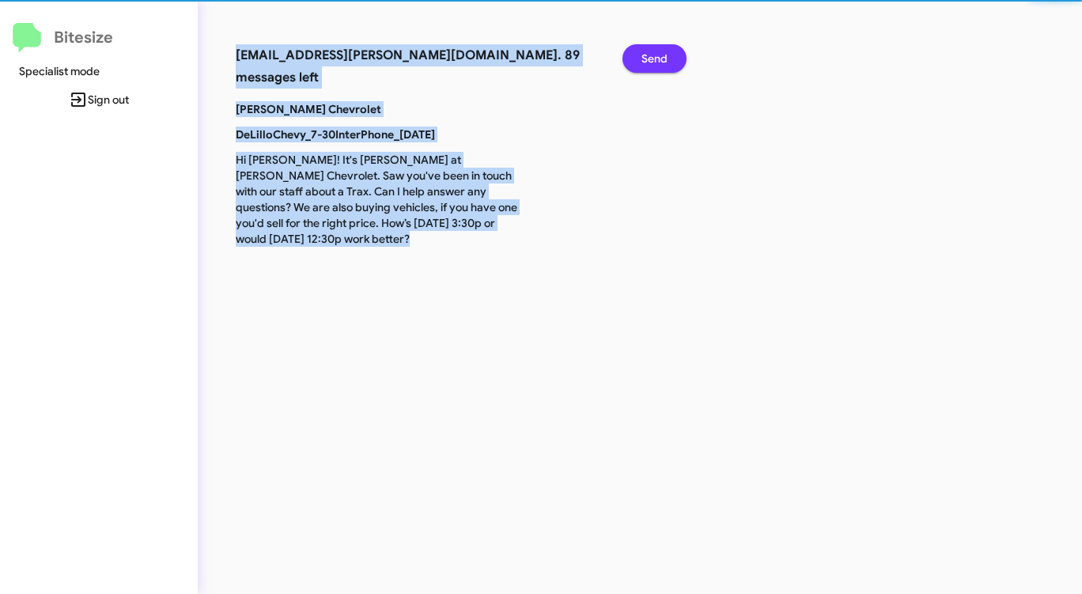
click at [656, 52] on span "Send" at bounding box center [654, 58] width 26 height 28
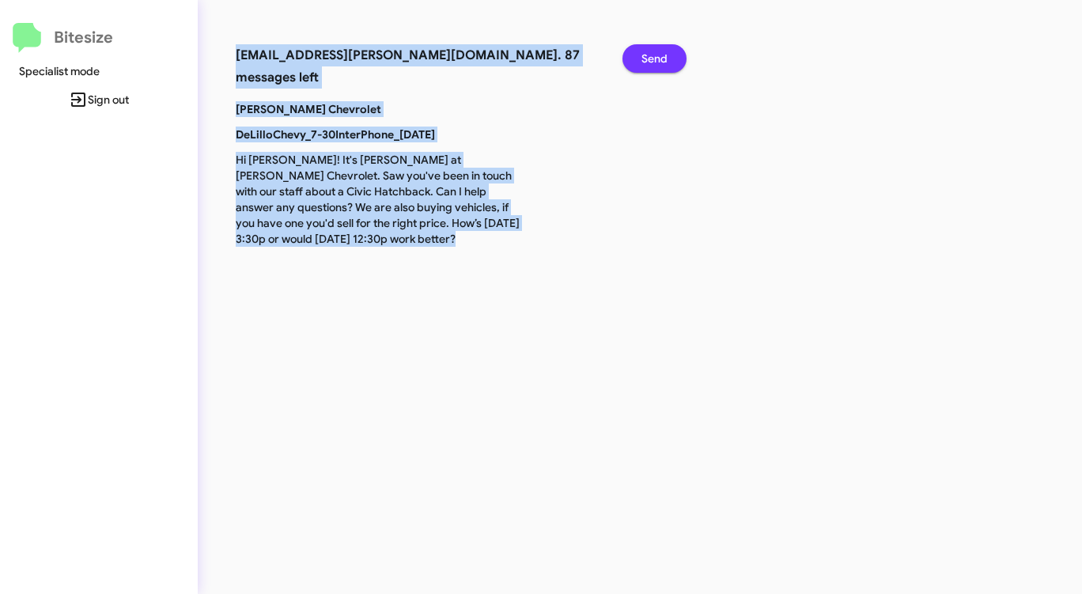
click at [656, 52] on span "Send" at bounding box center [654, 58] width 26 height 28
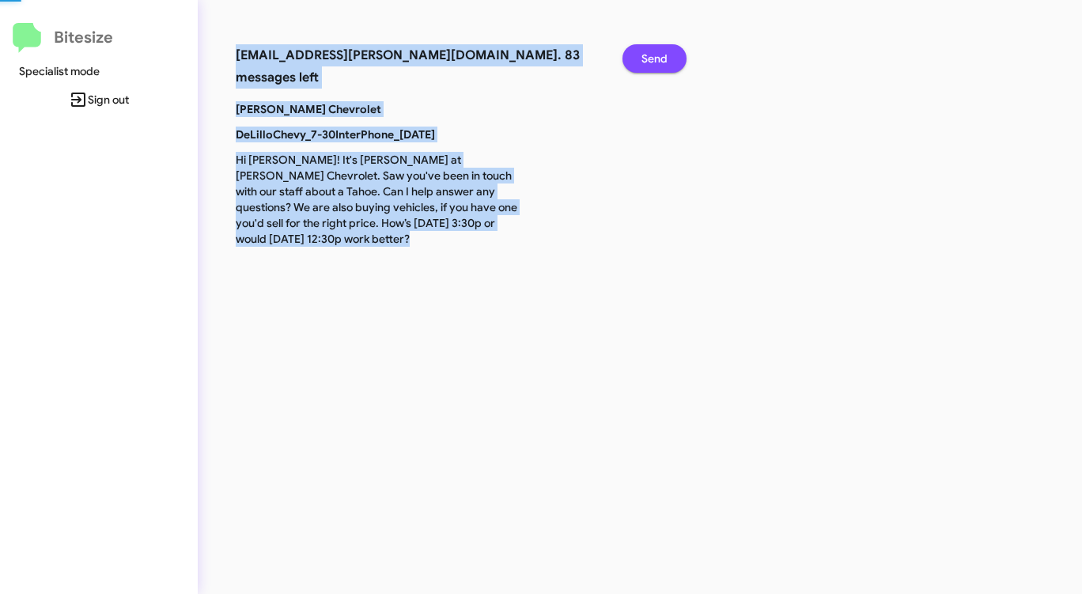
click at [656, 52] on span "Send" at bounding box center [654, 58] width 26 height 28
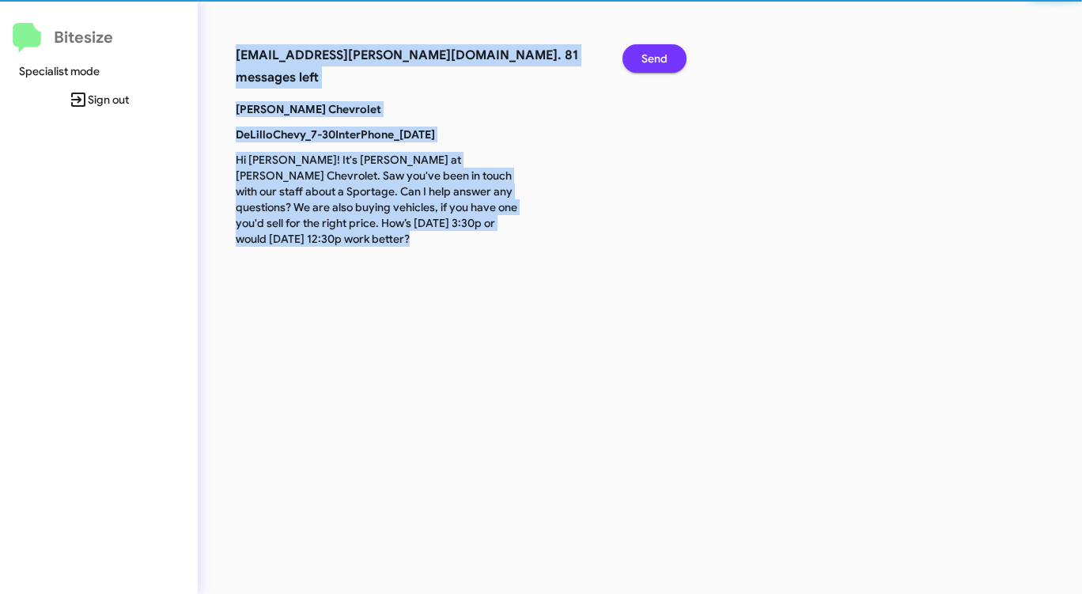
click at [656, 52] on span "Send" at bounding box center [654, 58] width 26 height 28
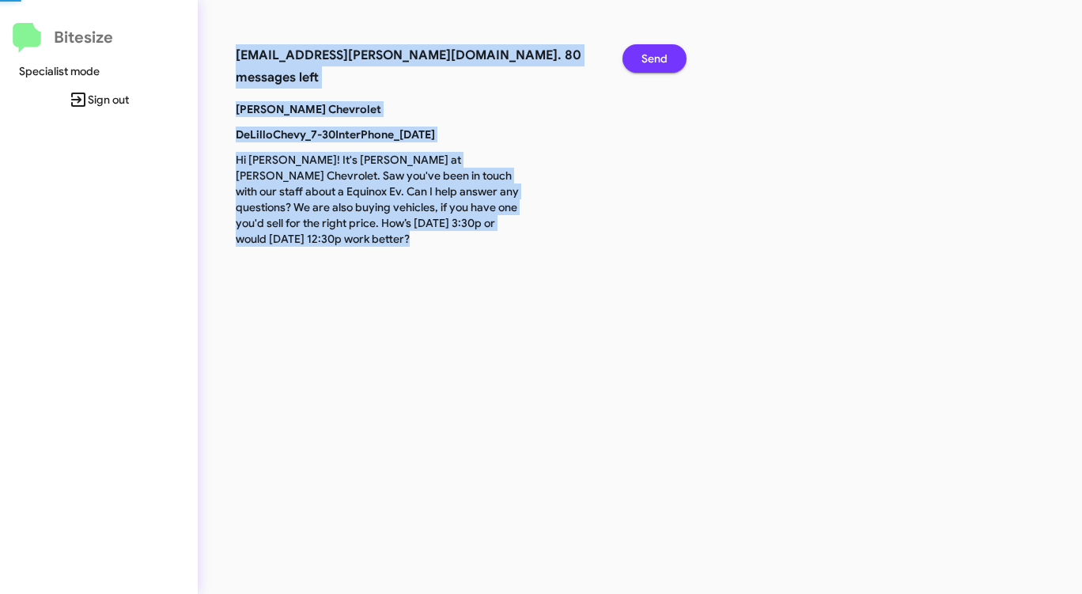
click at [656, 52] on span "Send" at bounding box center [654, 58] width 26 height 28
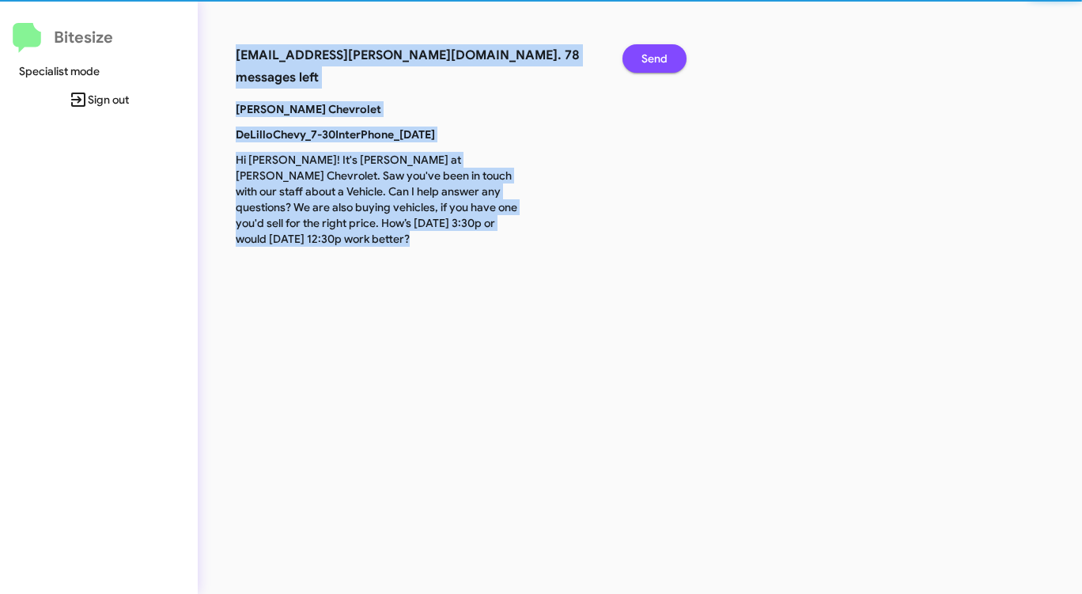
click at [656, 52] on span "Send" at bounding box center [654, 58] width 26 height 28
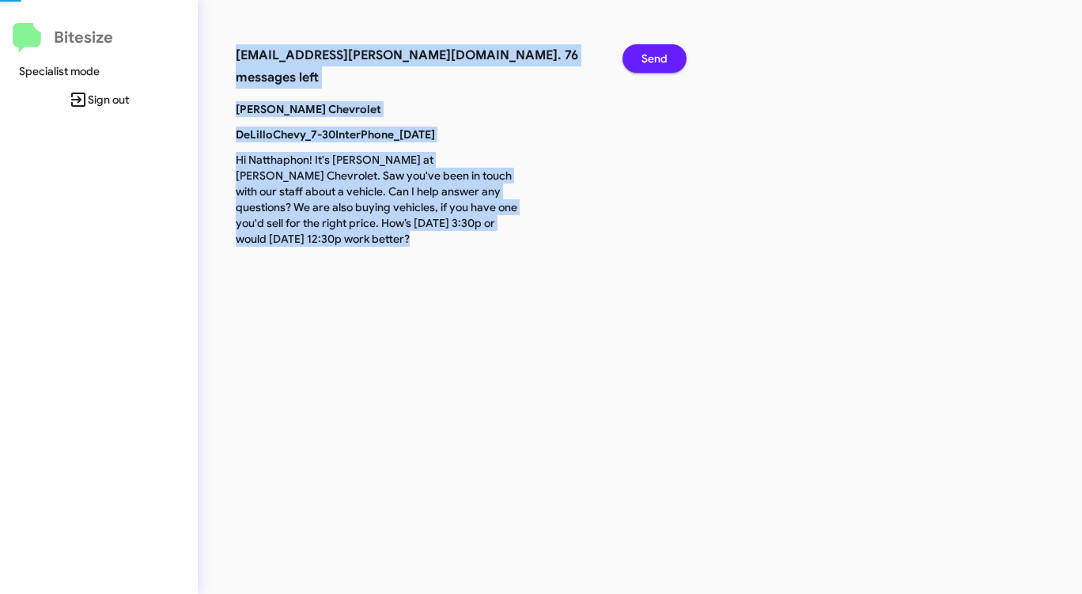
click at [656, 52] on span "Send" at bounding box center [654, 58] width 26 height 28
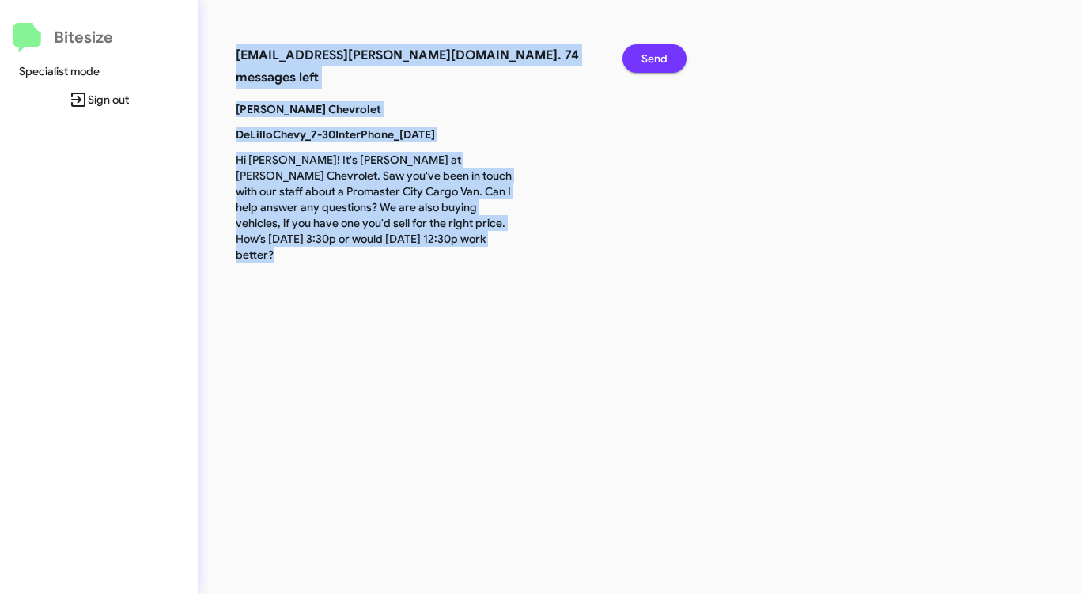
click at [656, 52] on span "Send" at bounding box center [654, 58] width 26 height 28
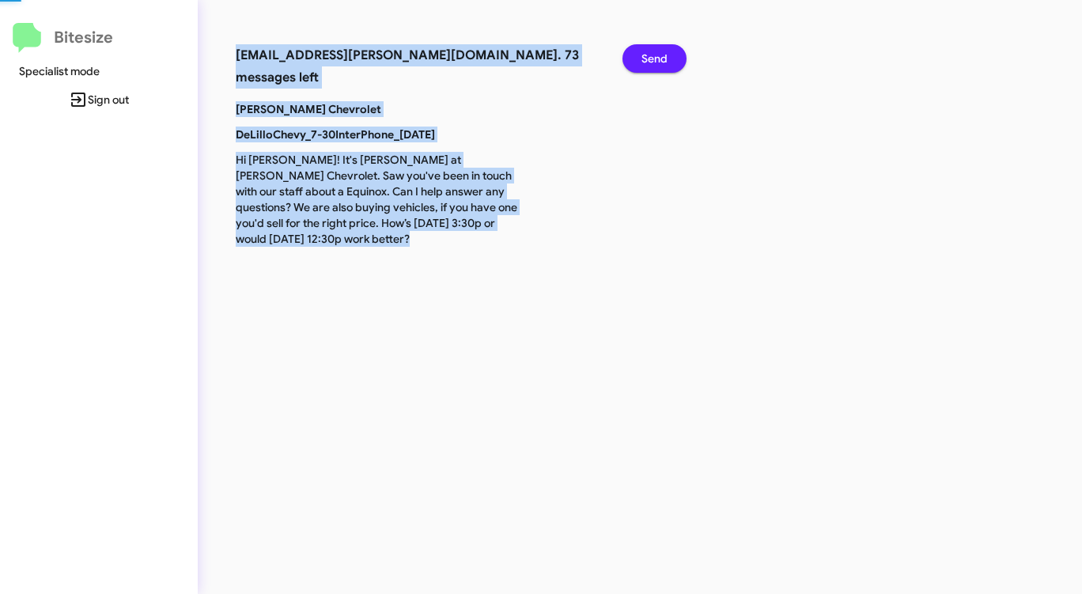
click at [656, 52] on span "Send" at bounding box center [654, 58] width 26 height 28
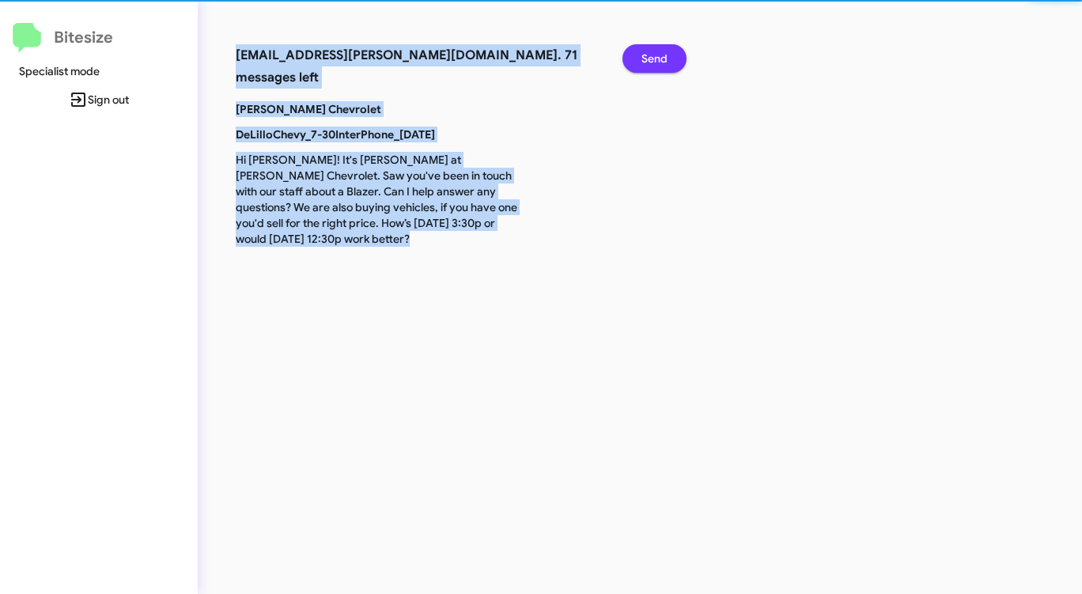
click at [656, 52] on span "Send" at bounding box center [654, 58] width 26 height 28
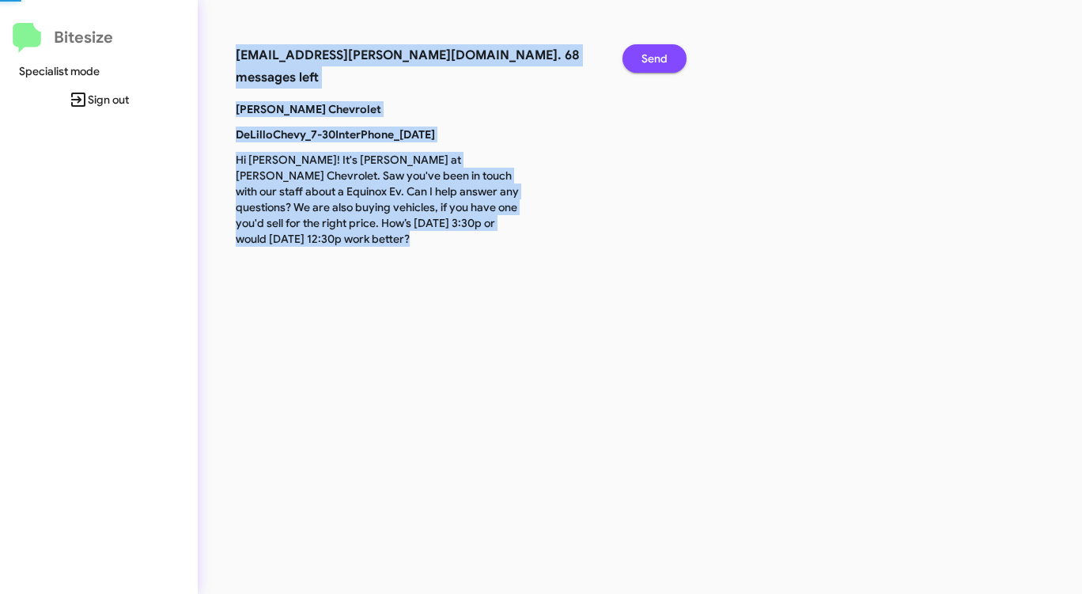
click at [656, 52] on span "Send" at bounding box center [654, 58] width 26 height 28
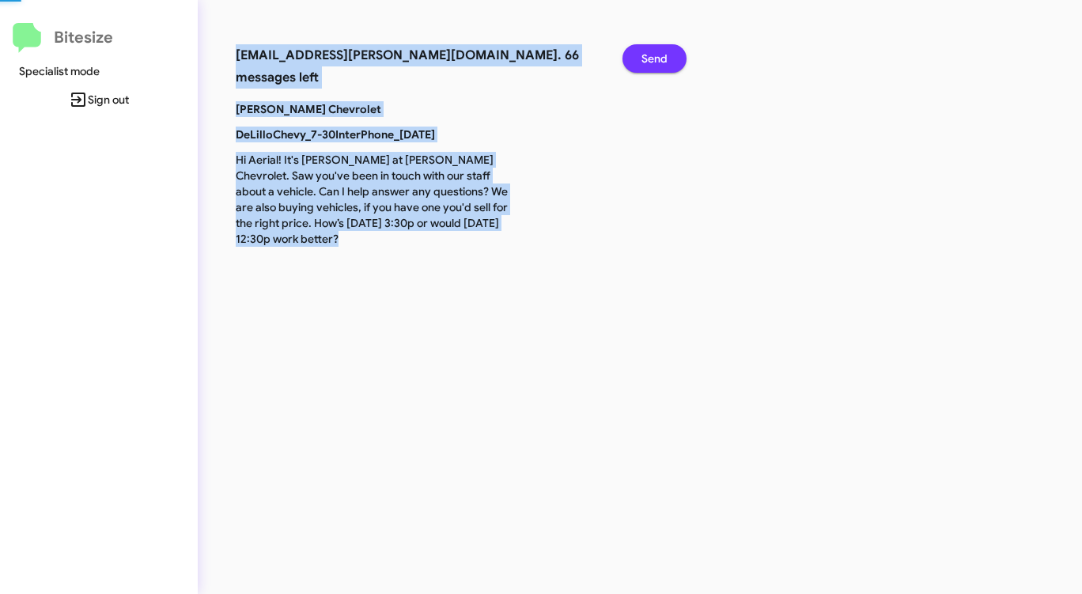
click at [656, 52] on span "Send" at bounding box center [654, 58] width 26 height 28
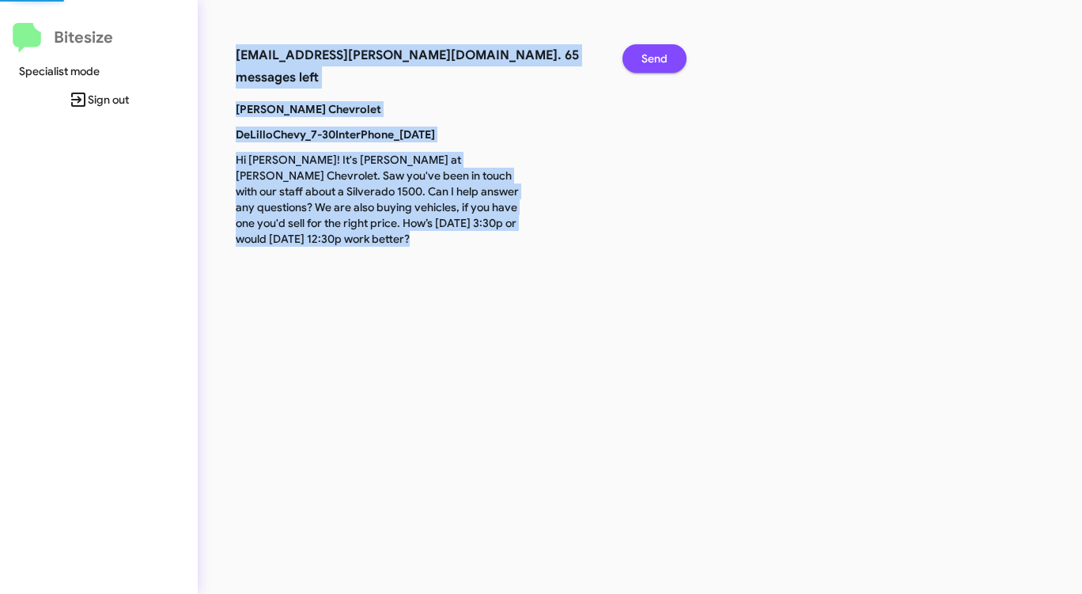
click at [656, 52] on span "Send" at bounding box center [654, 58] width 26 height 28
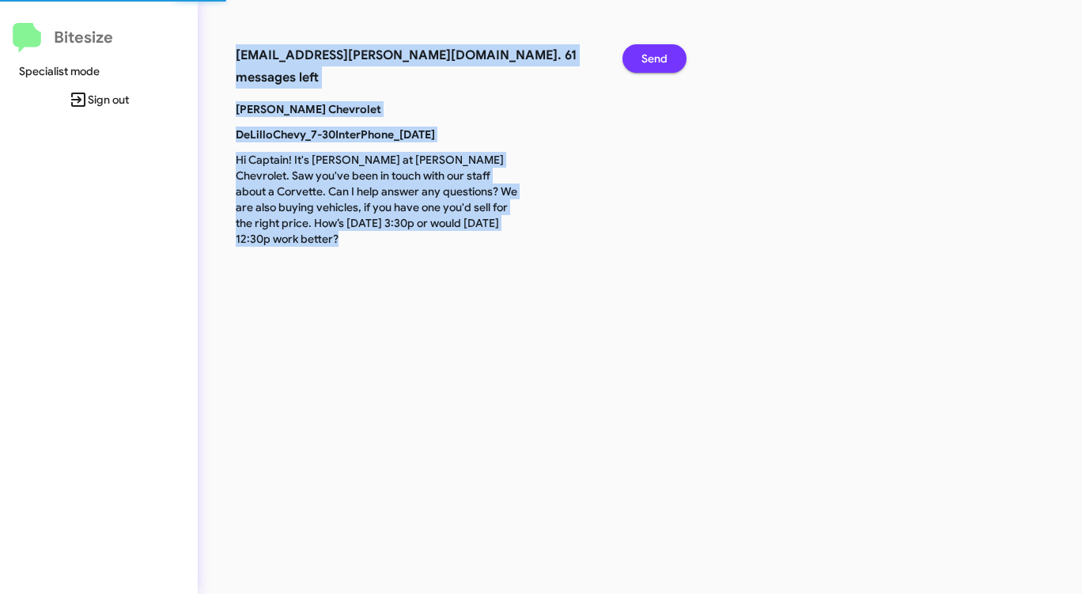
click at [656, 52] on span "Send" at bounding box center [654, 58] width 26 height 28
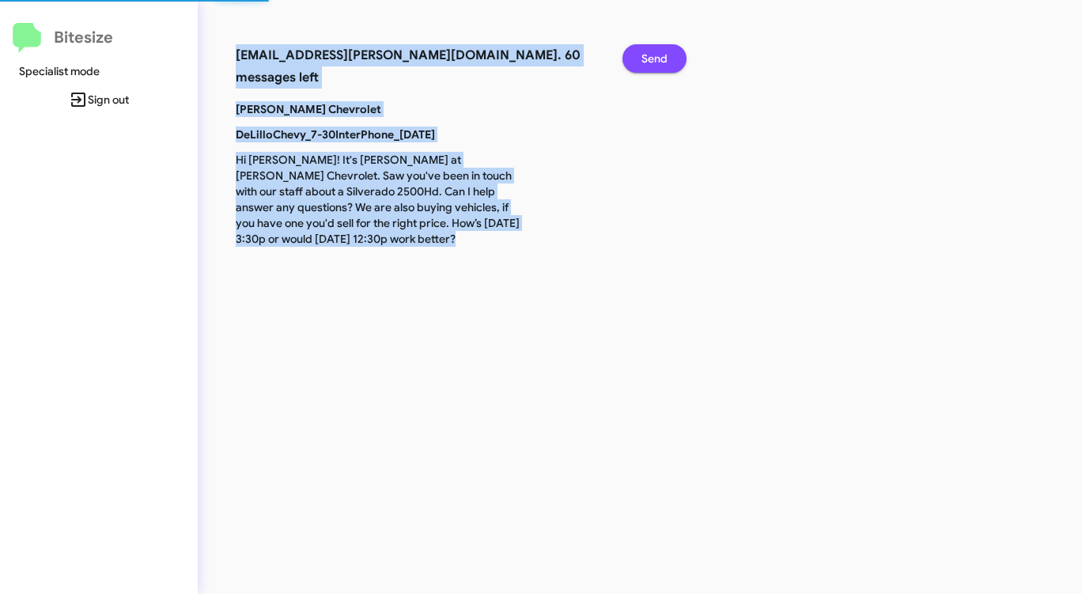
click at [656, 52] on span "Send" at bounding box center [654, 58] width 26 height 28
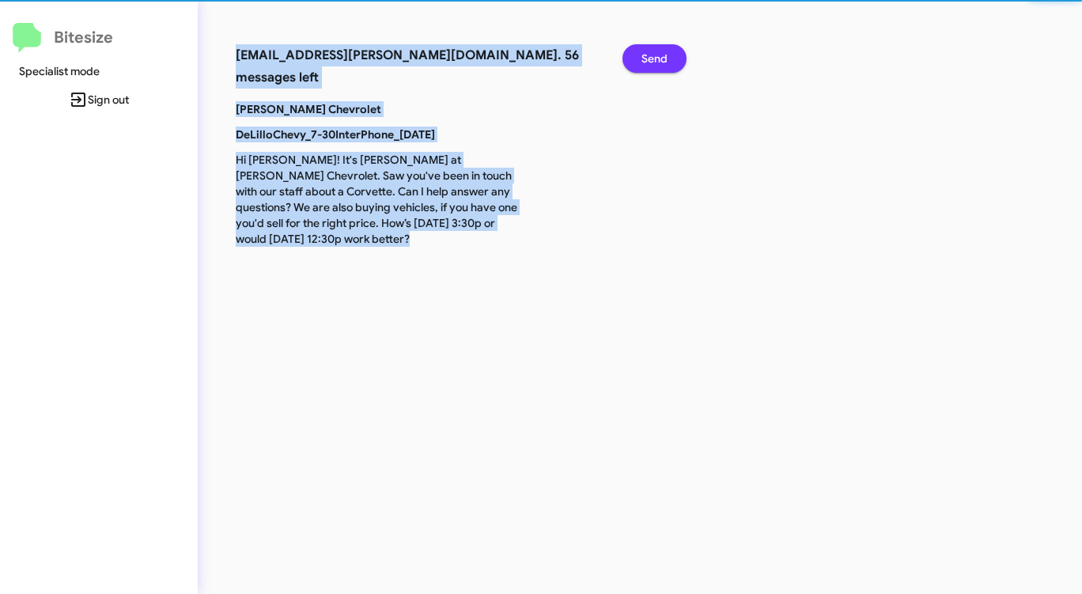
click at [656, 52] on span "Send" at bounding box center [654, 58] width 26 height 28
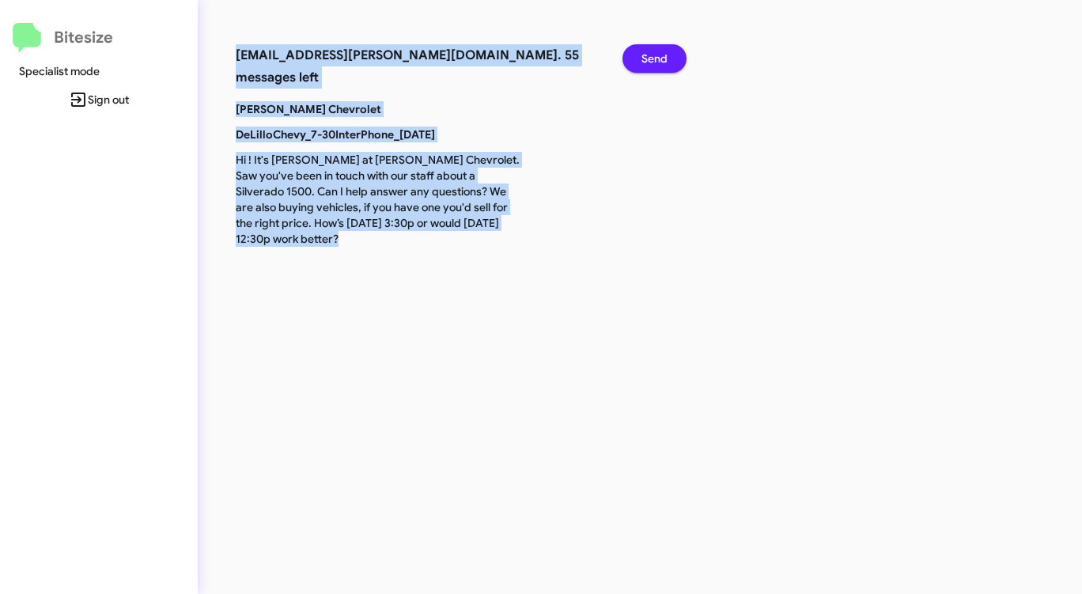
click at [656, 52] on span "Send" at bounding box center [654, 58] width 26 height 28
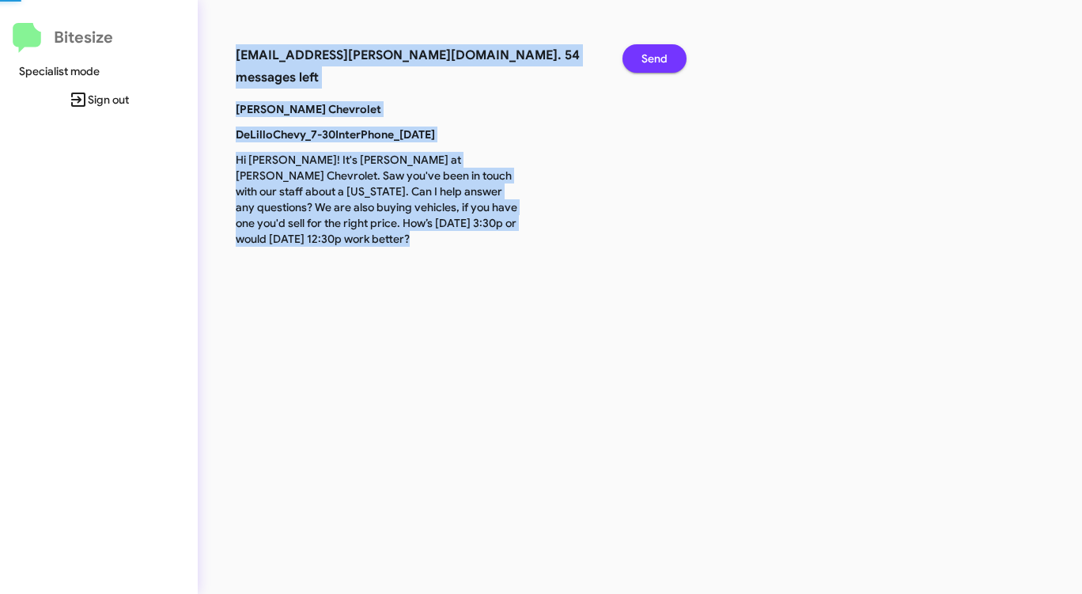
click at [656, 52] on span "Send" at bounding box center [654, 58] width 26 height 28
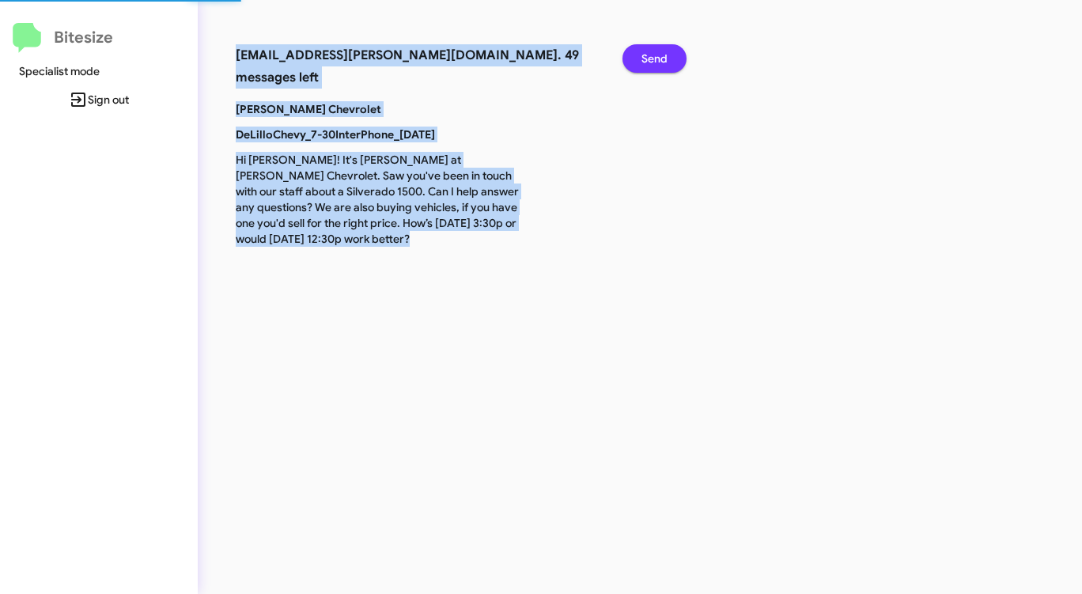
click at [656, 52] on span "Send" at bounding box center [654, 58] width 26 height 28
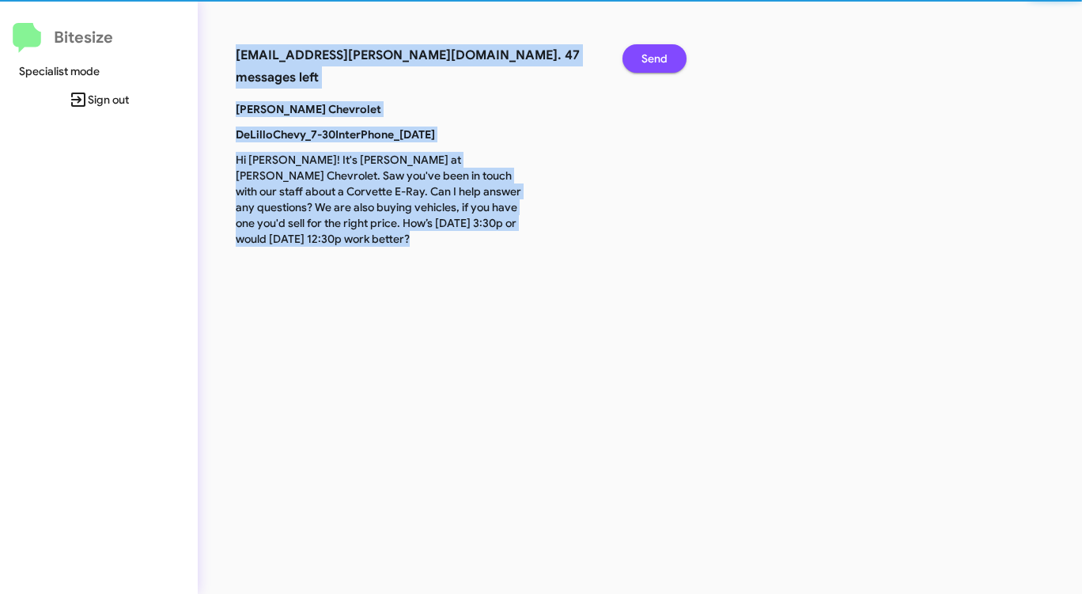
click at [656, 52] on span "Send" at bounding box center [654, 58] width 26 height 28
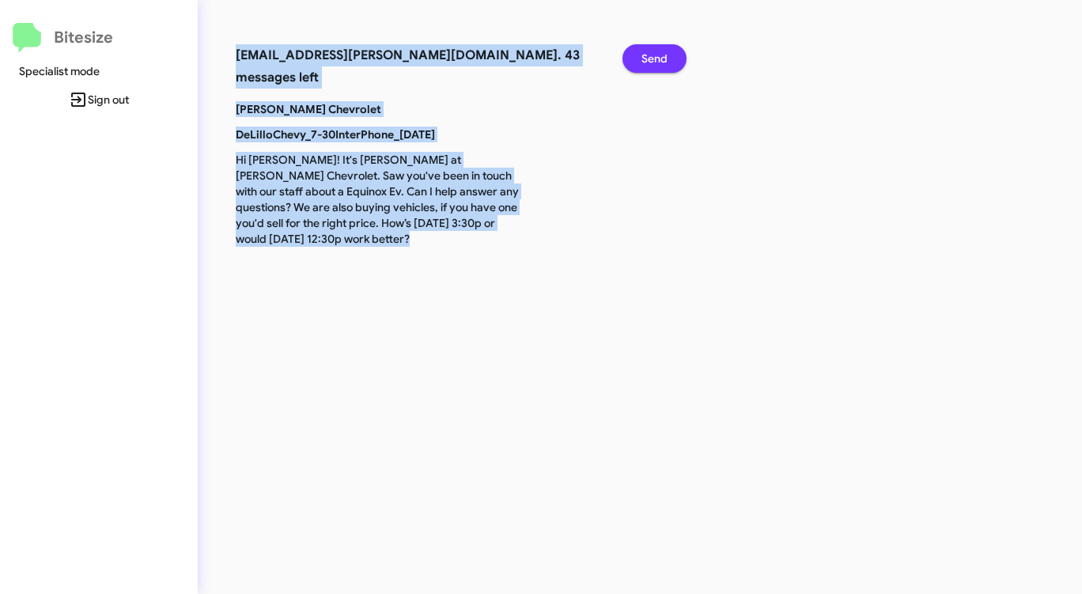
click at [656, 52] on span "Send" at bounding box center [654, 58] width 26 height 28
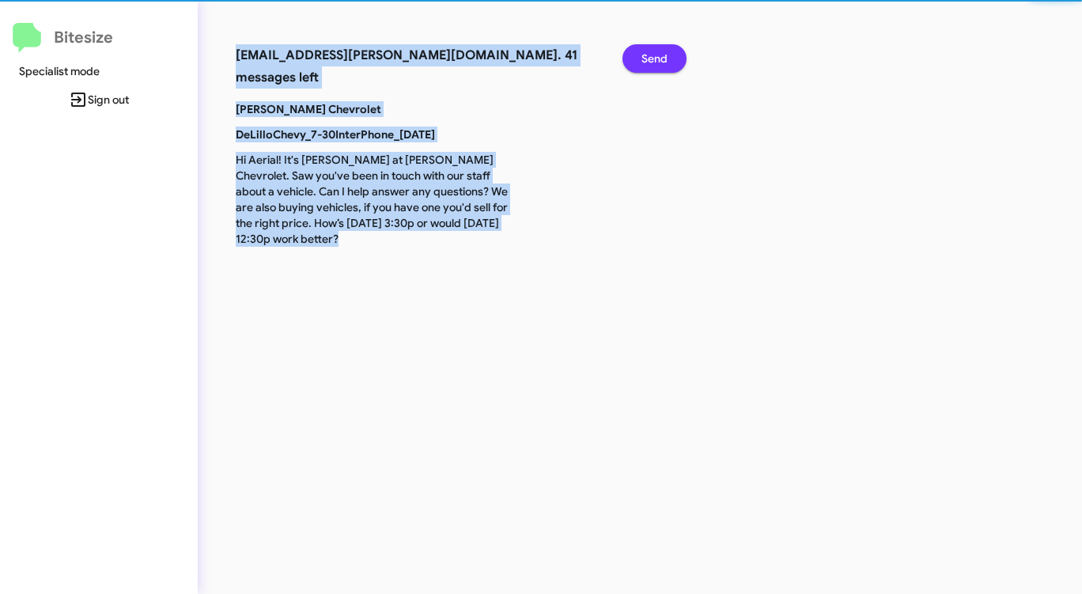
click at [656, 52] on span "Send" at bounding box center [654, 58] width 26 height 28
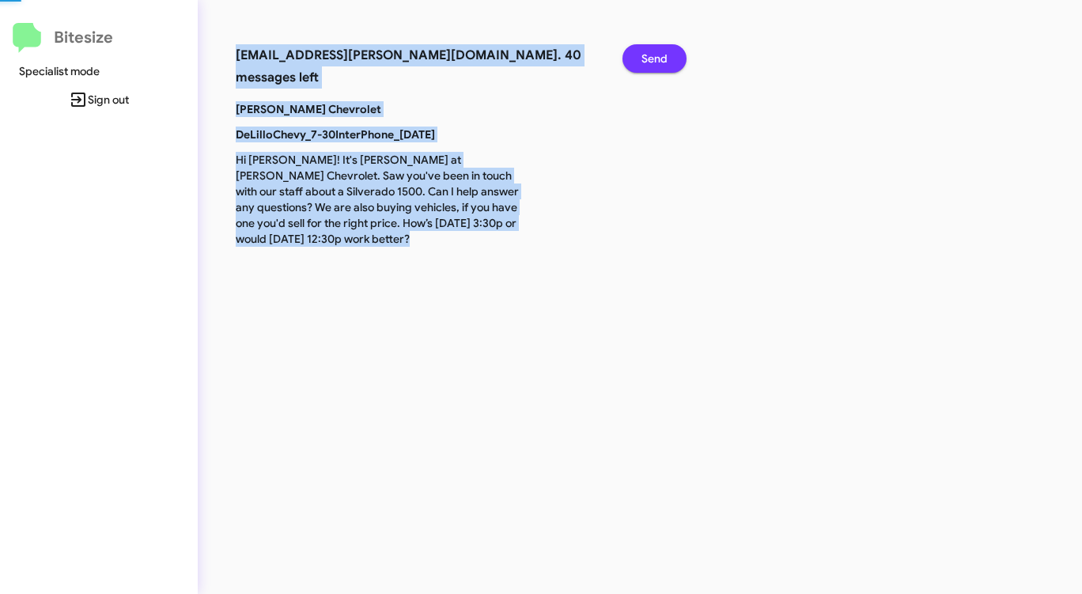
click at [656, 52] on span "Send" at bounding box center [654, 58] width 26 height 28
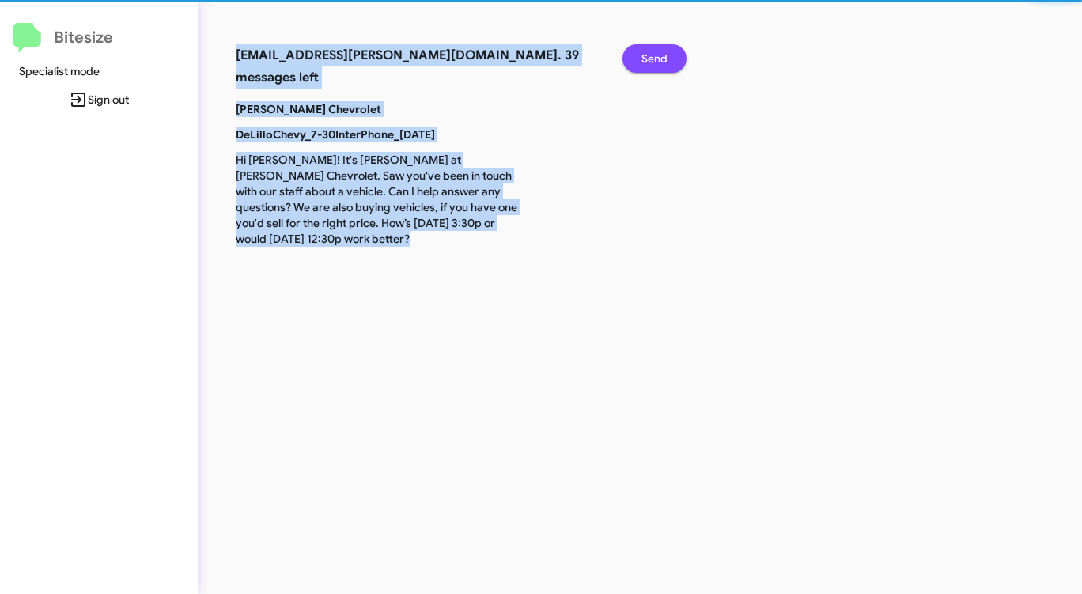
click at [656, 52] on span "Send" at bounding box center [654, 58] width 26 height 28
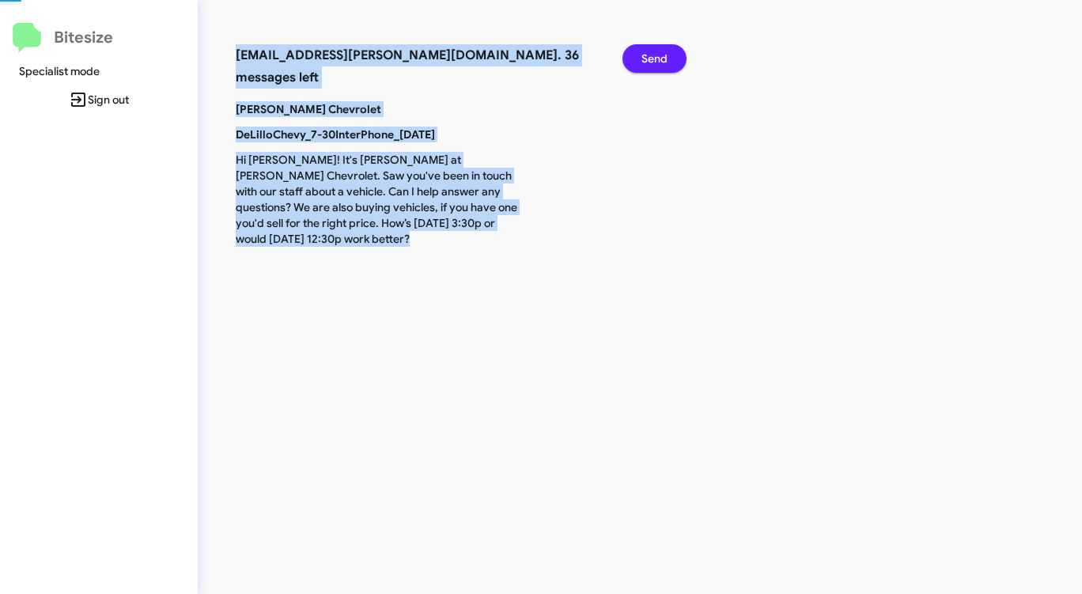
click at [656, 52] on span "Send" at bounding box center [654, 58] width 26 height 28
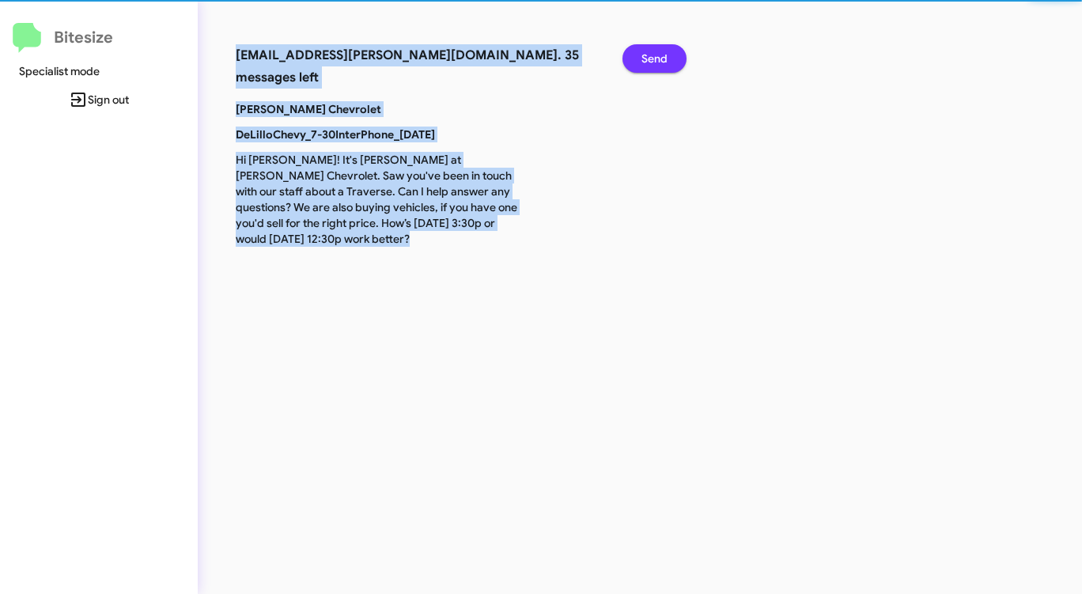
click at [656, 52] on span "Send" at bounding box center [654, 58] width 26 height 28
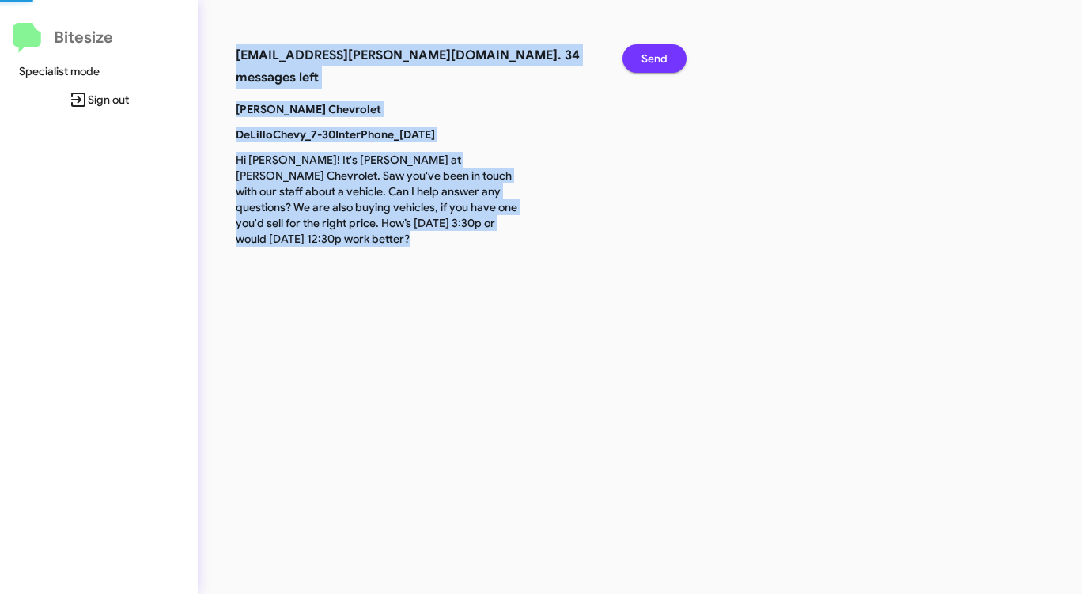
click at [656, 52] on span "Send" at bounding box center [654, 58] width 26 height 28
click at [655, 52] on span "Send" at bounding box center [654, 58] width 26 height 28
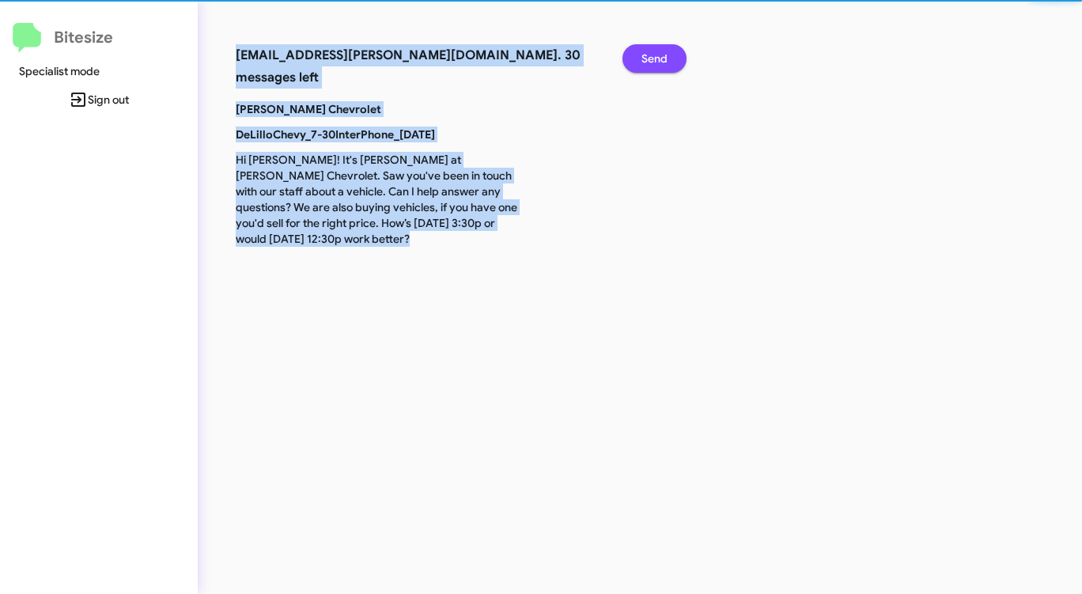
click at [655, 52] on span "Send" at bounding box center [654, 58] width 26 height 28
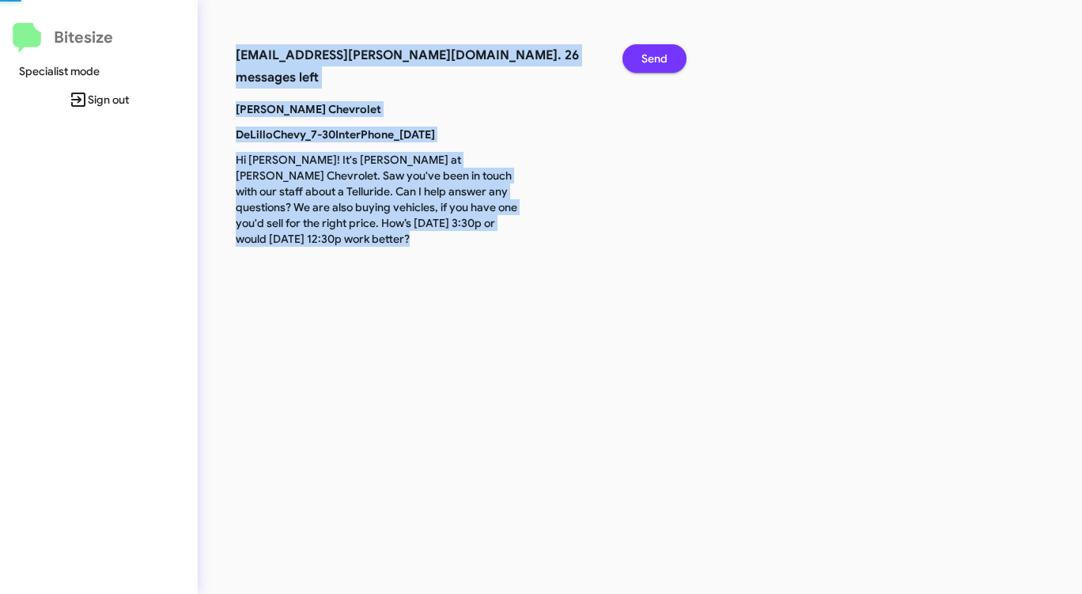
click at [655, 52] on span "Send" at bounding box center [654, 58] width 26 height 28
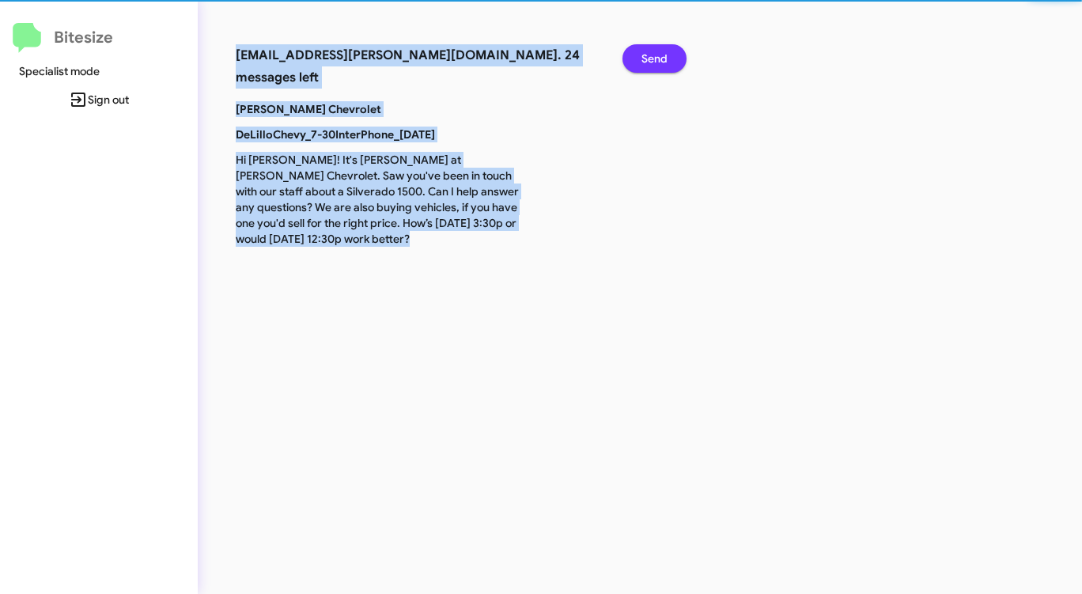
click at [655, 52] on span "Send" at bounding box center [654, 58] width 26 height 28
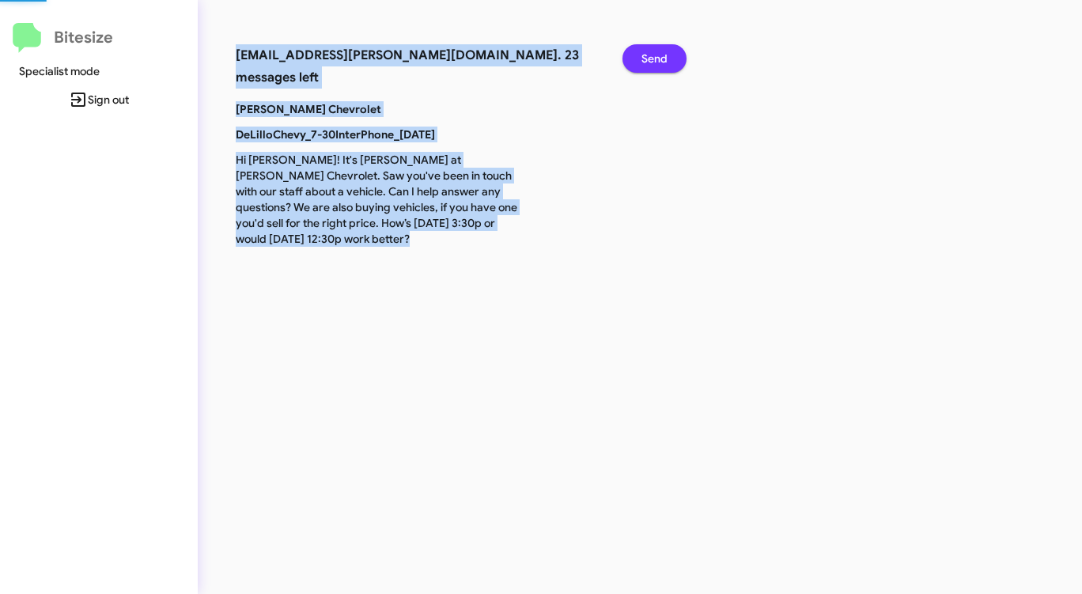
click at [655, 52] on span "Send" at bounding box center [654, 58] width 26 height 28
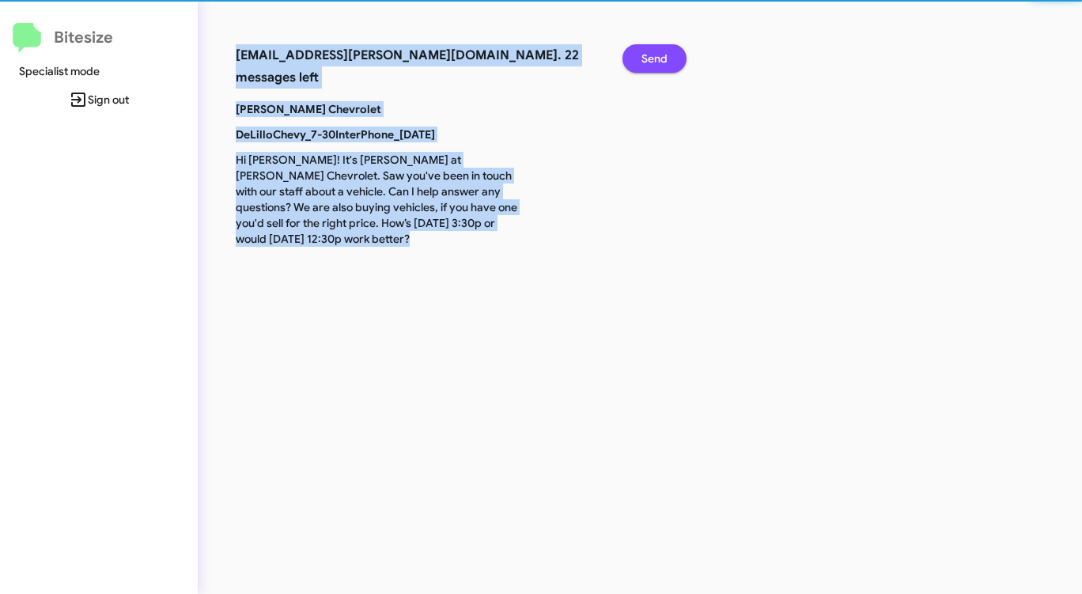
click at [655, 52] on span "Send" at bounding box center [654, 58] width 26 height 28
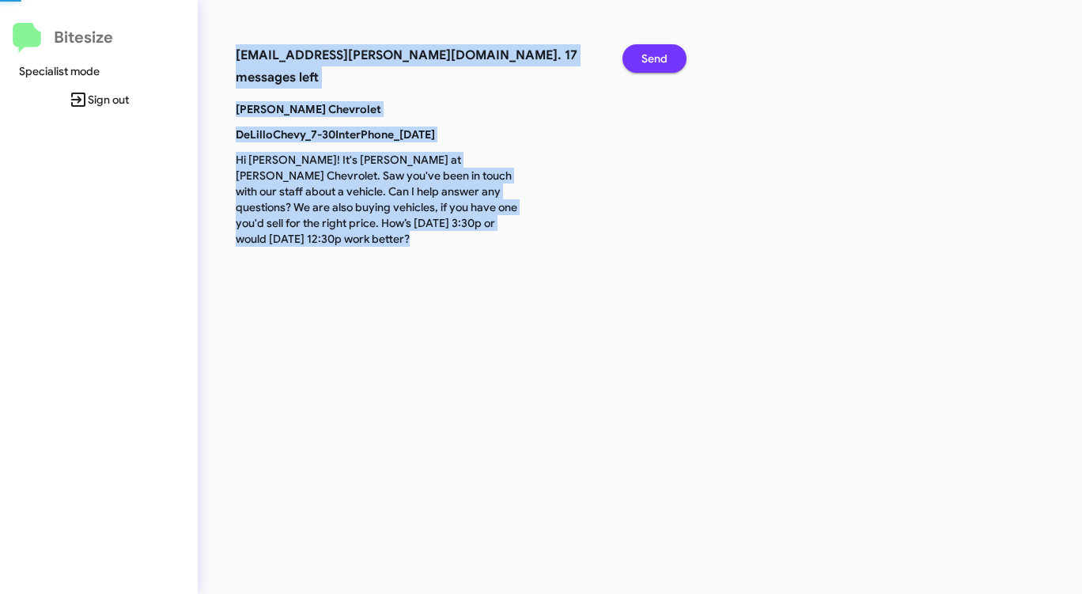
click at [655, 52] on span "Send" at bounding box center [654, 58] width 26 height 28
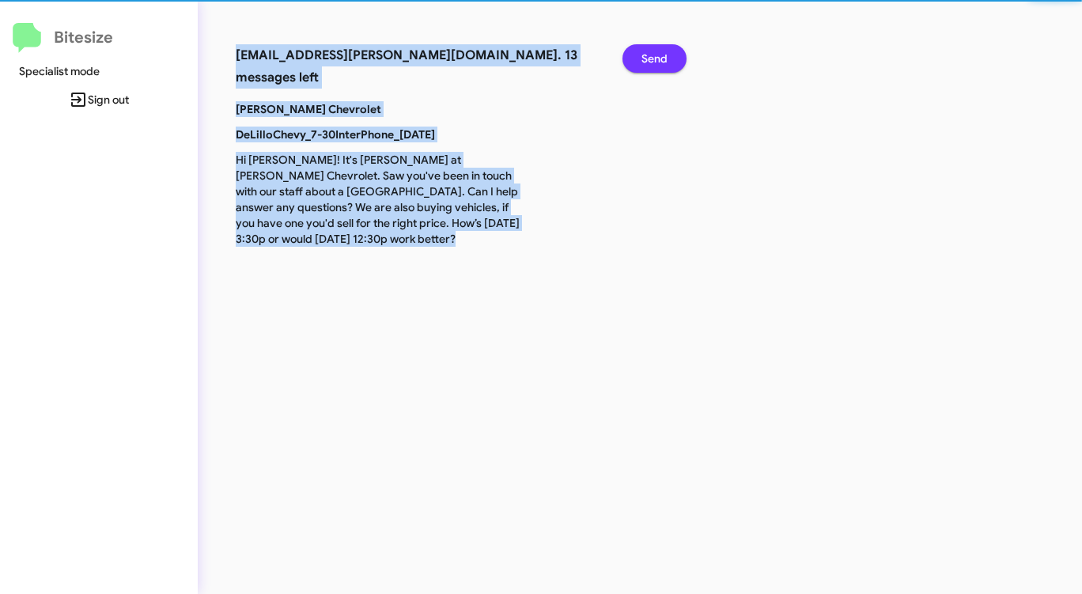
click at [655, 52] on span "Send" at bounding box center [654, 58] width 26 height 28
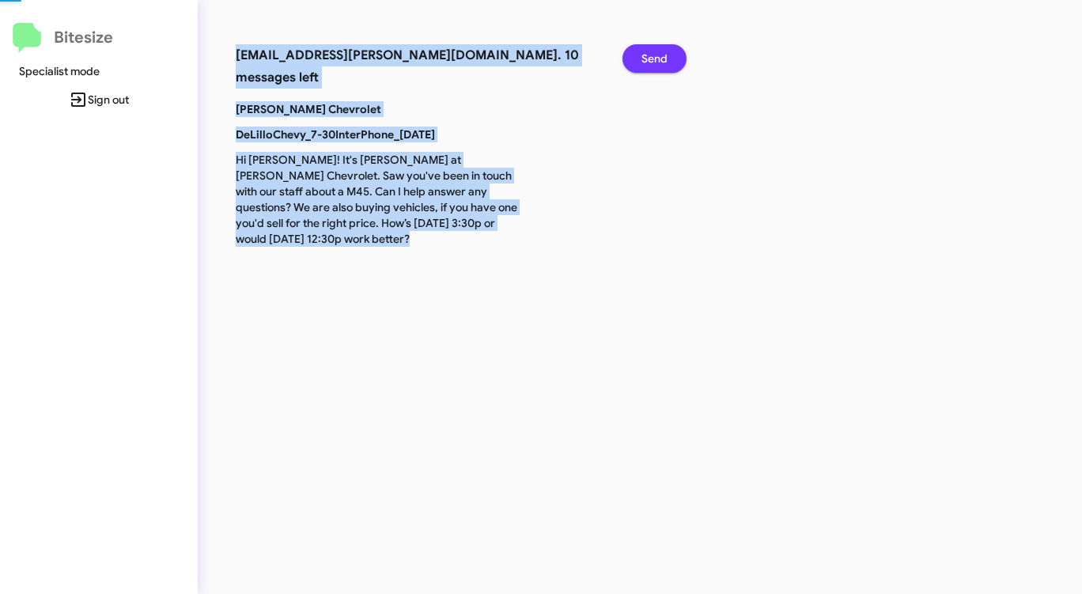
click at [655, 52] on span "Send" at bounding box center [654, 58] width 26 height 28
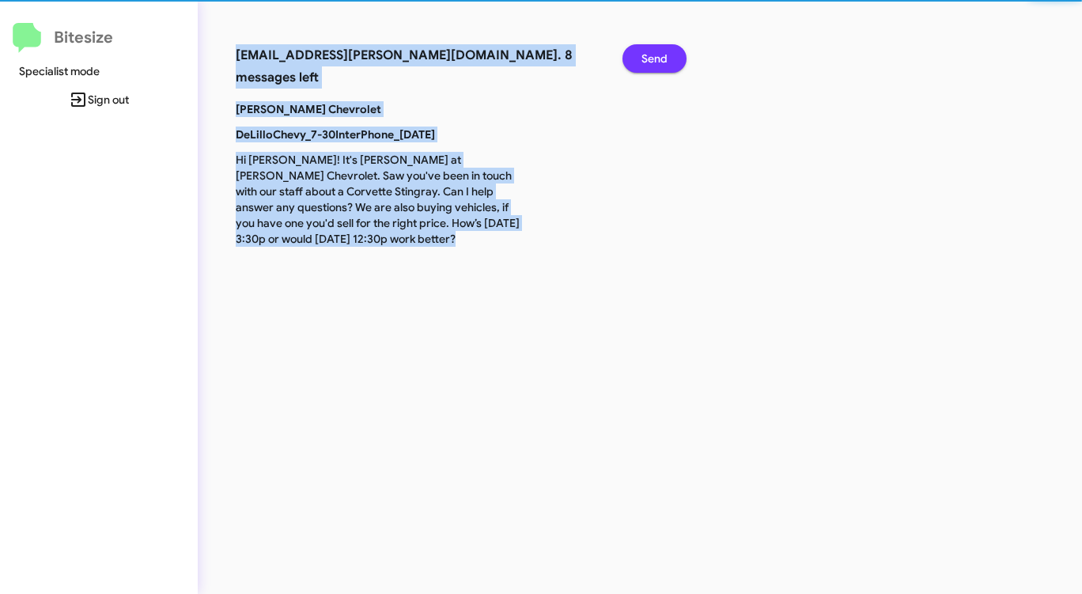
click at [655, 52] on span "Send" at bounding box center [654, 58] width 26 height 28
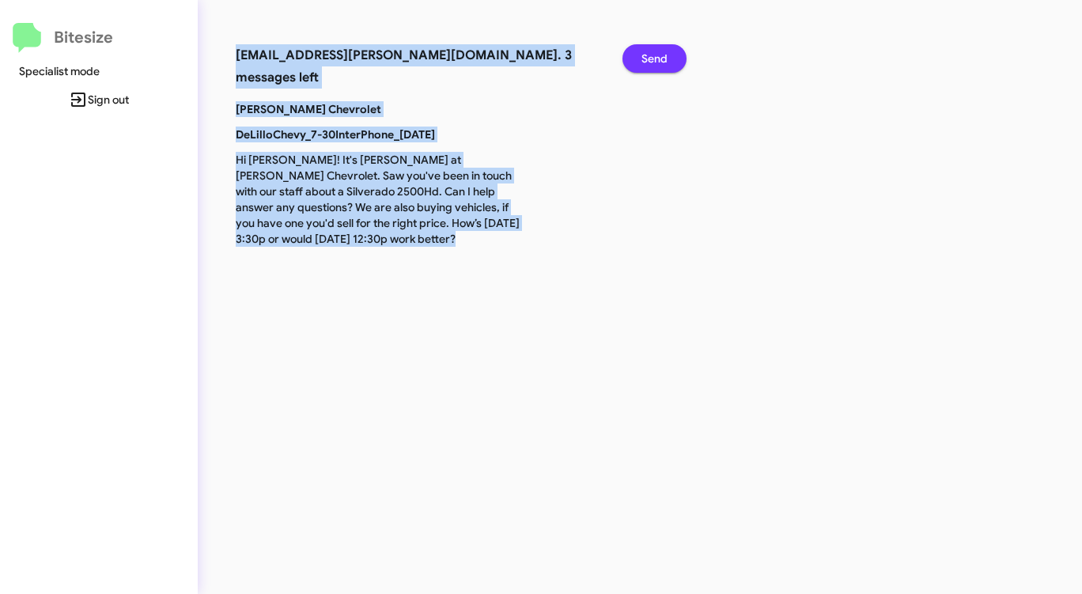
click at [655, 52] on span "Send" at bounding box center [654, 58] width 26 height 28
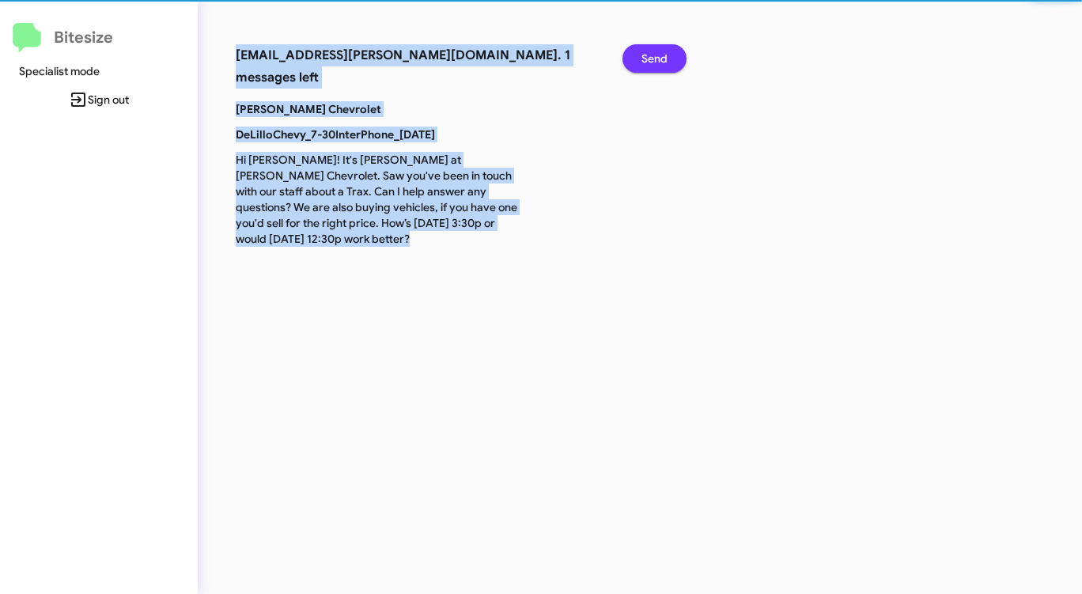
click at [655, 52] on span "Send" at bounding box center [654, 58] width 26 height 28
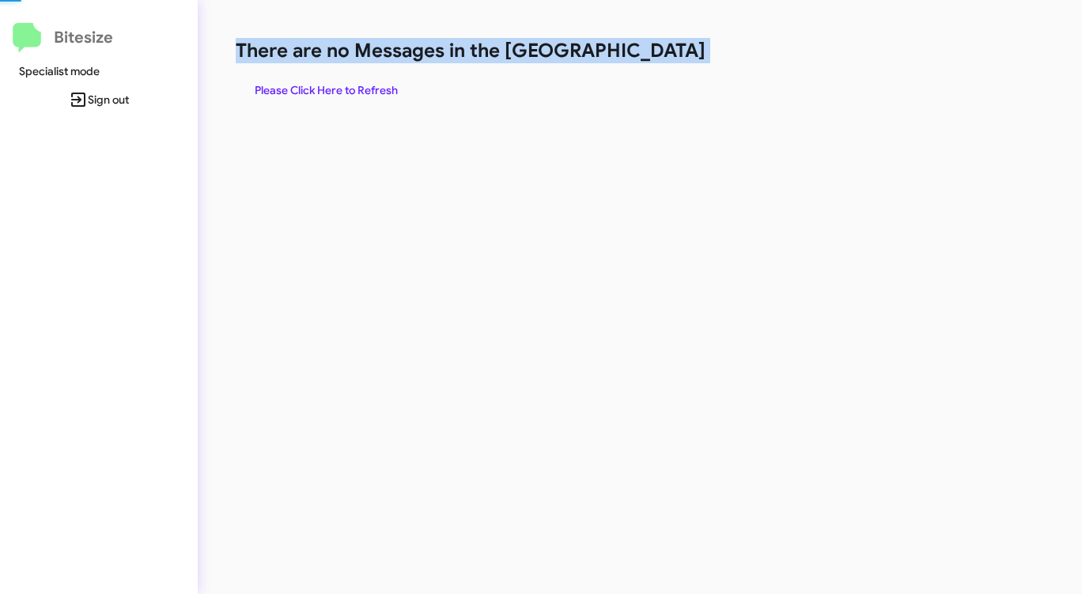
click at [655, 52] on h1 "There are no Messages in the [GEOGRAPHIC_DATA]" at bounding box center [566, 50] width 661 height 25
click at [378, 90] on span "Please Click Here to Refresh" at bounding box center [326, 90] width 143 height 28
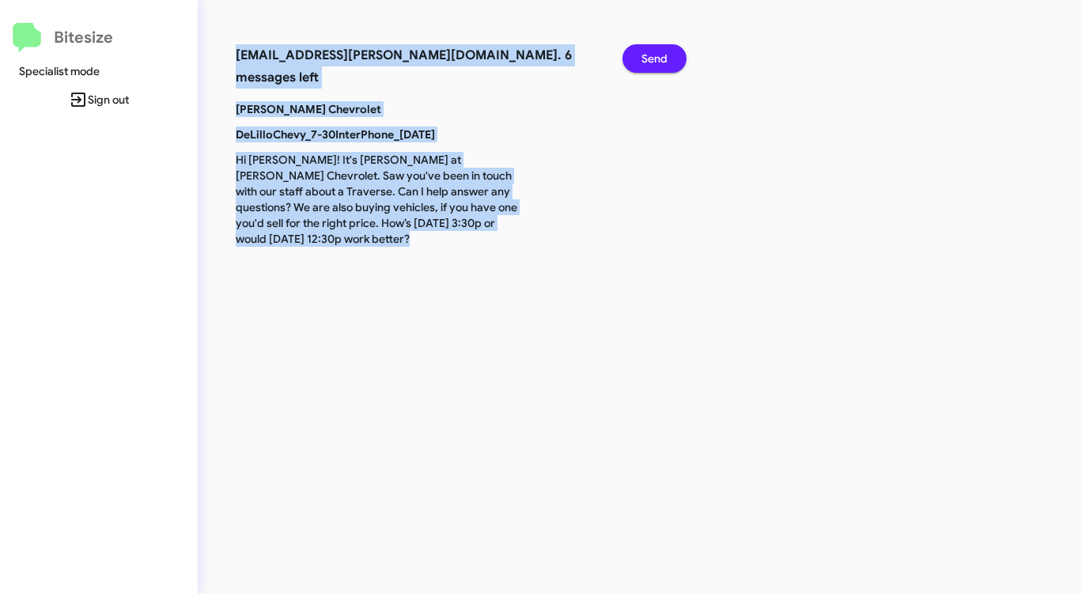
click at [666, 63] on span "Send" at bounding box center [654, 58] width 26 height 28
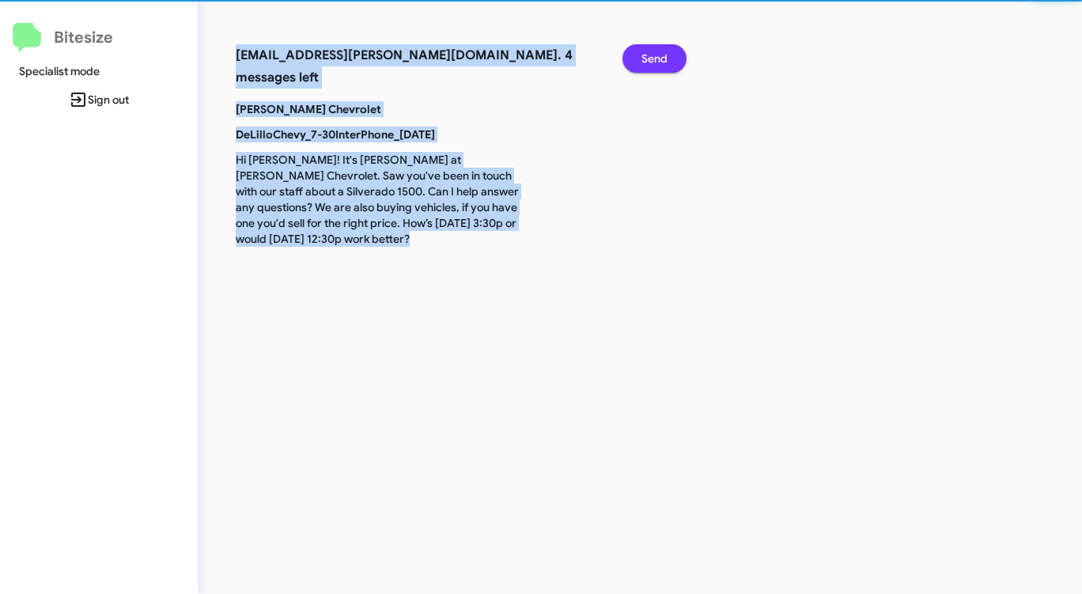
click at [666, 63] on span "Send" at bounding box center [654, 58] width 26 height 28
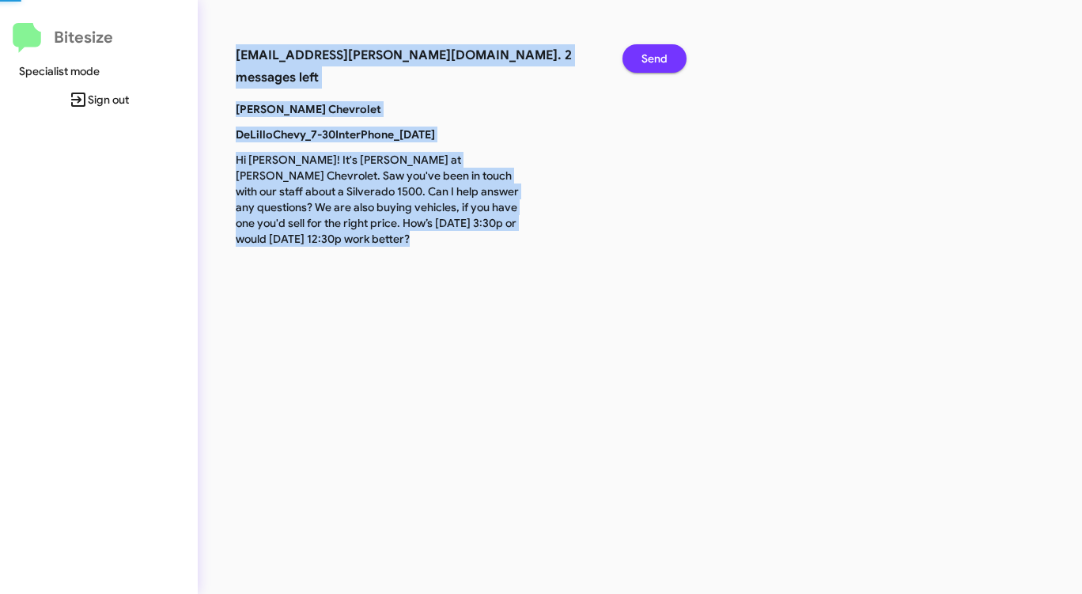
click at [666, 63] on span "Send" at bounding box center [654, 58] width 26 height 28
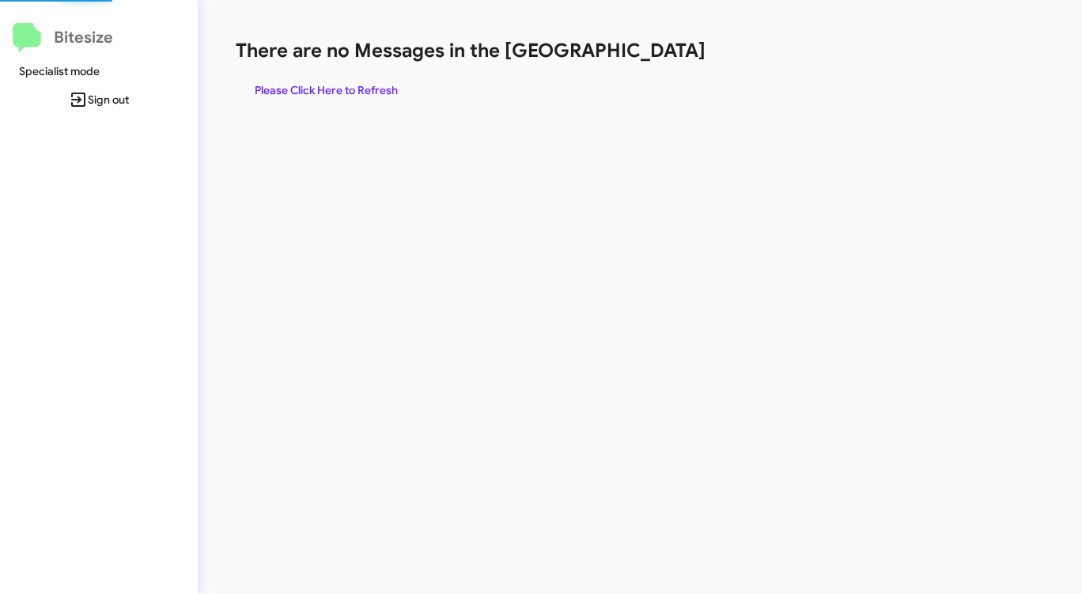
click at [666, 63] on div "There are no Messages in the Queue Please Click Here to Refresh" at bounding box center [566, 71] width 661 height 66
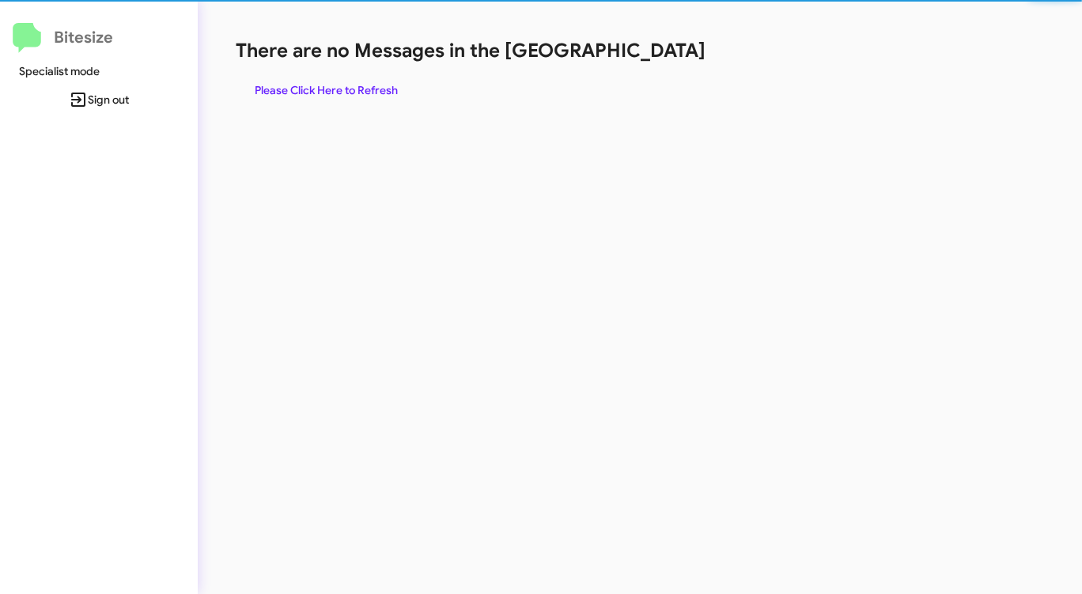
drag, startPoint x: 666, startPoint y: 63, endPoint x: 554, endPoint y: 81, distance: 113.6
click at [664, 63] on div "There are no Messages in the Queue Please Click Here to Refresh" at bounding box center [566, 71] width 661 height 66
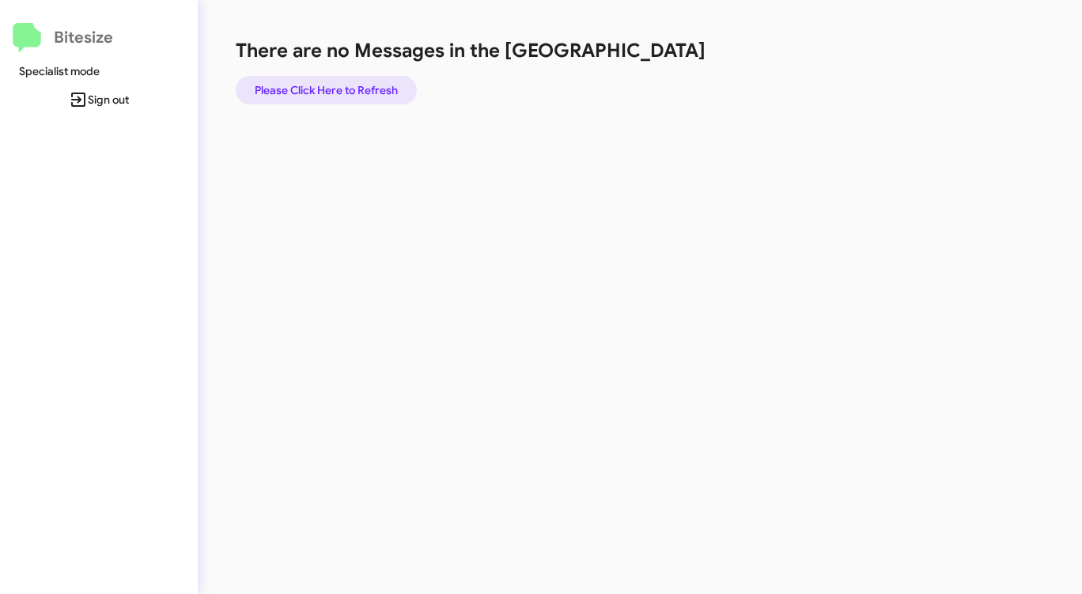
click at [333, 86] on span "Please Click Here to Refresh" at bounding box center [326, 90] width 143 height 28
click at [334, 86] on span "Please Click Here to Refresh" at bounding box center [326, 90] width 143 height 28
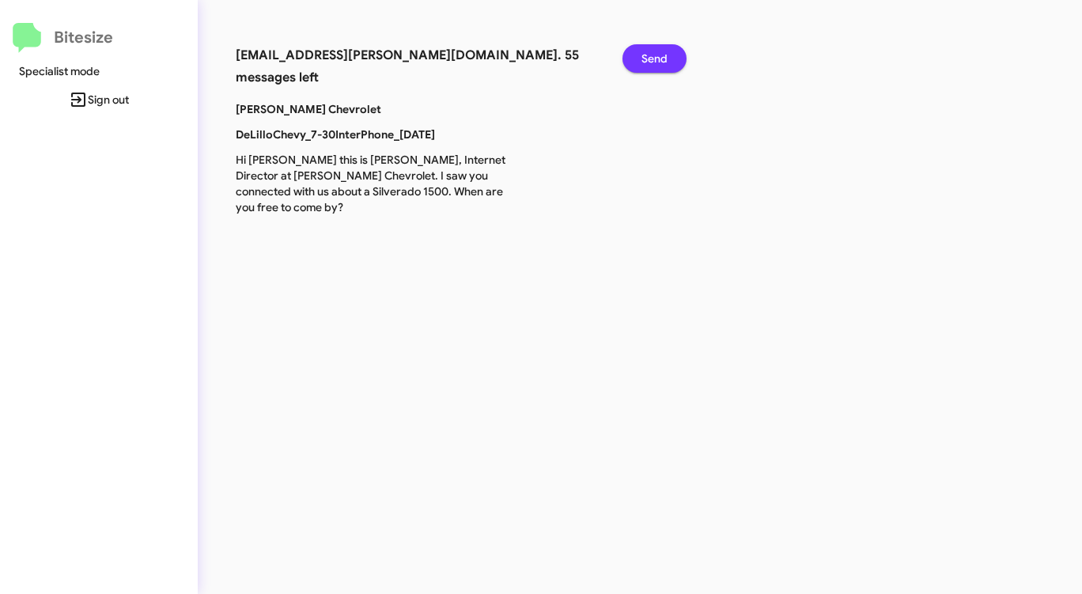
click at [650, 52] on span "Send" at bounding box center [654, 58] width 26 height 28
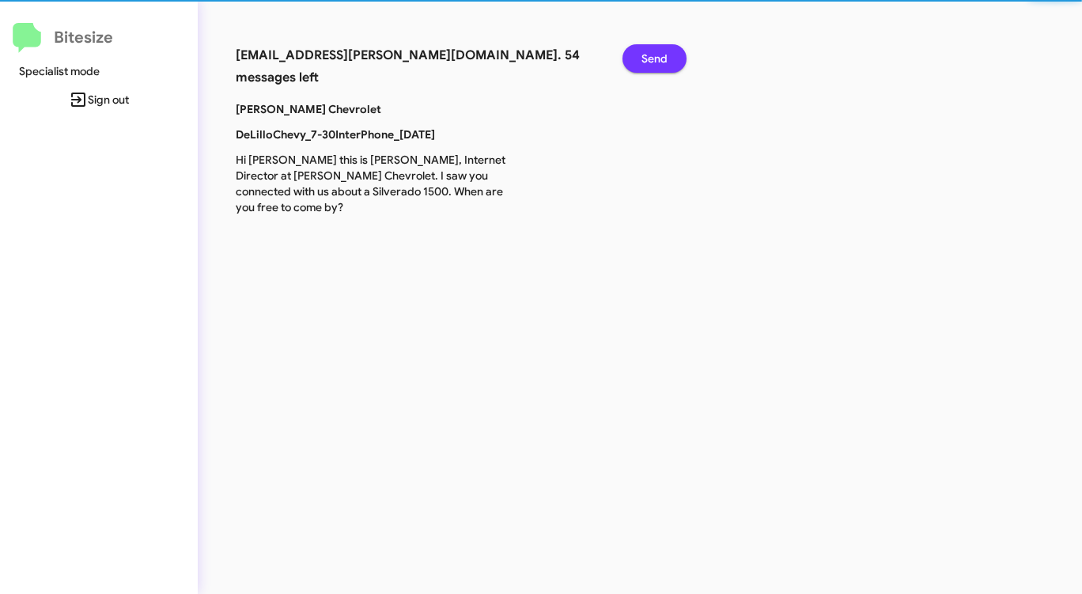
click at [650, 52] on span "Send" at bounding box center [654, 58] width 26 height 28
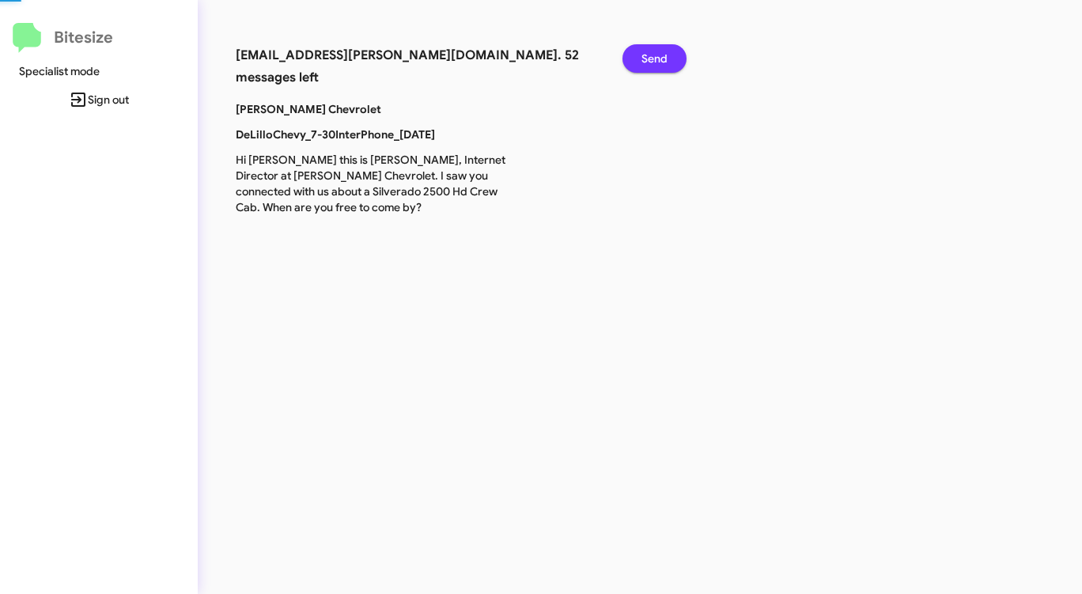
click at [650, 52] on span "Send" at bounding box center [654, 58] width 26 height 28
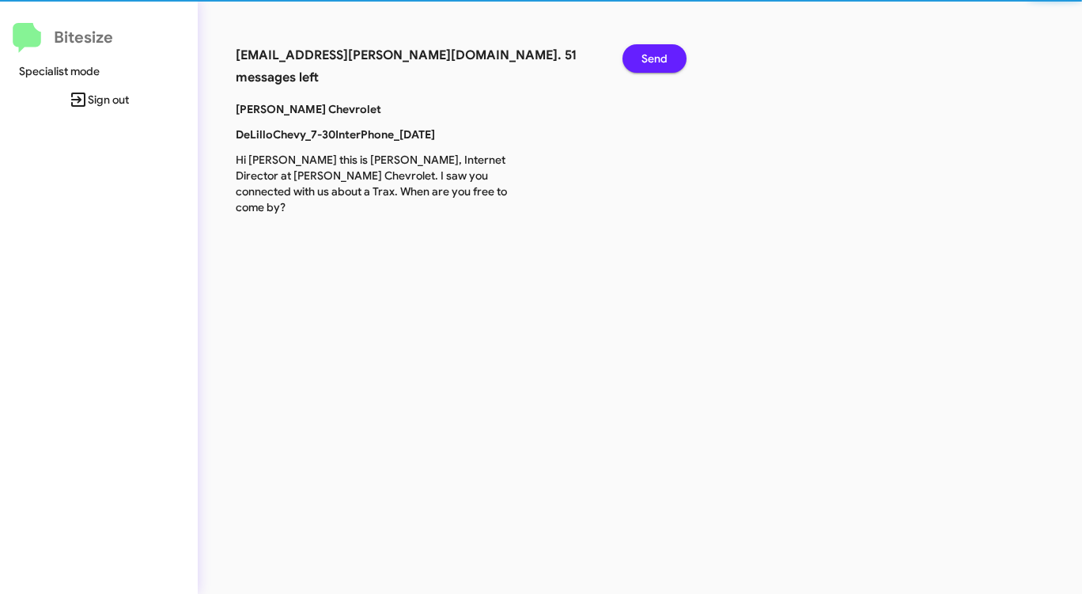
click at [650, 52] on span "Send" at bounding box center [654, 58] width 26 height 28
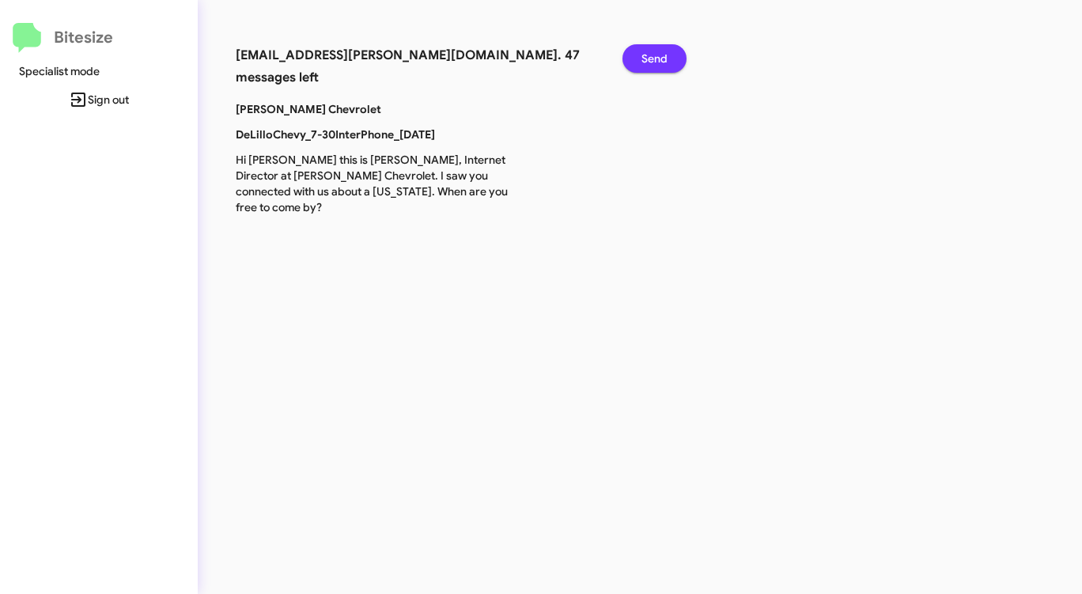
click at [650, 52] on span "Send" at bounding box center [654, 58] width 26 height 28
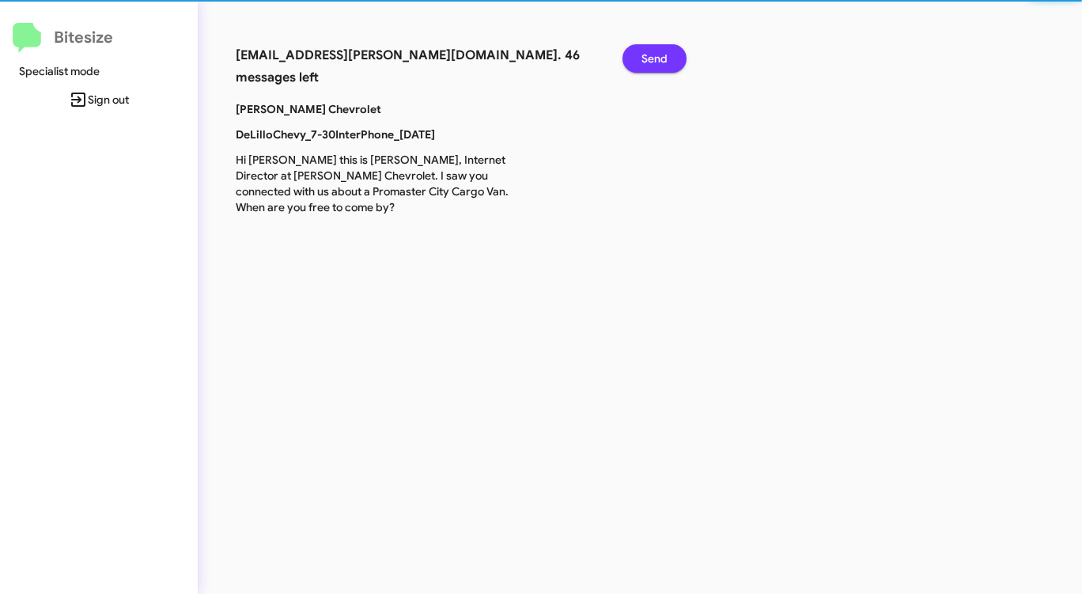
click at [650, 52] on span "Send" at bounding box center [654, 58] width 26 height 28
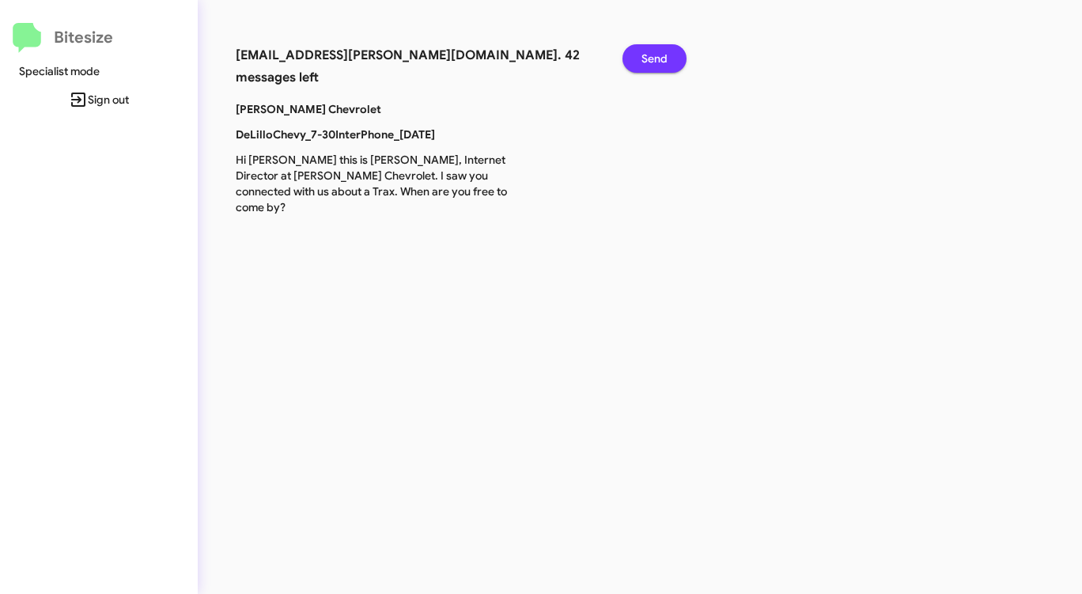
click at [650, 52] on span "Send" at bounding box center [654, 58] width 26 height 28
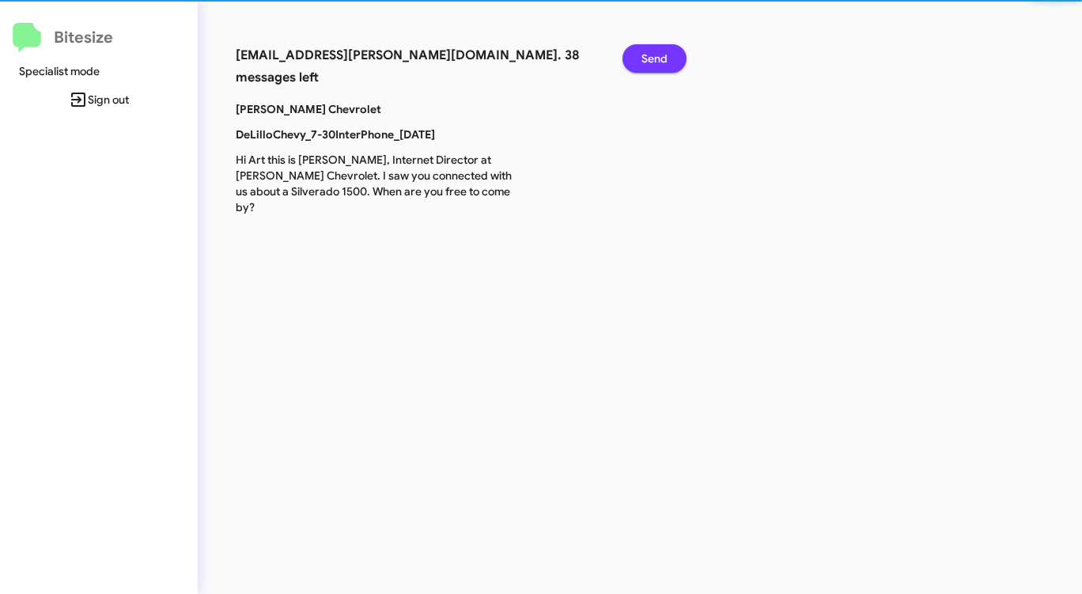
click at [650, 52] on span "Send" at bounding box center [654, 58] width 26 height 28
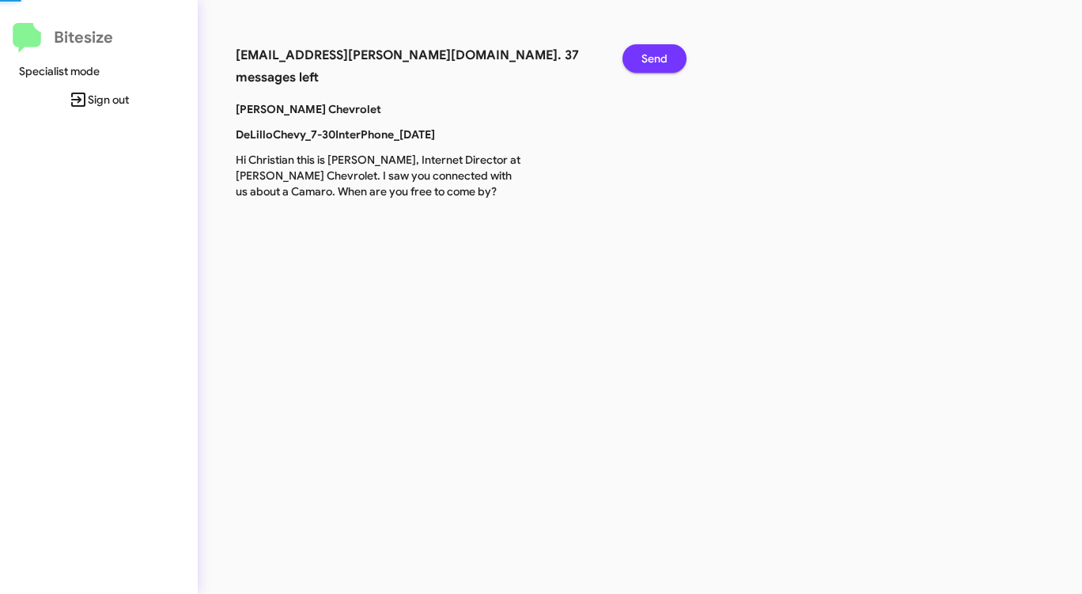
click at [650, 52] on span "Send" at bounding box center [654, 58] width 26 height 28
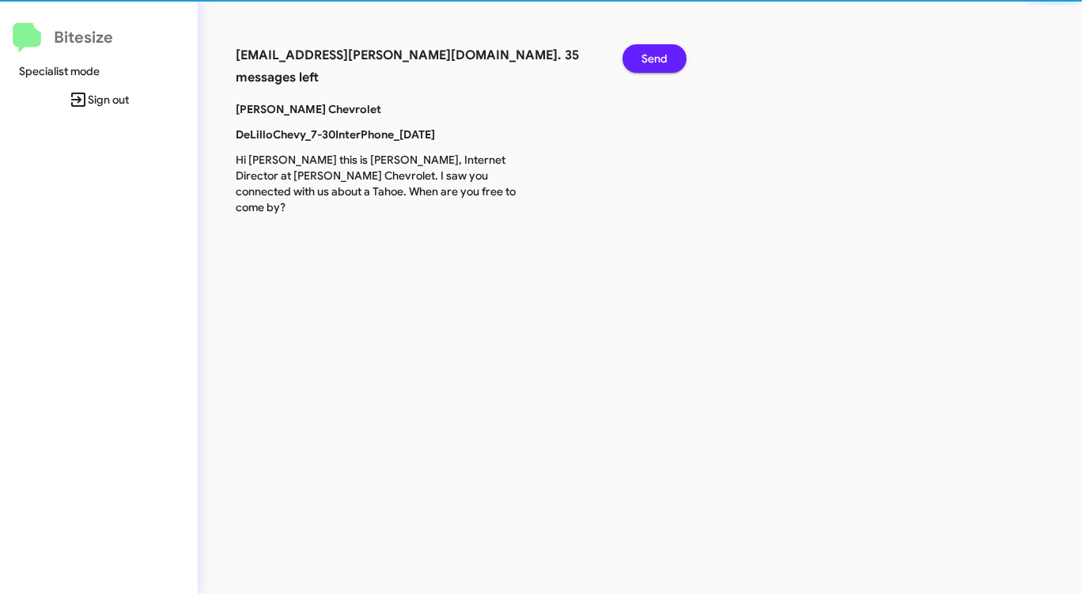
click at [650, 52] on span "Send" at bounding box center [654, 58] width 26 height 28
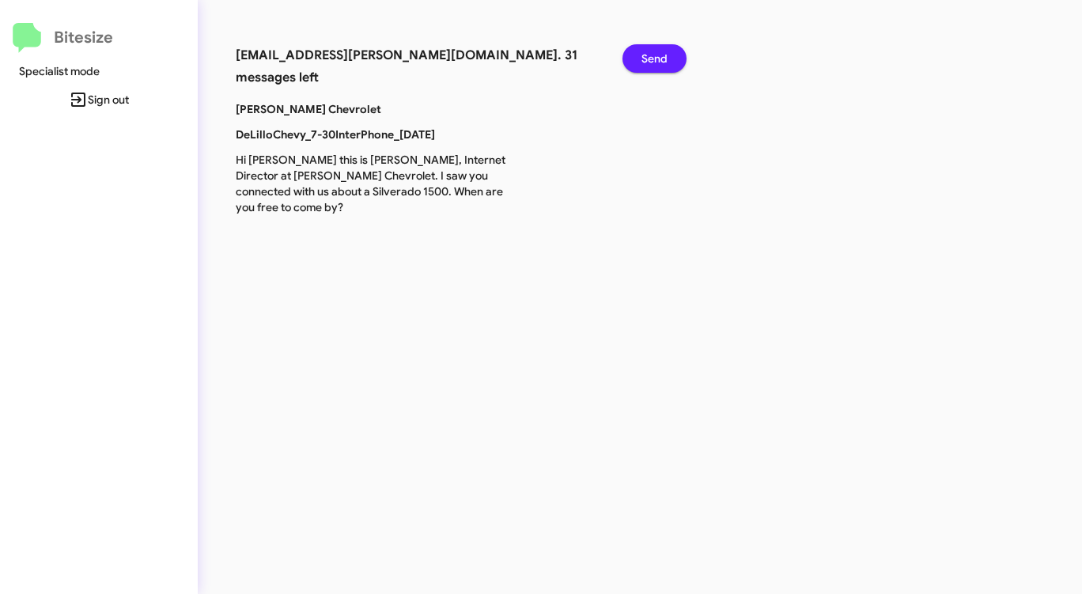
click at [650, 52] on span "Send" at bounding box center [654, 58] width 26 height 28
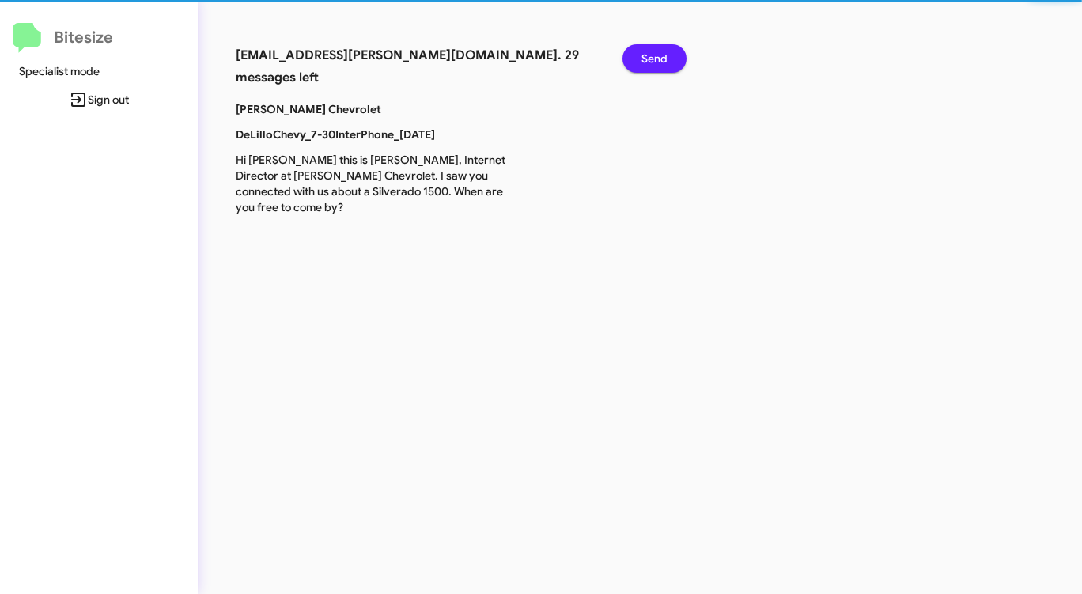
click at [650, 52] on span "Send" at bounding box center [654, 58] width 26 height 28
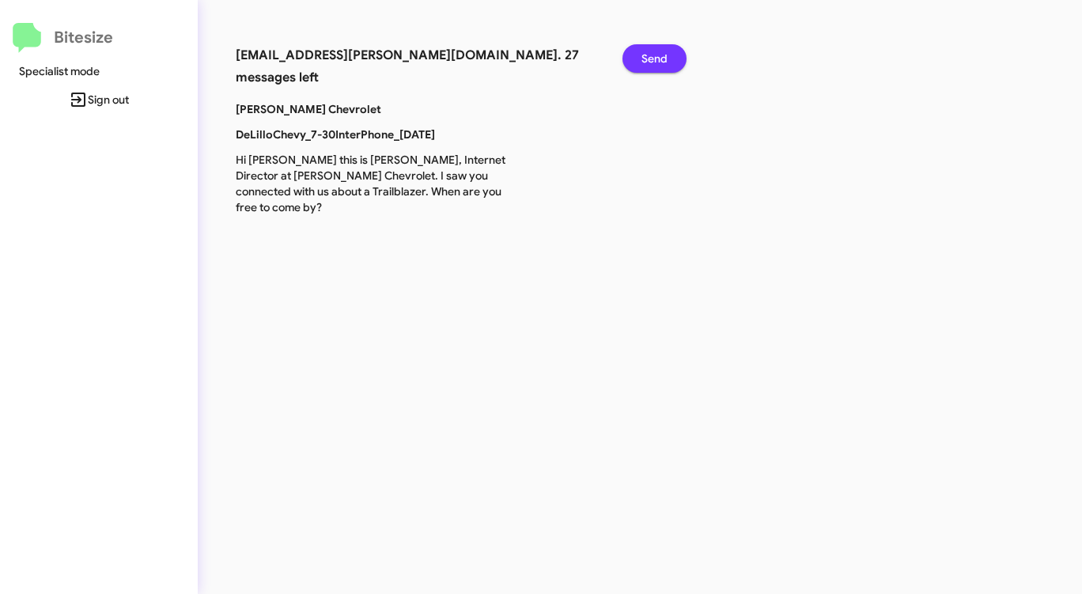
click at [650, 52] on span "Send" at bounding box center [654, 58] width 26 height 28
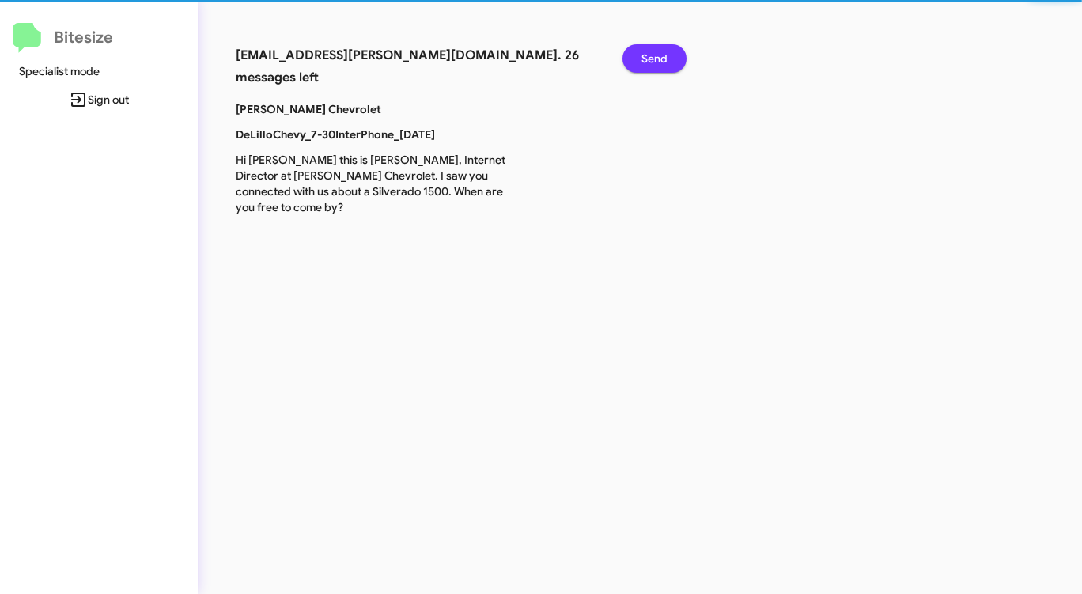
click at [650, 52] on span "Send" at bounding box center [654, 58] width 26 height 28
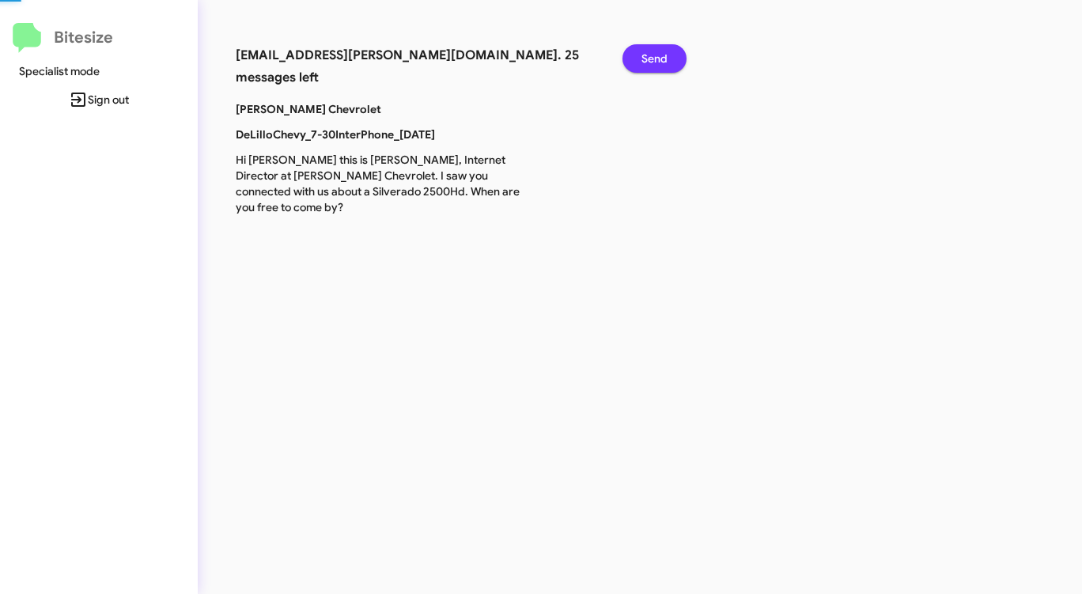
click at [650, 52] on span "Send" at bounding box center [654, 58] width 26 height 28
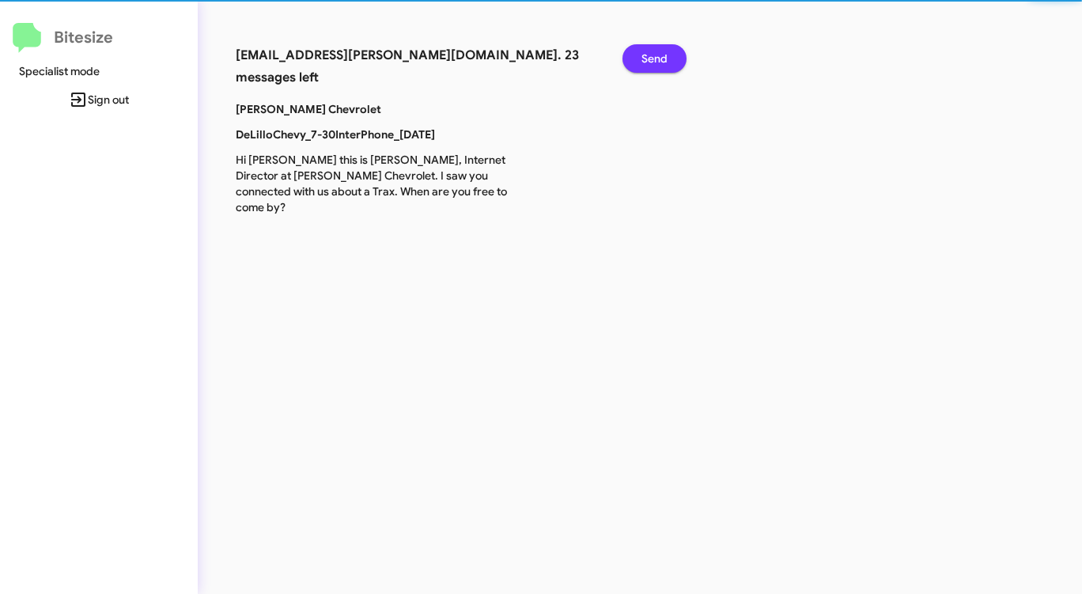
click at [650, 52] on span "Send" at bounding box center [654, 58] width 26 height 28
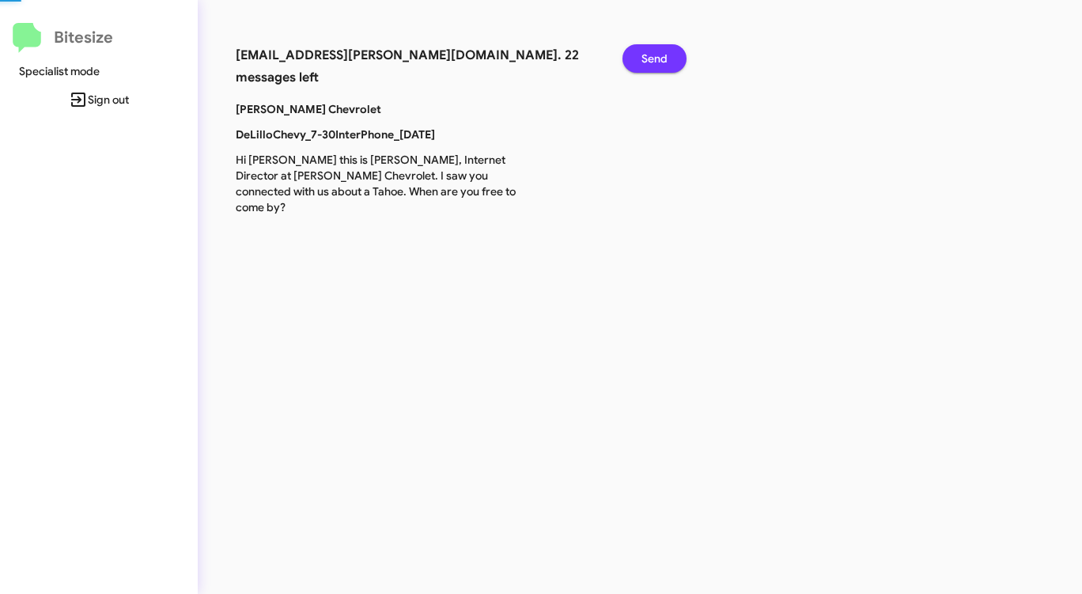
click at [650, 52] on span "Send" at bounding box center [654, 58] width 26 height 28
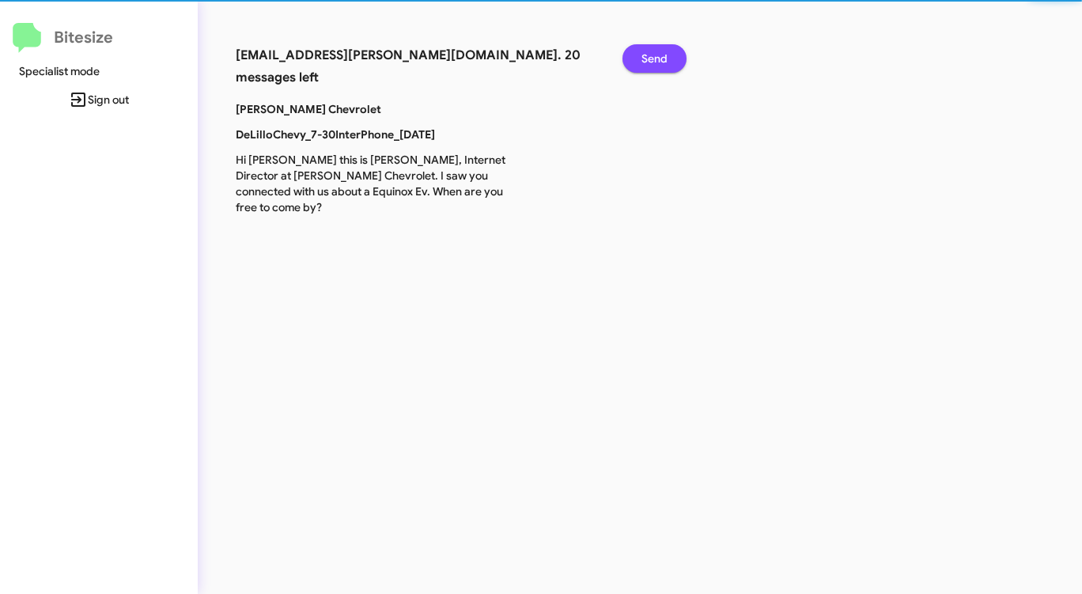
click at [650, 52] on span "Send" at bounding box center [654, 58] width 26 height 28
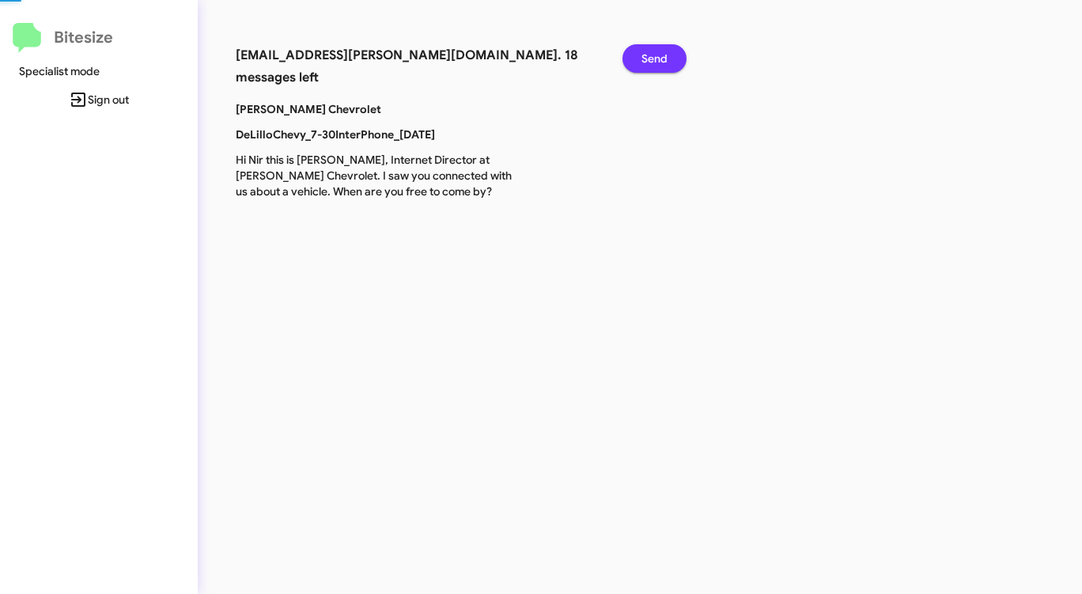
click at [650, 52] on span "Send" at bounding box center [654, 58] width 26 height 28
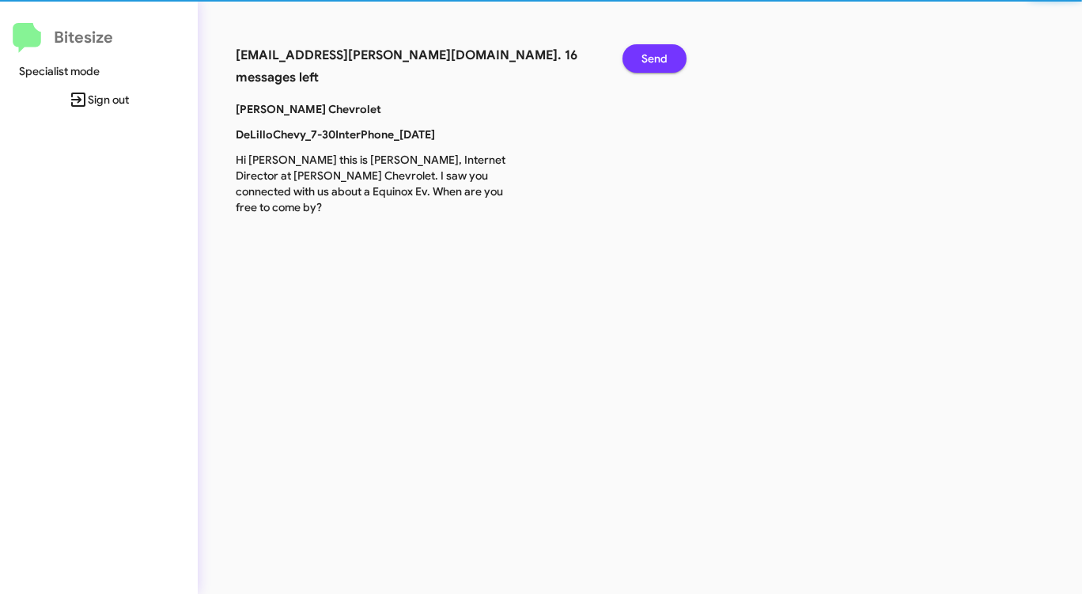
click at [650, 52] on span "Send" at bounding box center [654, 58] width 26 height 28
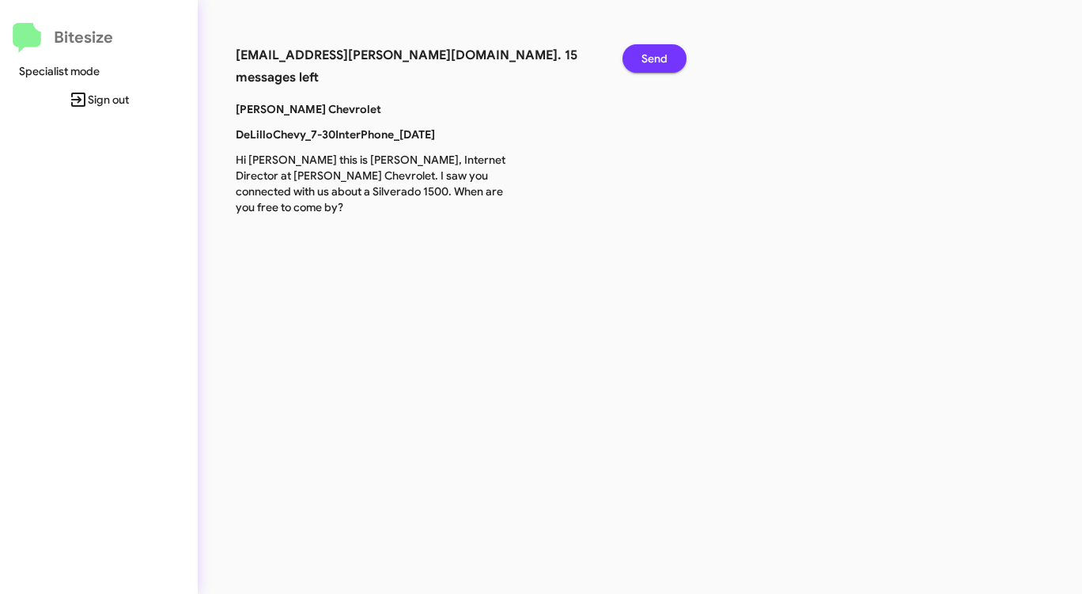
click at [650, 52] on span "Send" at bounding box center [654, 58] width 26 height 28
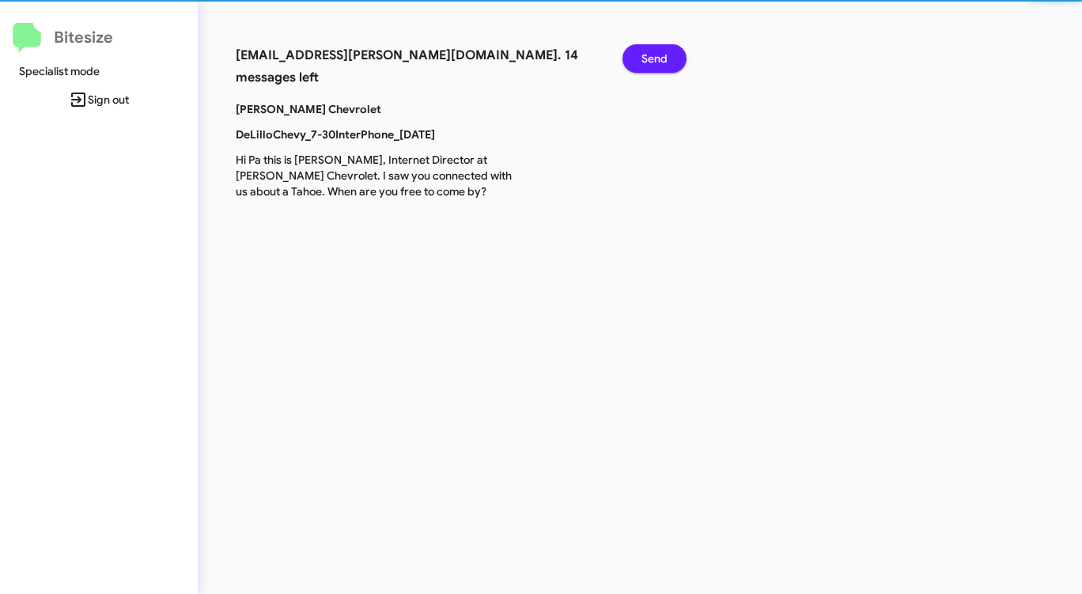
click at [650, 52] on span "Send" at bounding box center [654, 58] width 26 height 28
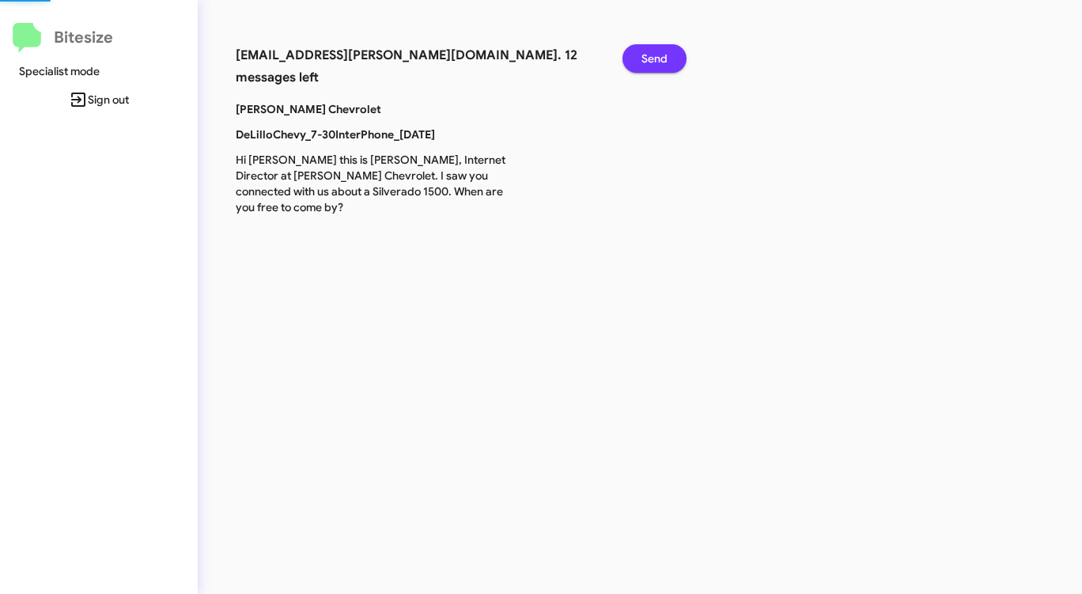
click at [650, 52] on span "Send" at bounding box center [654, 58] width 26 height 28
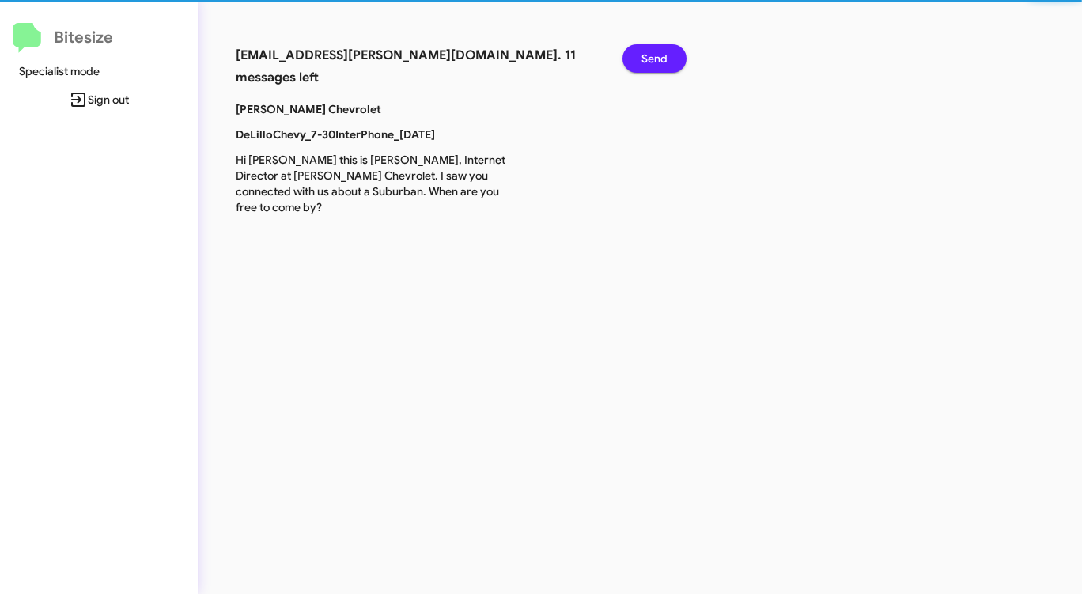
click at [650, 52] on span "Send" at bounding box center [654, 58] width 26 height 28
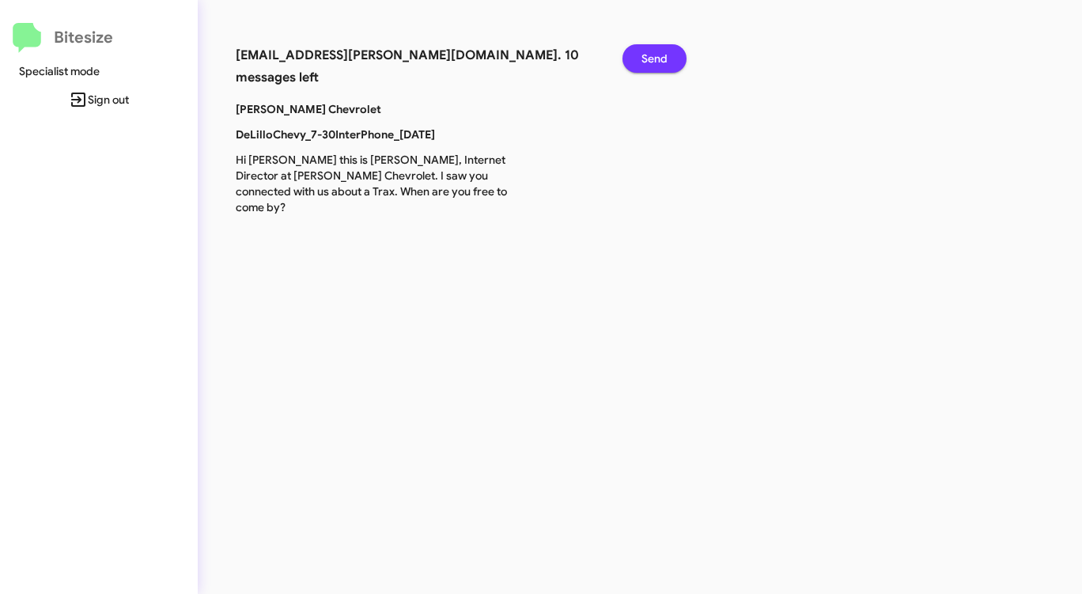
click at [650, 53] on span "Send" at bounding box center [654, 58] width 26 height 28
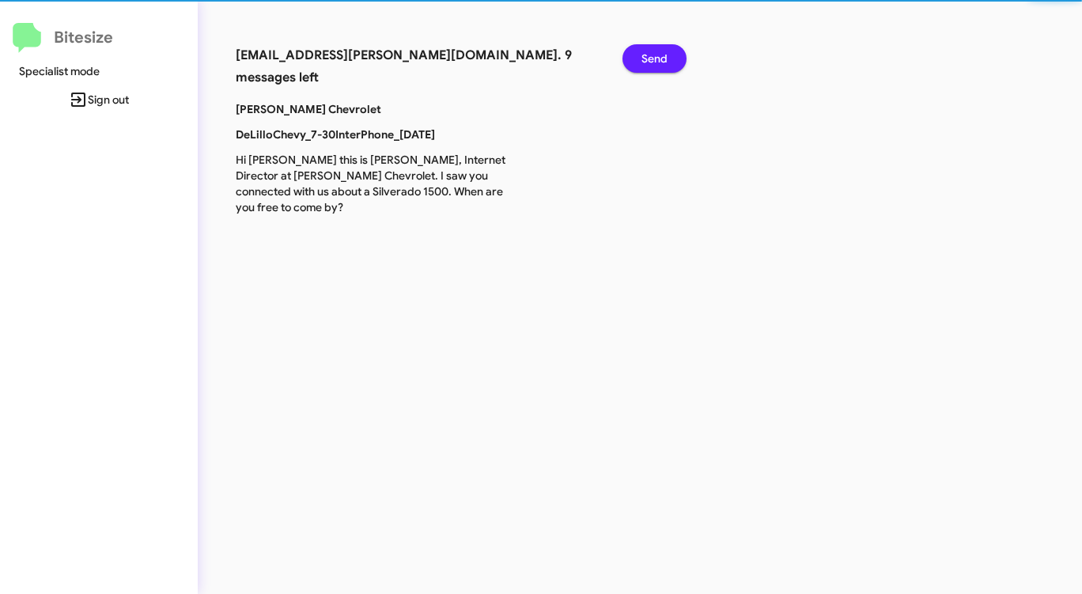
click at [650, 53] on span "Send" at bounding box center [654, 58] width 26 height 28
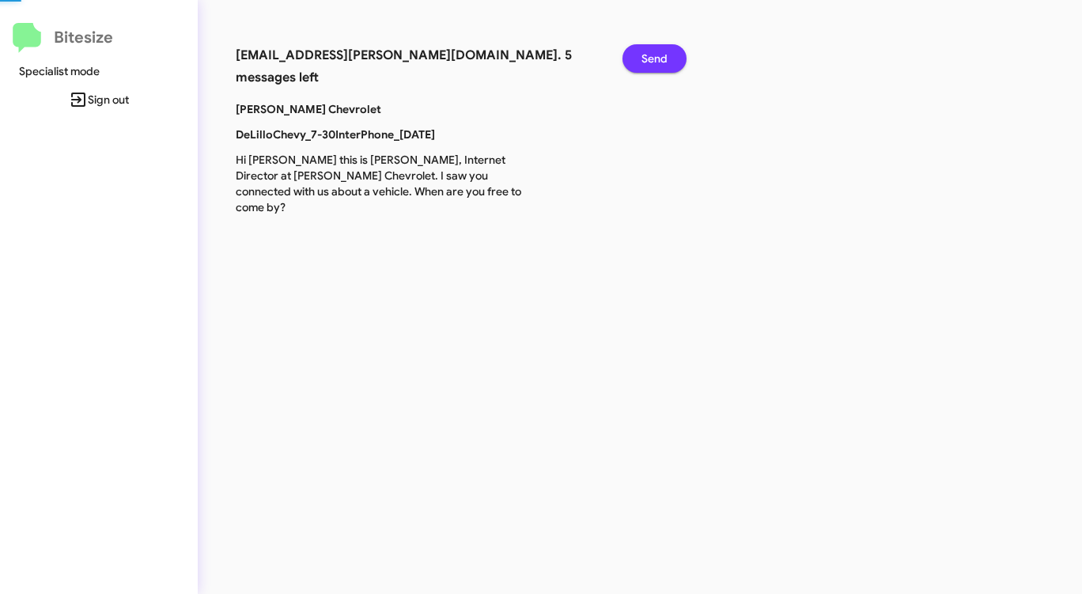
click at [650, 53] on span "Send" at bounding box center [654, 58] width 26 height 28
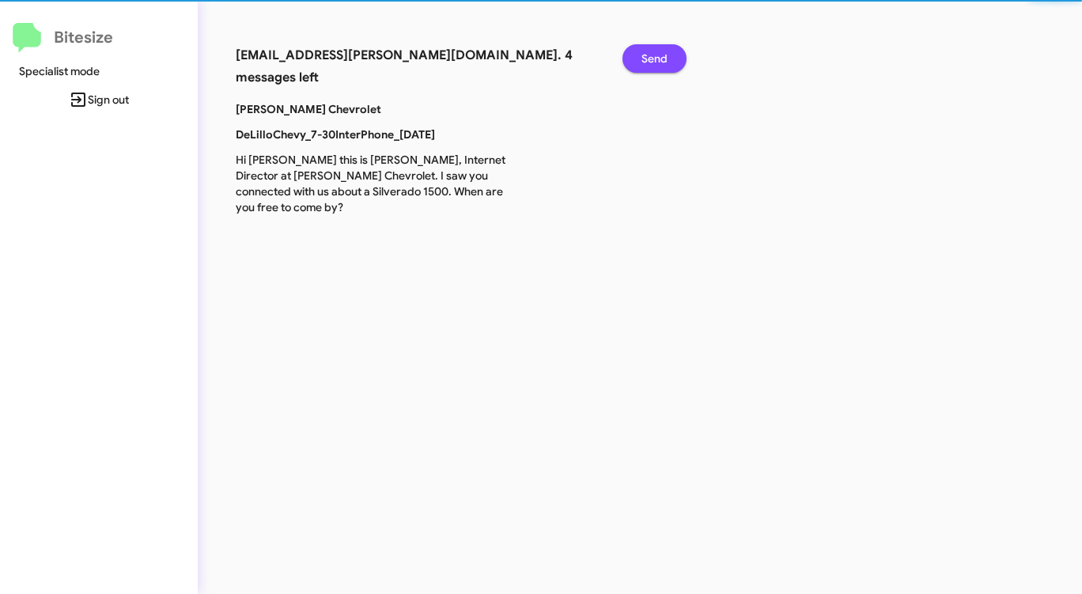
click at [650, 53] on span "Send" at bounding box center [654, 58] width 26 height 28
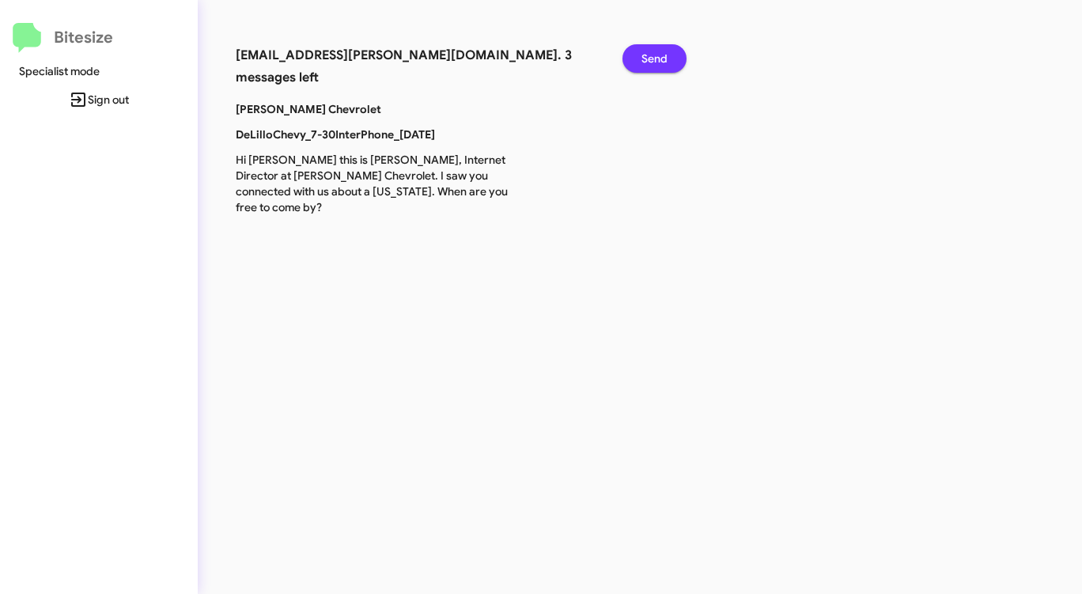
click at [650, 53] on span "Send" at bounding box center [654, 58] width 26 height 28
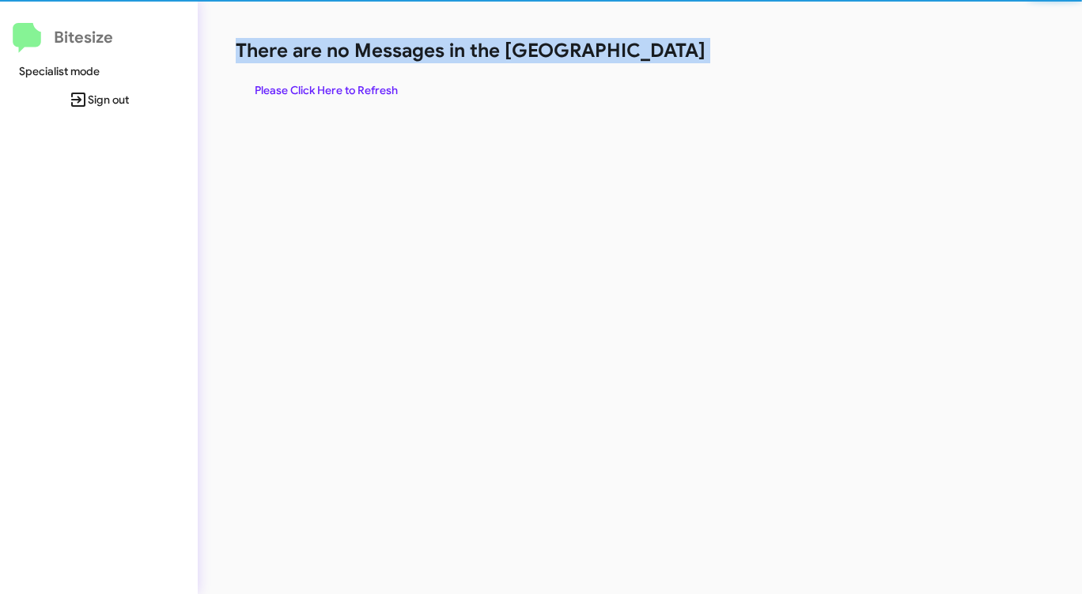
click at [650, 53] on h1 "There are no Messages in the [GEOGRAPHIC_DATA]" at bounding box center [566, 50] width 661 height 25
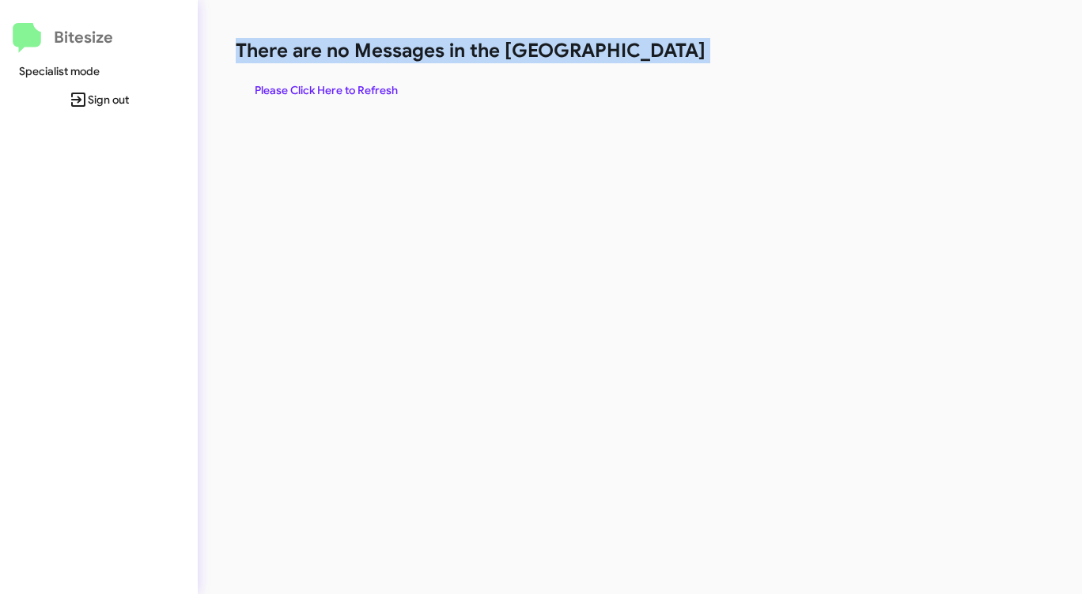
click at [650, 53] on h1 "There are no Messages in the [GEOGRAPHIC_DATA]" at bounding box center [566, 50] width 661 height 25
click at [331, 87] on span "Please Click Here to Refresh" at bounding box center [326, 90] width 143 height 28
